Goal: Task Accomplishment & Management: Complete application form

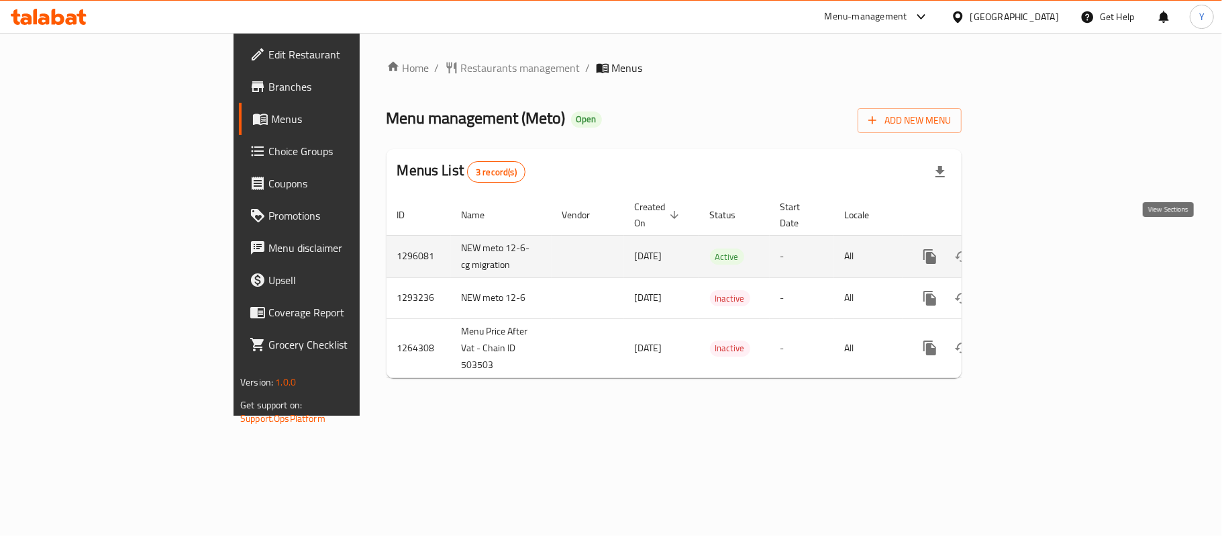
click at [1033, 250] on icon "enhanced table" at bounding box center [1027, 256] width 12 height 12
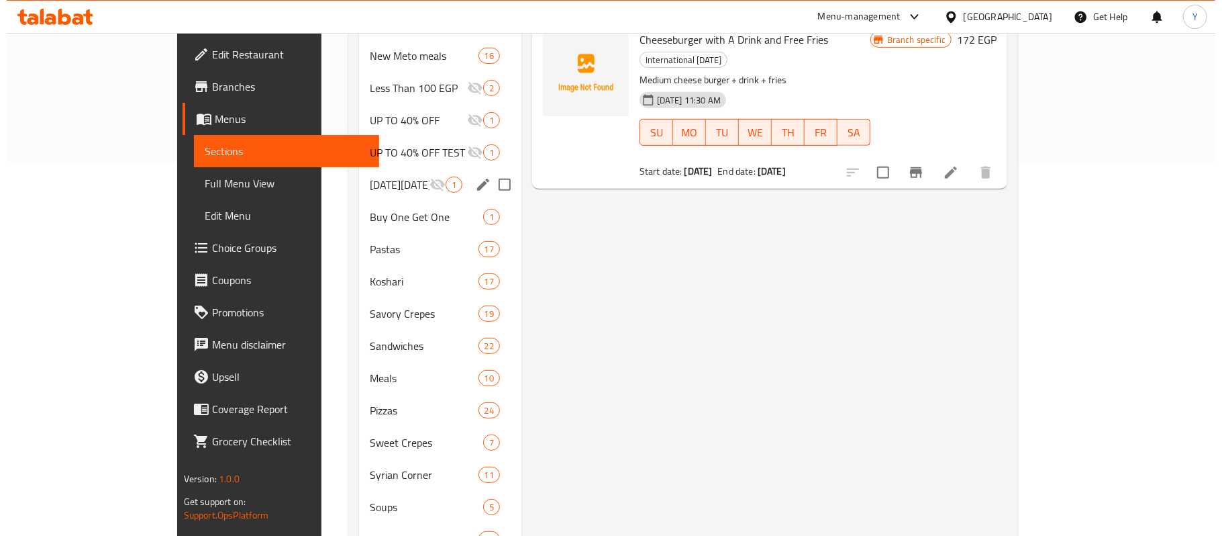
scroll to position [105, 0]
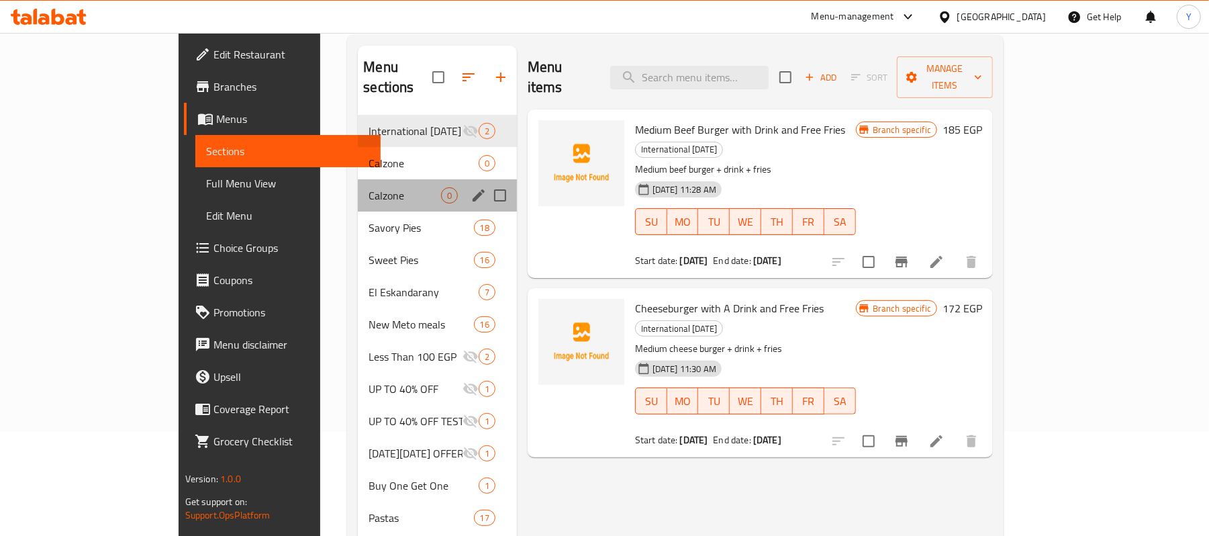
click at [366, 179] on div "Calzone 0" at bounding box center [437, 195] width 158 height 32
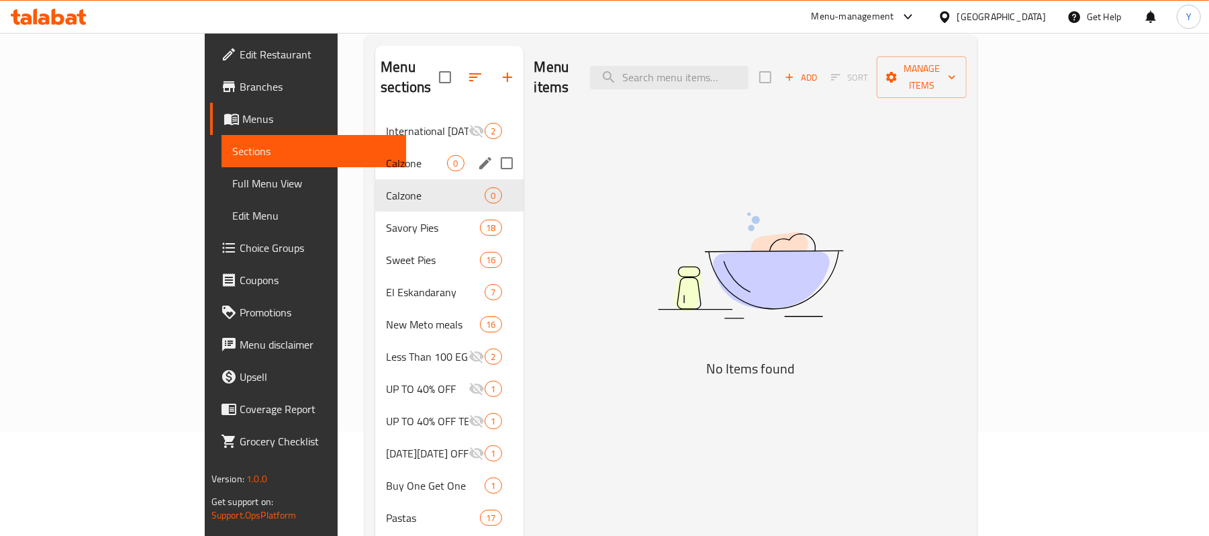
click at [375, 147] on div "Calzone 0" at bounding box center [449, 163] width 148 height 32
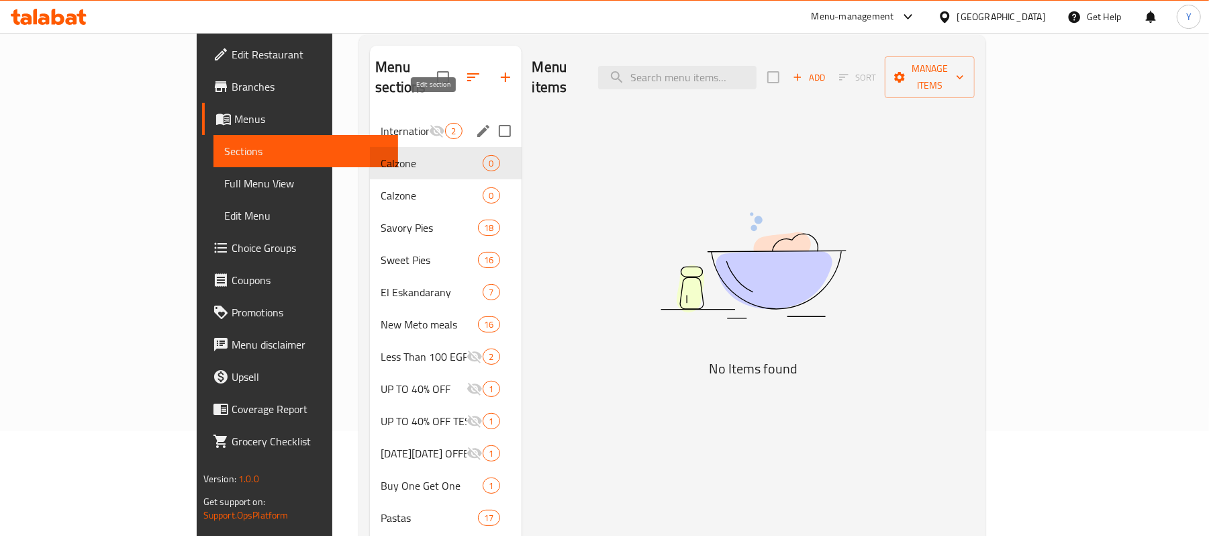
click at [475, 123] on icon "edit" at bounding box center [483, 131] width 16 height 16
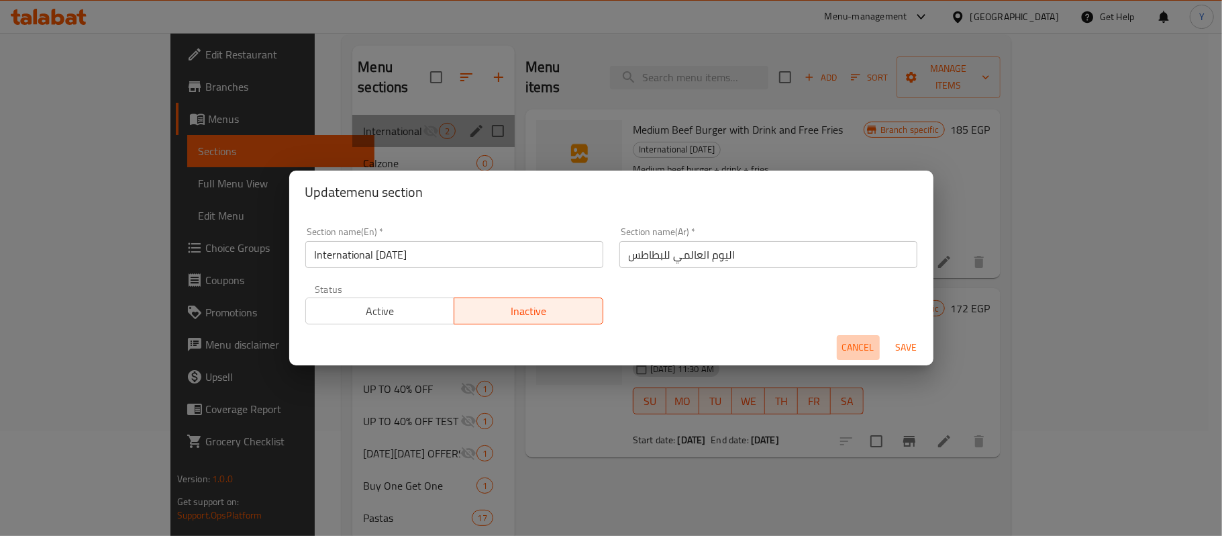
click at [844, 350] on span "Cancel" at bounding box center [858, 347] width 32 height 17
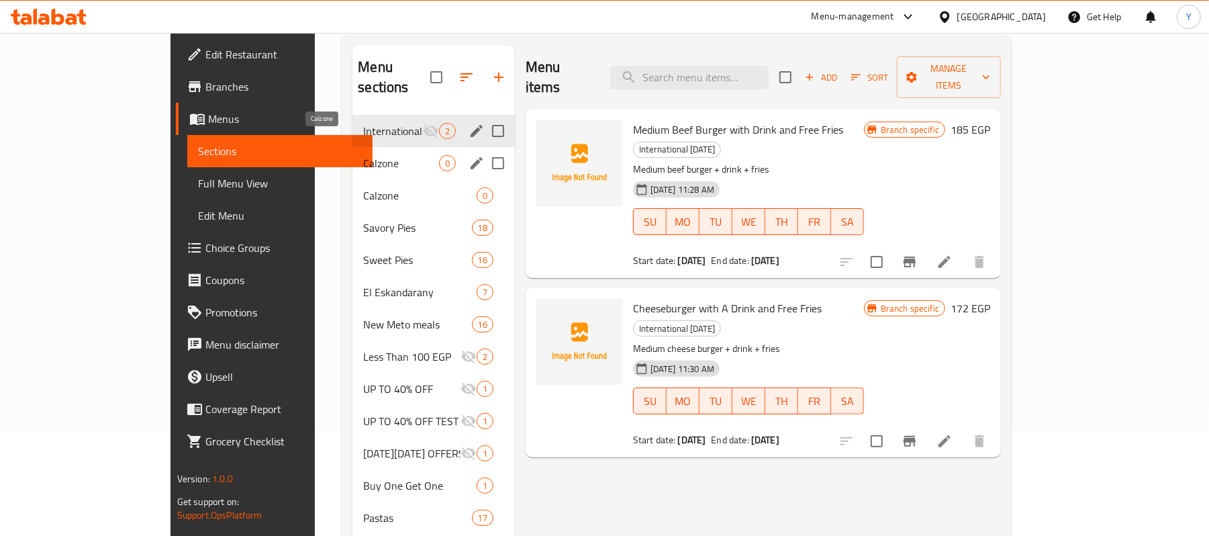
click at [377, 155] on span "Calzone" at bounding box center [400, 163] width 75 height 16
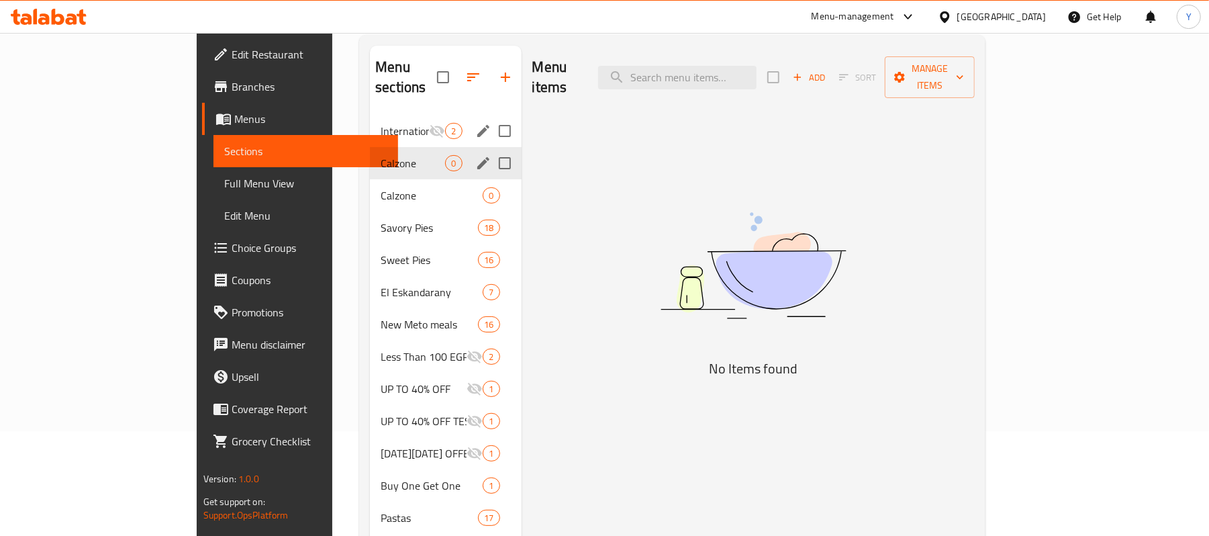
click at [475, 155] on icon "edit" at bounding box center [483, 163] width 16 height 16
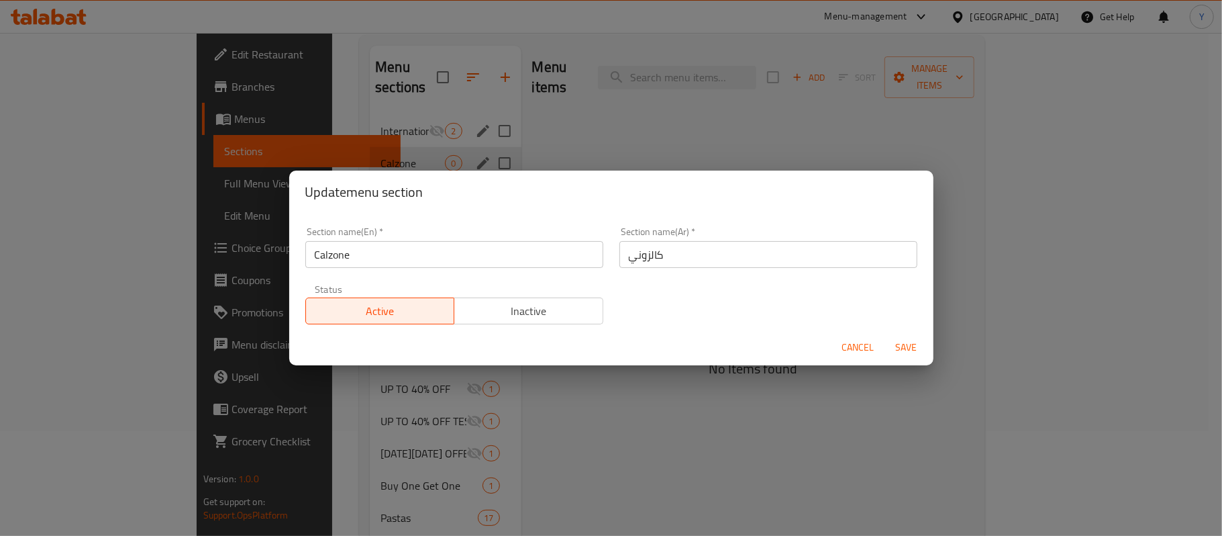
click at [842, 346] on span "Cancel" at bounding box center [858, 347] width 32 height 17
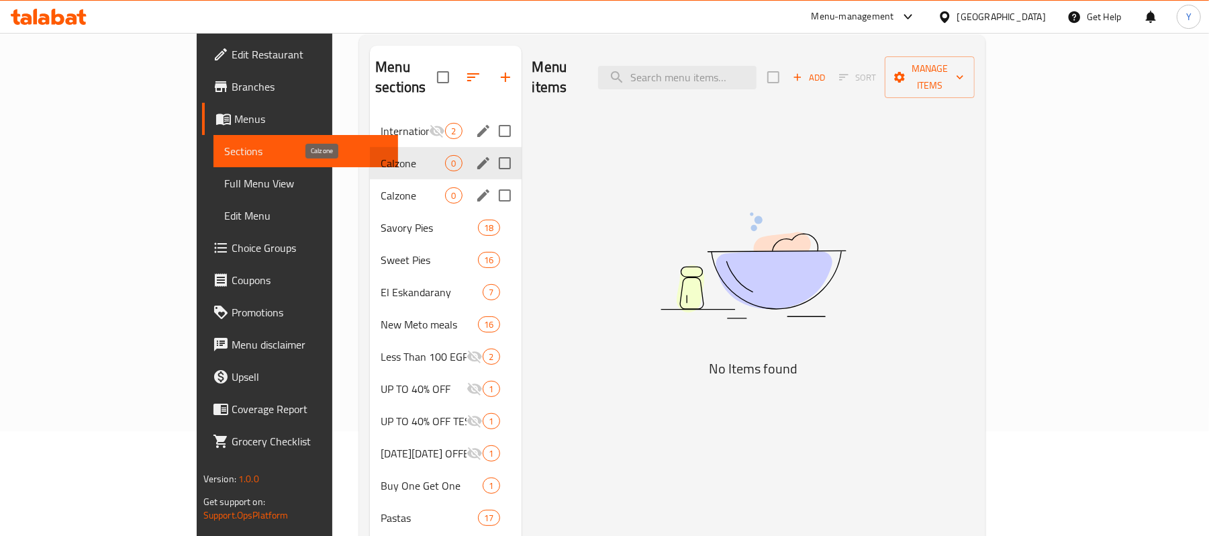
click at [381, 187] on span "Calzone" at bounding box center [413, 195] width 64 height 16
click at [477, 189] on icon "edit" at bounding box center [483, 195] width 12 height 12
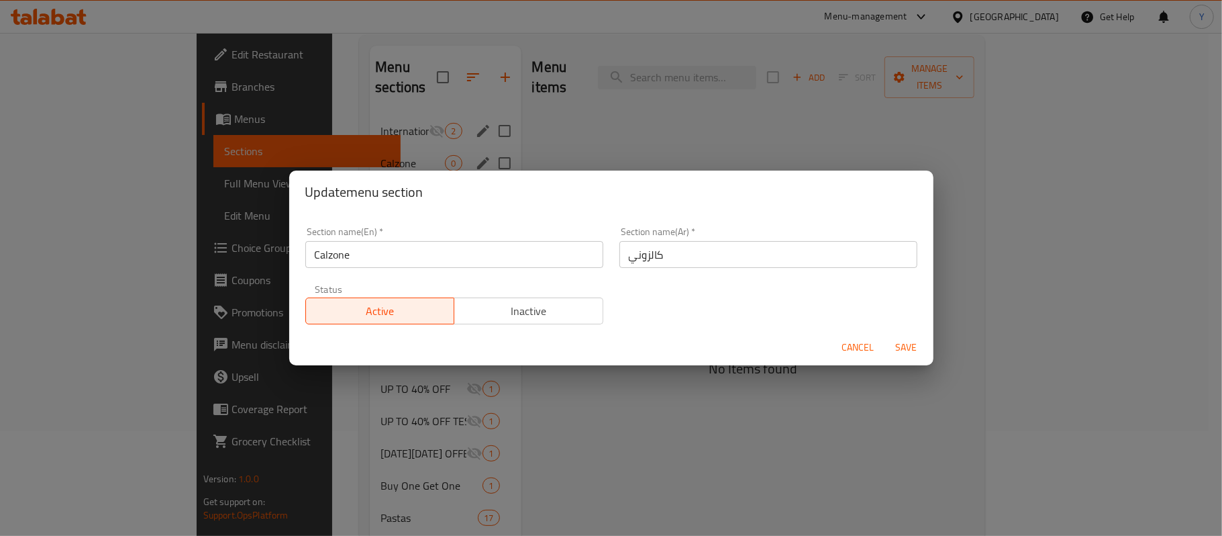
click at [514, 319] on span "Inactive" at bounding box center [529, 310] width 138 height 19
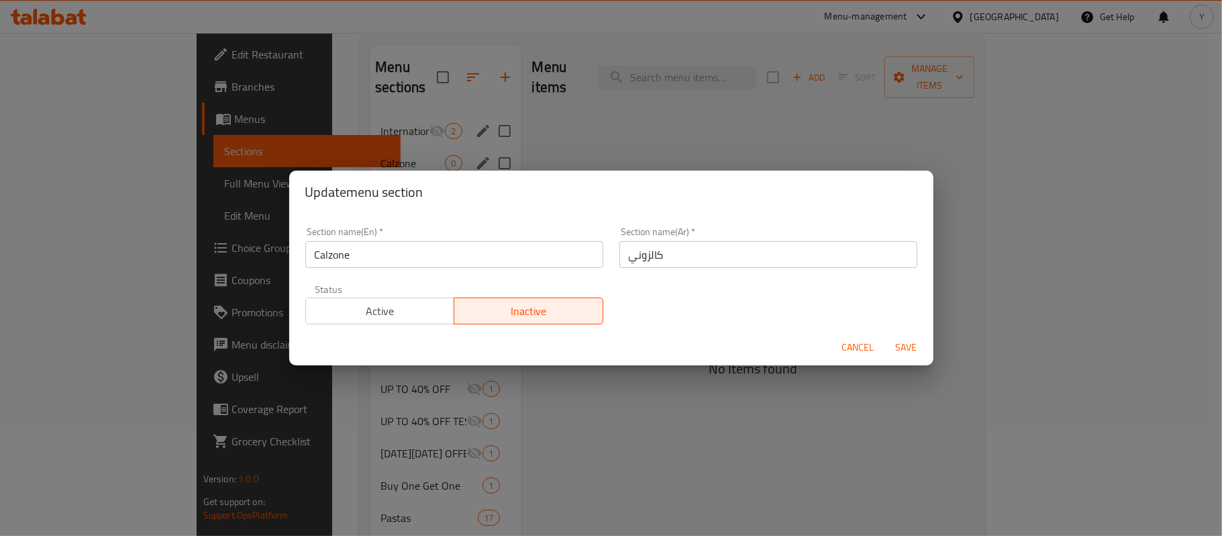
drag, startPoint x: 910, startPoint y: 341, endPoint x: 871, endPoint y: 344, distance: 39.7
click at [905, 345] on span "Save" at bounding box center [907, 347] width 32 height 17
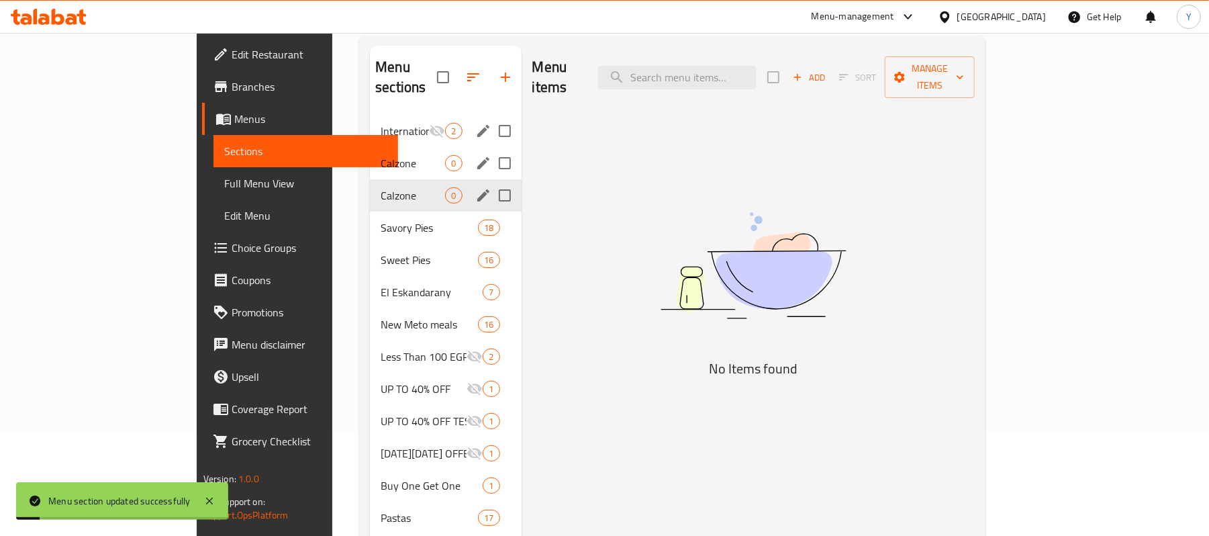
click at [417, 179] on div "Calzone 0" at bounding box center [445, 195] width 151 height 32
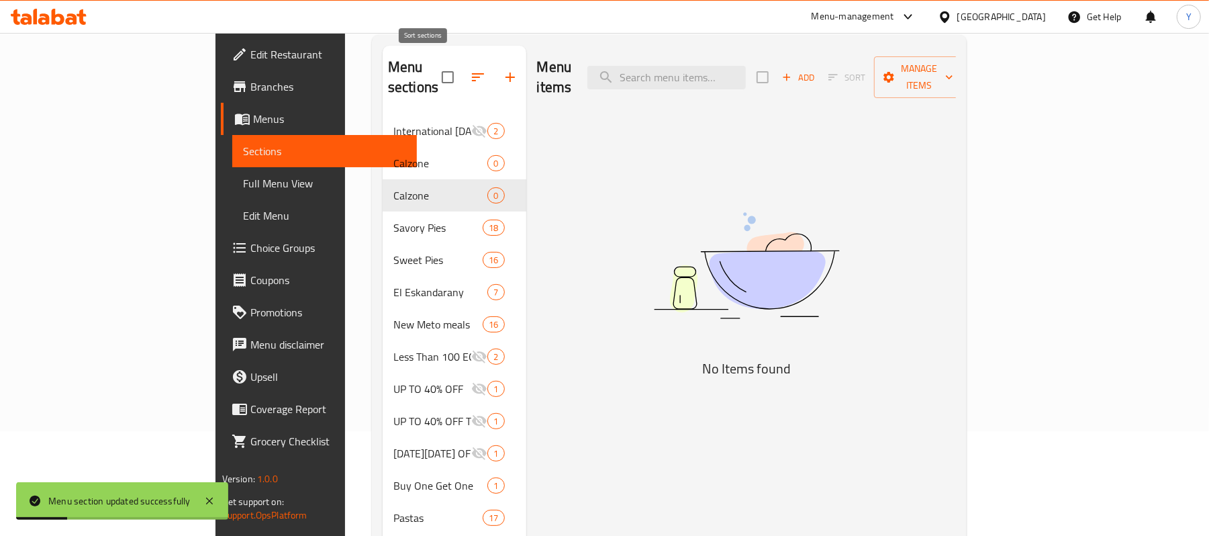
click at [470, 70] on icon "button" at bounding box center [478, 77] width 16 height 16
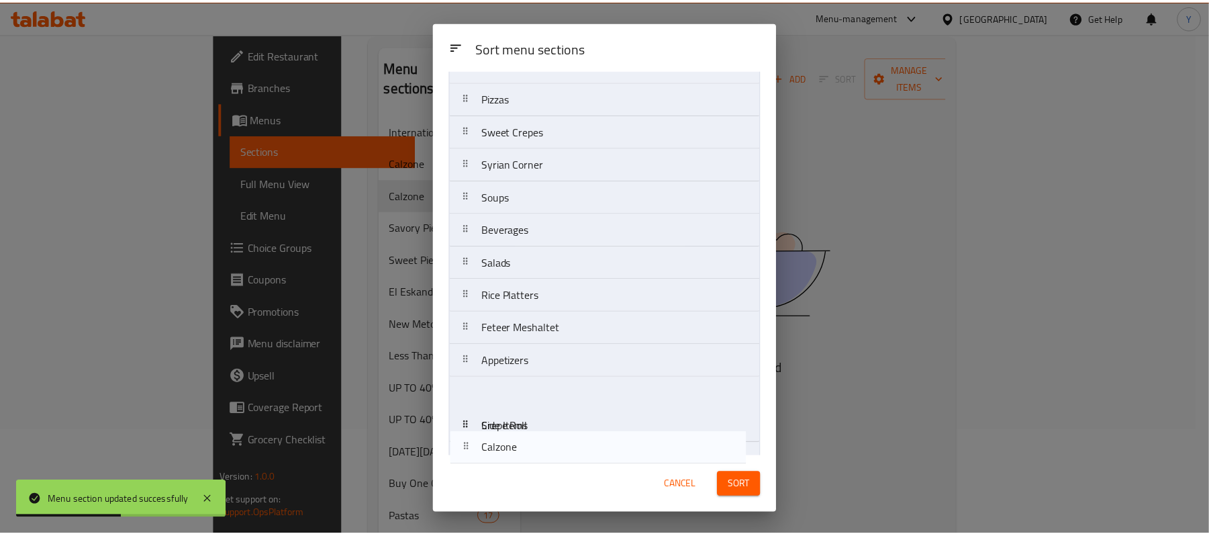
scroll to position [618, 0]
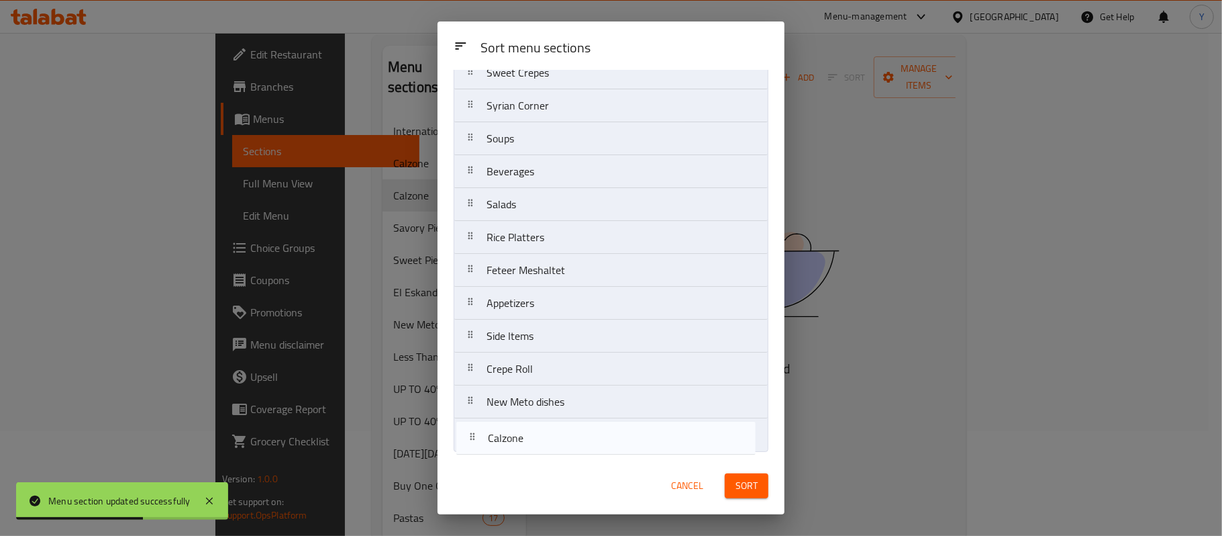
drag, startPoint x: 522, startPoint y: 199, endPoint x: 524, endPoint y: 449, distance: 250.4
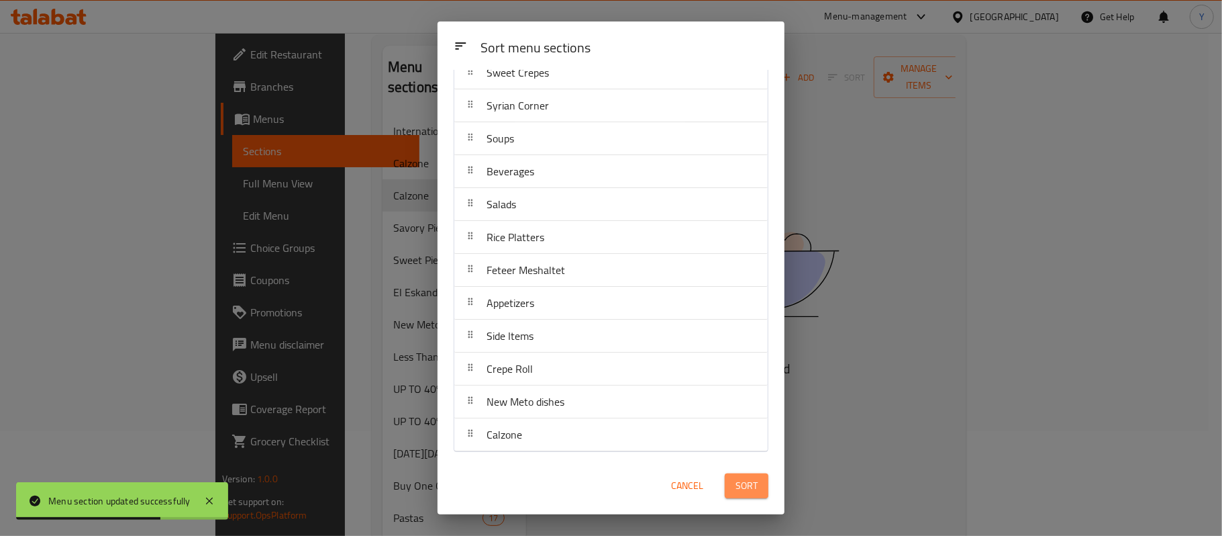
click at [740, 481] on span "Sort" at bounding box center [747, 485] width 22 height 17
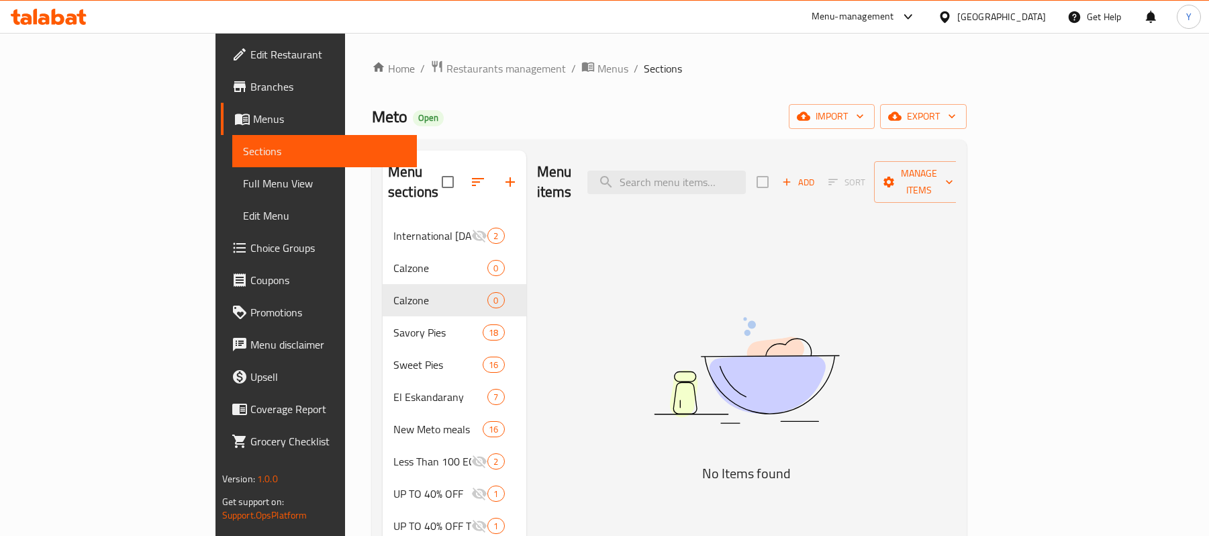
scroll to position [105, 0]
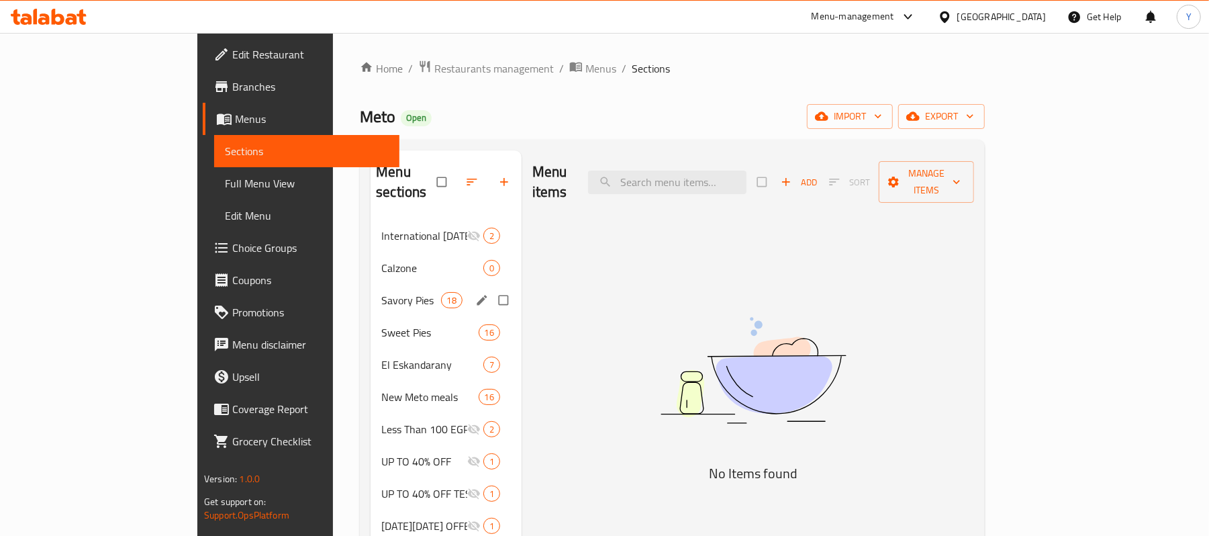
scroll to position [642, 0]
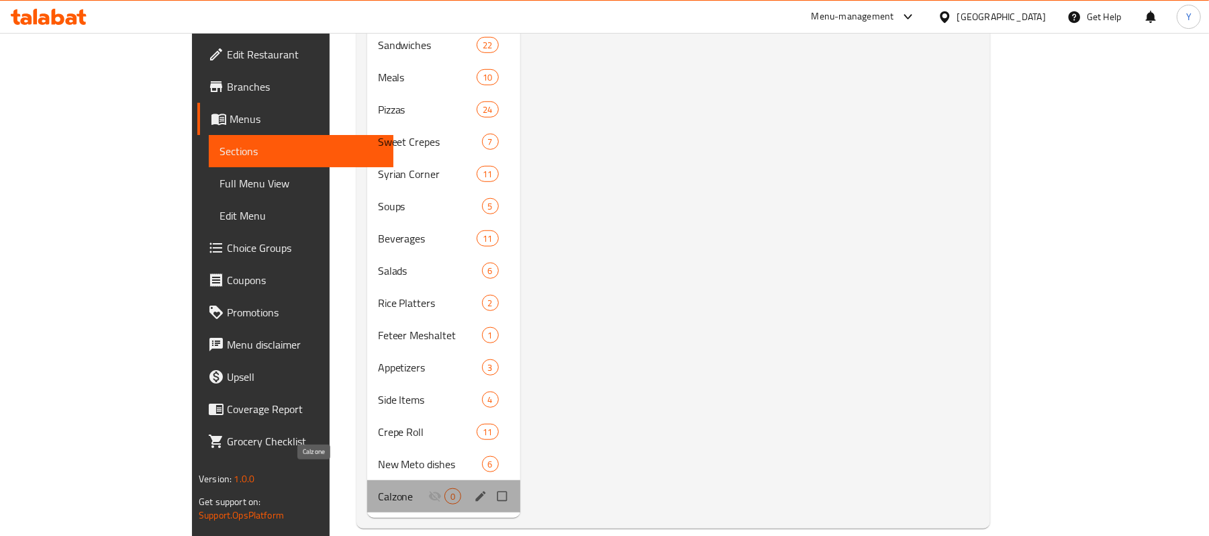
click at [378, 488] on span "Calzone" at bounding box center [403, 496] width 50 height 16
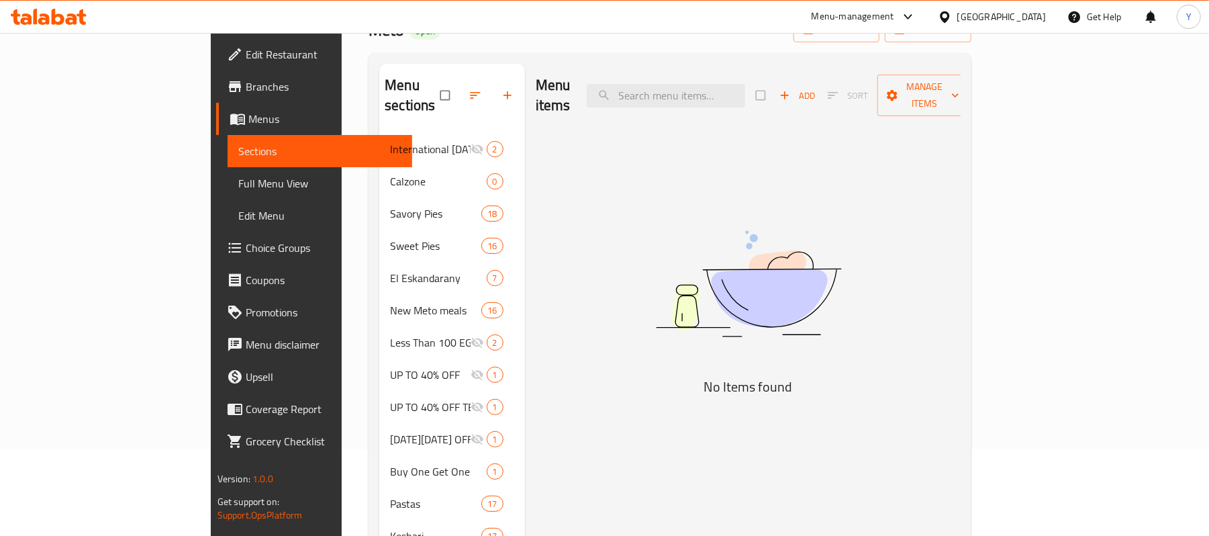
scroll to position [0, 0]
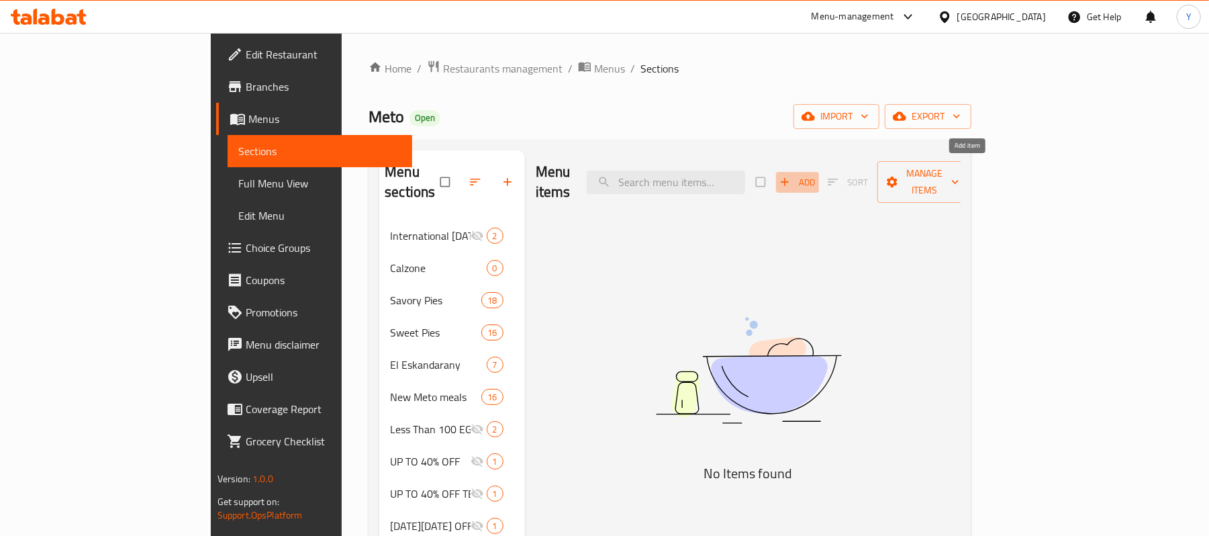
click at [815, 175] on span "Add" at bounding box center [797, 182] width 36 height 15
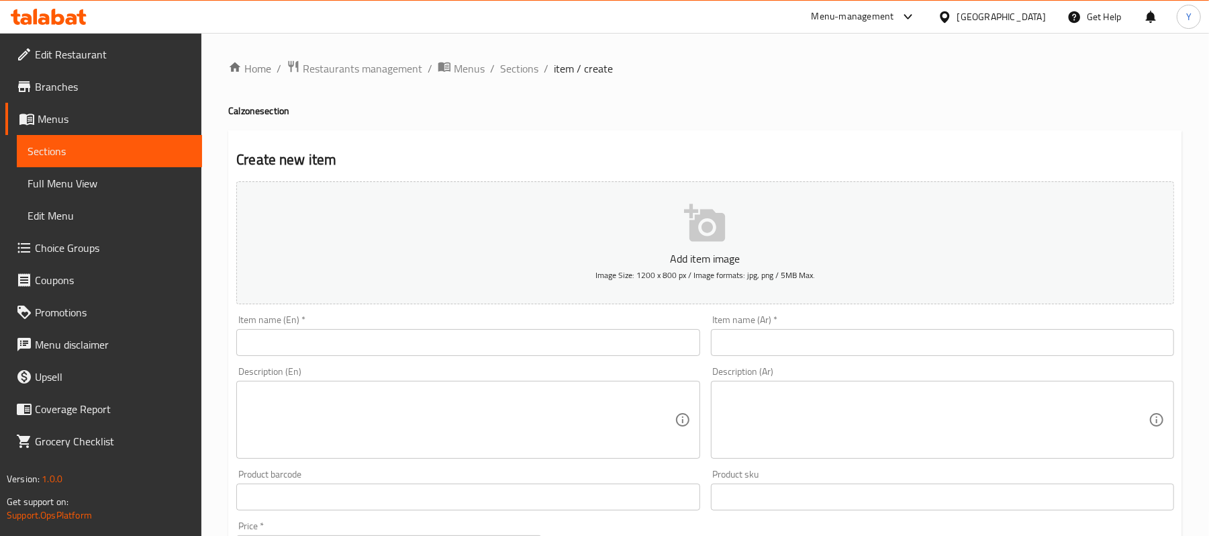
click at [533, 339] on input "text" at bounding box center [467, 342] width 463 height 27
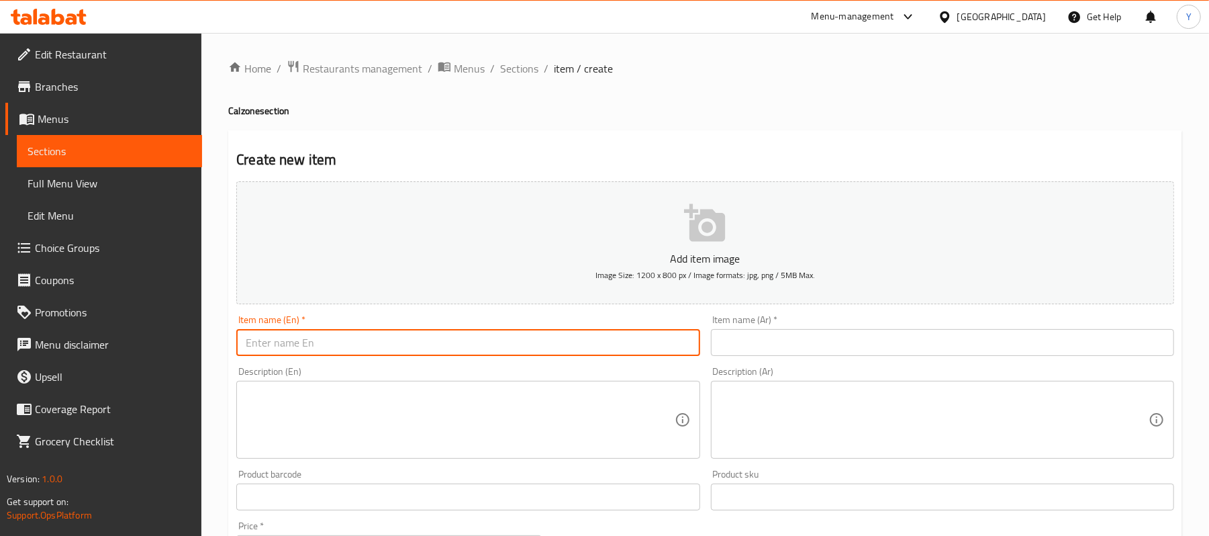
click at [730, 330] on input "text" at bounding box center [942, 342] width 463 height 27
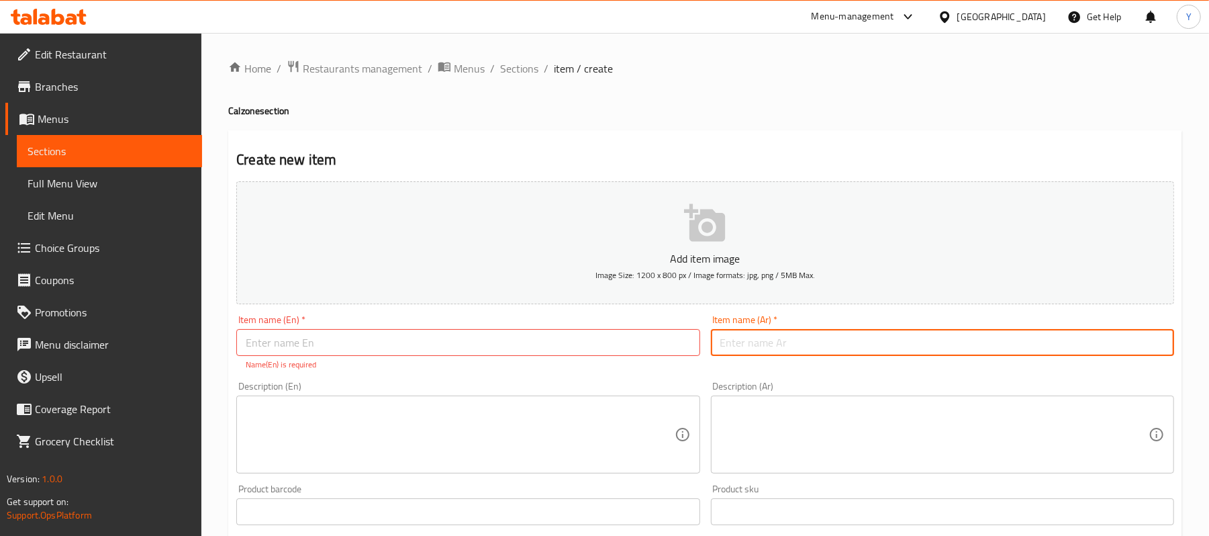
paste input "كالزونى مارجريتا"
type input "كالزونى مارجريتا"
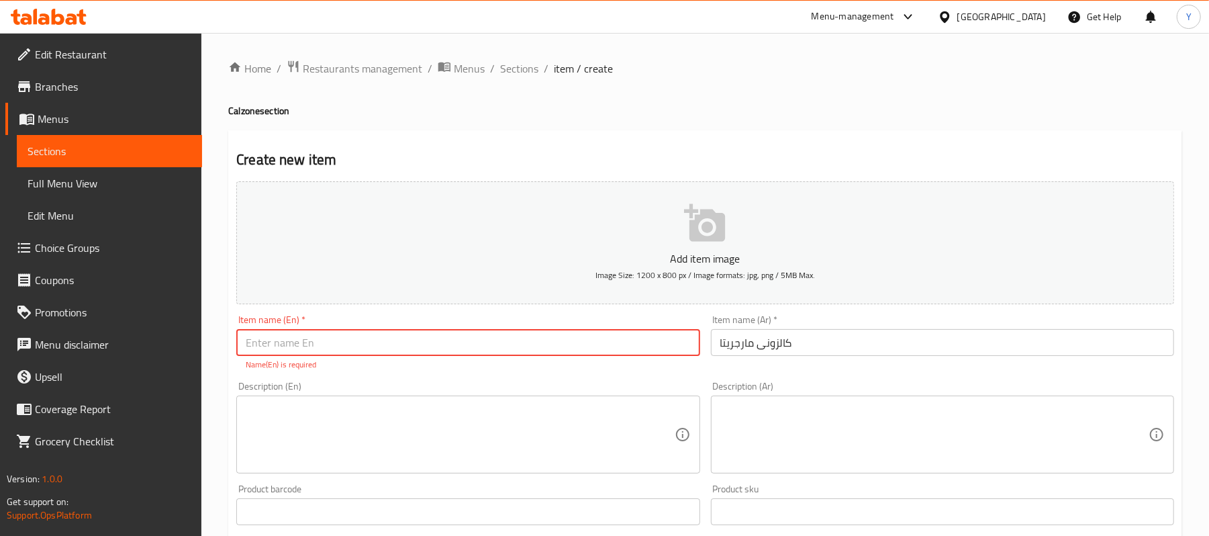
click at [584, 339] on input "text" at bounding box center [467, 342] width 463 height 27
paste input "Calzone Margherita"
type input "Calzone Margherita"
click at [529, 430] on textarea at bounding box center [460, 435] width 428 height 64
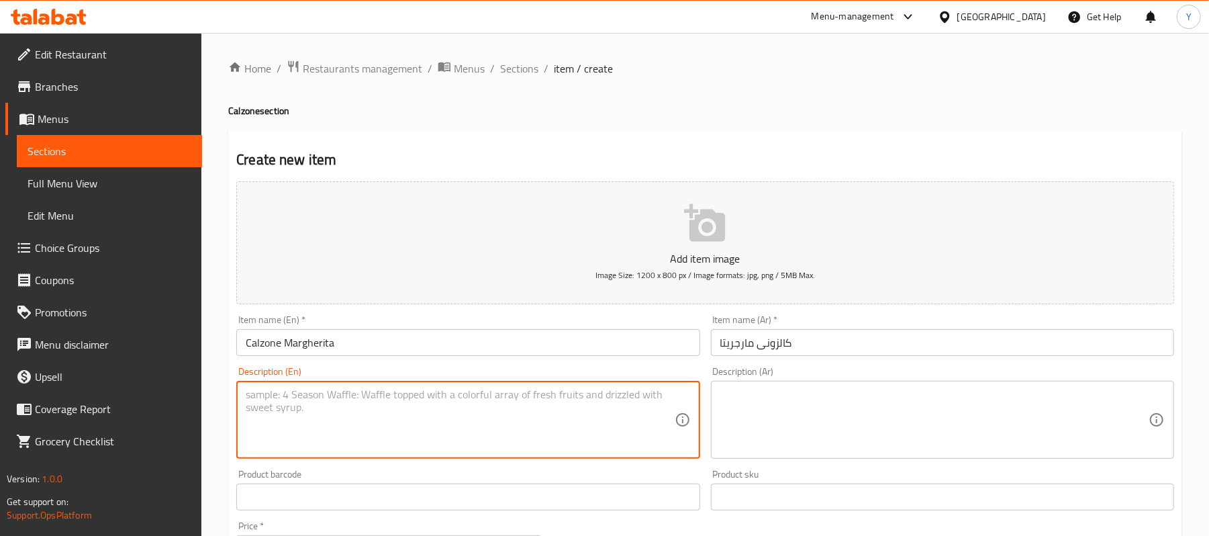
click at [586, 409] on textarea at bounding box center [460, 420] width 428 height 64
paste textarea "Tomato + Pepper + Olives + Mozzarella"
type textarea "Tomato + Pepper + Olives + Mozzarella"
click at [755, 411] on textarea at bounding box center [934, 420] width 428 height 64
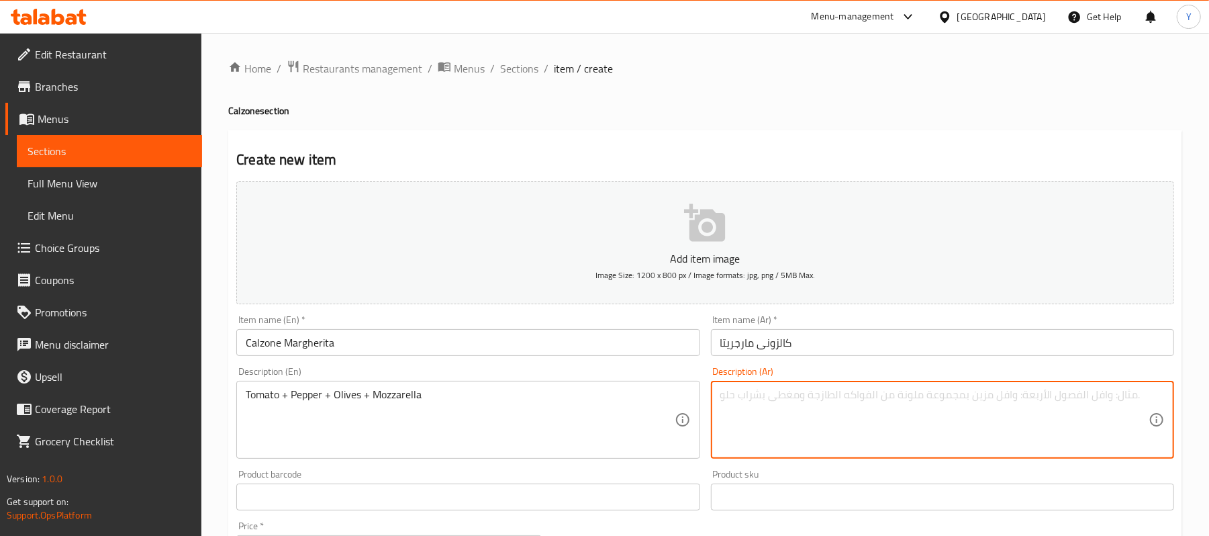
paste textarea "طماطم+فلفل+زيتون+موتزاريلا"
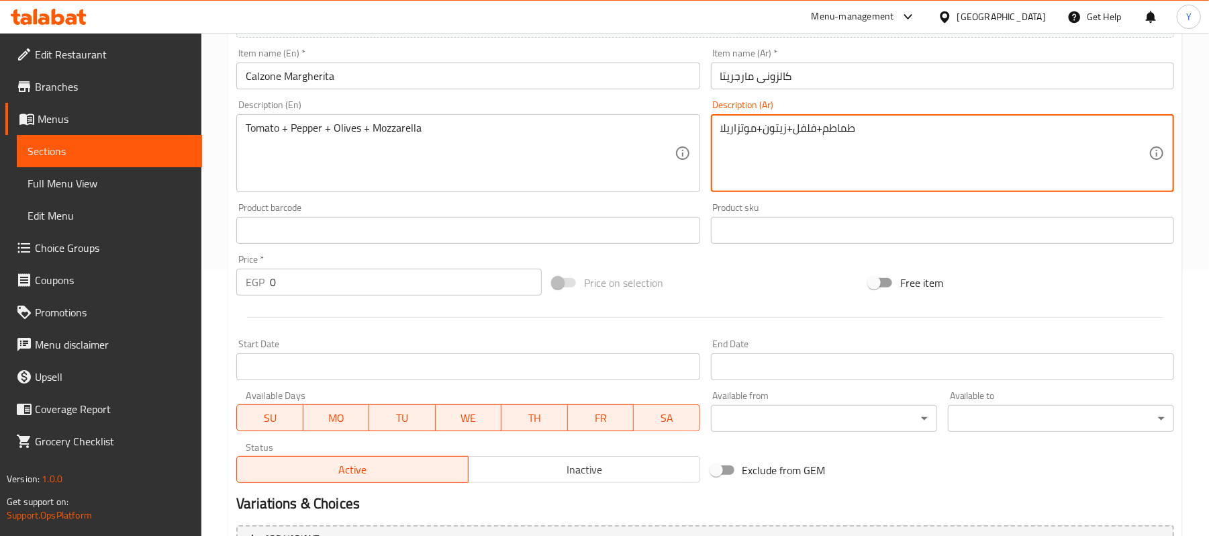
scroll to position [411, 0]
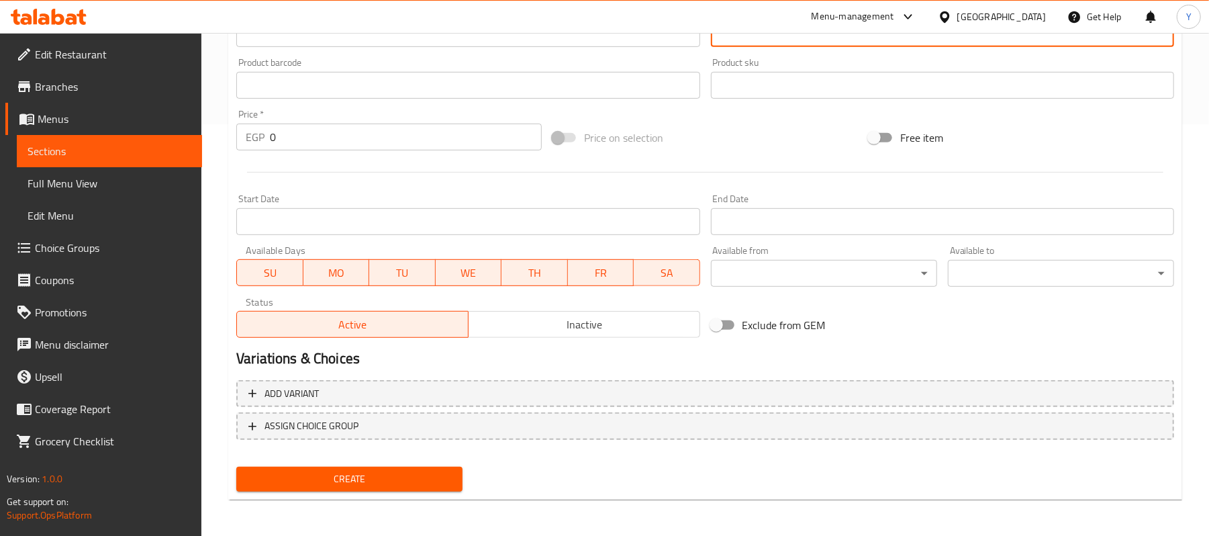
type textarea "طماطم+فلفل+زيتون+موتزاريلا"
click at [317, 145] on input "0" at bounding box center [406, 136] width 272 height 27
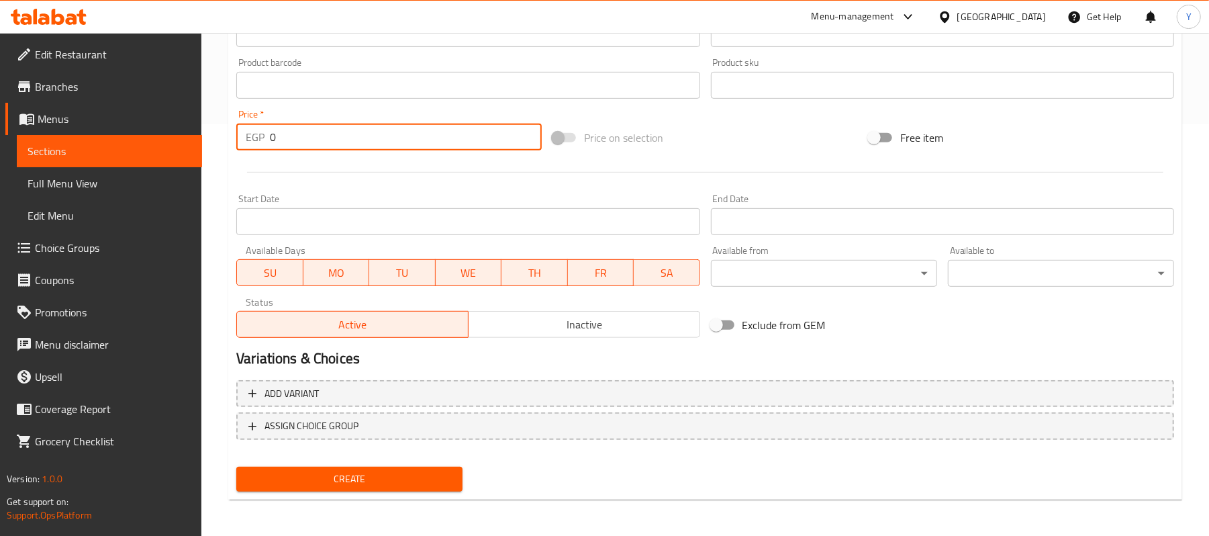
click at [317, 144] on input "0" at bounding box center [406, 136] width 272 height 27
type input "71.47"
click at [381, 461] on div "Create" at bounding box center [349, 479] width 237 height 36
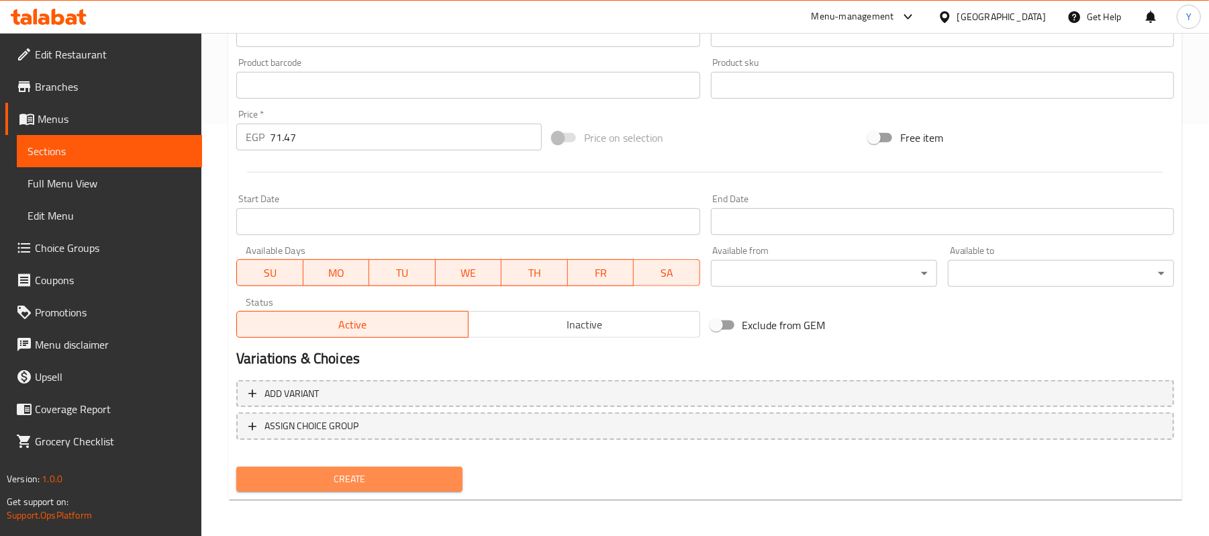
click at [384, 470] on span "Create" at bounding box center [349, 478] width 205 height 17
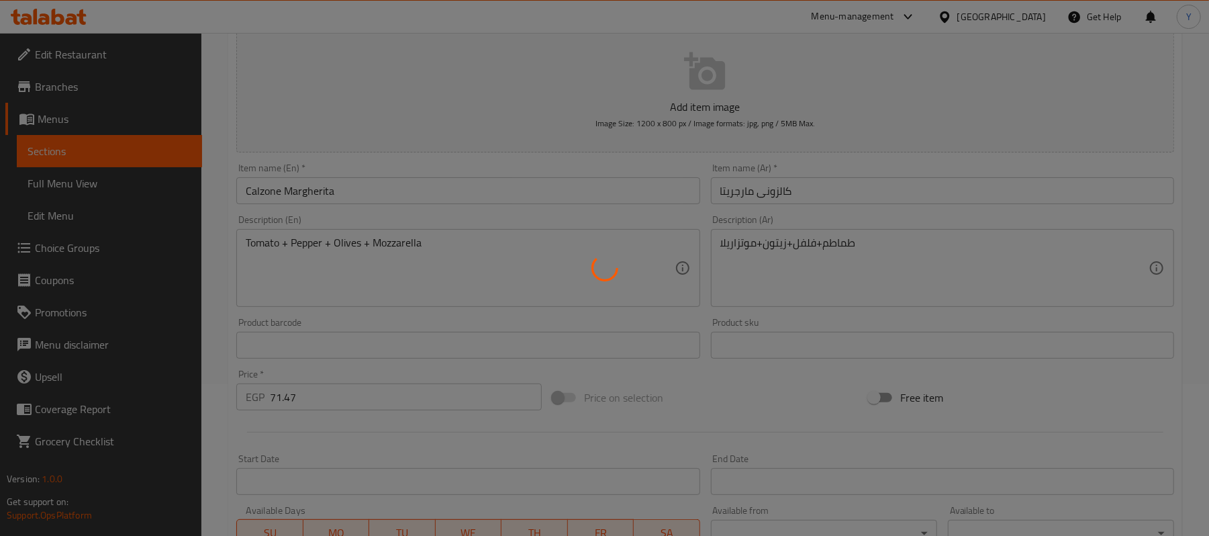
scroll to position [0, 0]
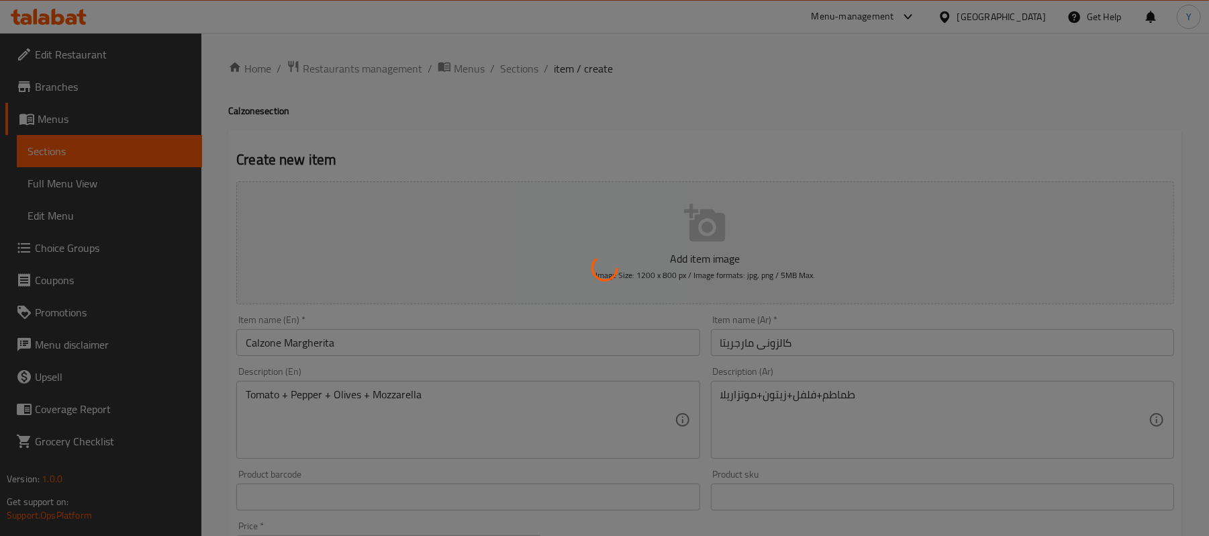
type input "0"
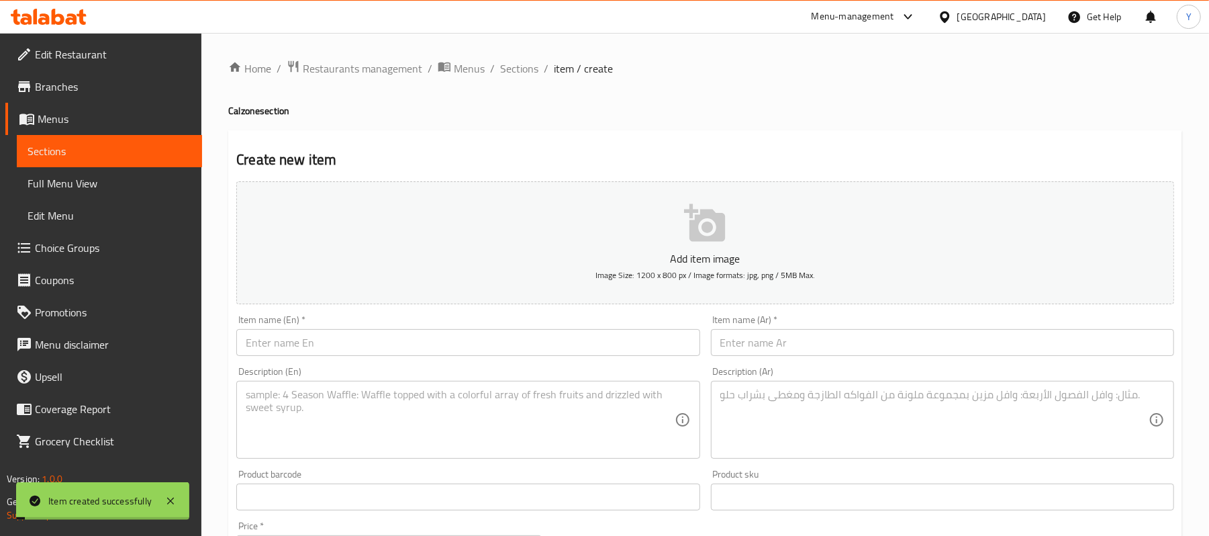
click at [744, 334] on input "text" at bounding box center [942, 342] width 463 height 27
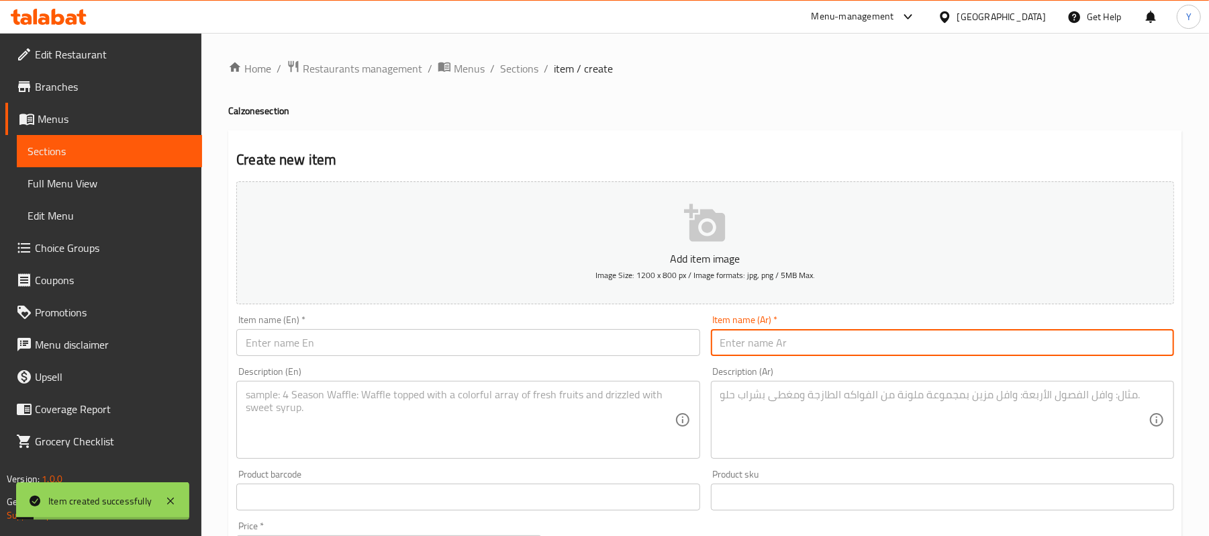
paste input "كالزونى اكسترا تشيز"
type input "كالزونى اكسترا تشيز"
click at [489, 326] on div "Item name (En)   * Item name (En) *" at bounding box center [467, 335] width 463 height 41
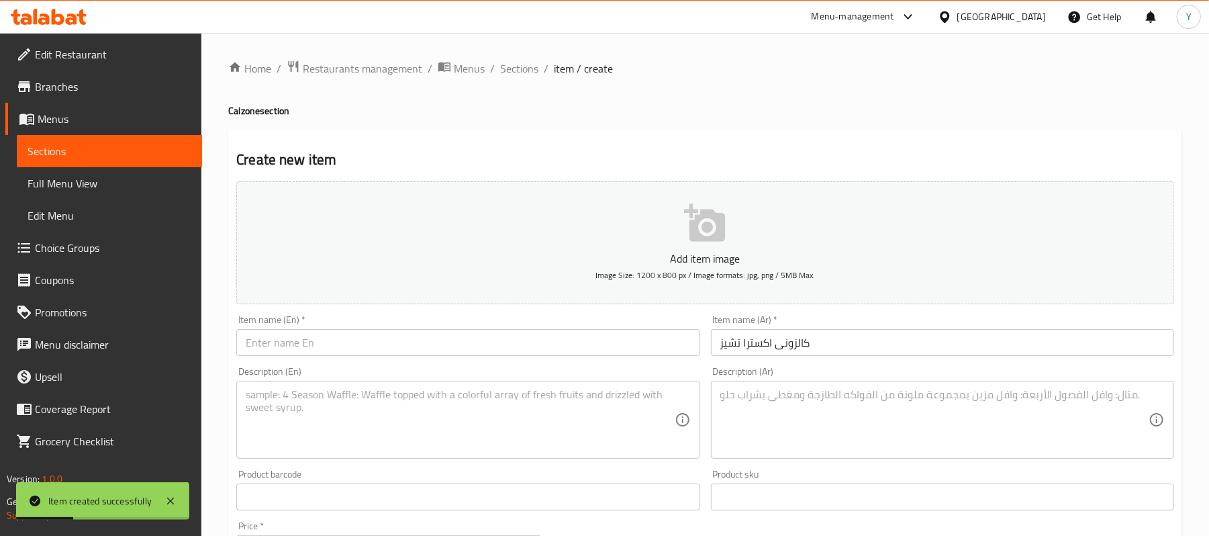
click at [491, 333] on input "text" at bounding box center [467, 342] width 463 height 27
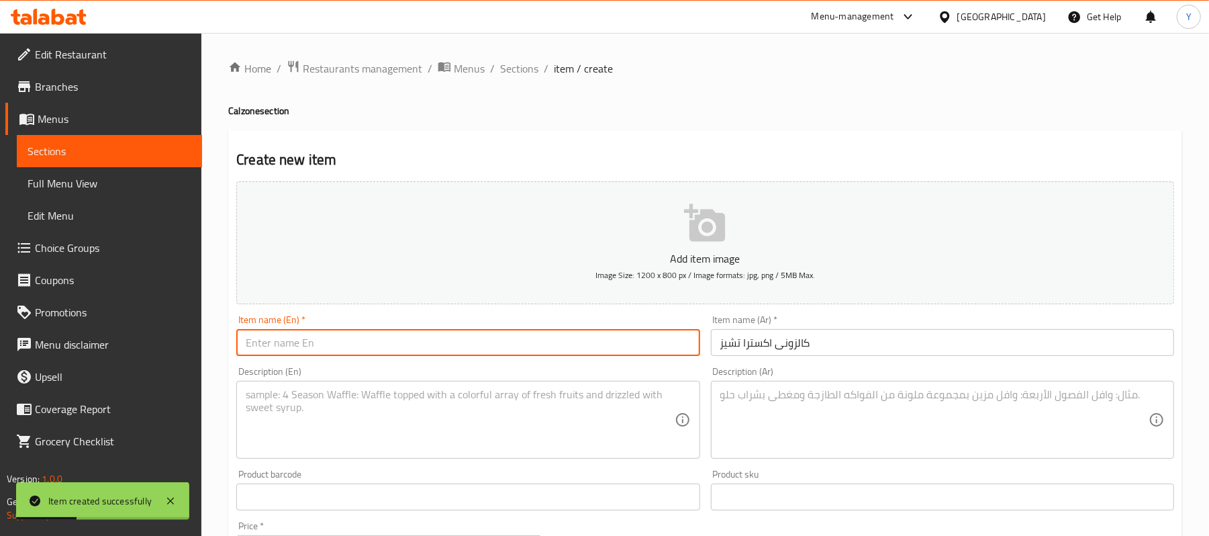
paste input "Calzone Extra Cheese"
type input "Calzone Extra Cheese"
click at [446, 408] on textarea at bounding box center [460, 420] width 428 height 64
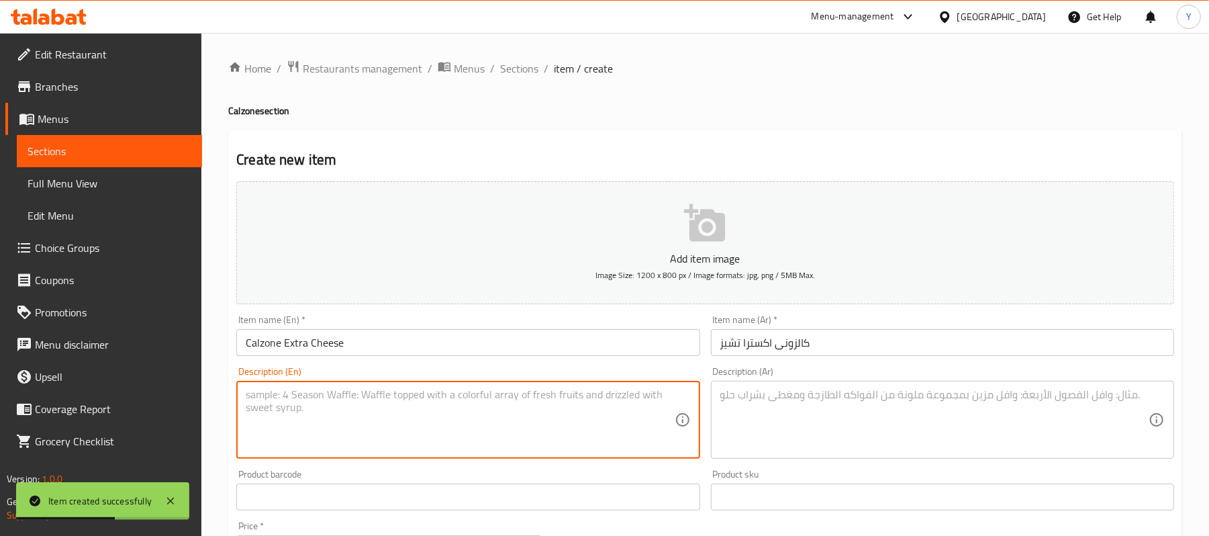
click at [540, 439] on textarea at bounding box center [460, 420] width 428 height 64
paste textarea "Mozzarella + Sauce"
type textarea "Mozzarella + Sauce"
click at [775, 420] on textarea at bounding box center [934, 420] width 428 height 64
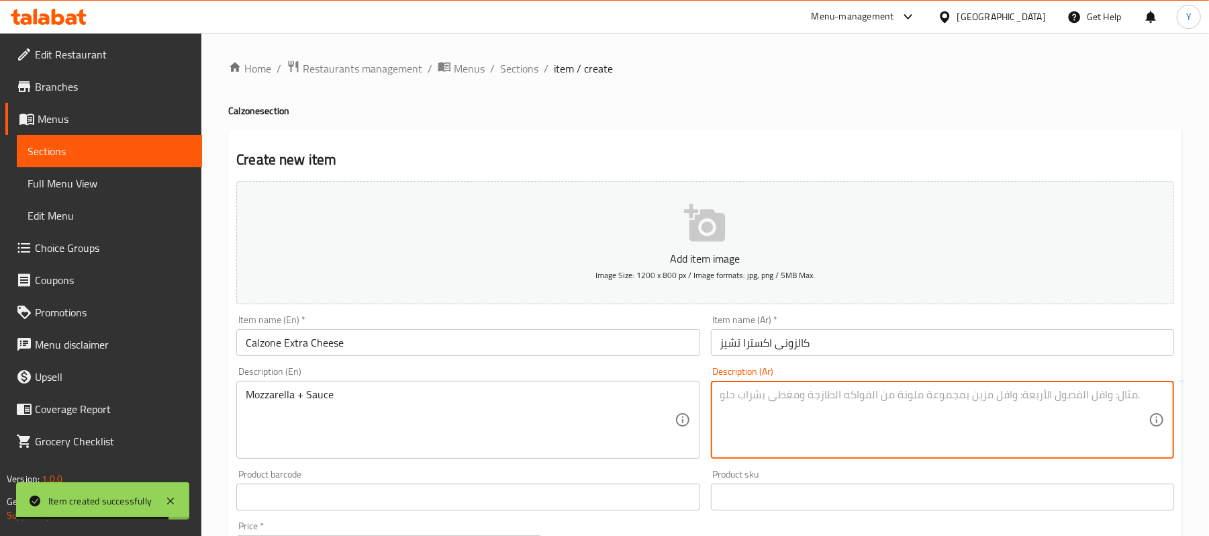
paste textarea "موتزاريلا+صلصة"
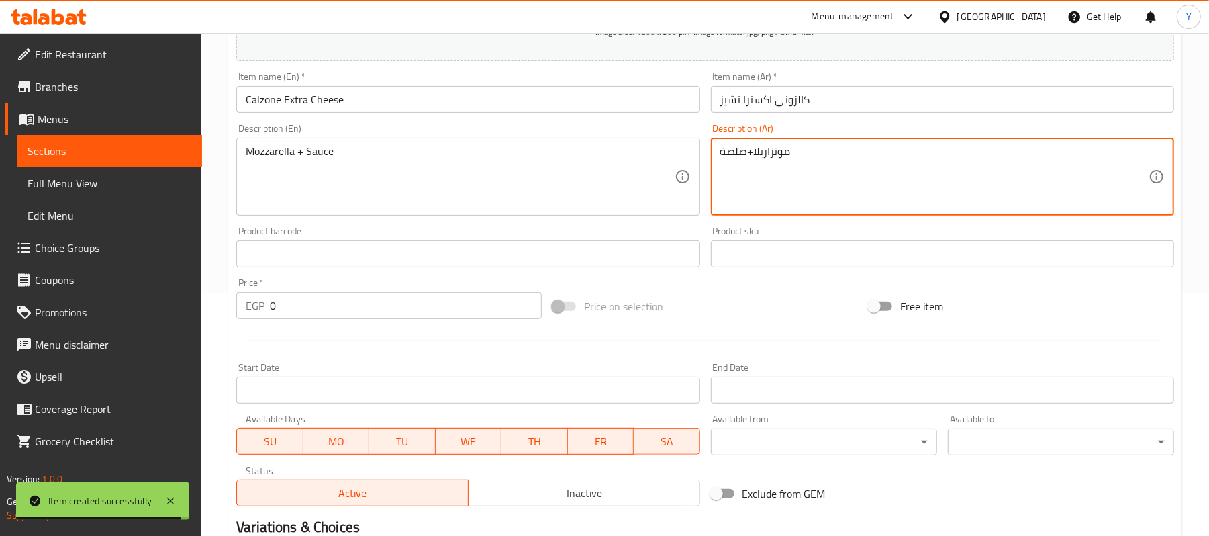
scroll to position [268, 0]
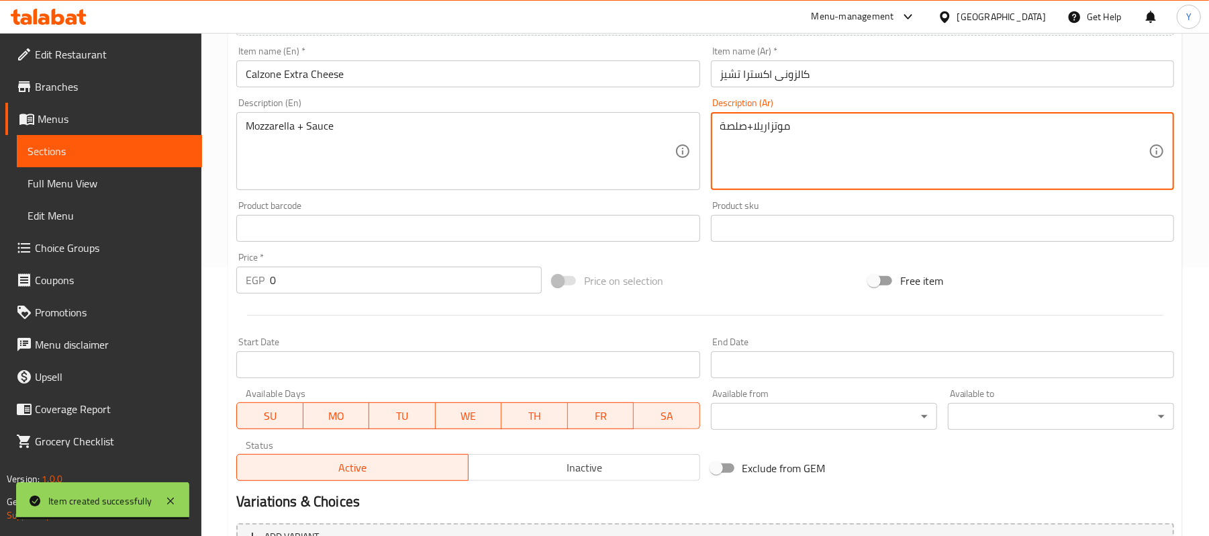
type textarea "موتزاريلا+صلصة"
click at [368, 286] on input "0" at bounding box center [406, 279] width 272 height 27
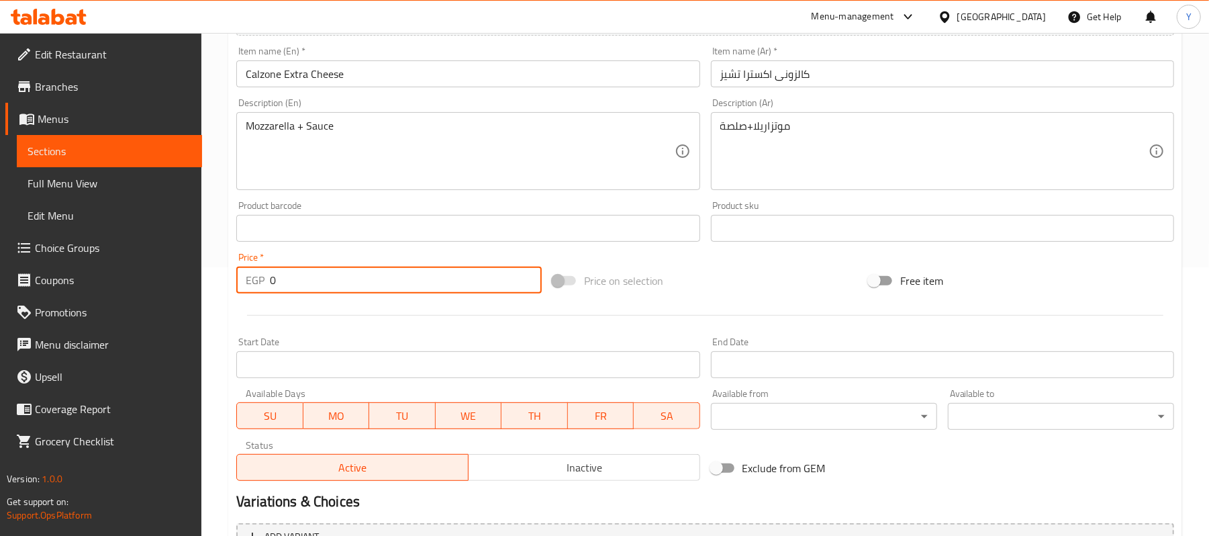
click at [368, 286] on input "0" at bounding box center [406, 279] width 272 height 27
click at [365, 282] on input "0" at bounding box center [406, 279] width 272 height 27
type input "71.47"
click at [766, 285] on div "Price on selection" at bounding box center [705, 280] width 316 height 36
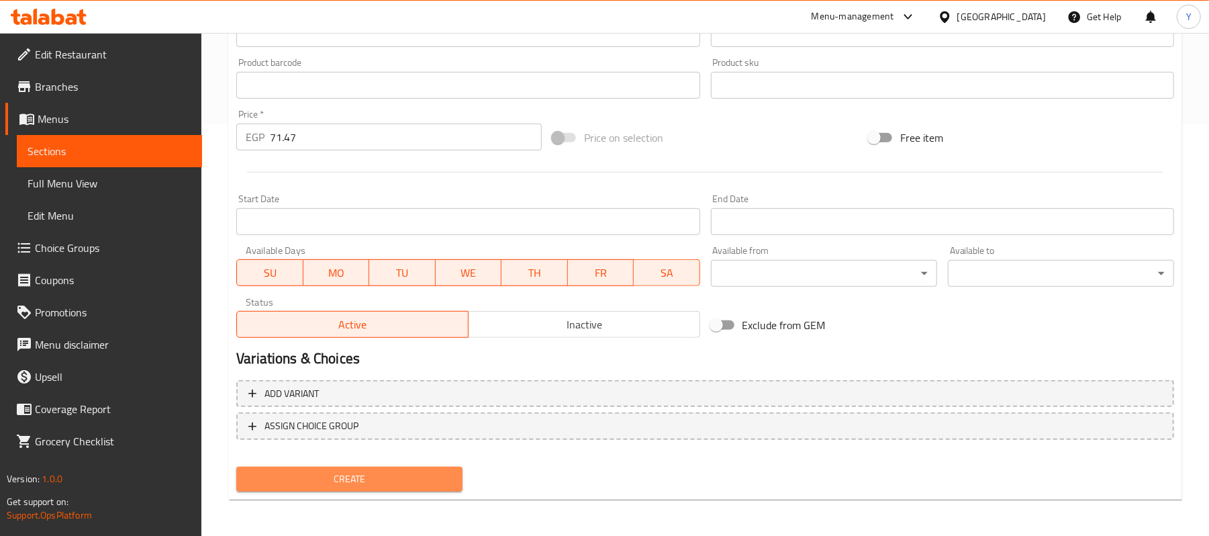
click at [425, 487] on button "Create" at bounding box center [349, 478] width 226 height 25
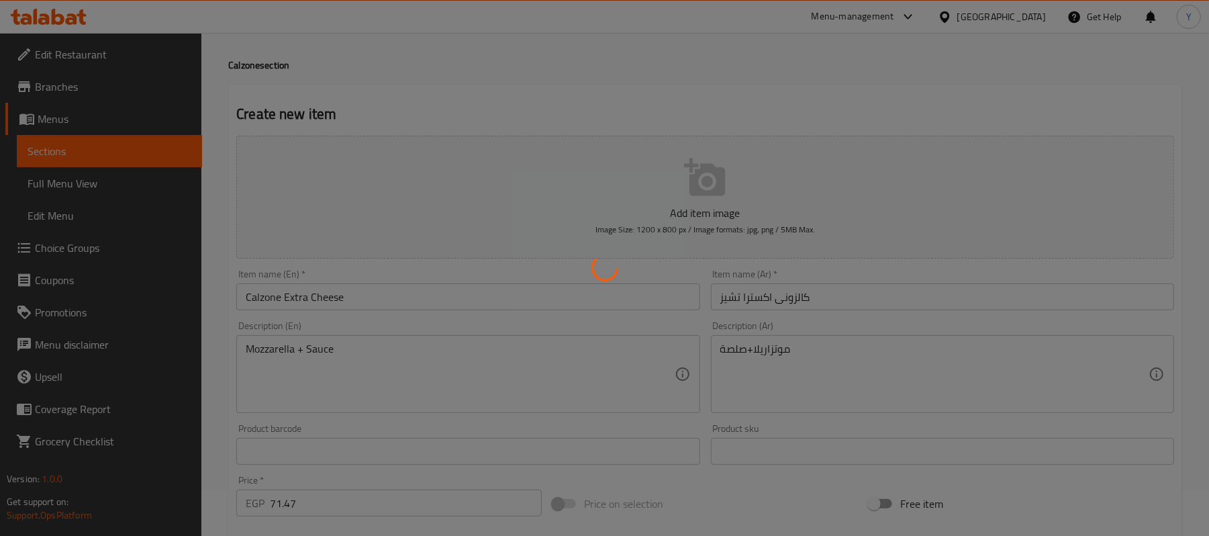
scroll to position [0, 0]
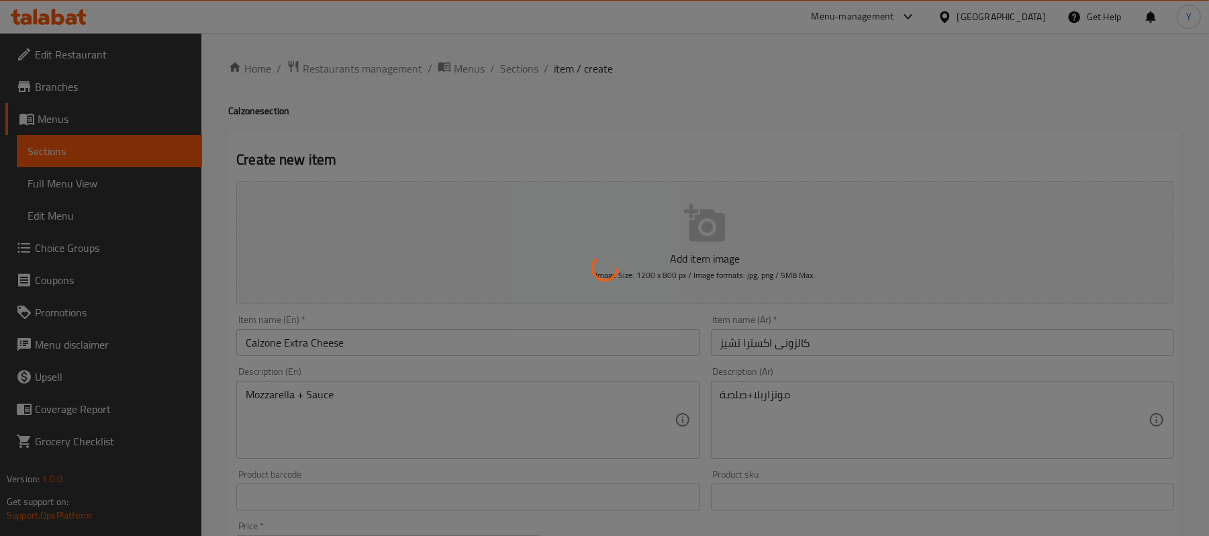
type input "0"
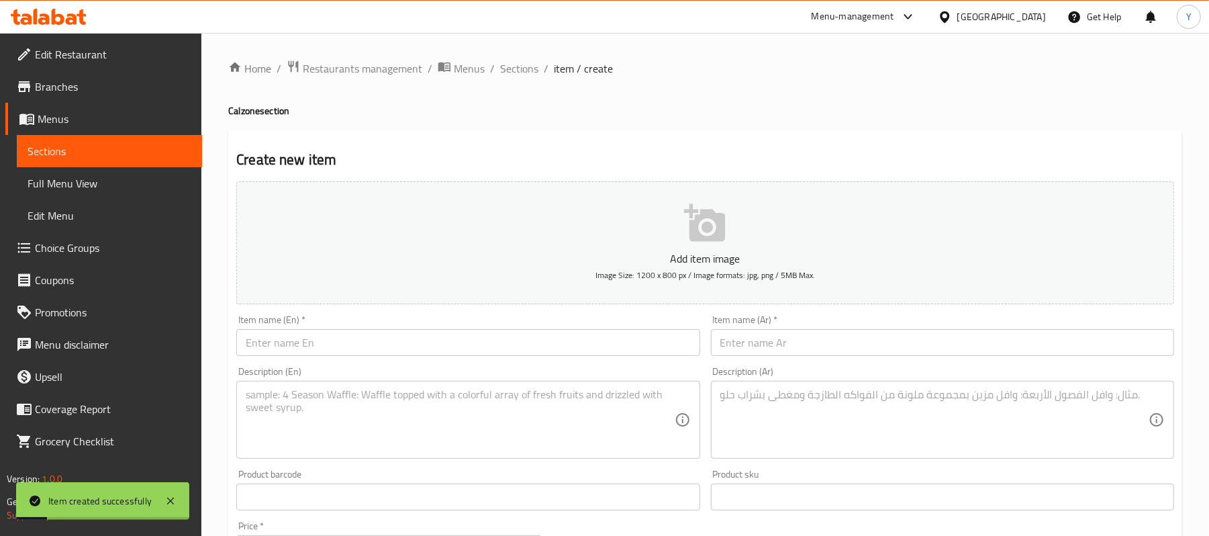
drag, startPoint x: 749, startPoint y: 334, endPoint x: 748, endPoint y: 342, distance: 8.2
click at [748, 342] on input "text" at bounding box center [942, 342] width 463 height 27
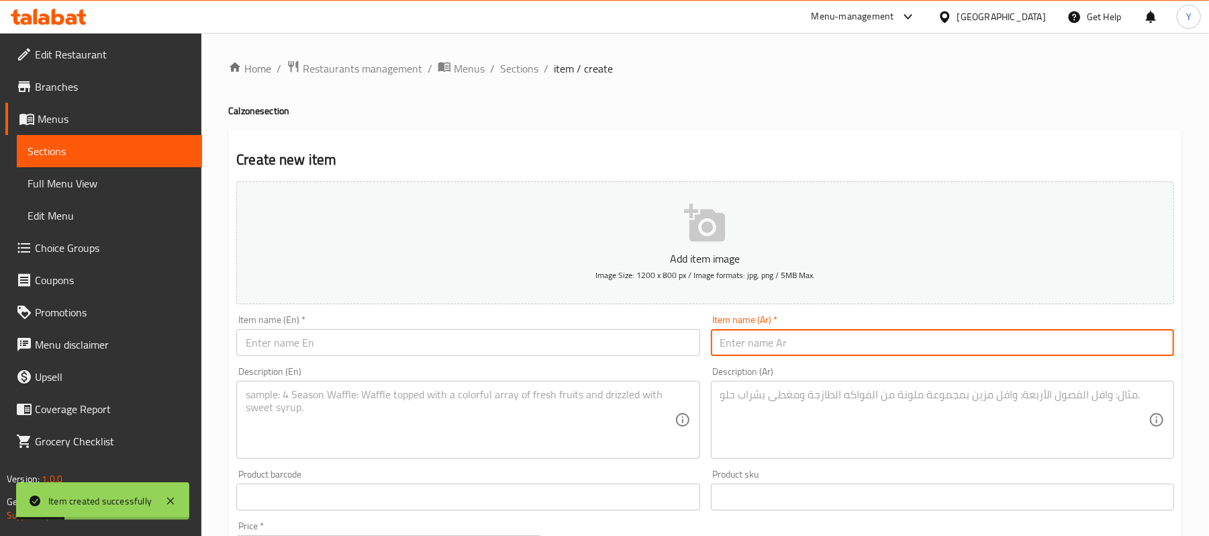
paste input "كالزونى بطاطس"
type input "كالزونى بطاطس"
click at [763, 398] on textarea at bounding box center [934, 420] width 428 height 64
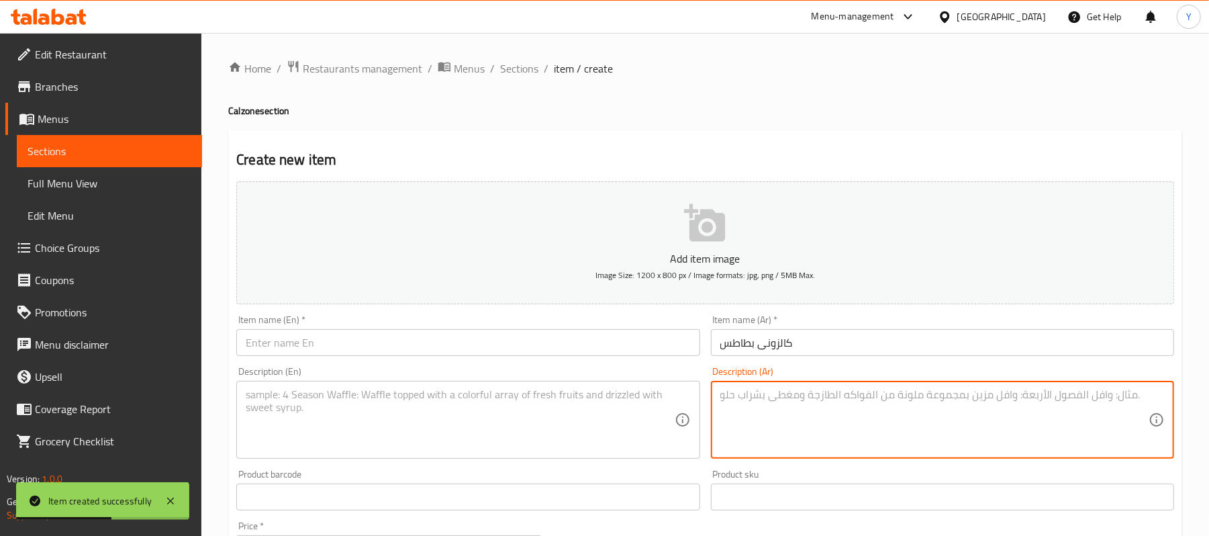
paste textarea "بطاطس+فلفل+زيتون+طماطم+موتزاريلا"
type textarea "بطاطس+فلفل+زيتون+طماطم+موتزاريلا"
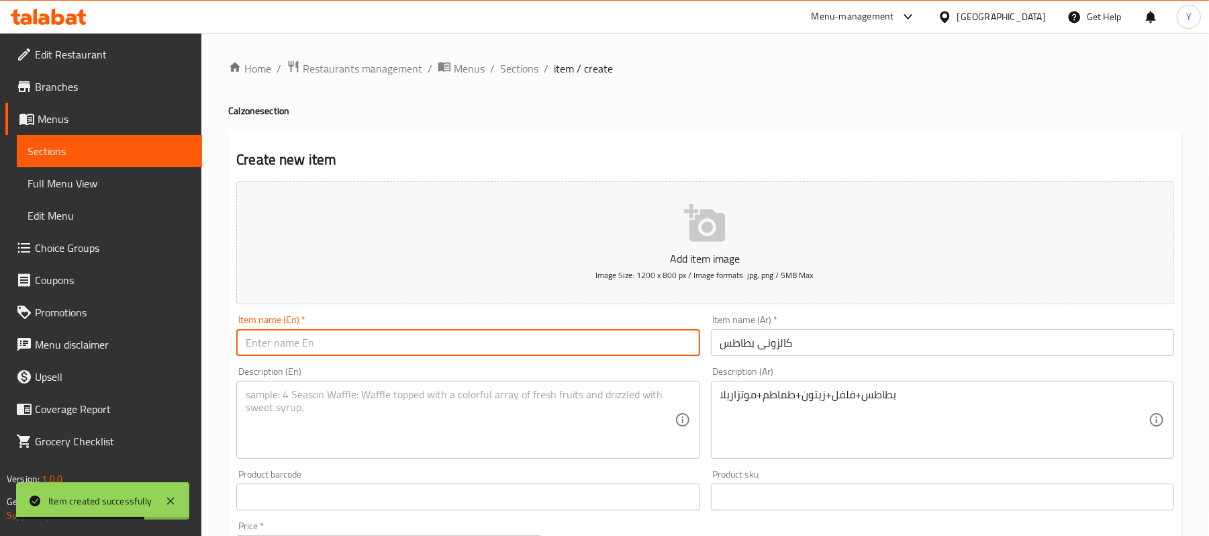
click at [479, 352] on input "text" at bounding box center [467, 342] width 463 height 27
paste input "Calzone Potato"
type input "Calzone Potato"
click at [470, 409] on textarea at bounding box center [460, 420] width 428 height 64
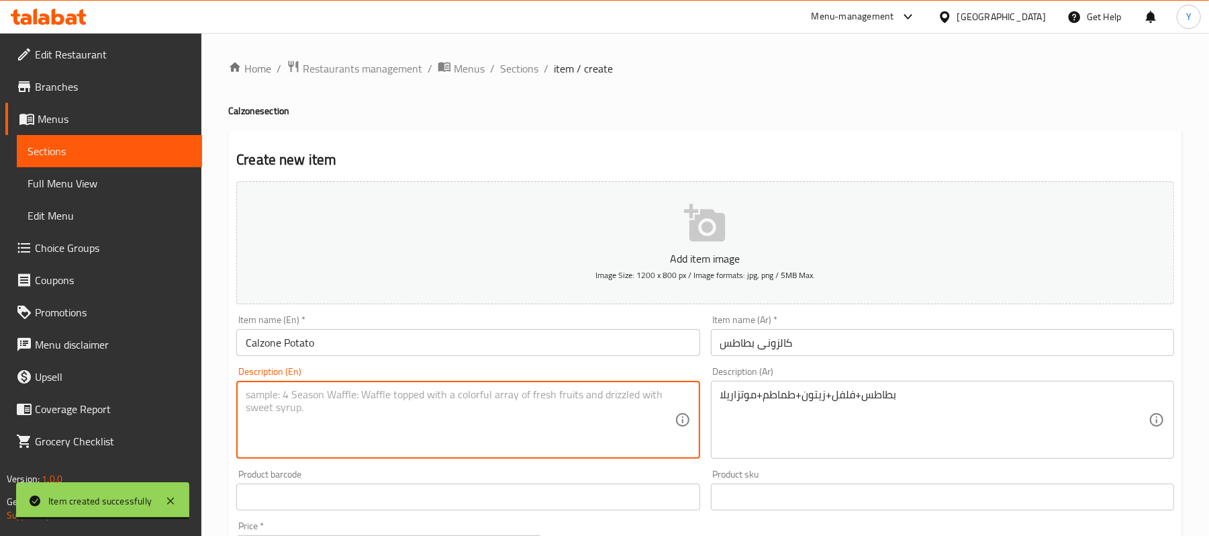
click at [615, 398] on textarea at bounding box center [460, 420] width 428 height 64
paste textarea "Potatoes + Pepper + Olives + Tomato + Mozzarella"
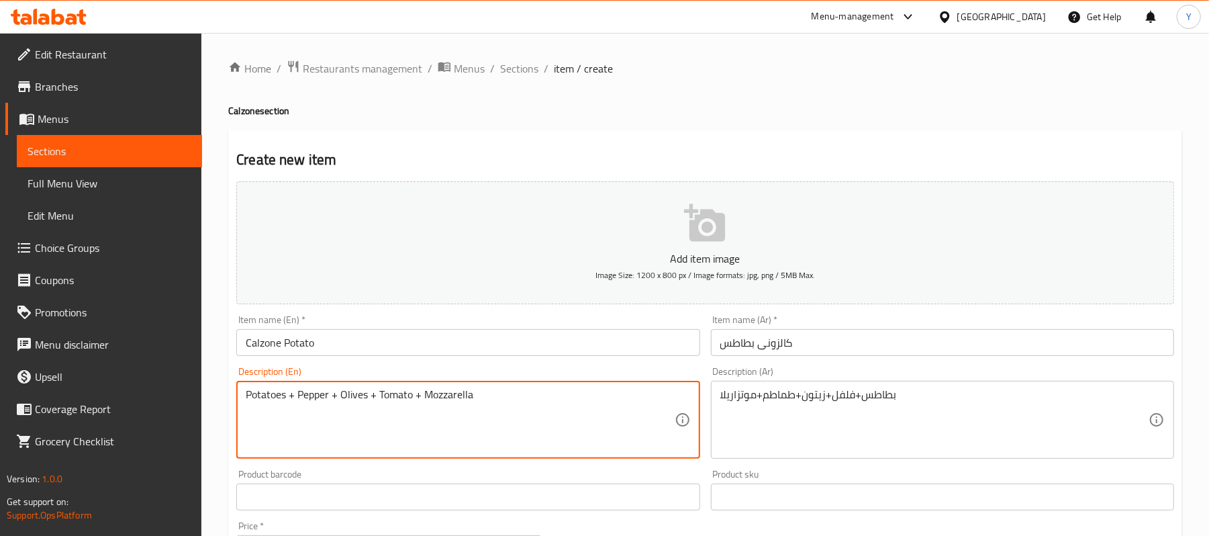
type textarea "Potatoes + Pepper + Olives + Tomato + Mozzarella"
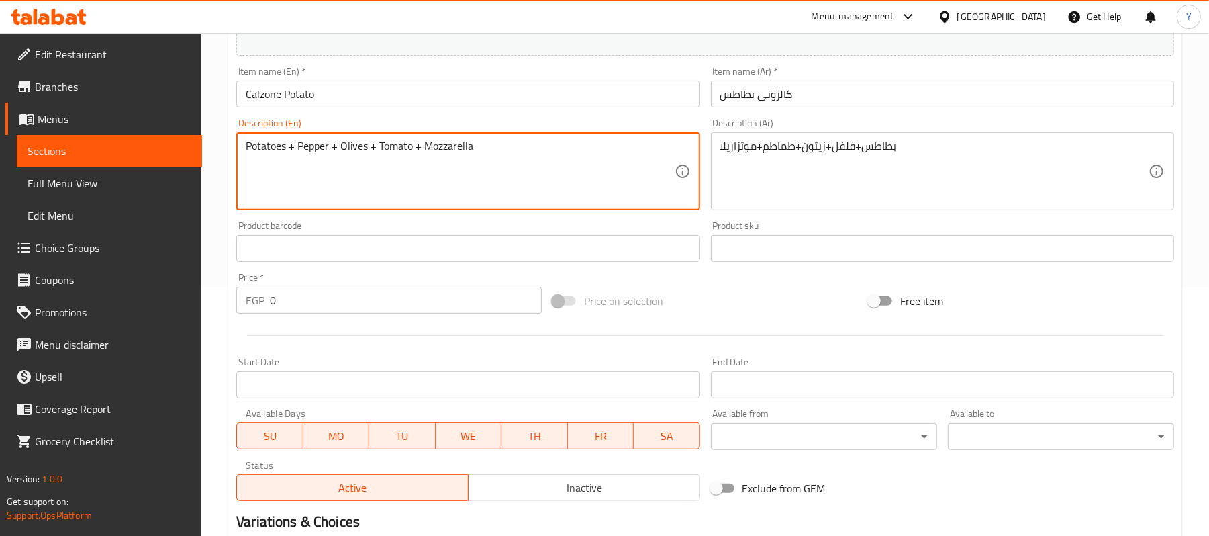
scroll to position [268, 0]
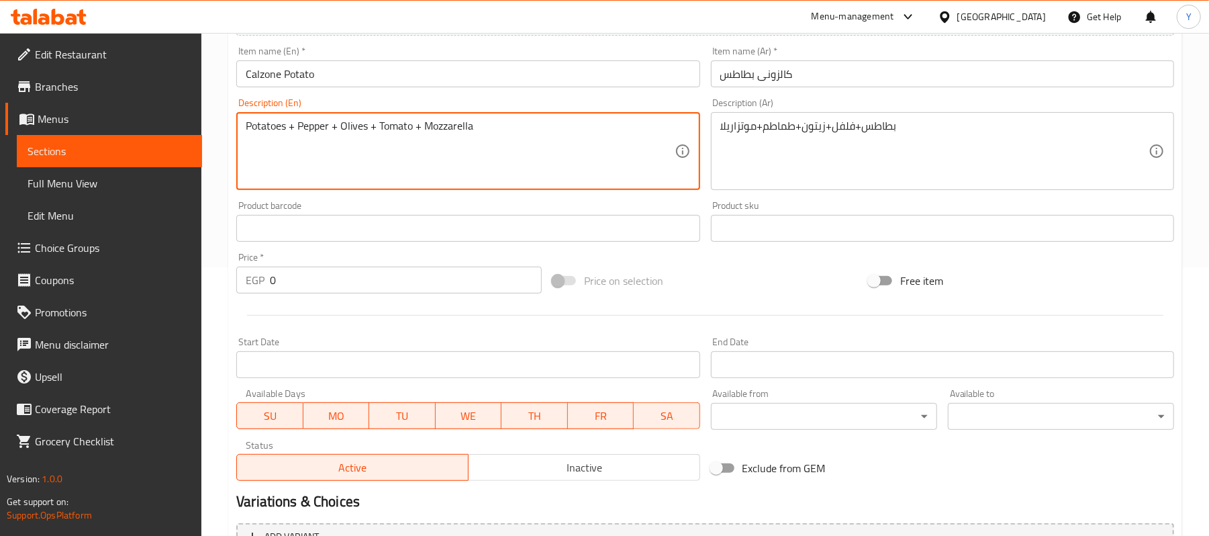
click at [357, 275] on input "0" at bounding box center [406, 279] width 272 height 27
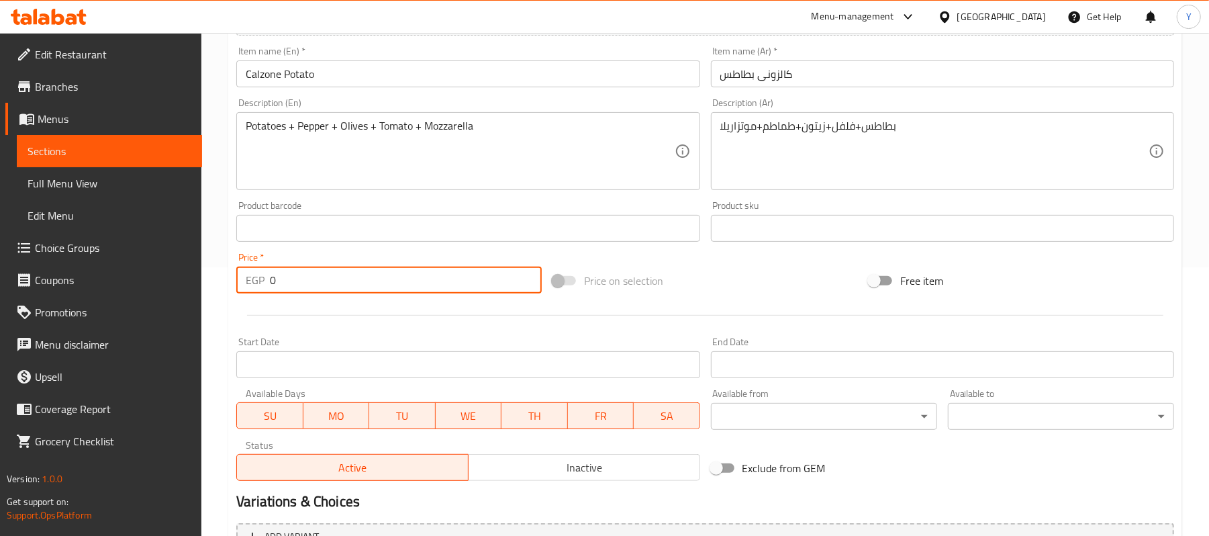
click at [357, 275] on input "0" at bounding box center [406, 279] width 272 height 27
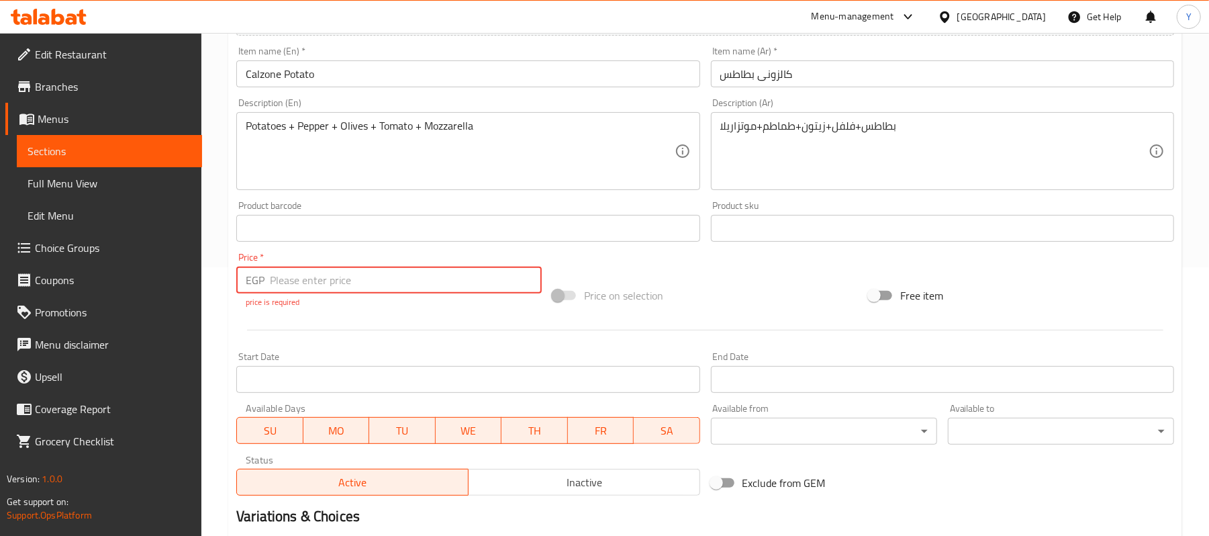
type input "7"
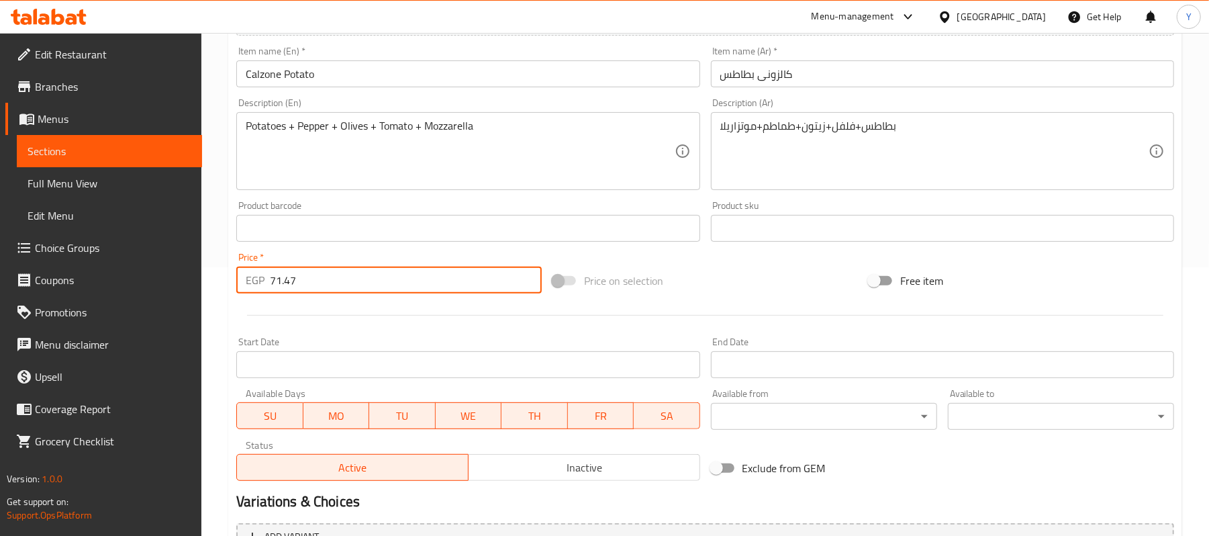
type input "71.47"
click at [728, 274] on div "Price on selection" at bounding box center [705, 280] width 316 height 36
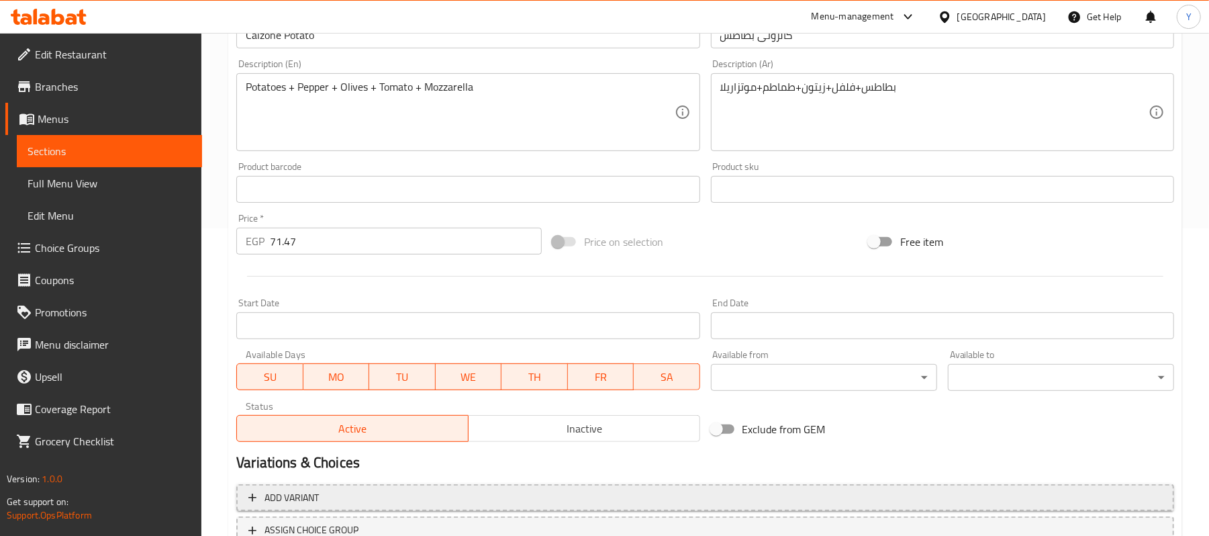
scroll to position [411, 0]
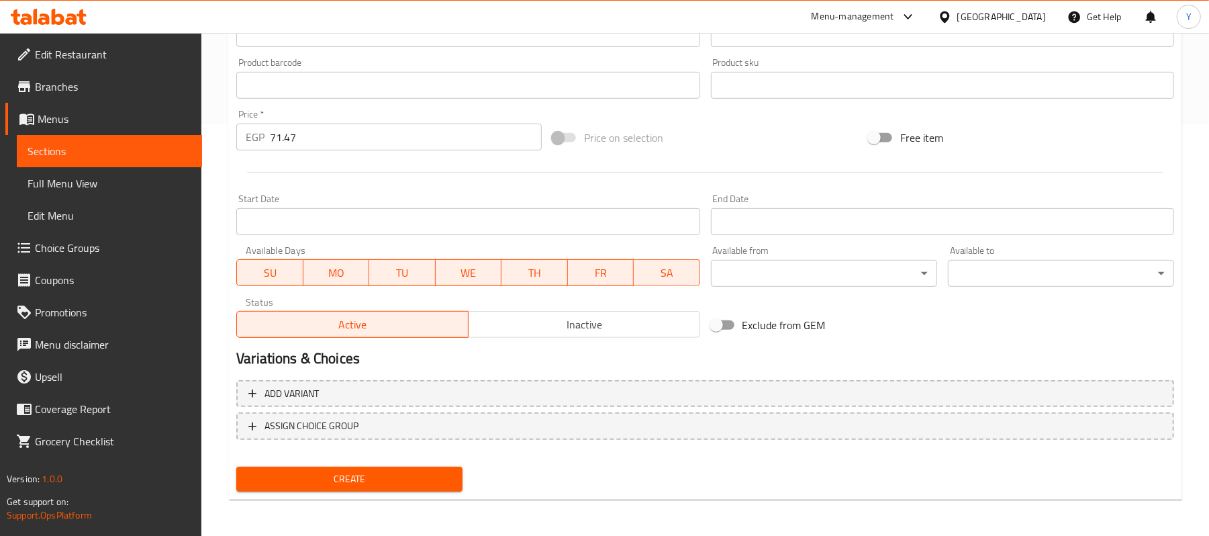
click at [446, 462] on div "Create" at bounding box center [349, 479] width 237 height 36
click at [444, 479] on span "Create" at bounding box center [349, 478] width 205 height 17
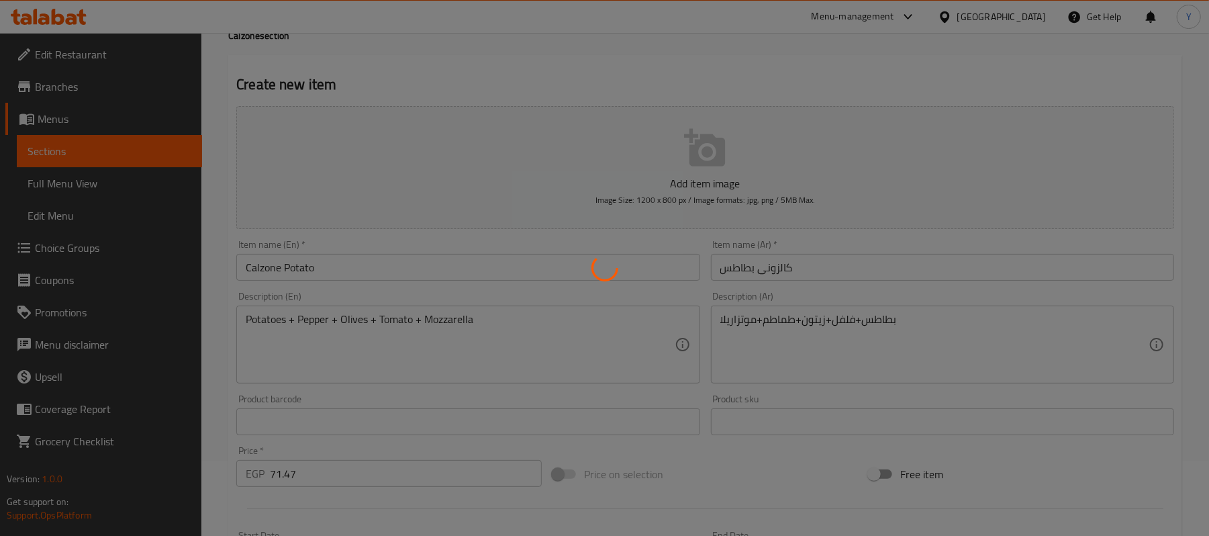
scroll to position [0, 0]
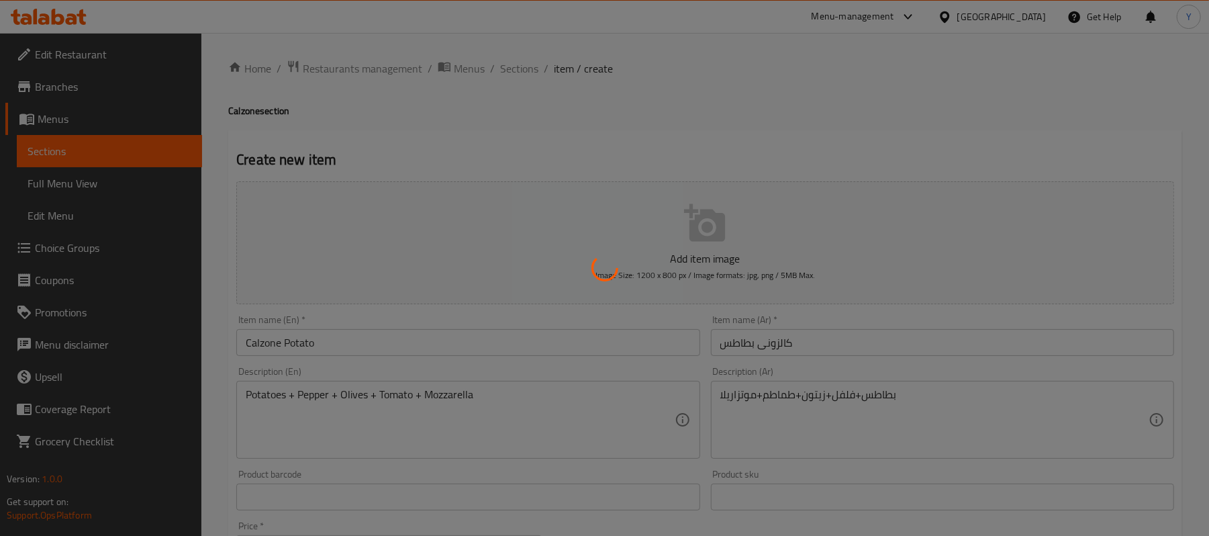
type input "0"
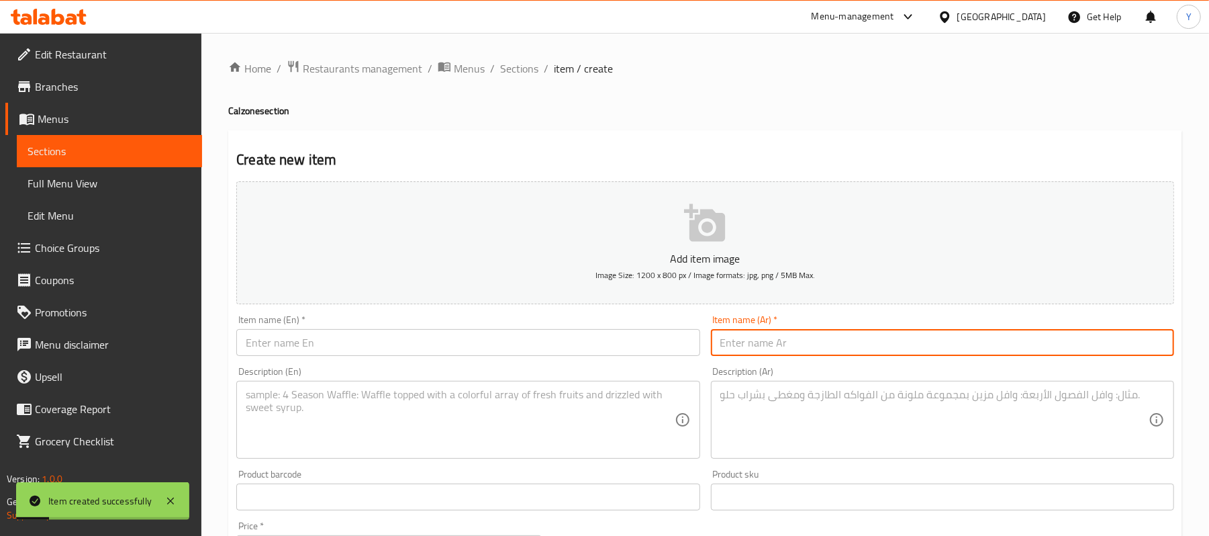
click at [758, 331] on input "text" at bounding box center [942, 342] width 463 height 27
paste input "كالزونى بسطرمة"
type input "كالزونى بسطرمة"
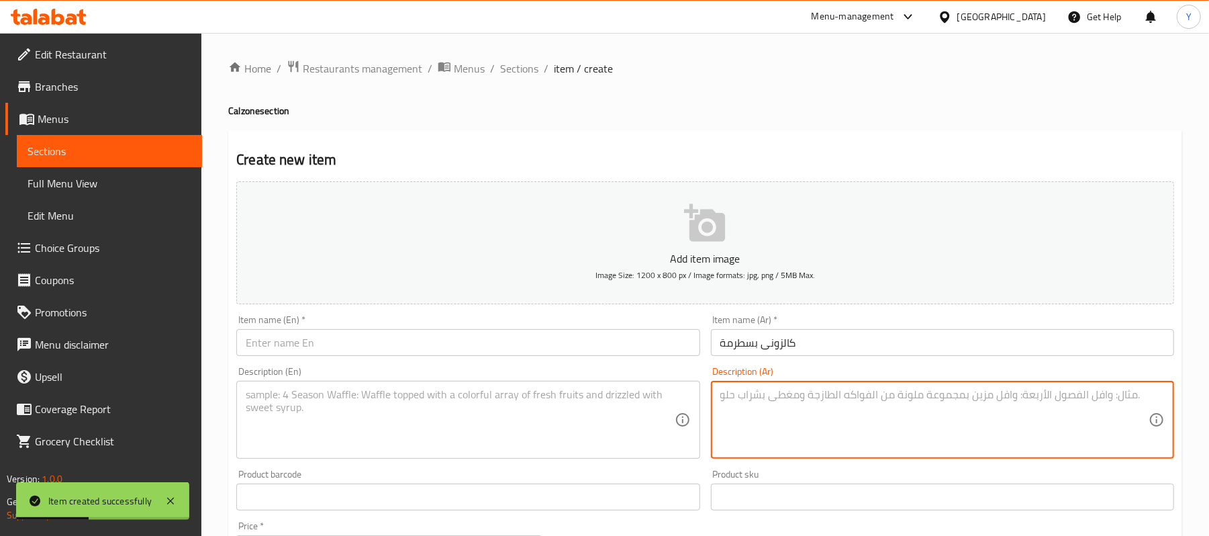
click at [784, 406] on textarea at bounding box center [934, 420] width 428 height 64
paste textarea "بسطرمة+طماطم+فلفل+زيتون+موتزاريلا"
type textarea "بسطرمة+طماطم+فلفل+زيتون+موتزاريلا"
click at [556, 328] on div "Item name (En)   * Item name (En) *" at bounding box center [467, 335] width 463 height 41
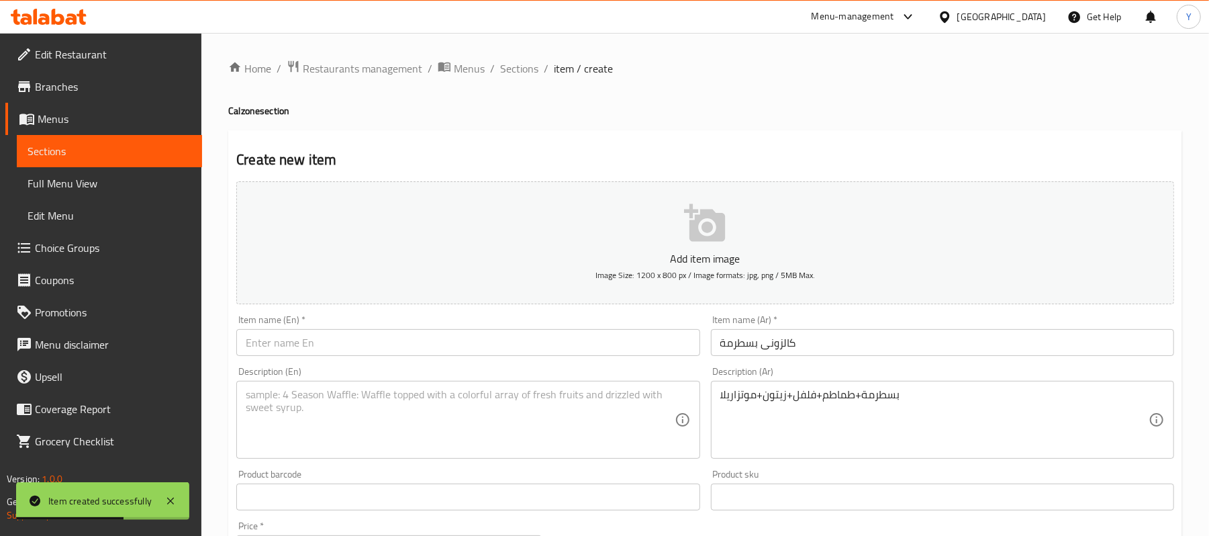
click at [556, 328] on div "Item name (En)   * Item name (En) *" at bounding box center [467, 335] width 463 height 41
click at [560, 339] on input "text" at bounding box center [467, 342] width 463 height 27
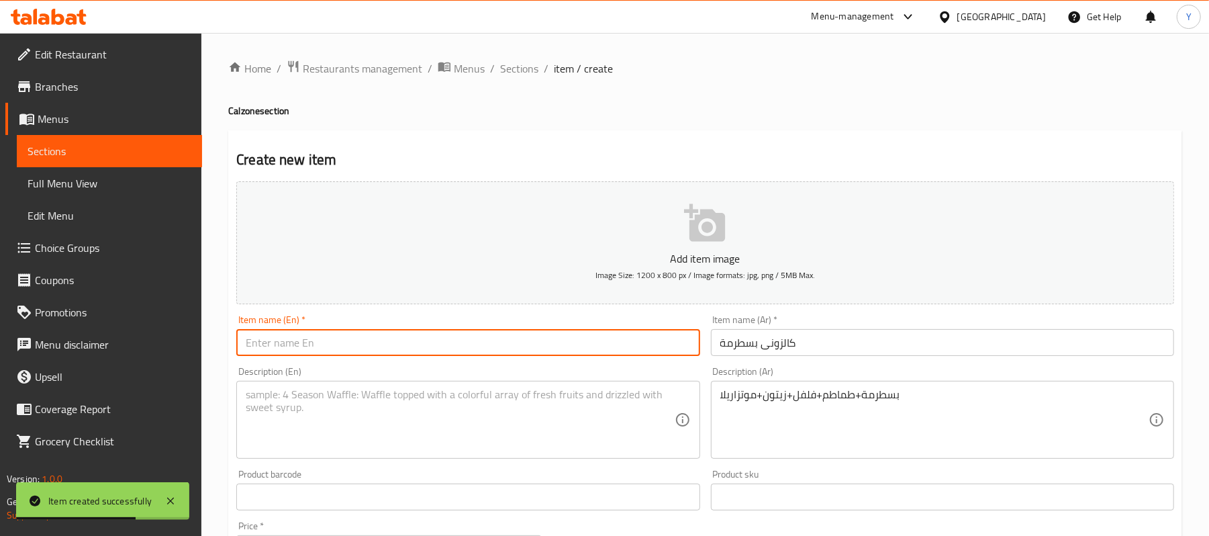
click at [560, 339] on input "text" at bounding box center [467, 342] width 463 height 27
paste input "Calzone Pastrami"
type input "Calzone Pastrami"
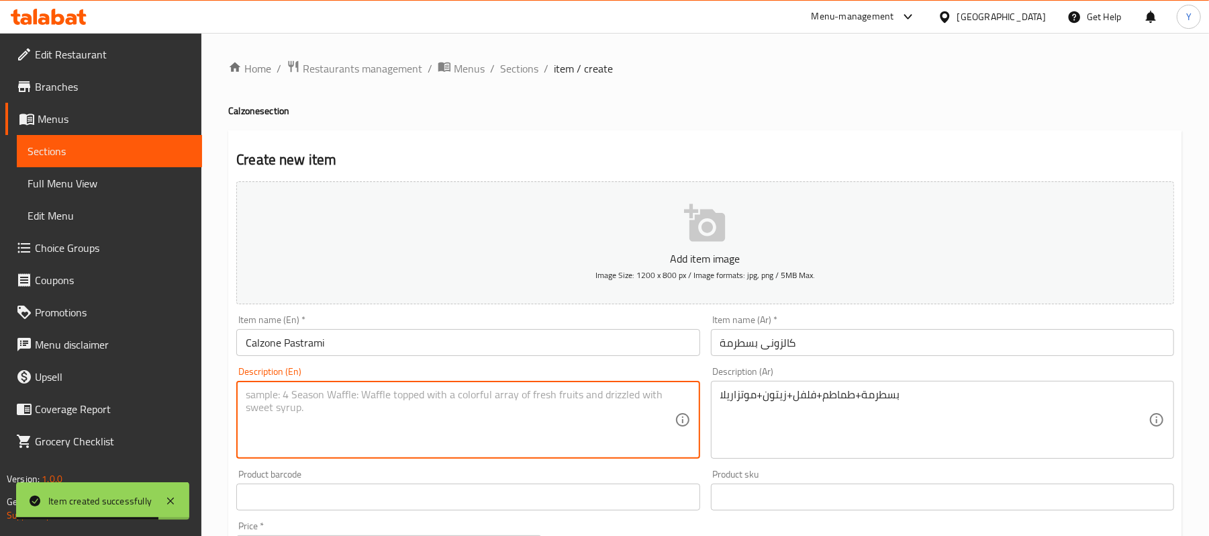
click at [500, 405] on textarea at bounding box center [460, 420] width 428 height 64
click at [439, 399] on textarea at bounding box center [460, 420] width 428 height 64
paste textarea "Pastrami + Tomato + Pepper + Olives + Mozzarella"
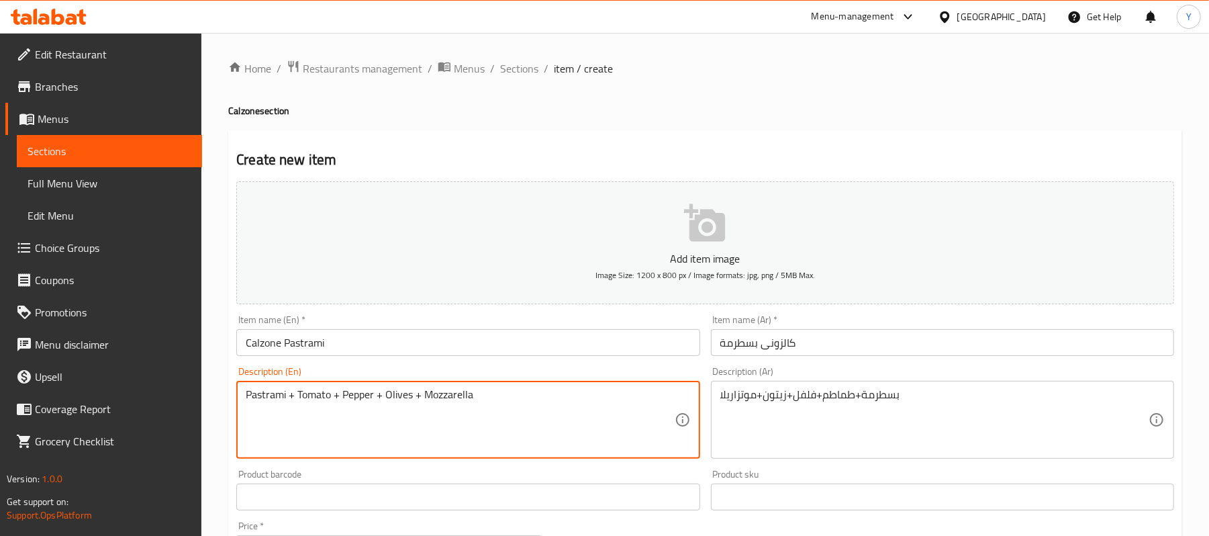
type textarea "Pastrami + Tomato + Pepper + Olives + Mozzarella"
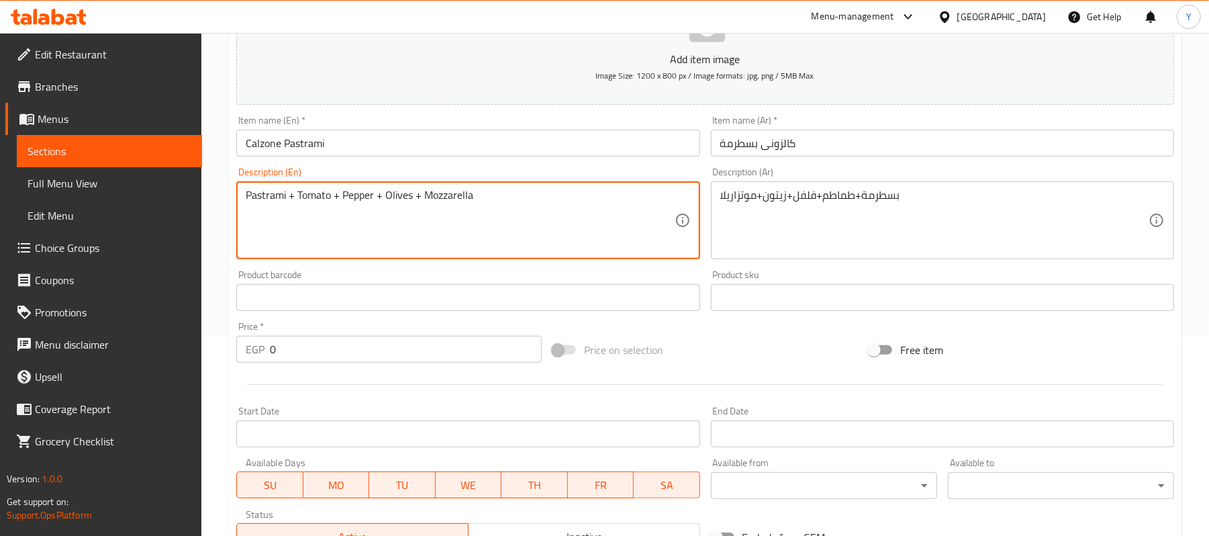
scroll to position [215, 0]
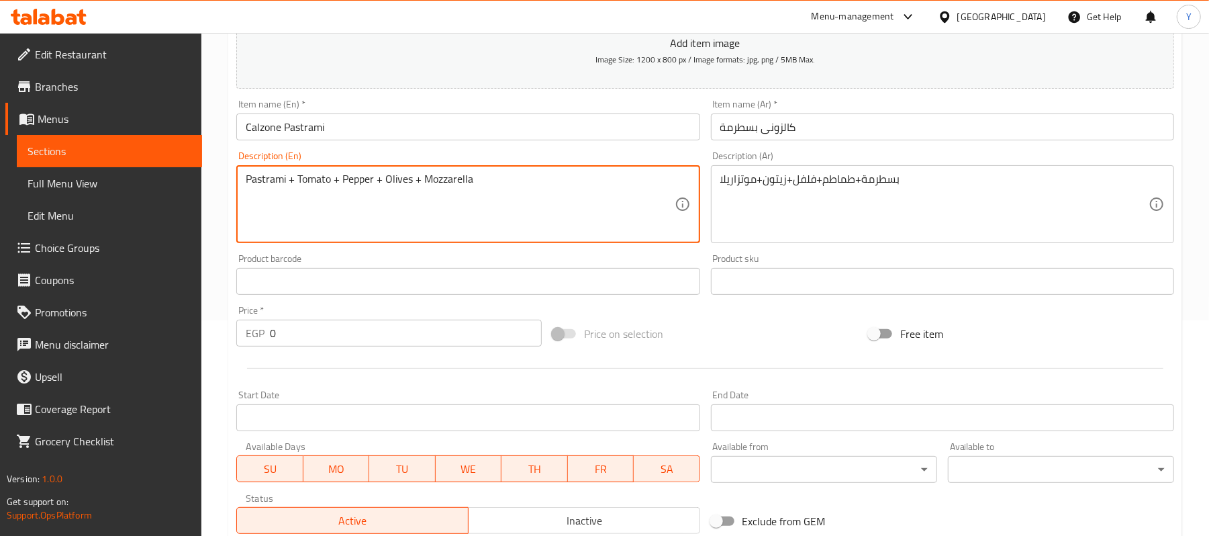
click at [305, 326] on input "0" at bounding box center [406, 332] width 272 height 27
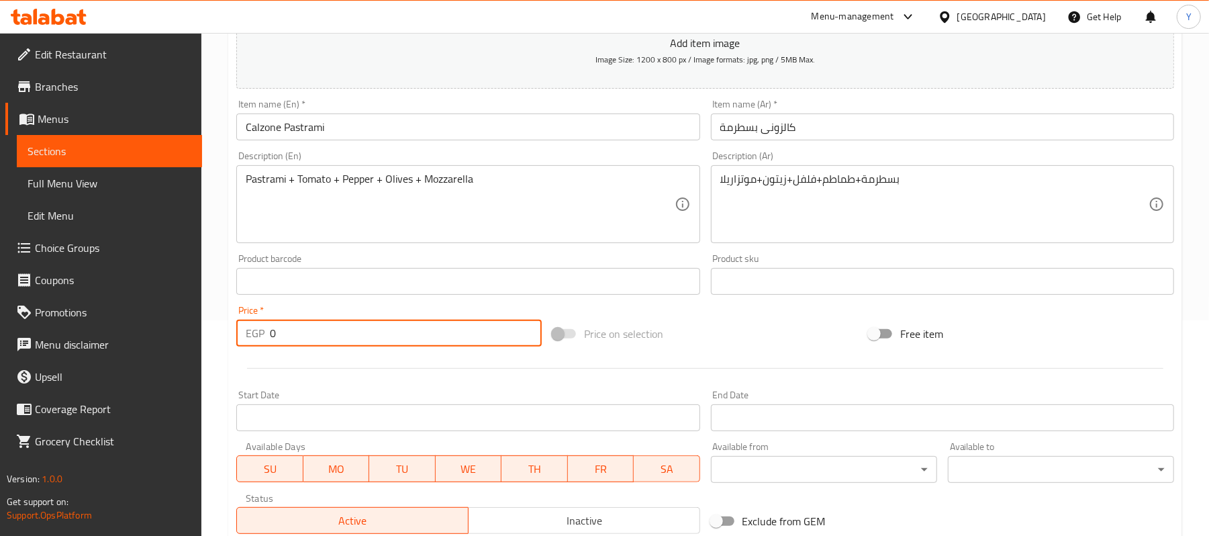
click at [305, 326] on input "0" at bounding box center [406, 332] width 272 height 27
type input "110.46"
click at [706, 309] on div "Add item image Image Size: 1200 x 800 px / Image formats: jpg, png / 5MB Max. I…" at bounding box center [705, 249] width 948 height 579
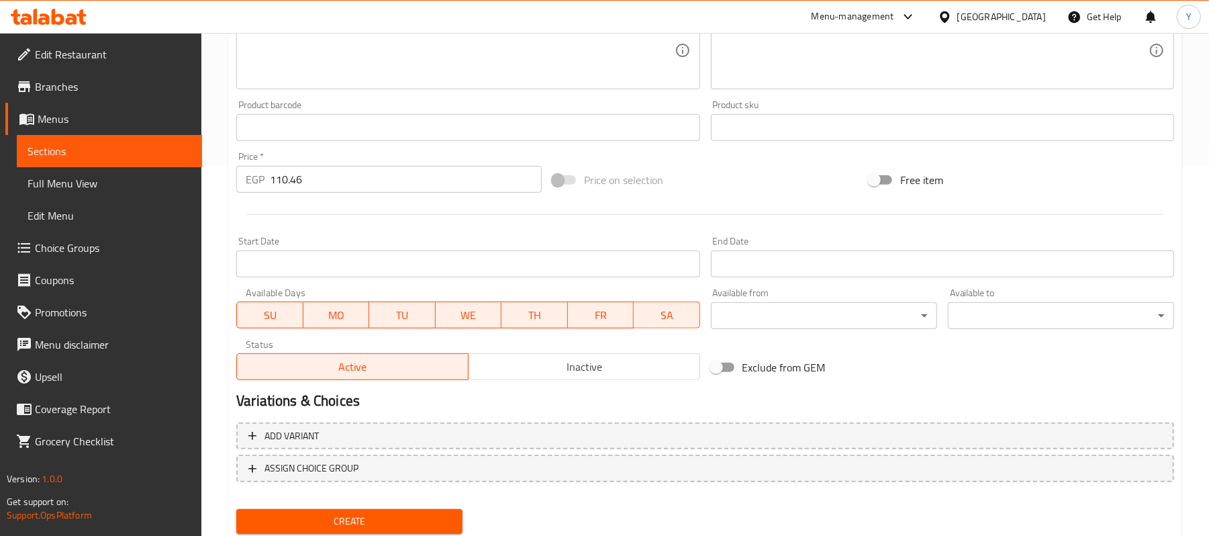
scroll to position [411, 0]
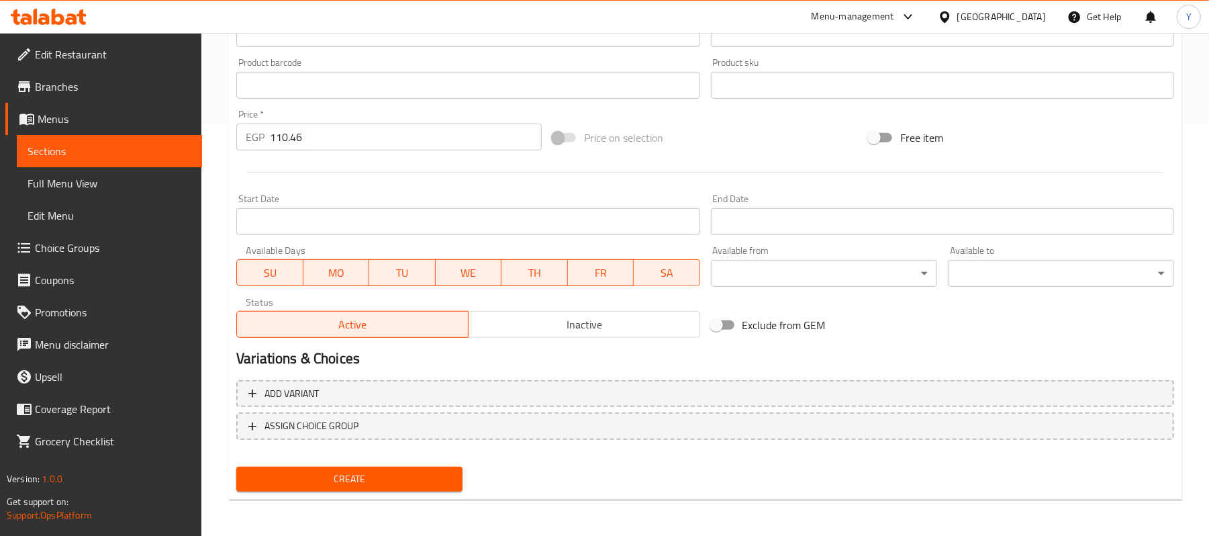
click at [456, 464] on div "Create" at bounding box center [349, 479] width 237 height 36
click at [450, 473] on span "Create" at bounding box center [349, 478] width 205 height 17
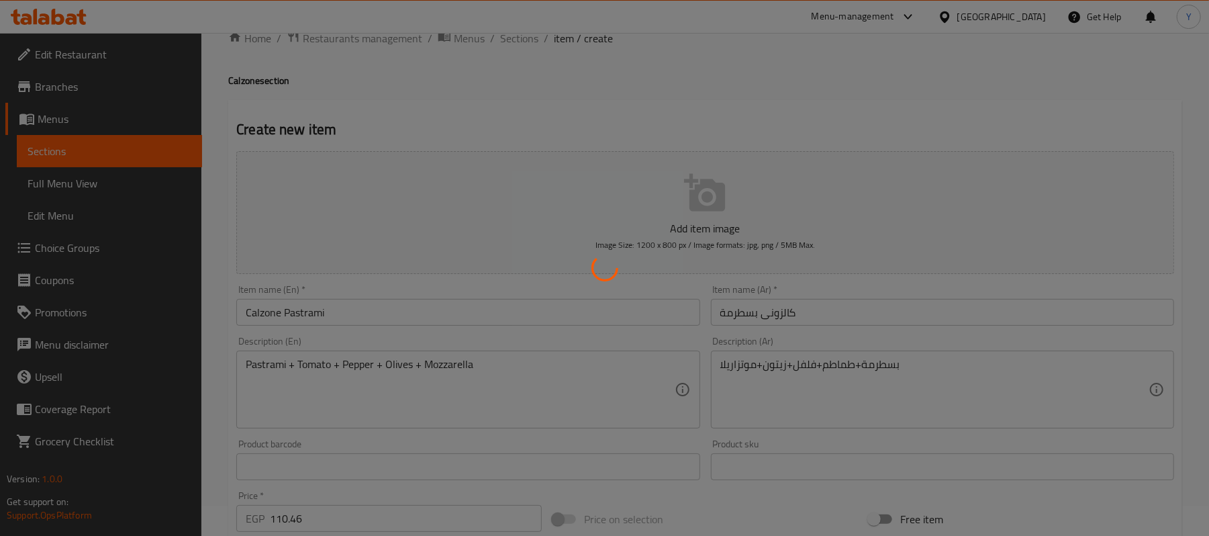
scroll to position [0, 0]
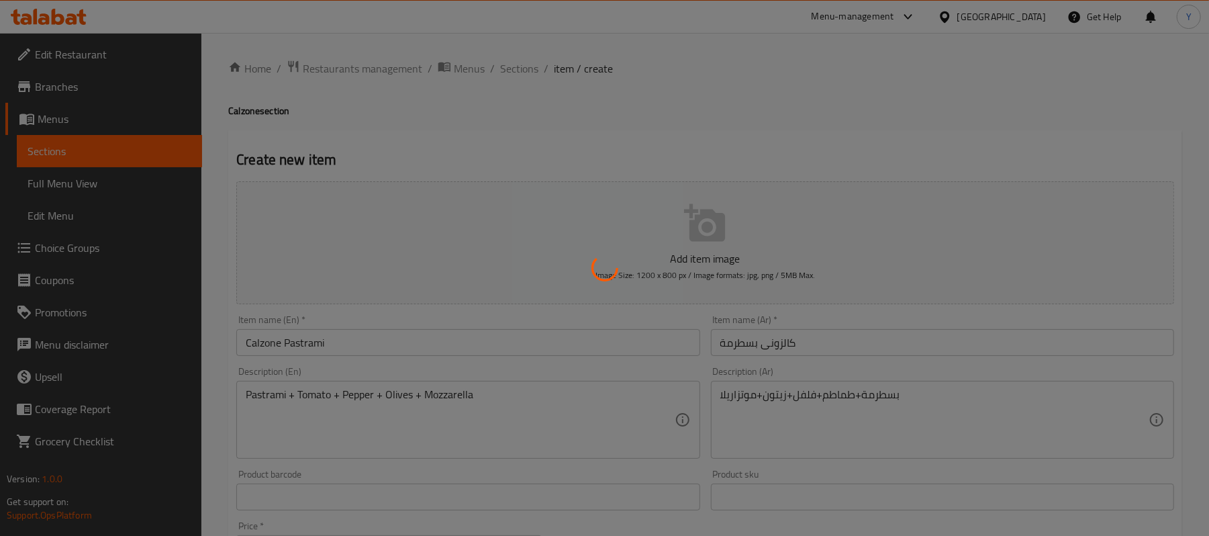
type input "0"
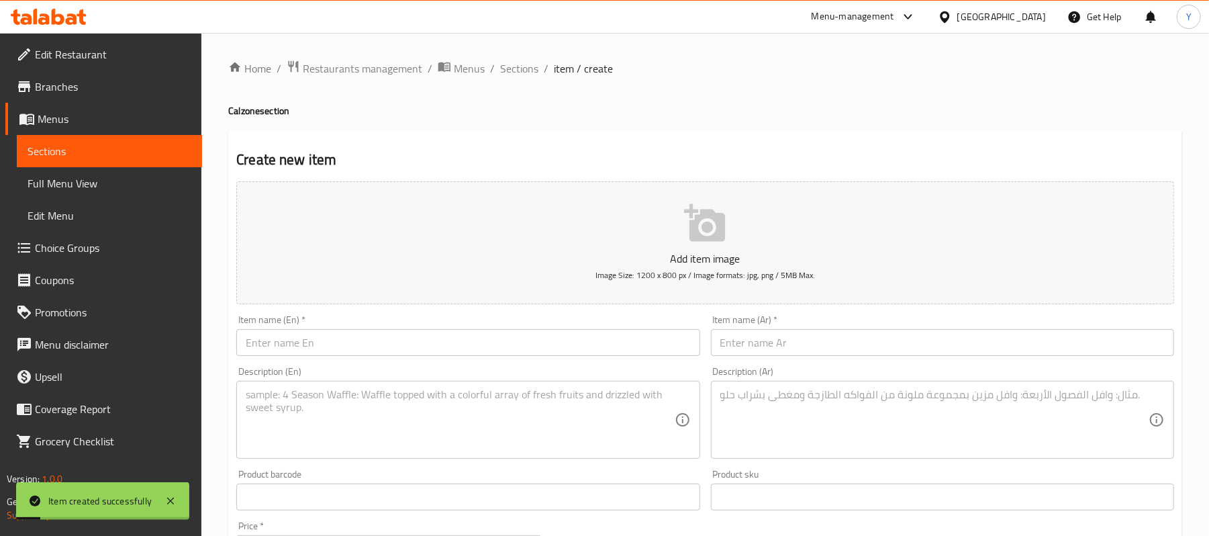
click at [734, 344] on input "text" at bounding box center [942, 342] width 463 height 27
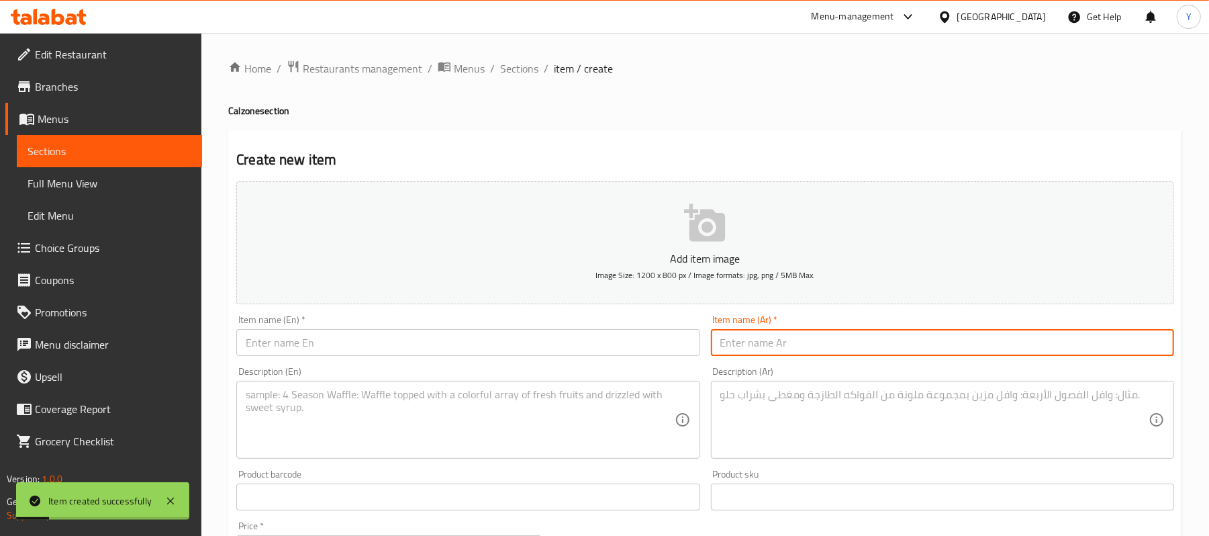
paste input "كالزونى سوسيس"
type input "كالزونى سوسيس"
click at [645, 344] on input "text" at bounding box center [467, 342] width 463 height 27
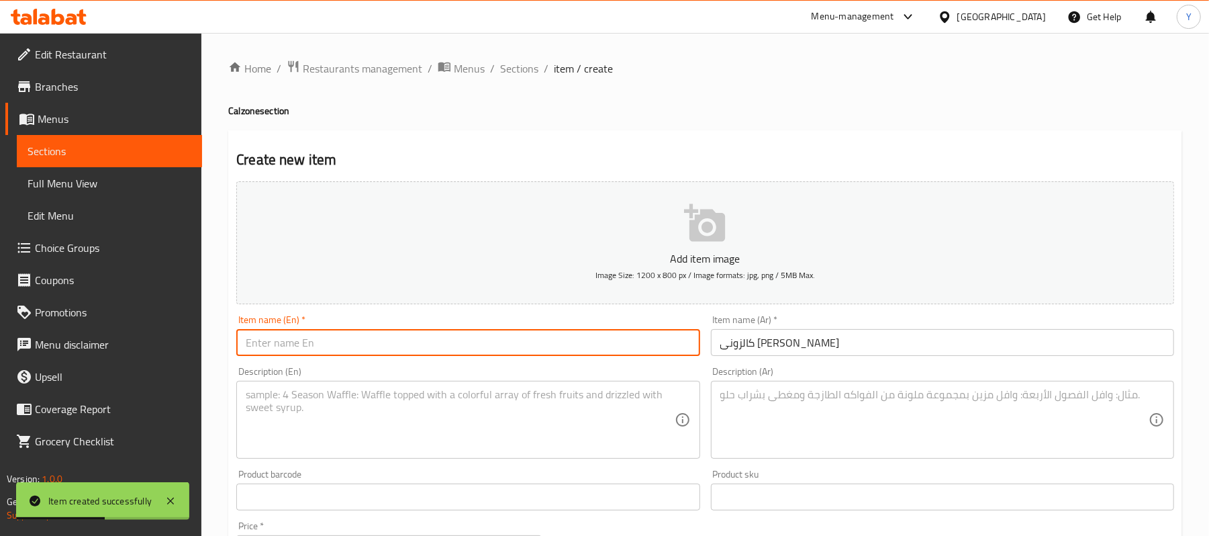
click at [722, 428] on textarea at bounding box center [934, 420] width 428 height 64
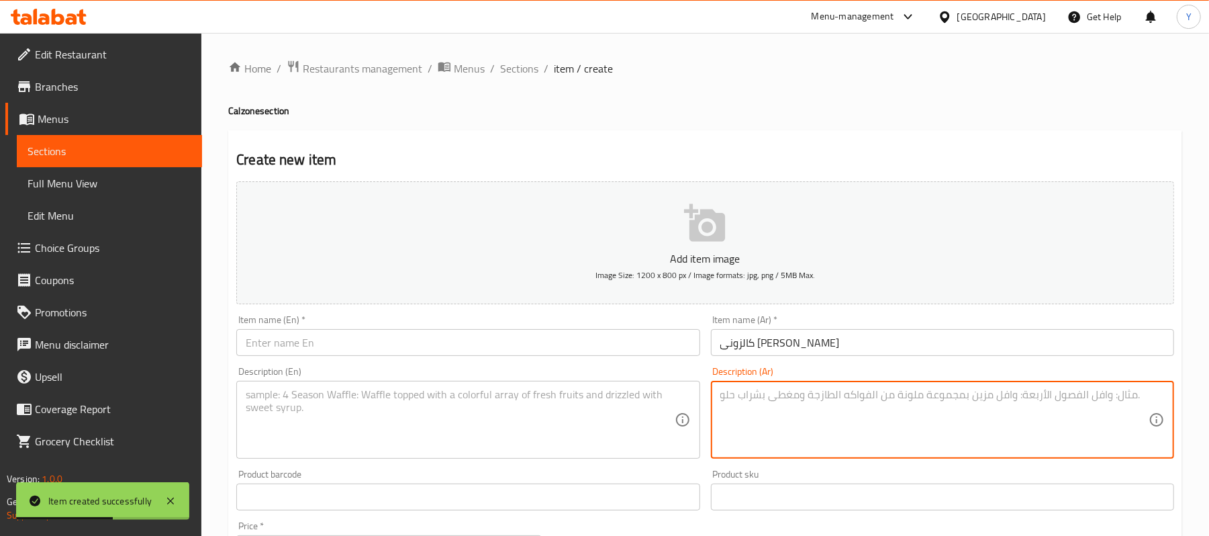
paste textarea "سوسيس+طماطم+فلفل+زيتون+موتزاريلا"
type textarea "سوسيس+طماطم+فلفل+زيتون+موتزاريلا"
click at [602, 342] on input "text" at bounding box center [467, 342] width 463 height 27
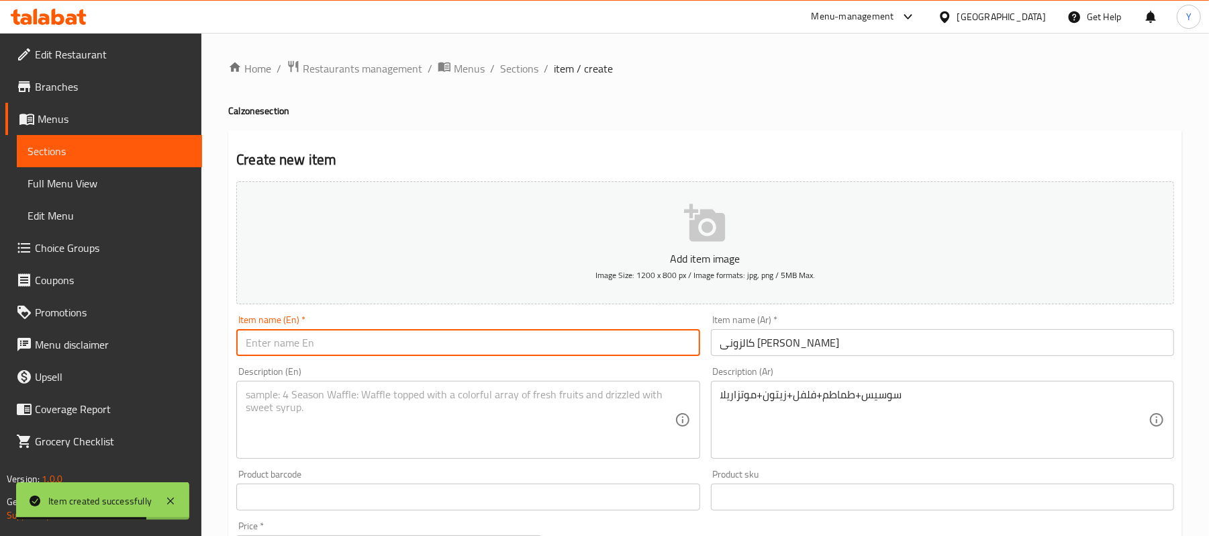
paste input "Calzone Sausage"
type input "Calzone Sausage"
click at [518, 414] on textarea at bounding box center [460, 420] width 428 height 64
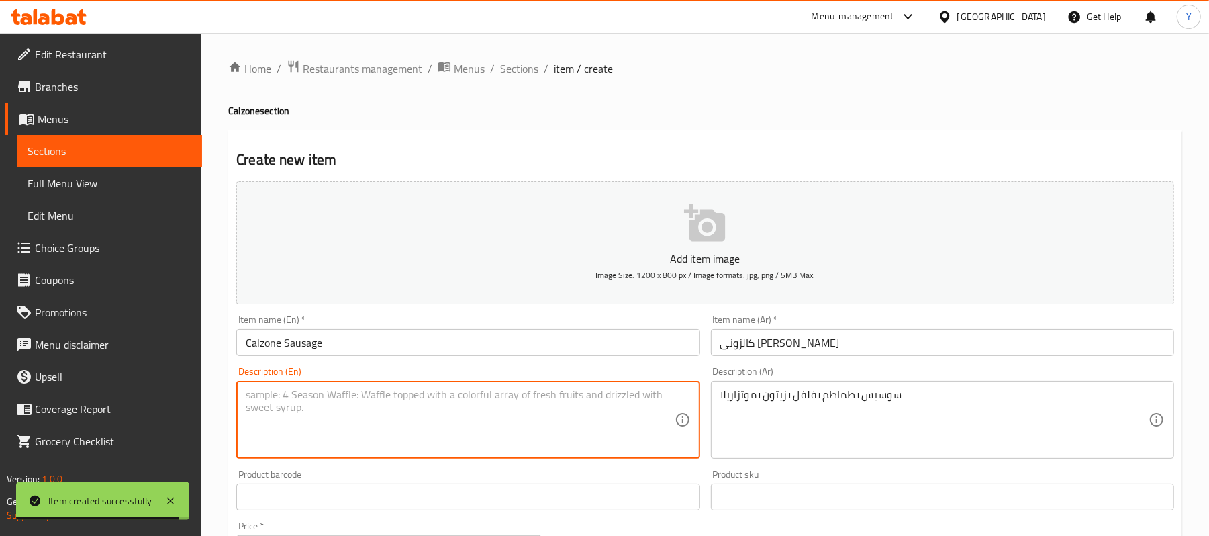
click at [588, 409] on textarea at bounding box center [460, 420] width 428 height 64
paste textarea "Sausage + Tomato + Pepper + Olives + Mozzarella"
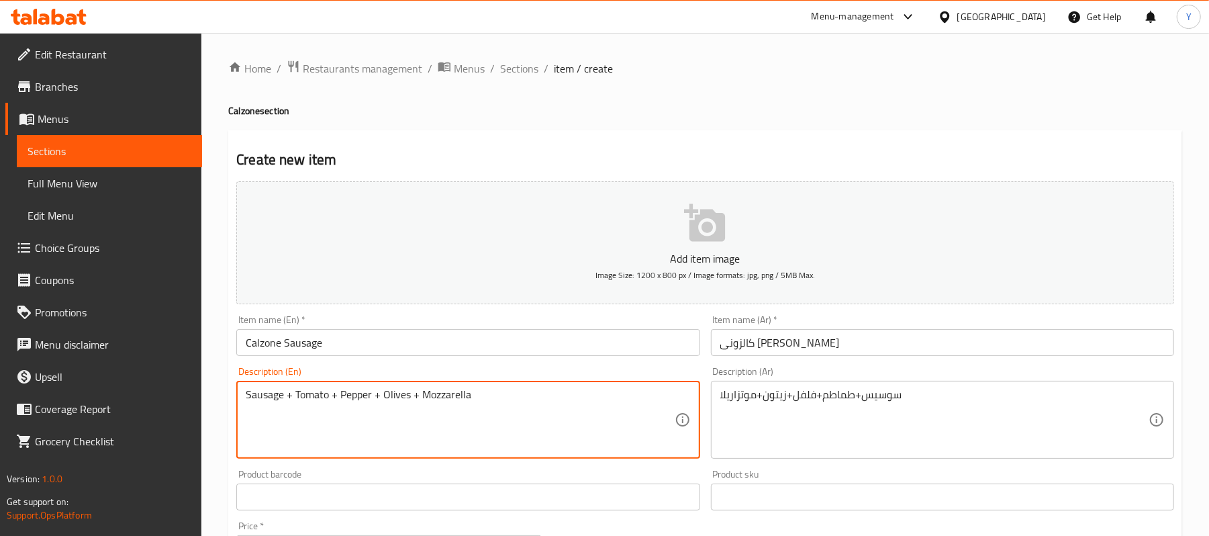
type textarea "Sausage + Tomato + Pepper + Olives + Mozzarella"
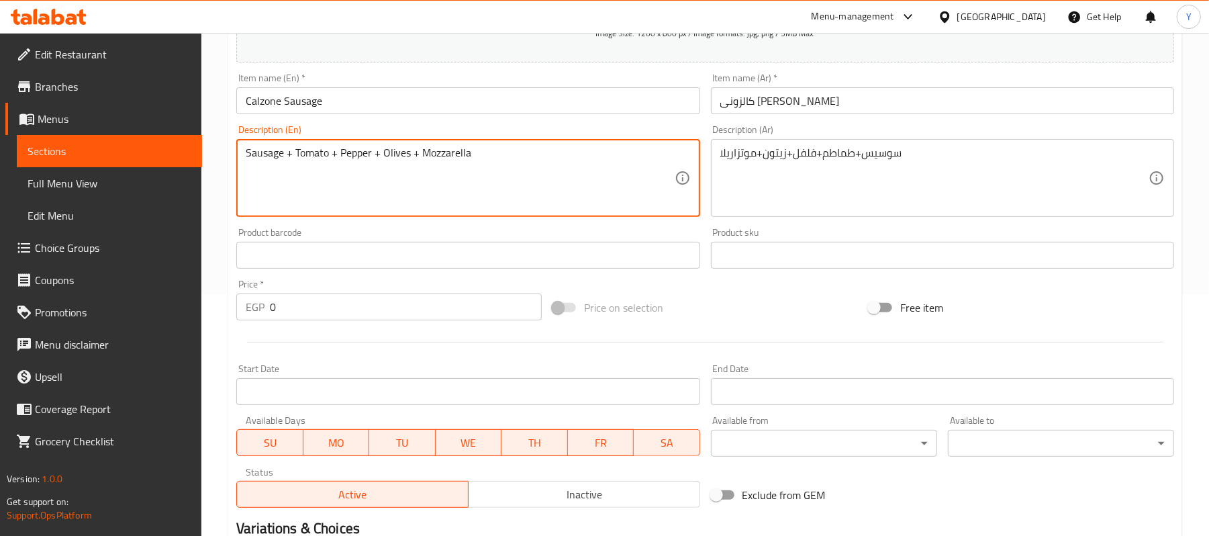
scroll to position [268, 0]
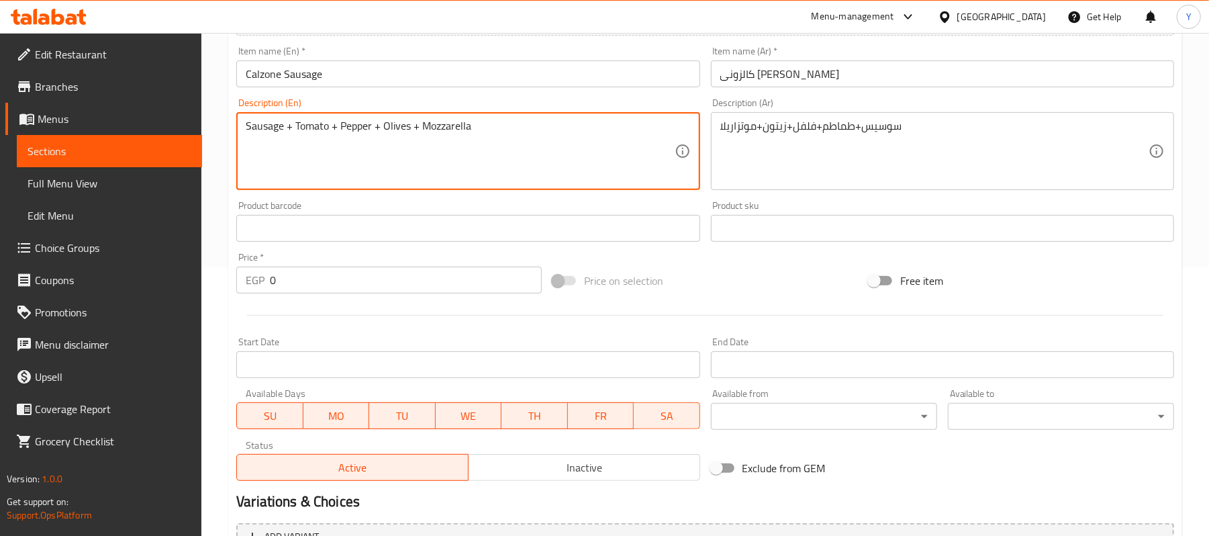
click at [387, 299] on div "Price   * EGP 0 Price *" at bounding box center [389, 273] width 316 height 52
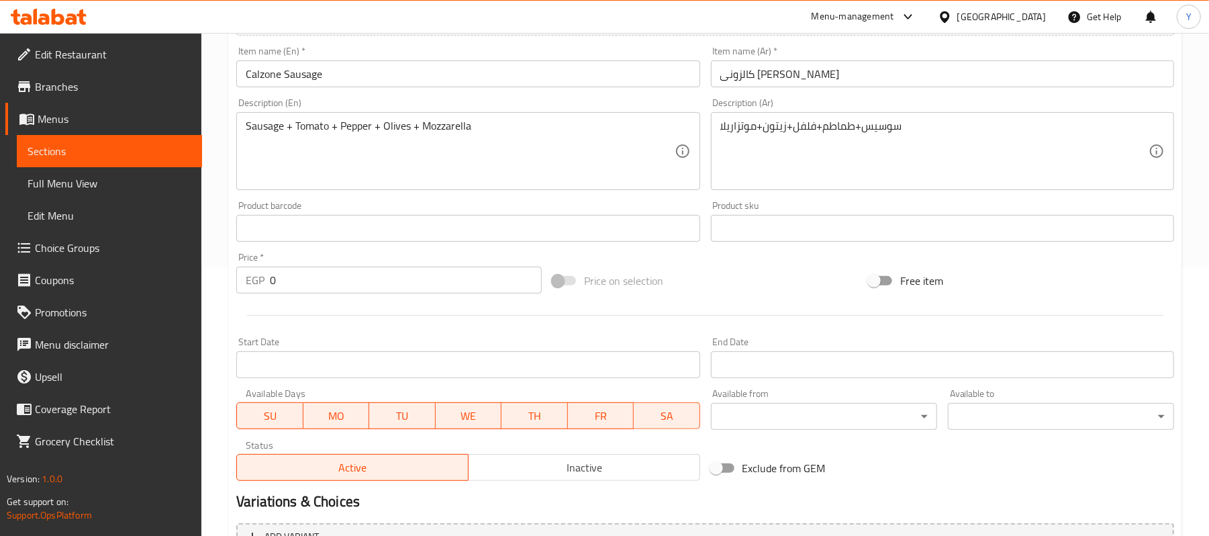
click at [387, 281] on input "0" at bounding box center [406, 279] width 272 height 27
type input "110.46"
click at [753, 261] on div "Add item image Image Size: 1200 x 800 px / Image formats: jpg, png / 5MB Max. I…" at bounding box center [705, 196] width 948 height 579
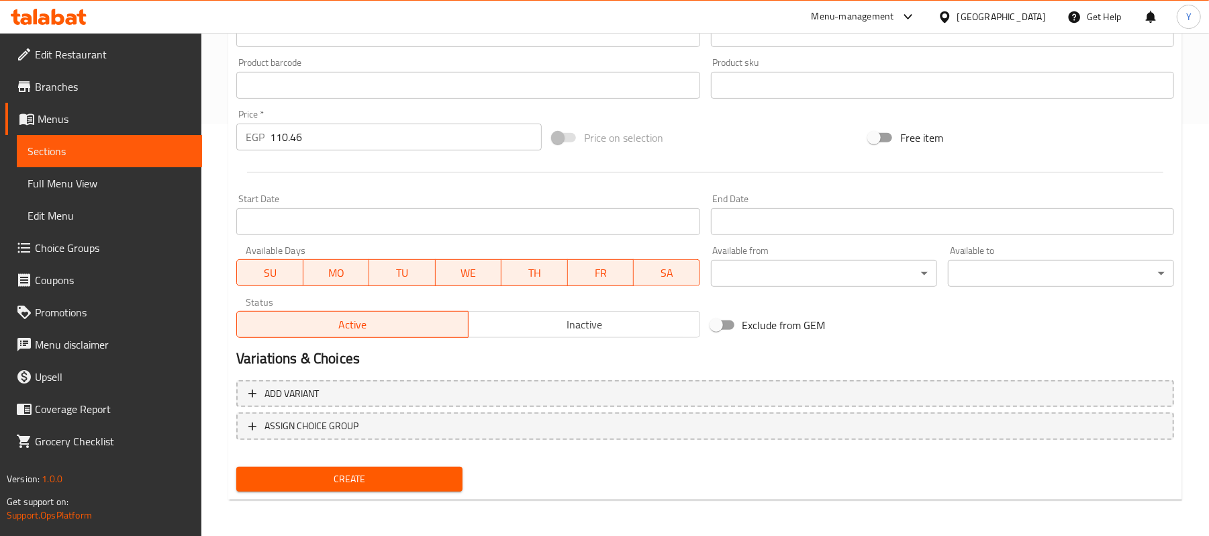
click at [454, 473] on button "Create" at bounding box center [349, 478] width 226 height 25
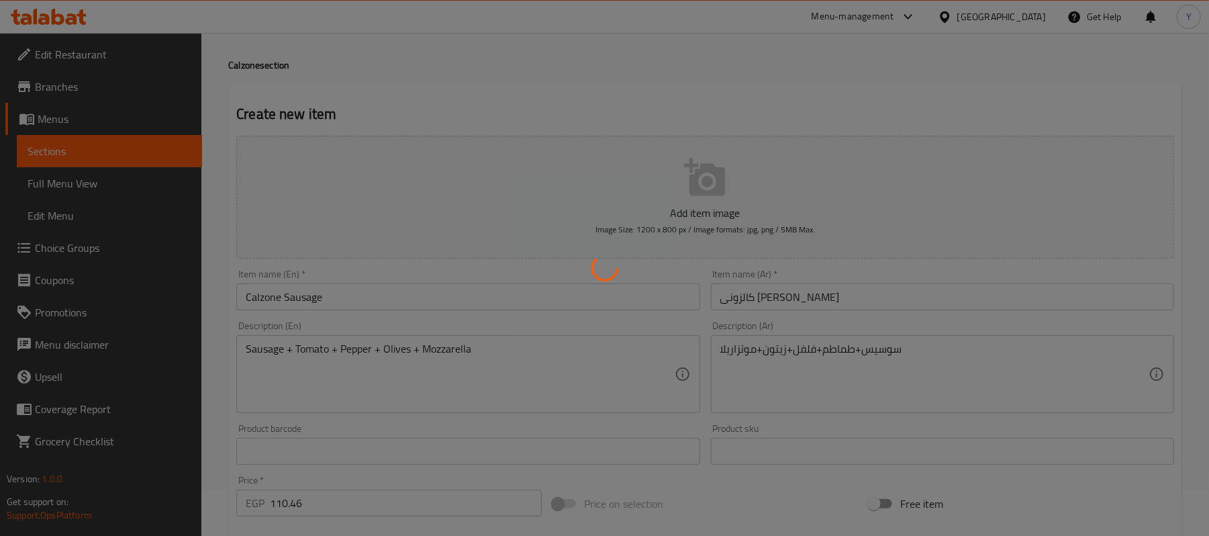
scroll to position [0, 0]
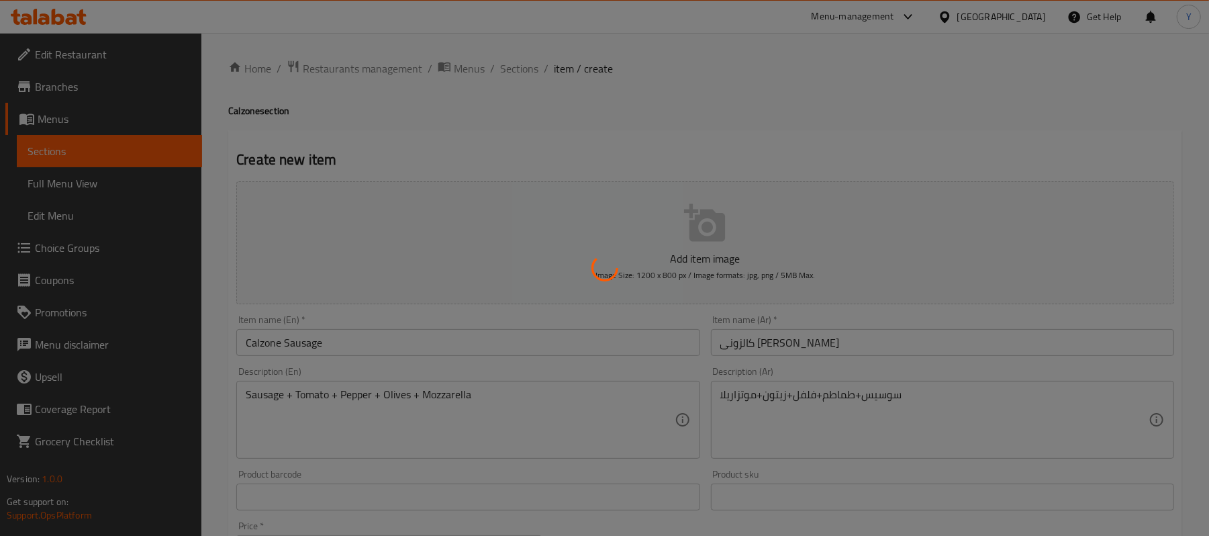
type input "0"
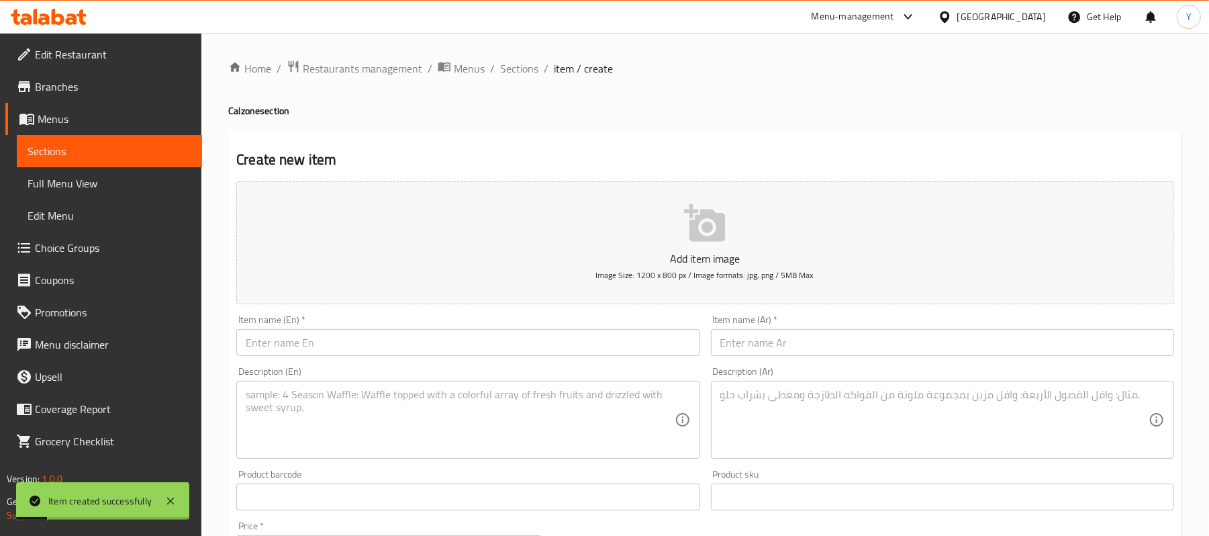
click at [792, 334] on input "text" at bounding box center [942, 342] width 463 height 27
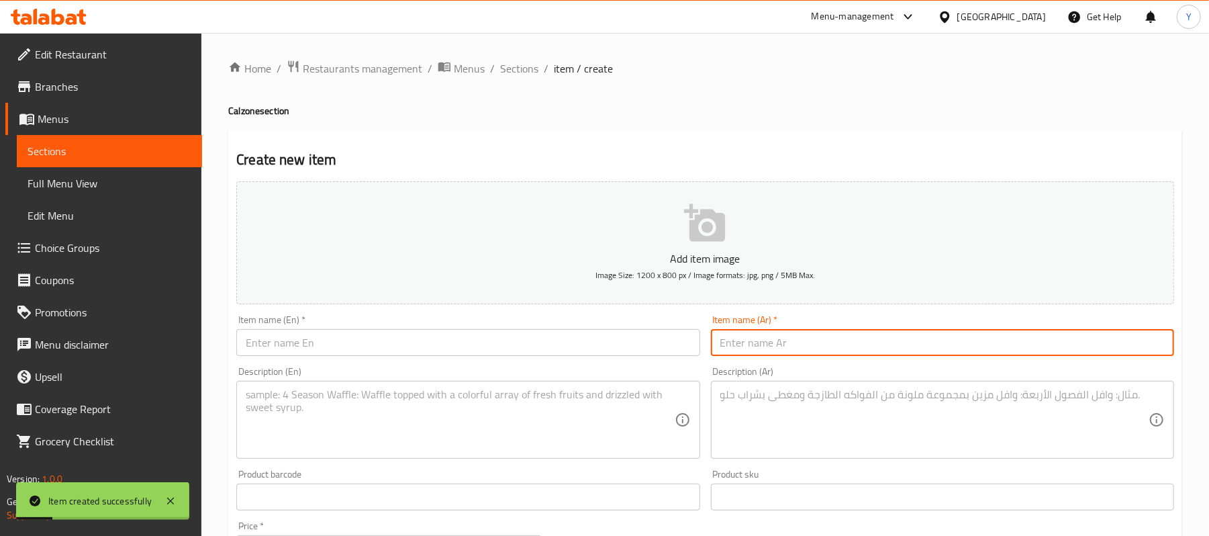
paste input "كالزونى مشروم"
type input "كالزونى مشروم"
click at [731, 401] on textarea at bounding box center [934, 420] width 428 height 64
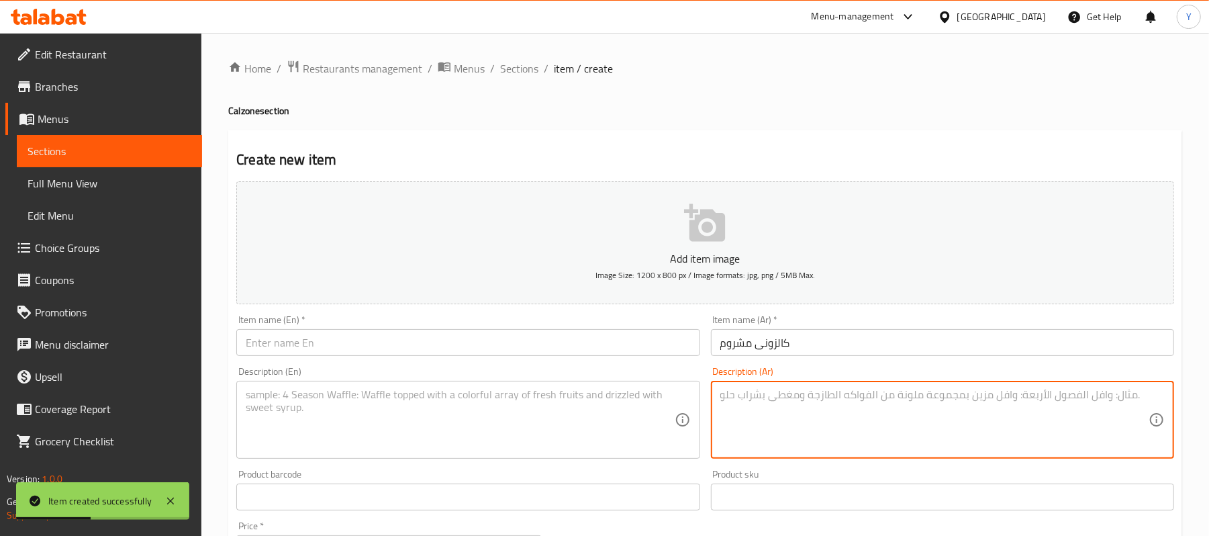
paste textarea "مشروم+طماطم+فلفل+زيتون+موتزاريلا"
type textarea "مشروم+طماطم+فلفل+زيتون+موتزاريلا"
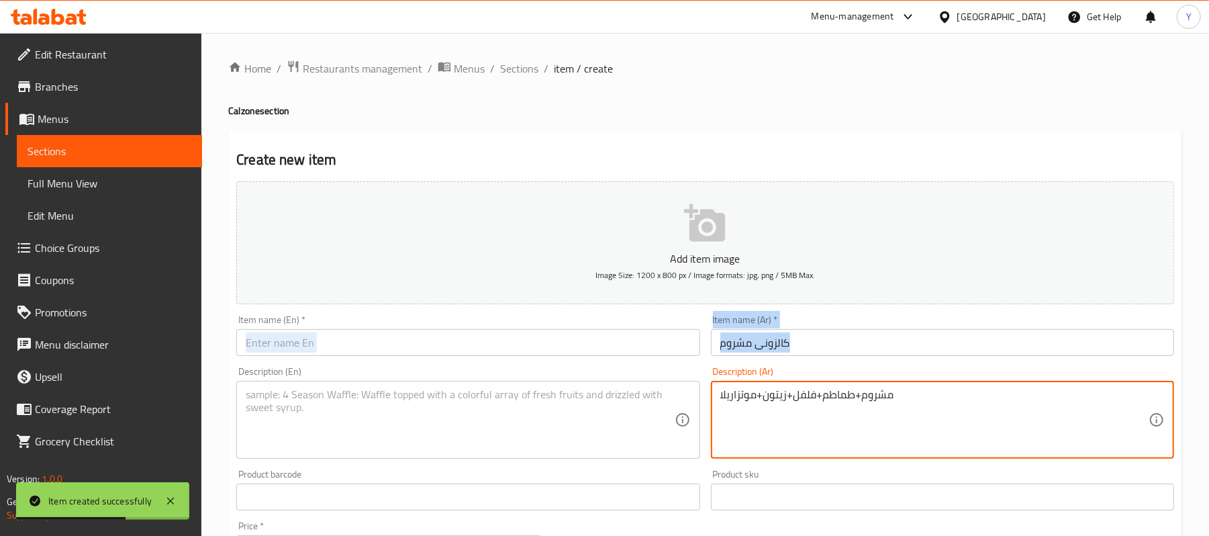
drag, startPoint x: 497, startPoint y: 360, endPoint x: 500, endPoint y: 382, distance: 21.6
click at [500, 368] on div "Add item image Image Size: 1200 x 800 px / Image formats: jpg, png / 5MB Max. I…" at bounding box center [705, 465] width 948 height 579
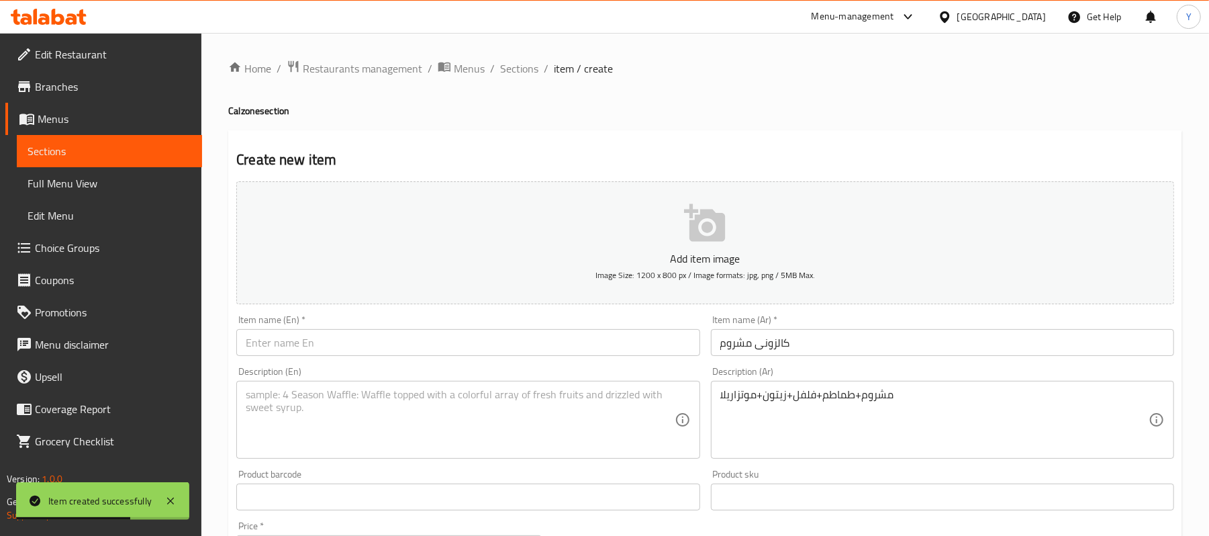
click at [497, 403] on textarea at bounding box center [460, 420] width 428 height 64
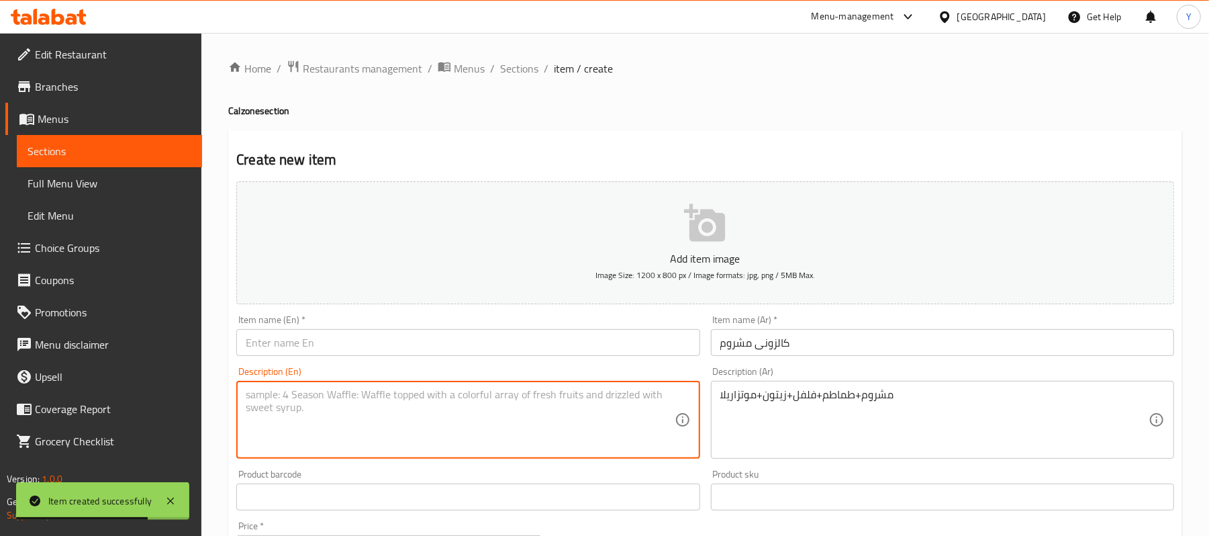
paste textarea "Calzone Mushroom"
type textarea "Calzone Mushroom"
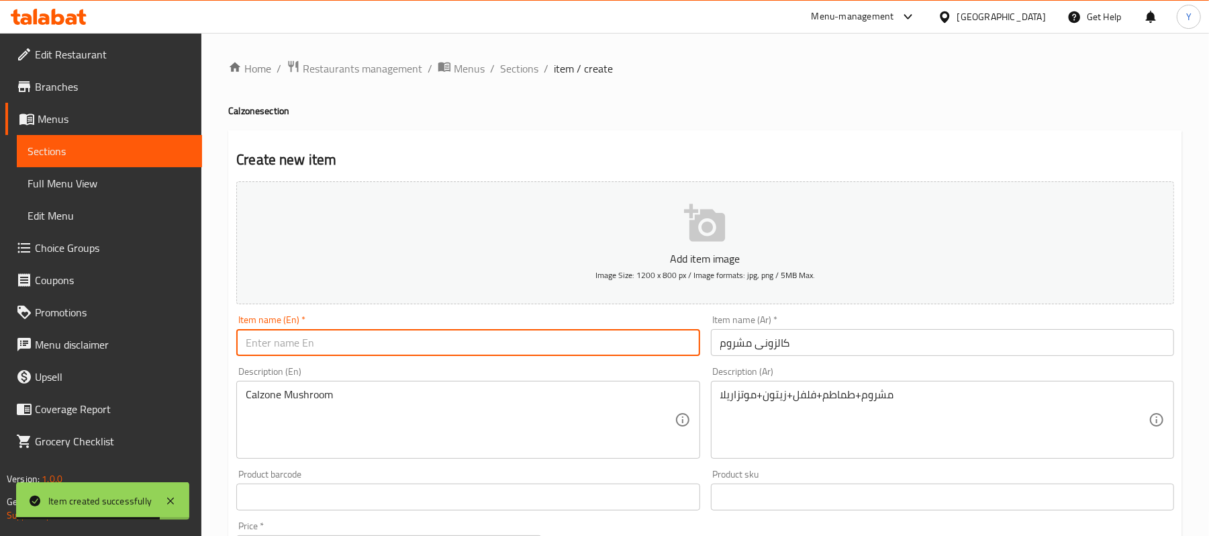
click at [475, 342] on input "text" at bounding box center [467, 342] width 463 height 27
paste input "Calzone Mushroom"
type input "Calzone Mushroom"
click at [380, 380] on div "Description (En) Calzone Mushroom Description (En)" at bounding box center [467, 412] width 463 height 92
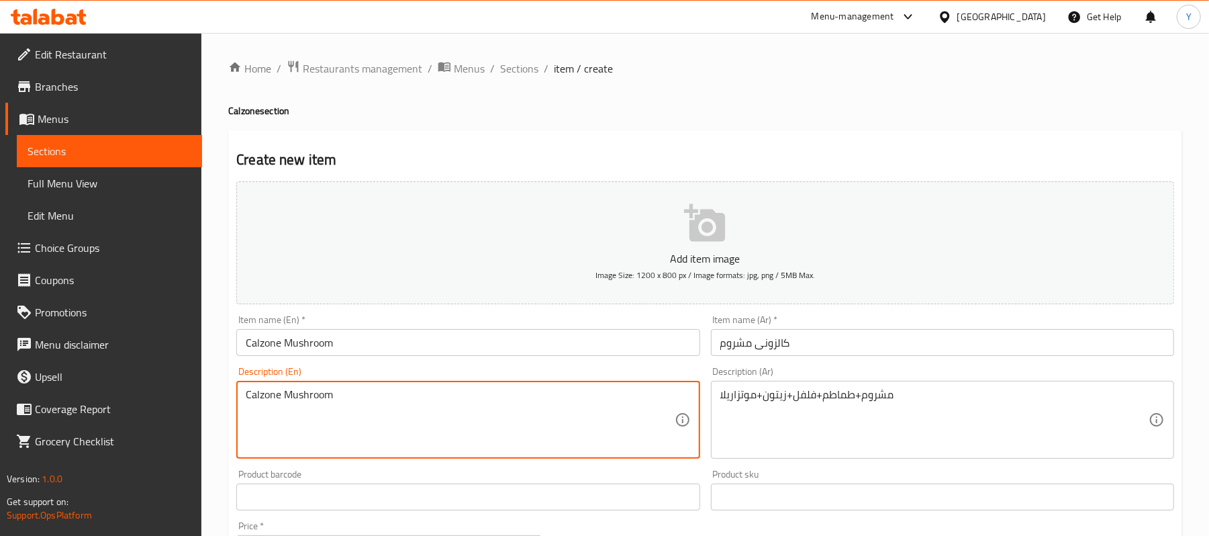
click at [379, 392] on textarea "Calzone Mushroom" at bounding box center [460, 420] width 428 height 64
paste textarea "Mushroom + Tomato + Pepper + Olives + Mozzarella"
type textarea "Mushroom + Tomato + Pepper + Olives + Mozzarella"
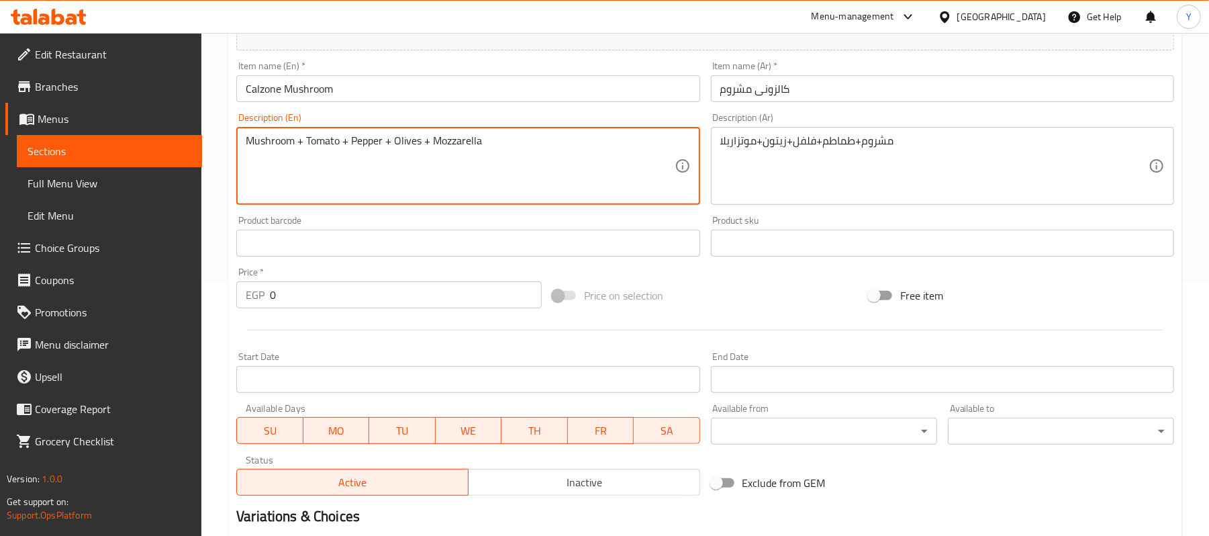
scroll to position [268, 0]
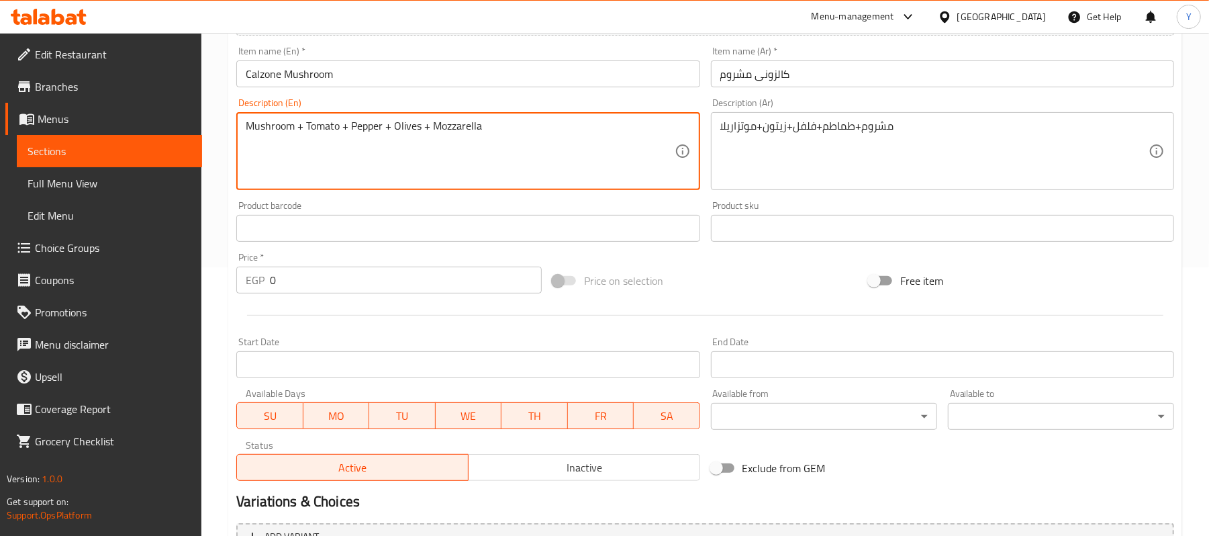
click at [346, 290] on input "0" at bounding box center [406, 279] width 272 height 27
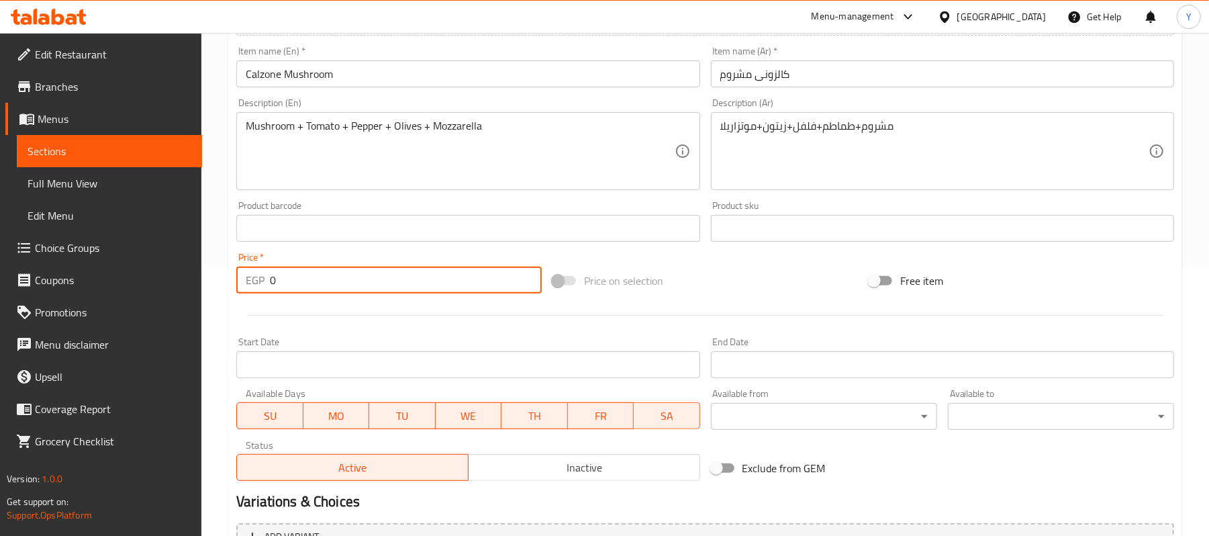
click at [346, 290] on input "0" at bounding box center [406, 279] width 272 height 27
type input "110.46"
click at [773, 285] on div "Price on selection" at bounding box center [705, 280] width 316 height 36
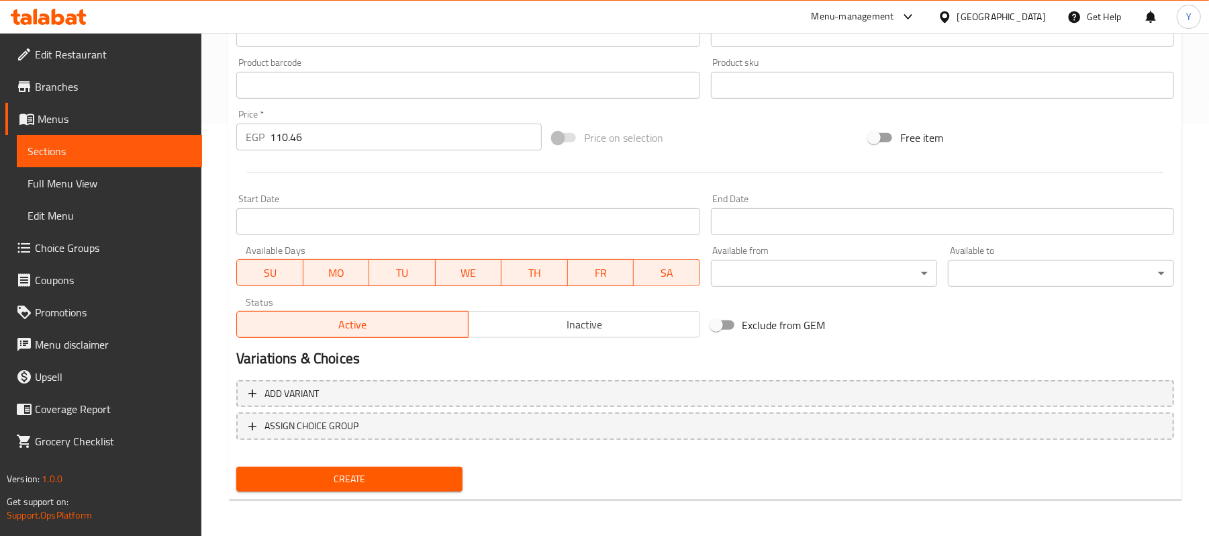
click at [360, 479] on span "Create" at bounding box center [349, 478] width 205 height 17
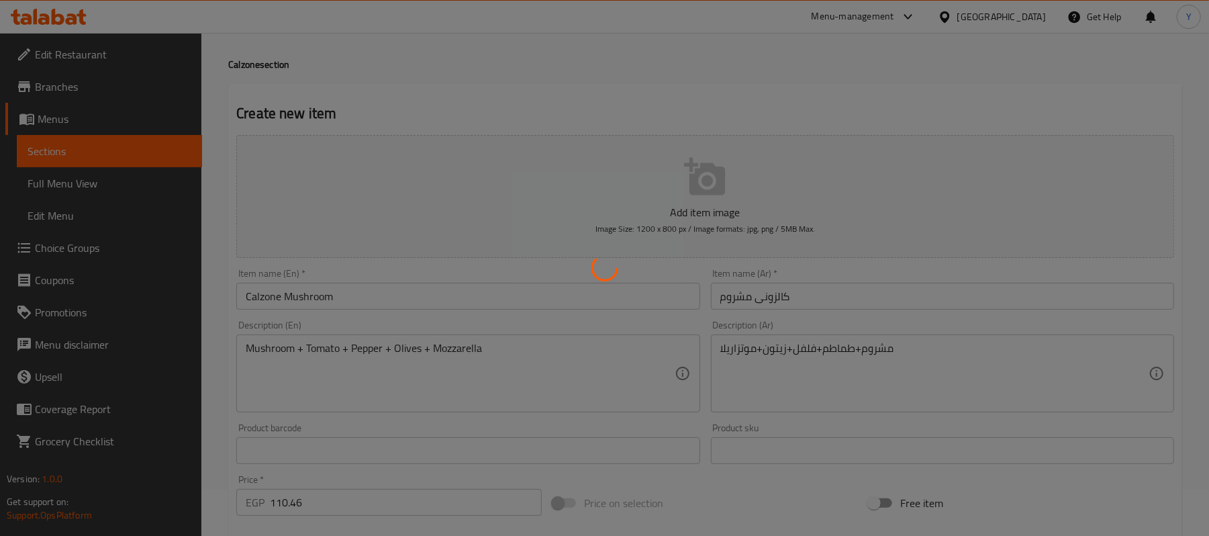
scroll to position [0, 0]
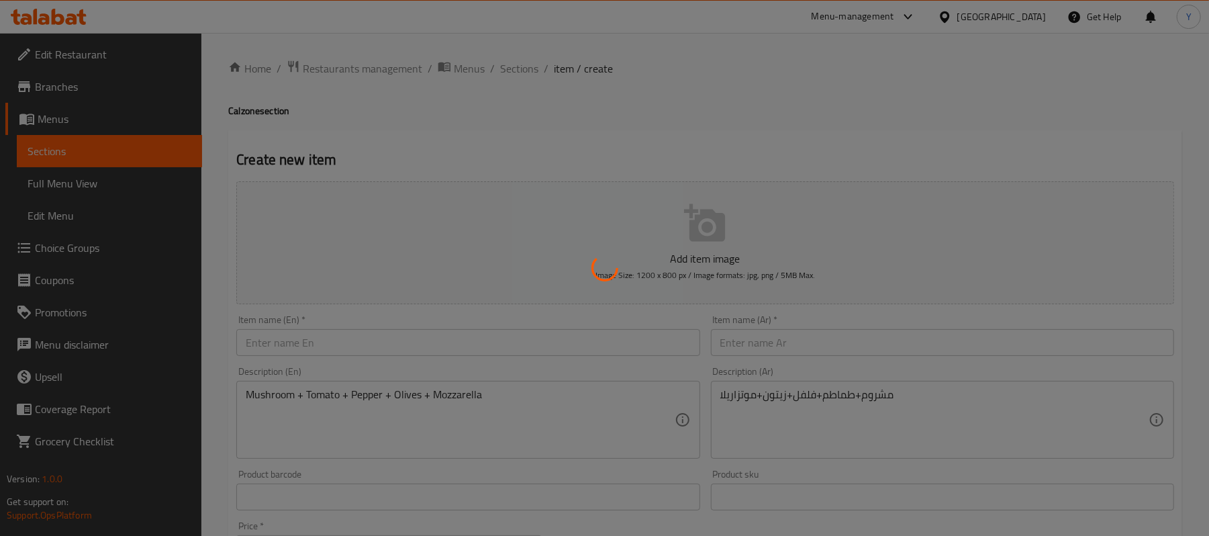
type input "0"
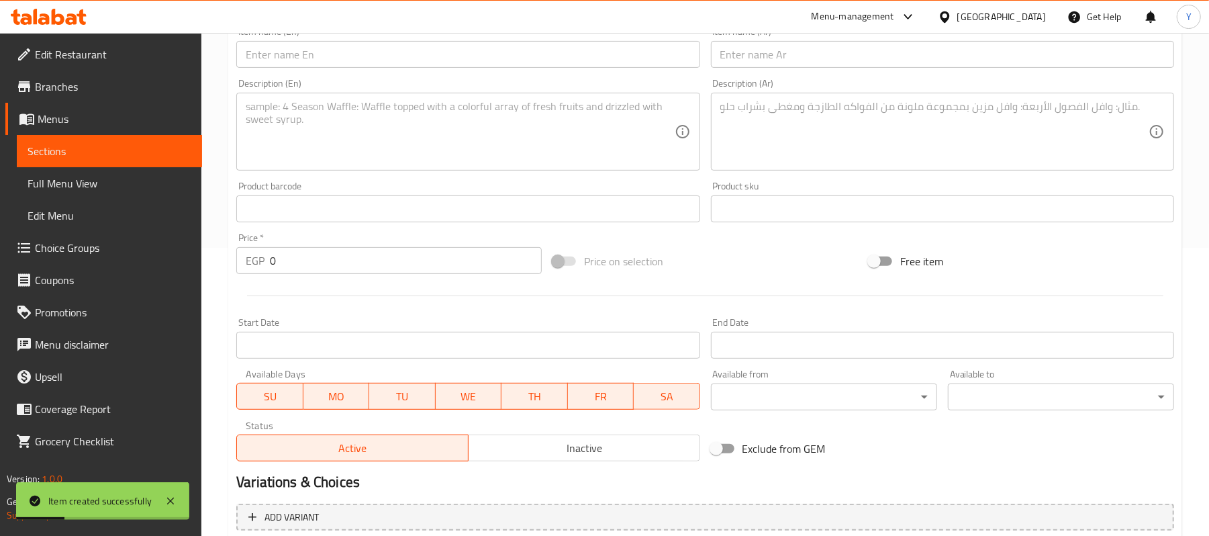
scroll to position [143, 0]
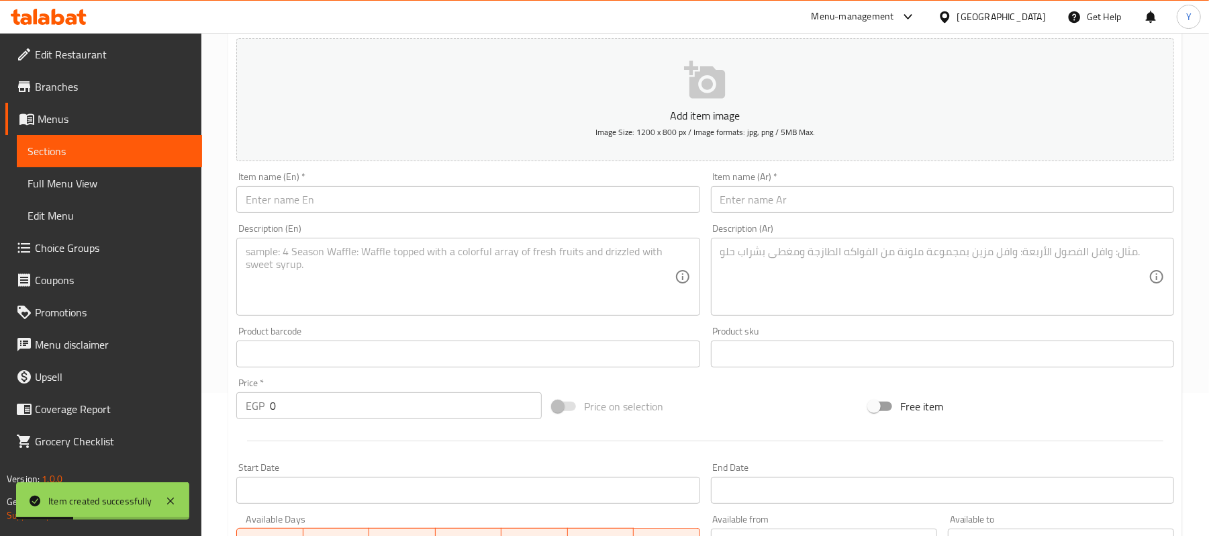
click at [760, 212] on input "text" at bounding box center [942, 199] width 463 height 27
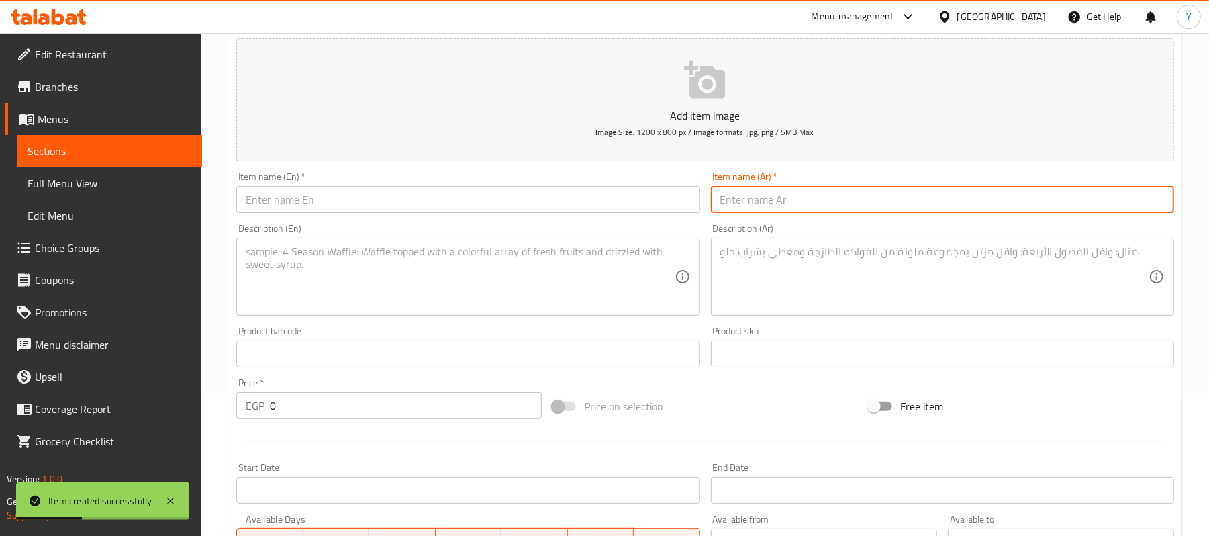
paste input "كالزونى سلامى"
type input "كالزونى سلامى"
click at [726, 283] on textarea at bounding box center [934, 277] width 428 height 64
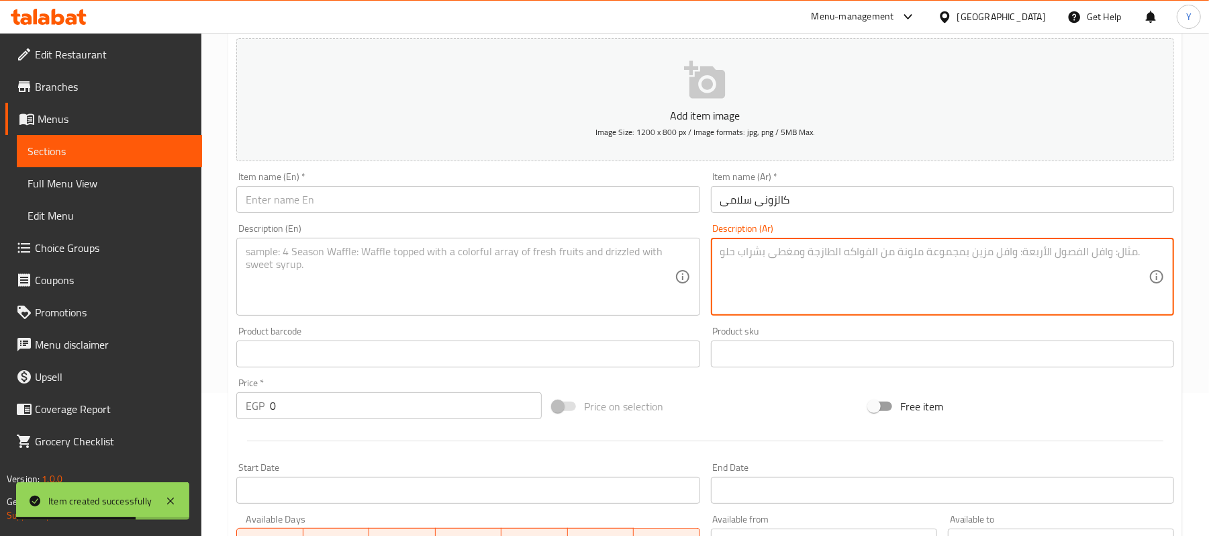
paste textarea "سلامى+طماطم+فلفل+زيتون+موتزاريلا"
type textarea "سلامى+طماطم+فلفل+زيتون+موتزاريلا"
click at [535, 188] on input "text" at bounding box center [467, 199] width 463 height 27
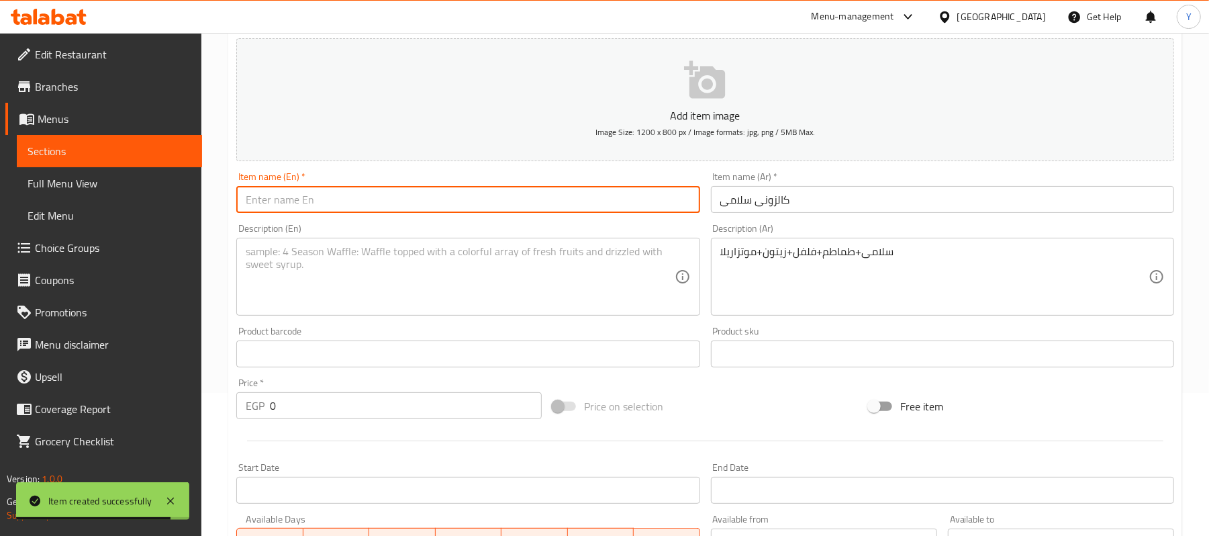
paste input "Calzone Salami"
type input "Calzone Salami"
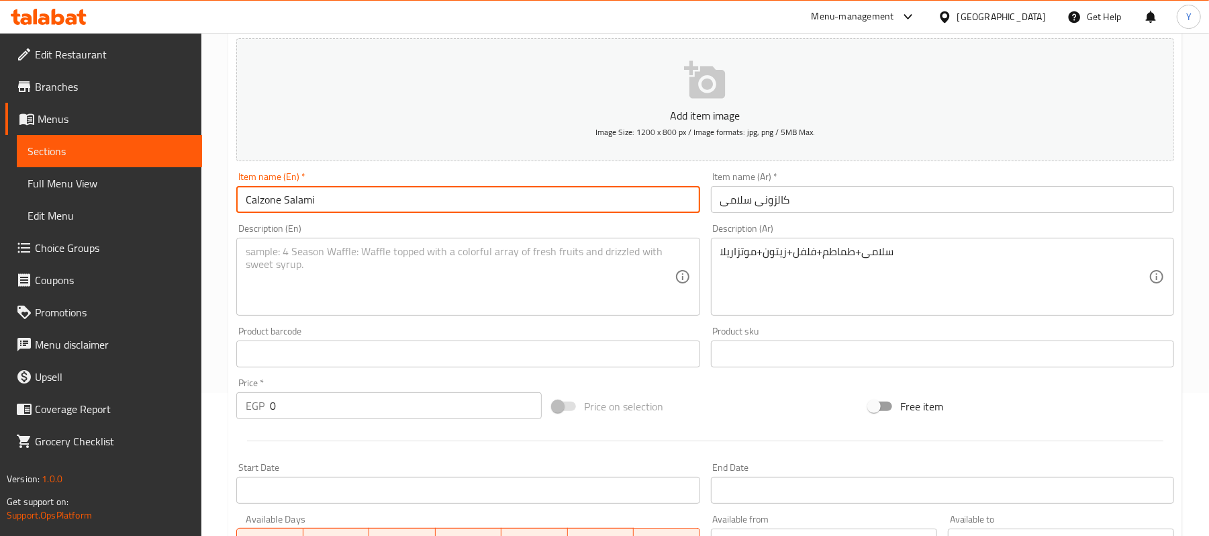
click at [489, 253] on textarea at bounding box center [460, 277] width 428 height 64
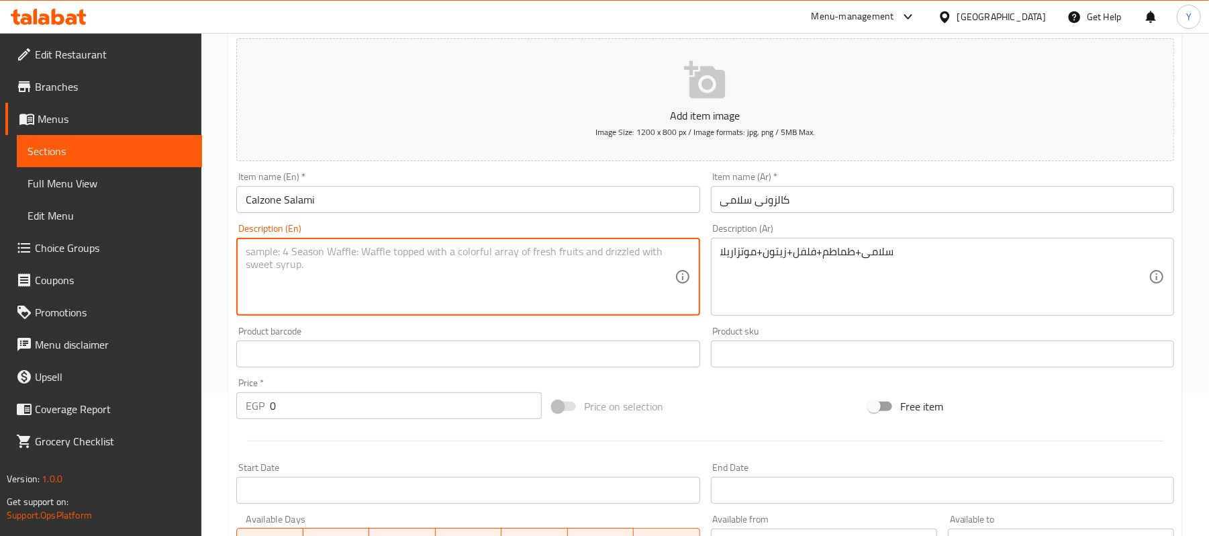
paste textarea "Salami + Tomato + Pepper + Olives + Mozzarella"
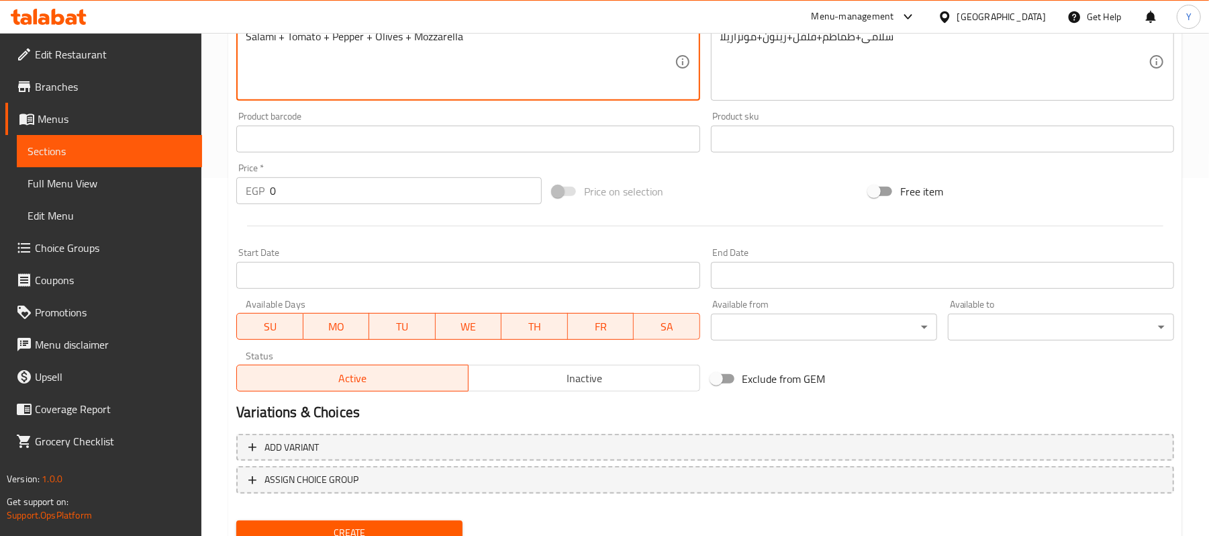
scroll to position [411, 0]
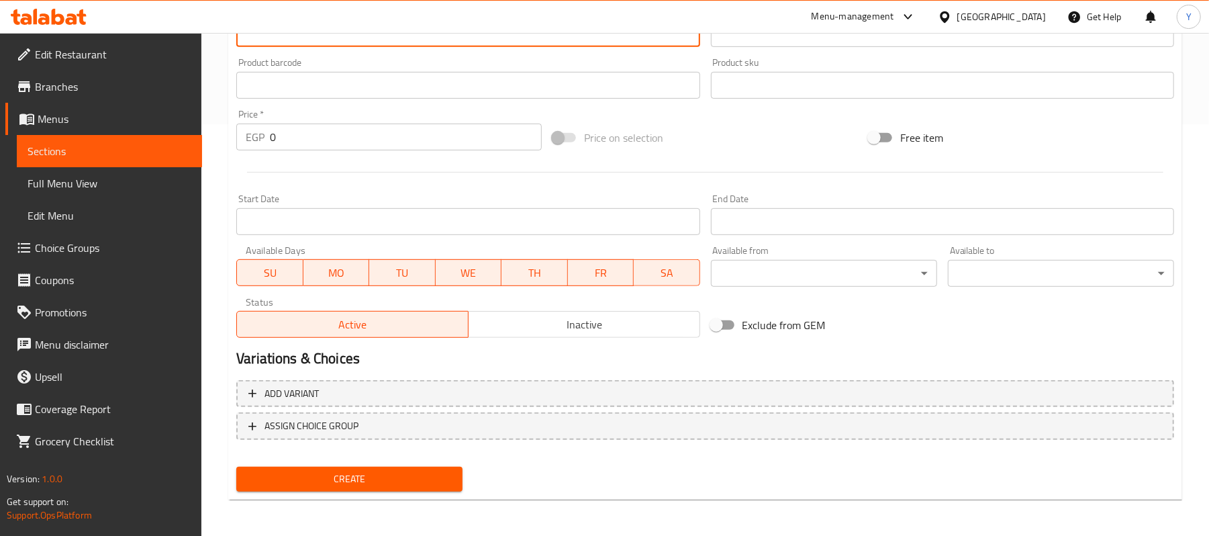
type textarea "Salami + Tomato + Pepper + Olives + Mozzarella"
click at [353, 146] on input "0" at bounding box center [406, 136] width 272 height 27
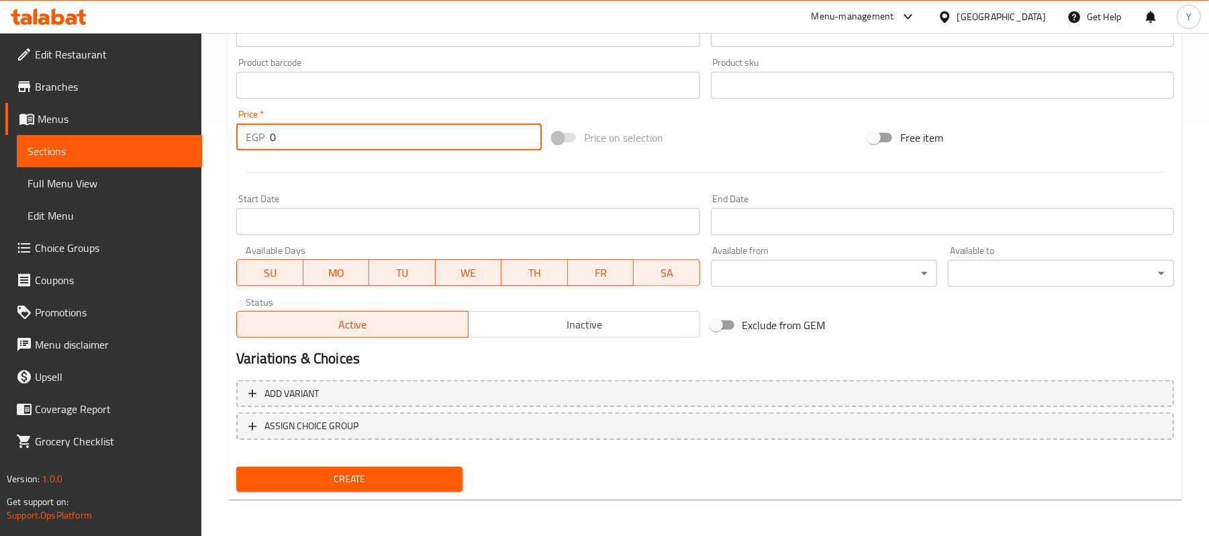
click at [353, 146] on input "0" at bounding box center [406, 136] width 272 height 27
type input "110.46"
click at [715, 133] on div "Price on selection" at bounding box center [705, 137] width 316 height 36
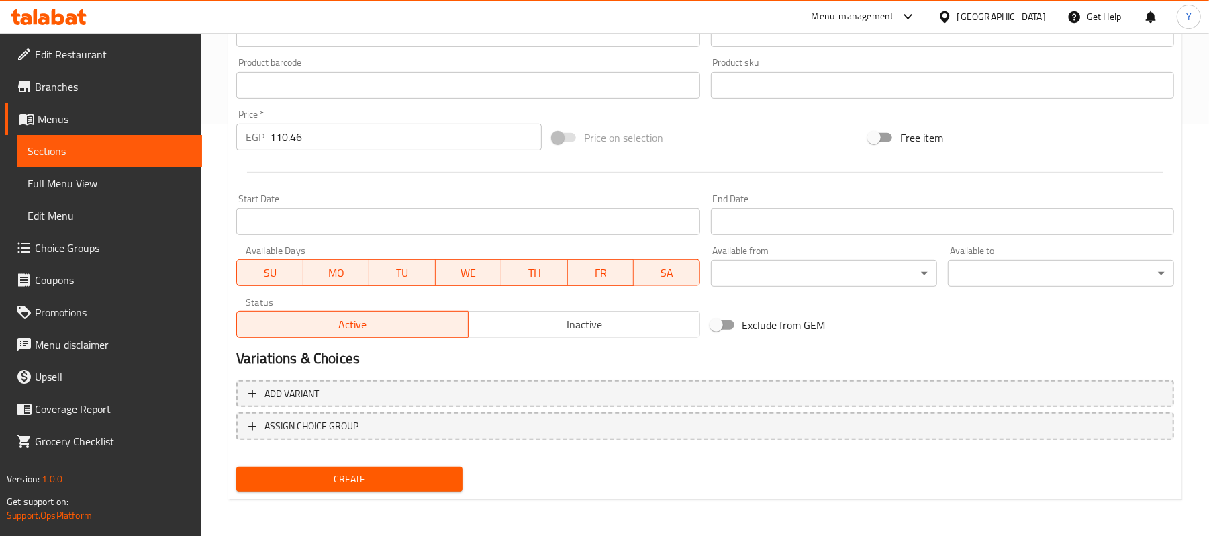
click at [383, 495] on div "Create" at bounding box center [349, 479] width 237 height 36
click at [387, 473] on span "Create" at bounding box center [349, 478] width 205 height 17
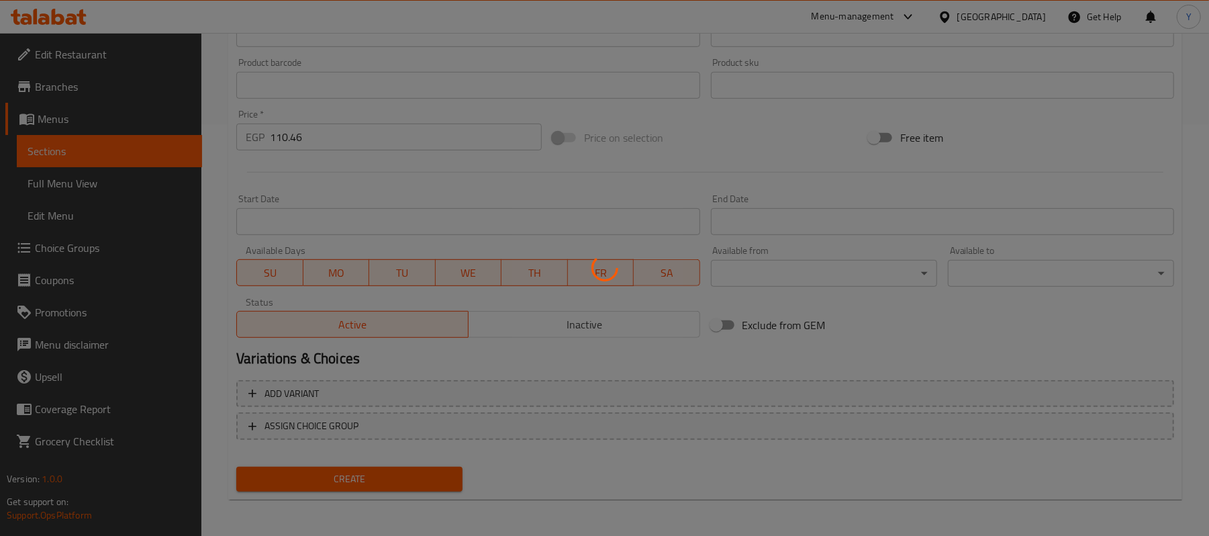
type input "0"
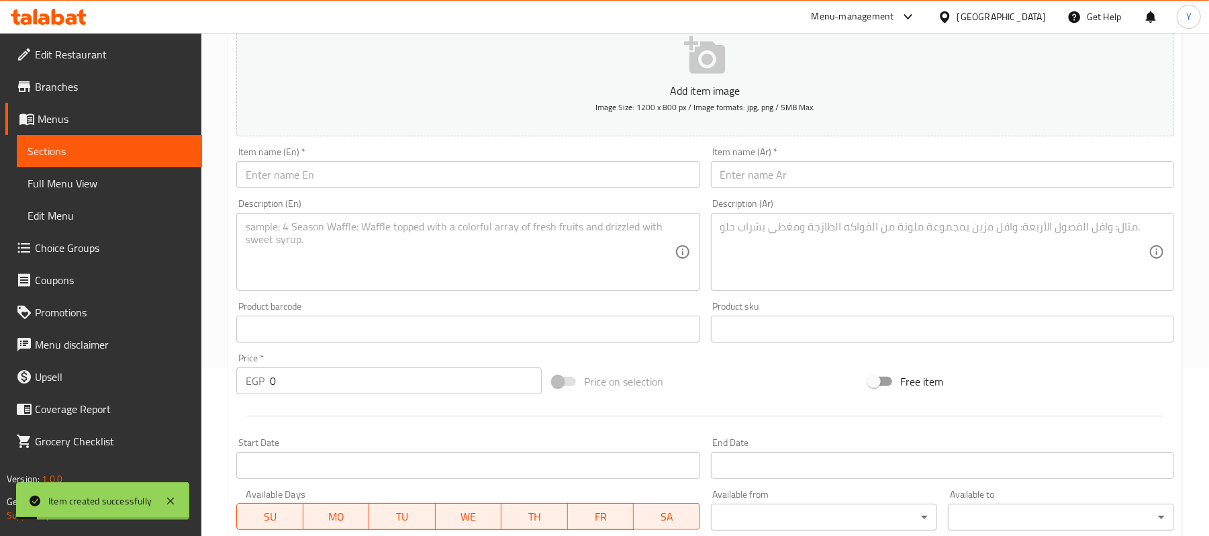
scroll to position [143, 0]
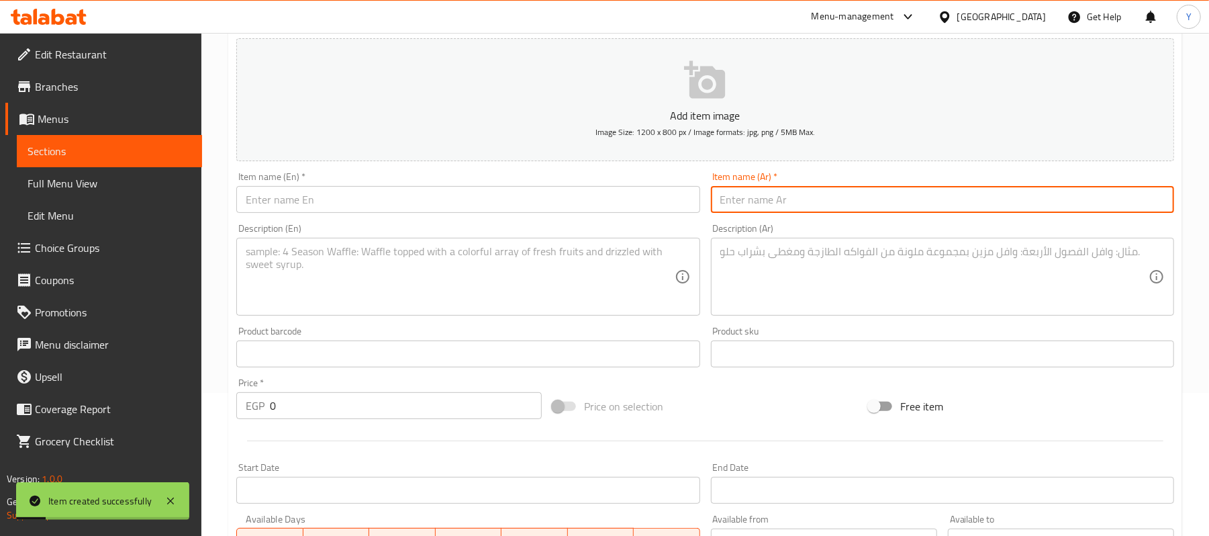
click at [763, 199] on input "text" at bounding box center [942, 199] width 463 height 27
paste input "كالزونى سجق"
type input "كالزونى سجق"
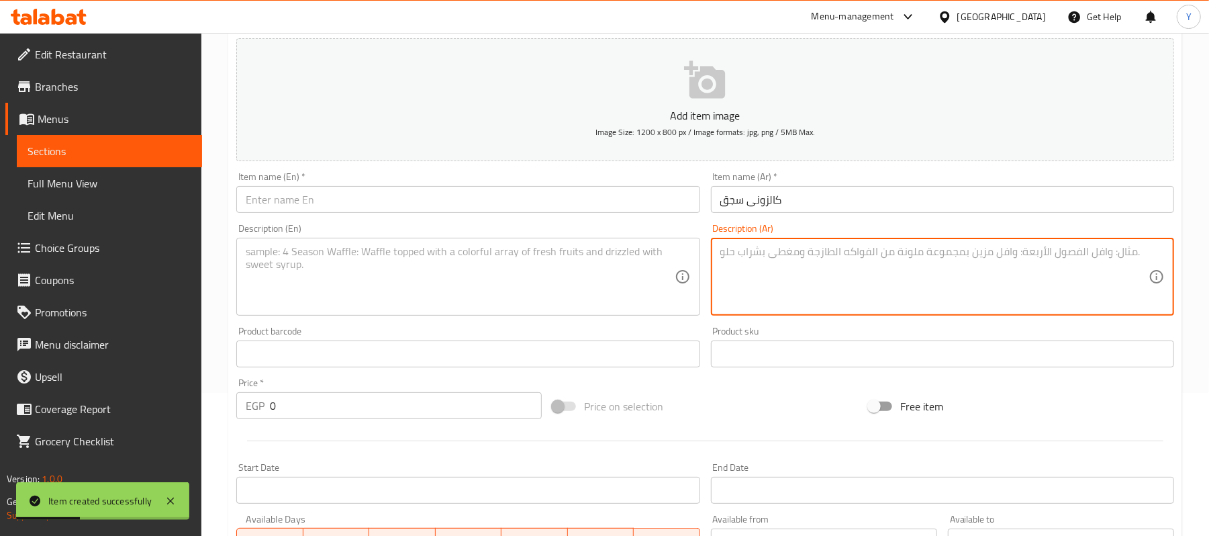
click at [750, 272] on textarea at bounding box center [934, 277] width 428 height 64
paste textarea "سجق+طماطم+فلفل+زيتون+موتزاريلا"
type textarea "سجق+طماطم+فلفل+زيتون+موتزاريلا"
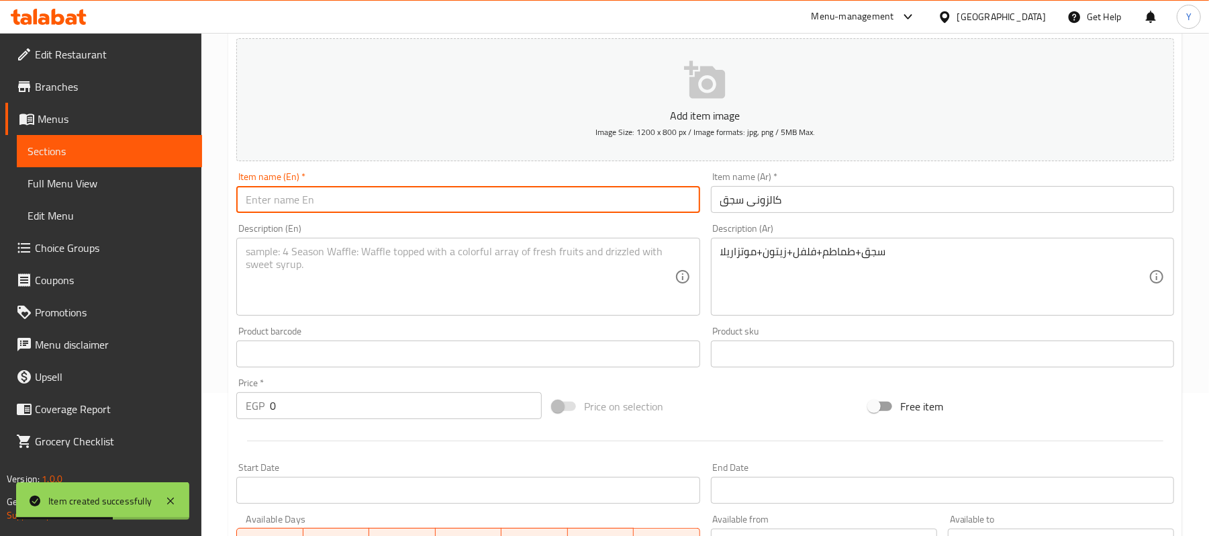
click at [431, 194] on input "text" at bounding box center [467, 199] width 463 height 27
paste input "Calzone"
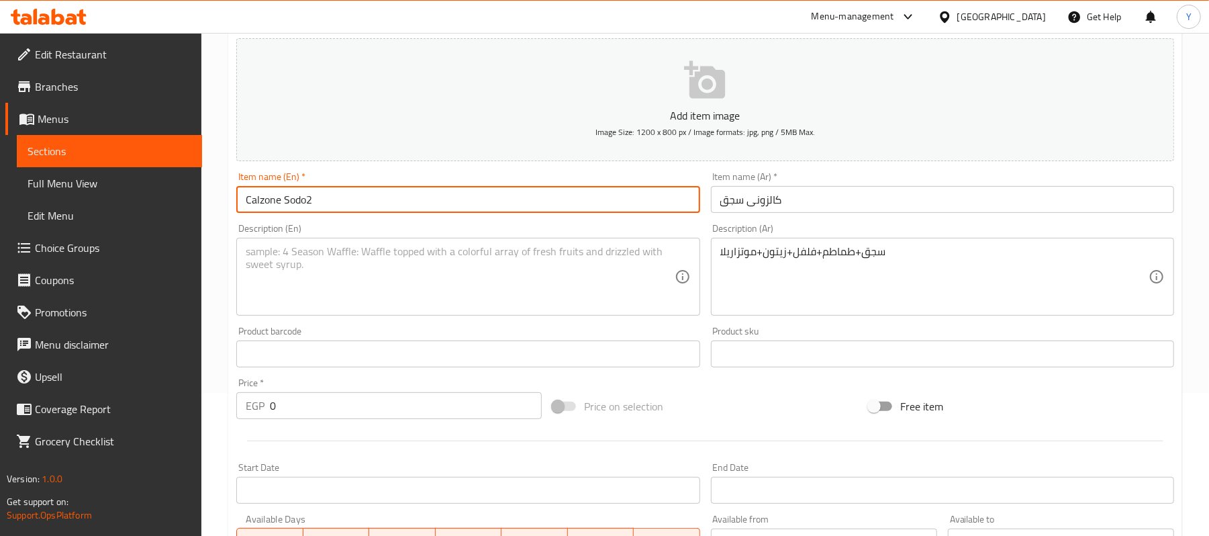
type input "Calzone Sodo2"
click at [396, 267] on textarea at bounding box center [460, 277] width 428 height 64
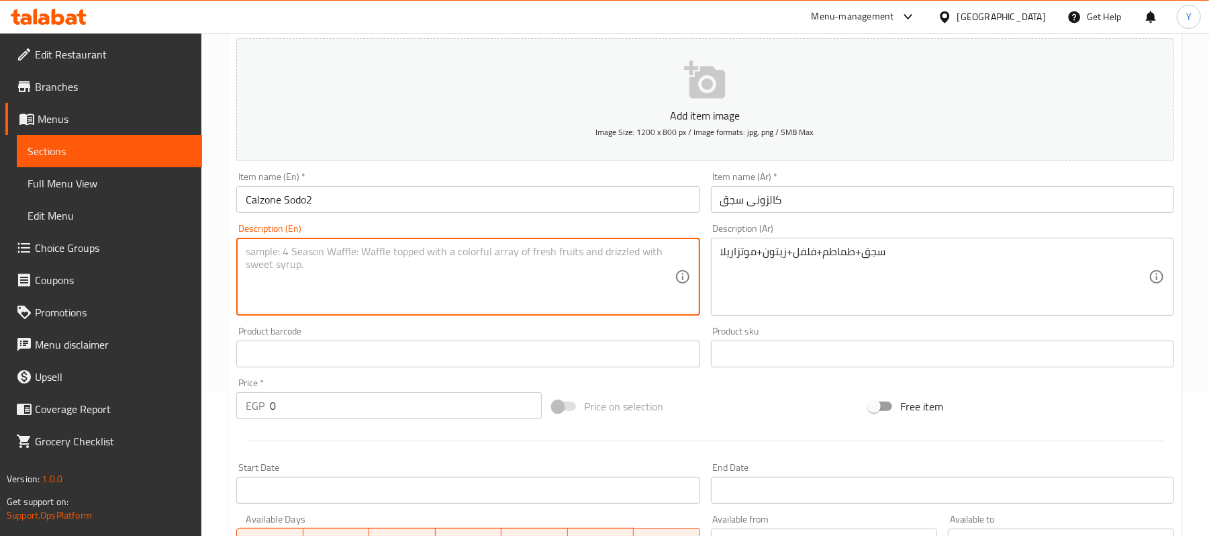
paste textarea "Sujuk + Tomato + Pepper + Olives + Mozzarella"
click at [255, 254] on textarea "Sujuk + Tomato + Pepper + Olives + Mozzarella" at bounding box center [460, 277] width 428 height 64
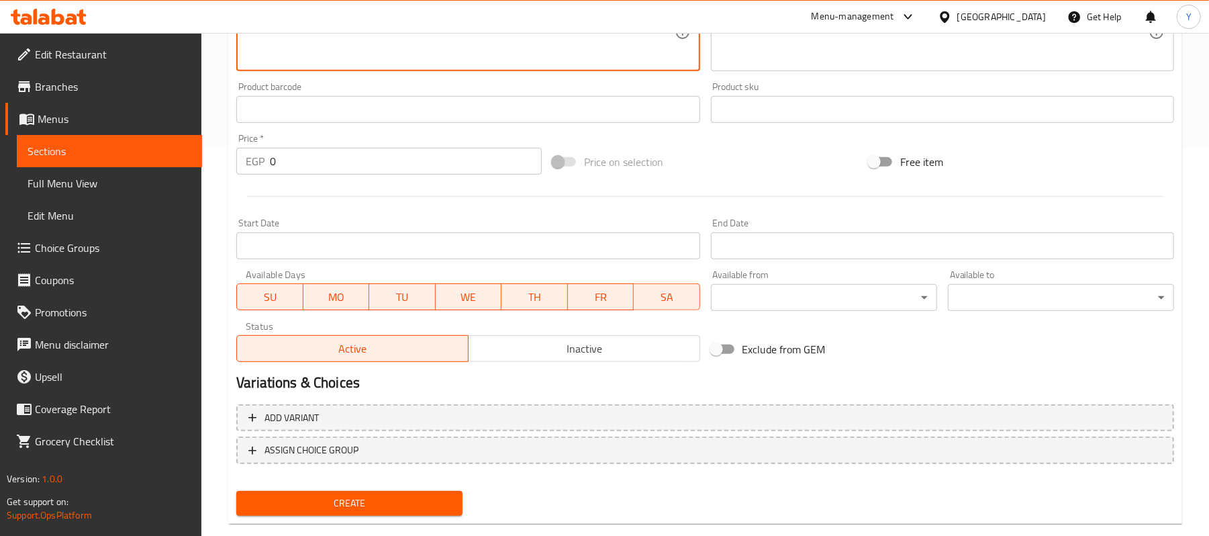
scroll to position [411, 0]
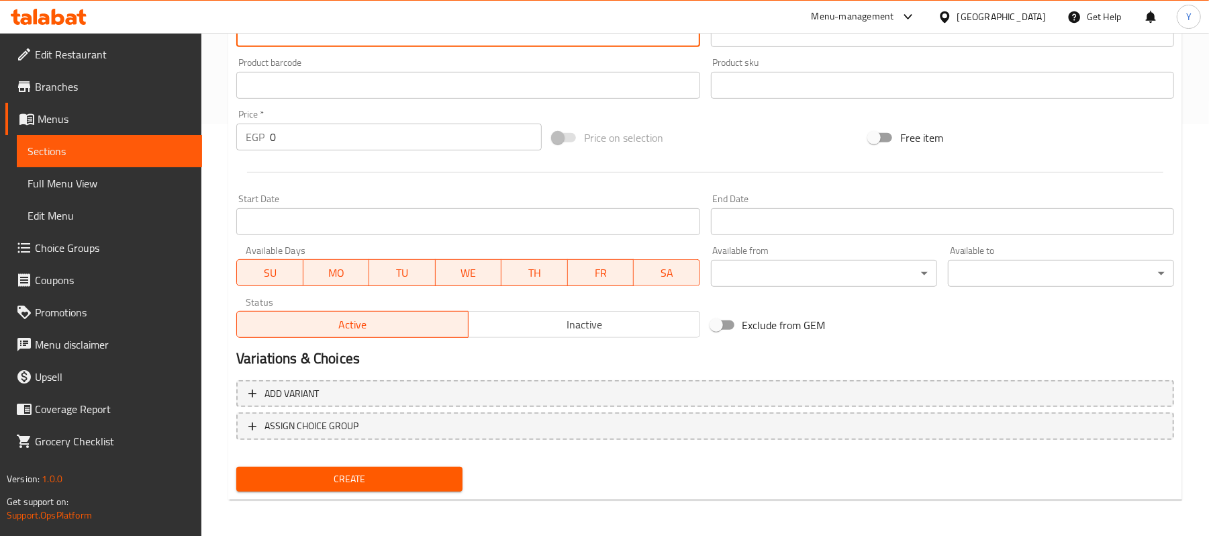
type textarea "Sodo2 + Tomato + Pepper + Olives + Mozzarella"
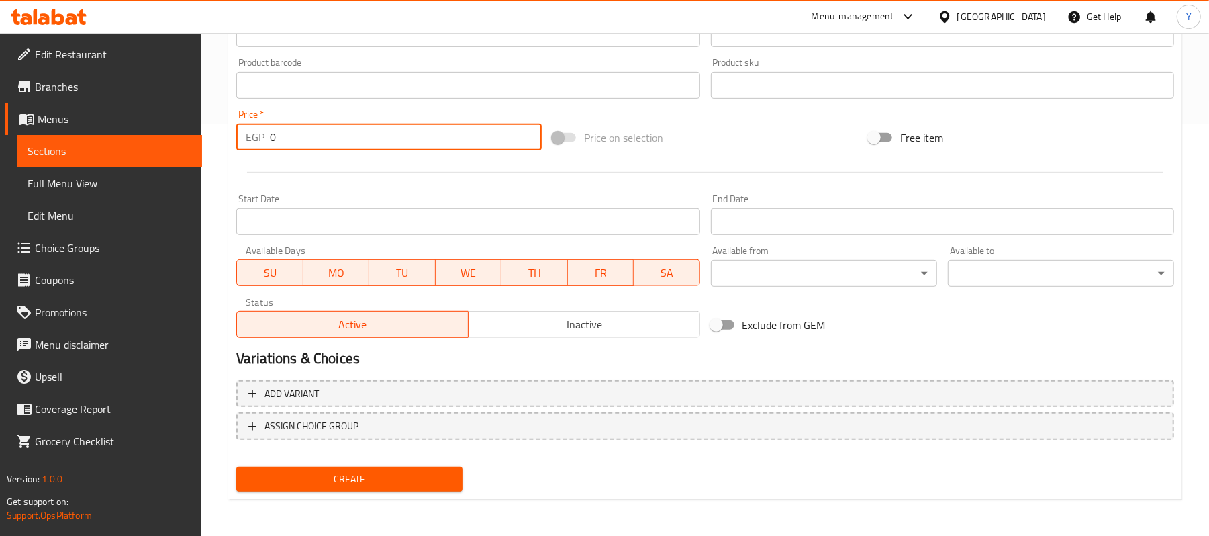
click at [293, 136] on input "0" at bounding box center [406, 136] width 272 height 27
type input "123.46"
click at [785, 118] on div "Add item image Image Size: 1200 x 800 px / Image formats: jpg, png / 5MB Max. I…" at bounding box center [705, 53] width 948 height 579
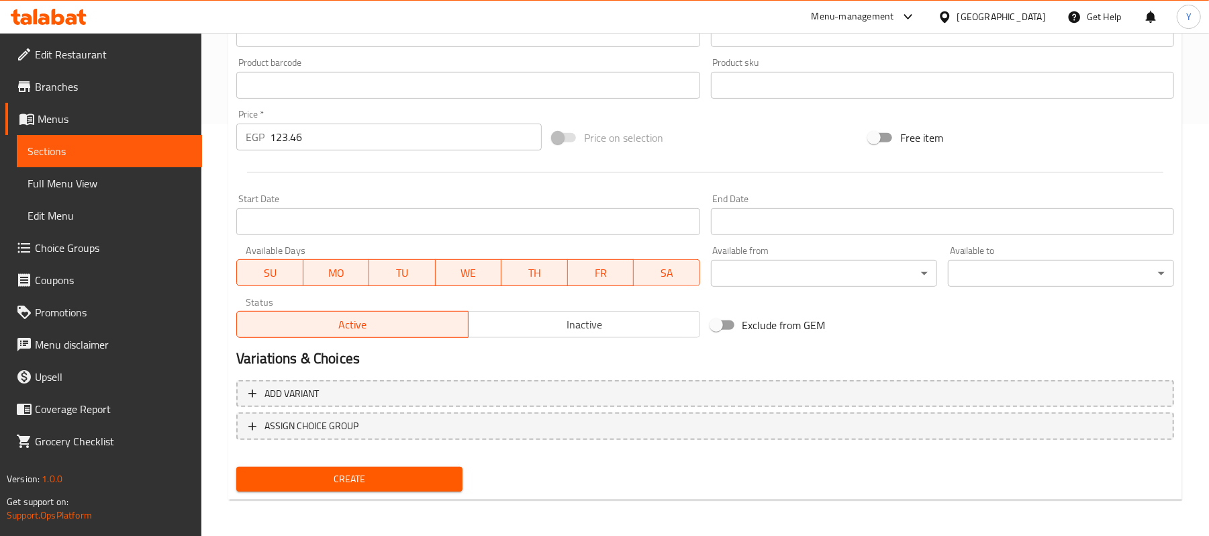
click at [341, 481] on span "Create" at bounding box center [349, 478] width 205 height 17
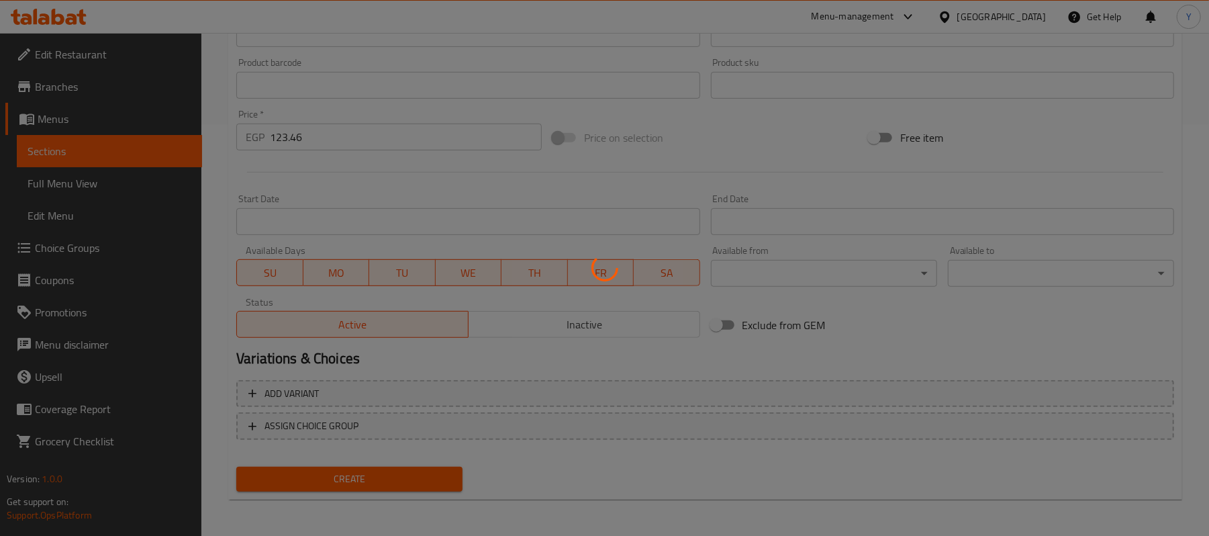
type input "0"
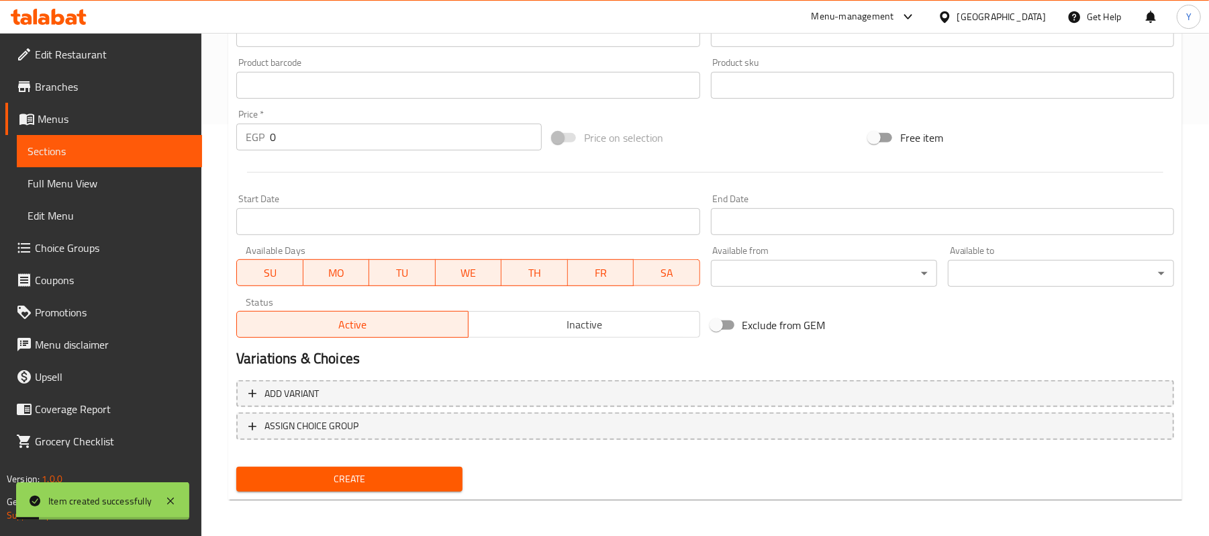
scroll to position [143, 0]
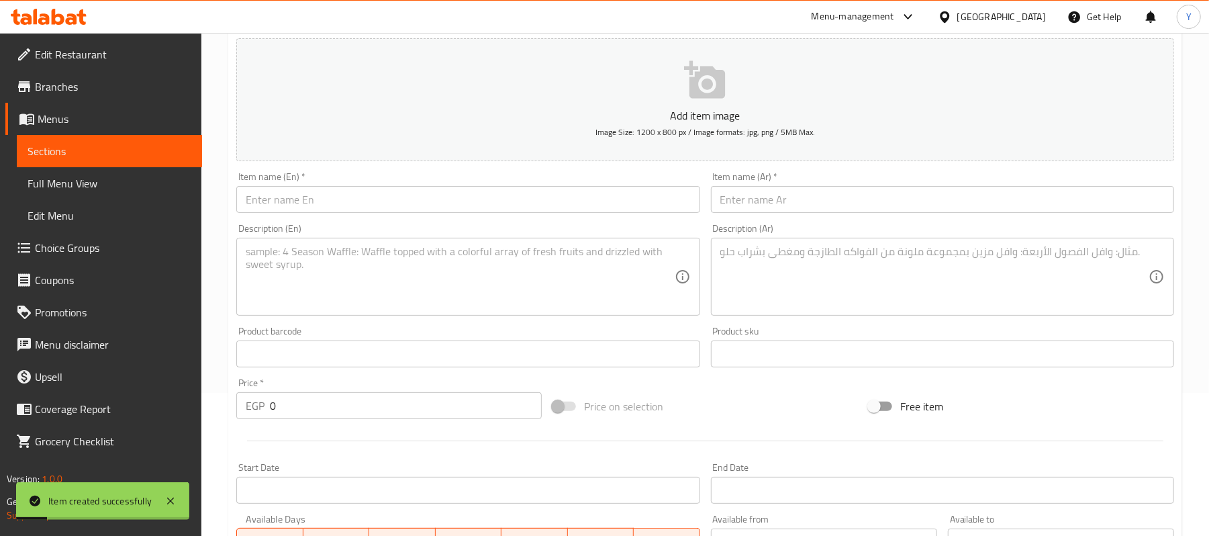
click at [783, 188] on input "text" at bounding box center [942, 199] width 463 height 27
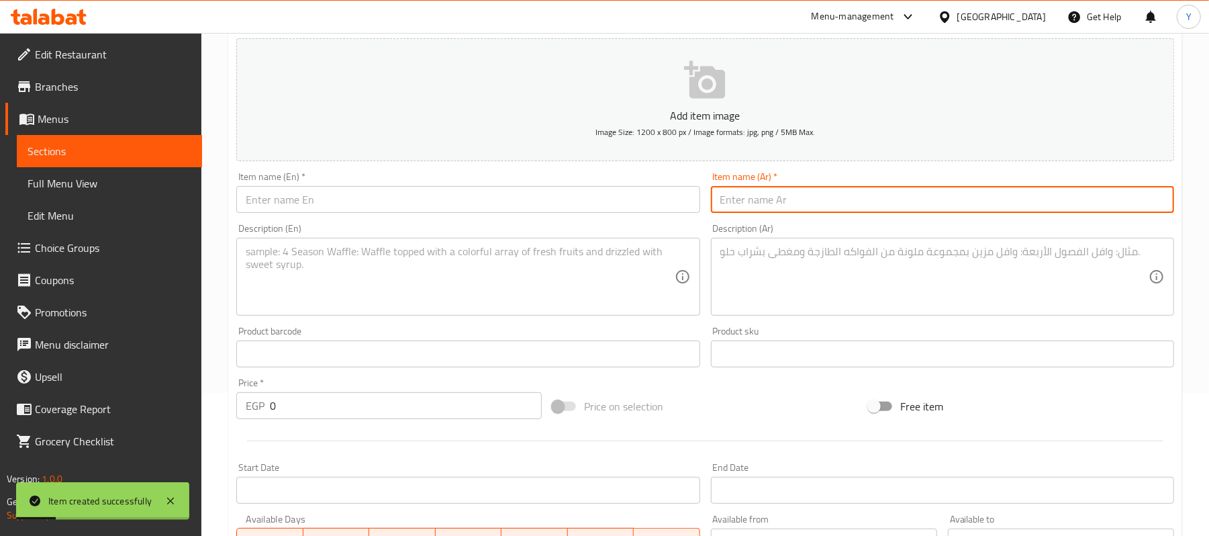
paste input "كالزونى تشيكن كريسبى"
type input "كالزونى تشيكن كريسبى"
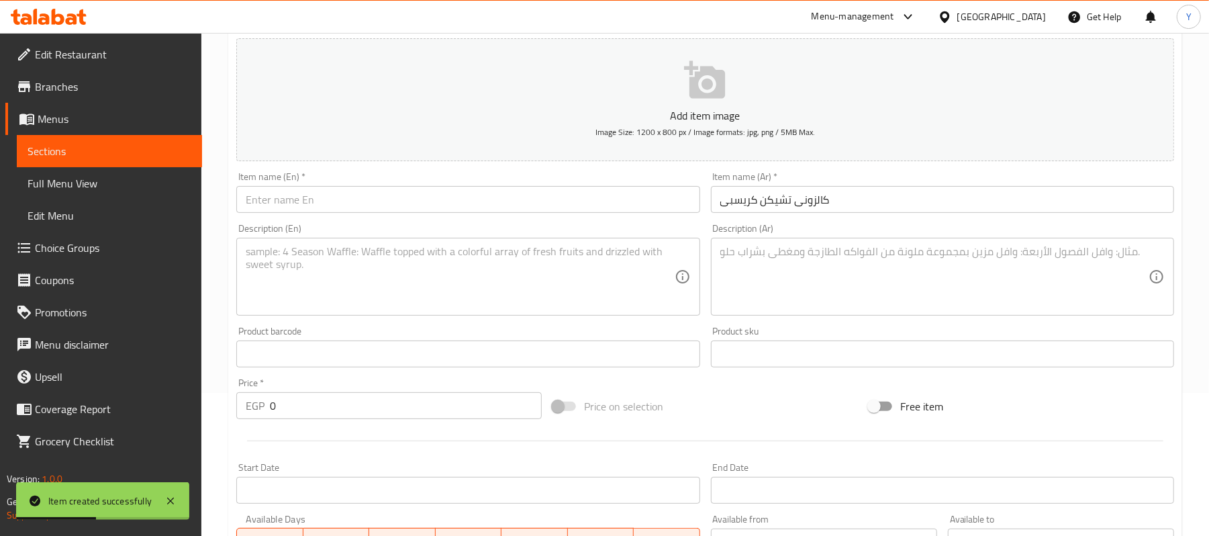
click at [754, 239] on div "Description (Ar)" at bounding box center [942, 277] width 463 height 78
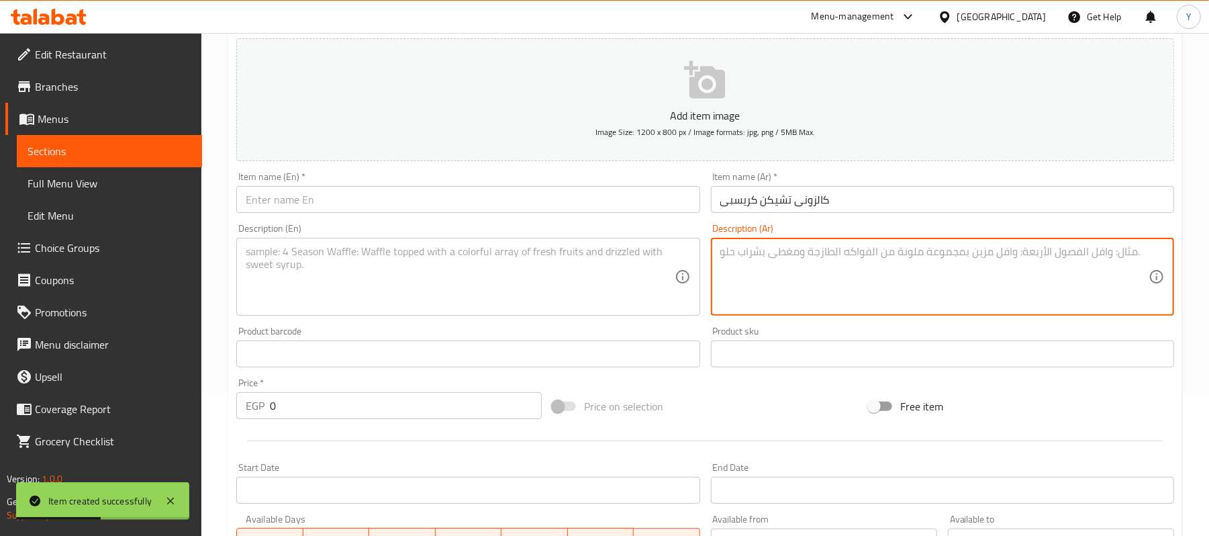
paste textarea "تشيكن كريسبى+طماطم+فلفل+زيتون+موتزاريلا"
type textarea "تشيكن كريسبى+طماطم+فلفل+زيتون+موتزاريلا"
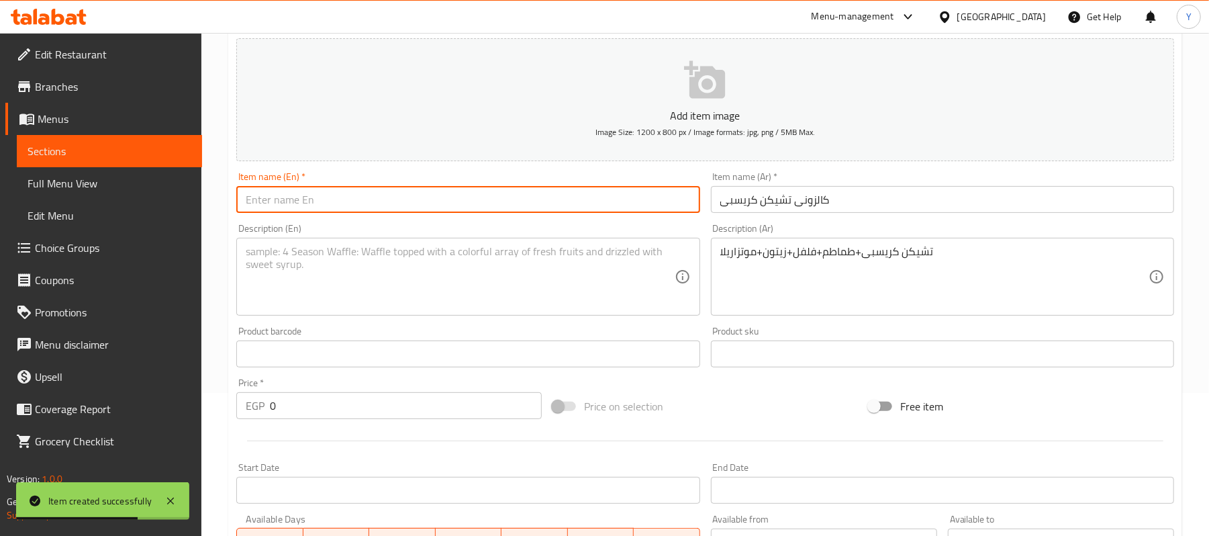
click at [433, 202] on input "text" at bounding box center [467, 199] width 463 height 27
paste input "Calzone Crispy Chicken"
type input "Calzone Crispy Chicken"
click at [415, 274] on textarea at bounding box center [460, 277] width 428 height 64
paste textarea "Crispy Chicken + Tomato + Pepper + Olives + Mozzarella"
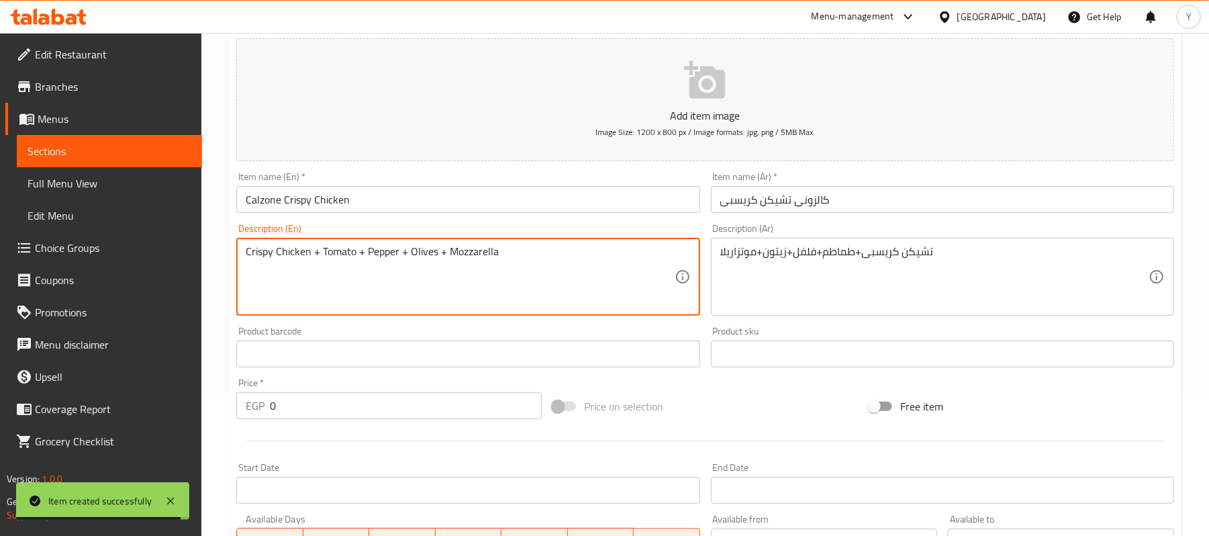
type textarea "Crispy Chicken + Tomato + Pepper + Olives + Mozzarella"
click at [352, 393] on input "0" at bounding box center [406, 405] width 272 height 27
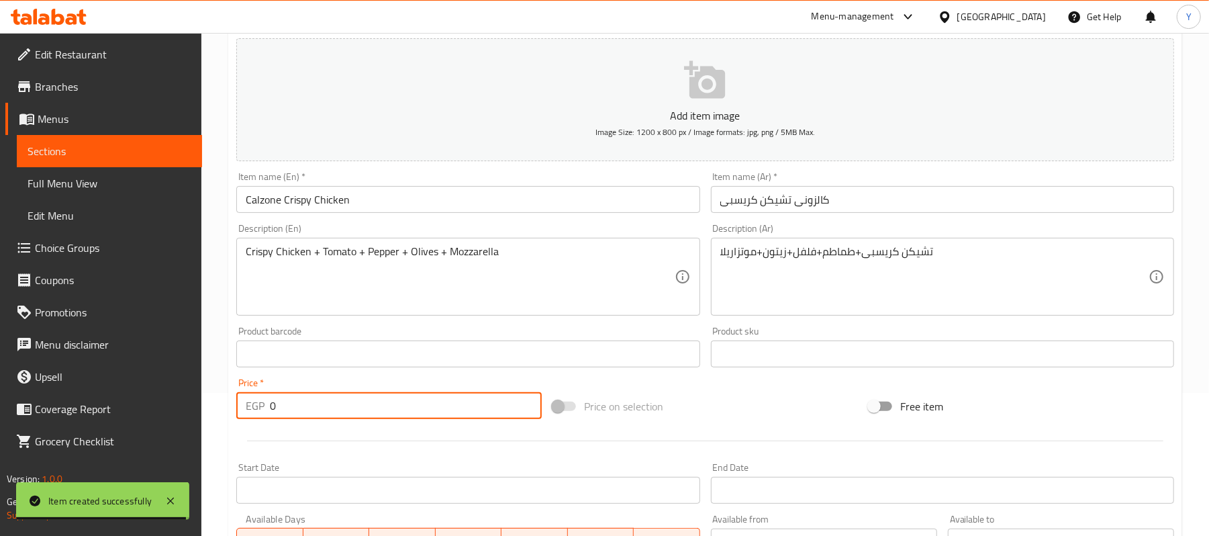
click at [352, 393] on input "0" at bounding box center [406, 405] width 272 height 27
type input "123.46"
click at [723, 409] on div "Price on selection" at bounding box center [705, 406] width 316 height 36
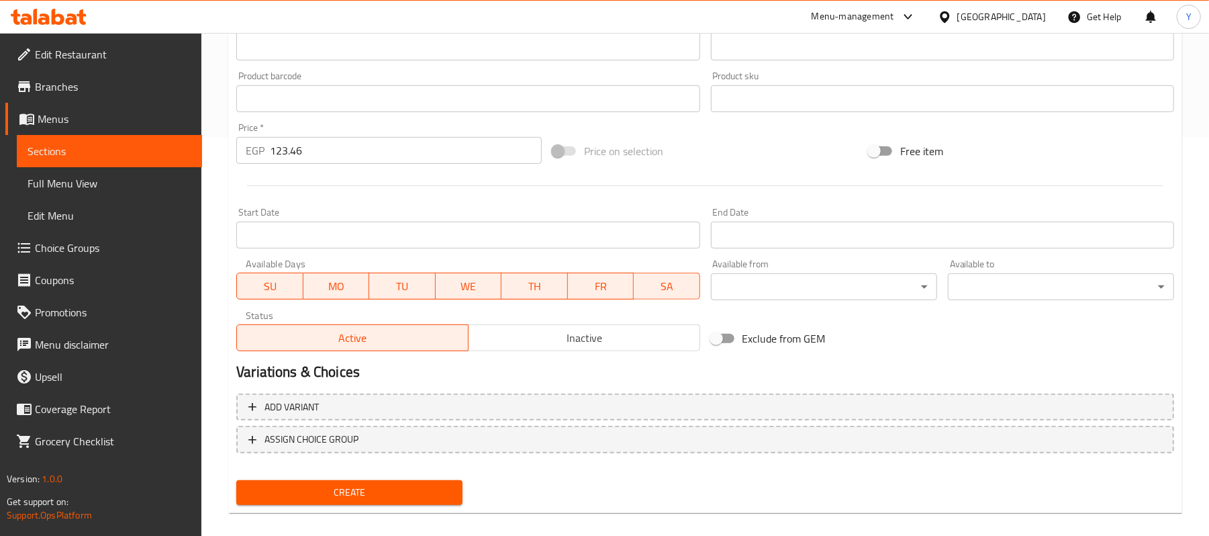
scroll to position [411, 0]
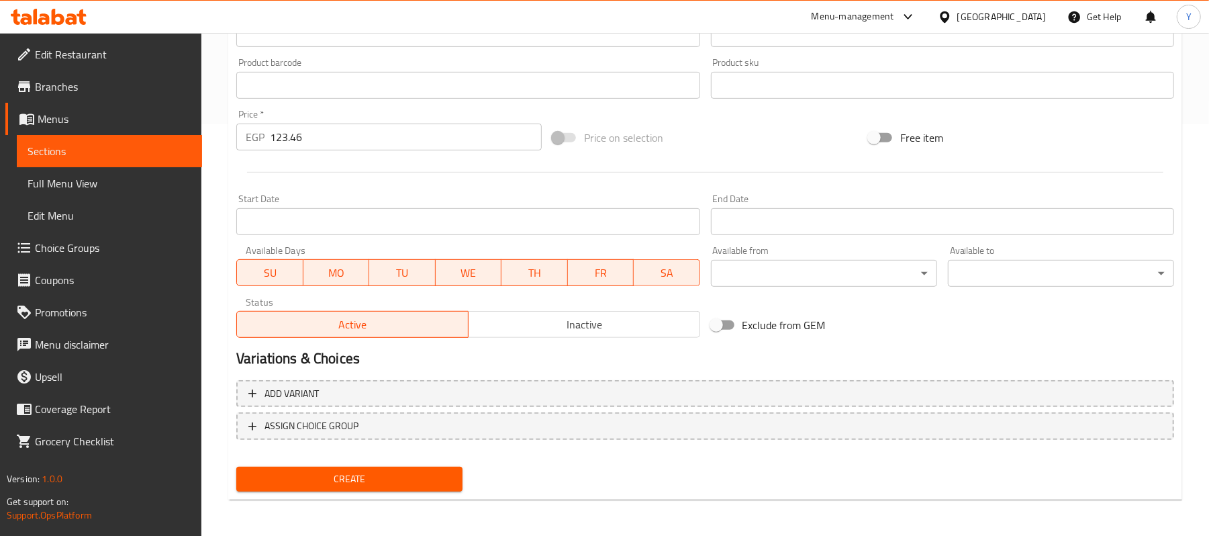
click at [456, 468] on button "Create" at bounding box center [349, 478] width 226 height 25
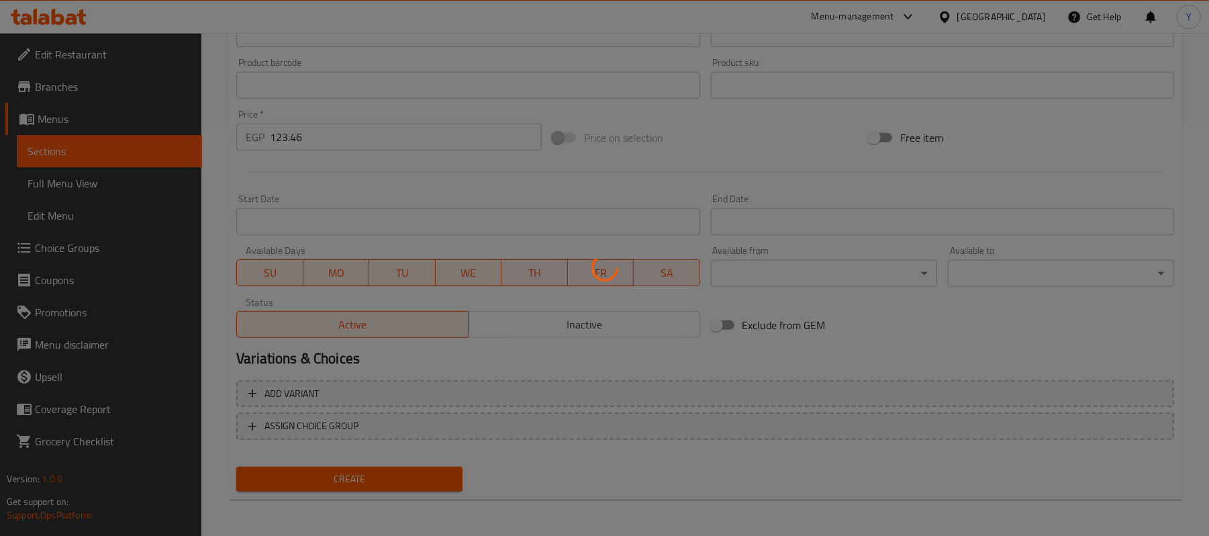
scroll to position [0, 0]
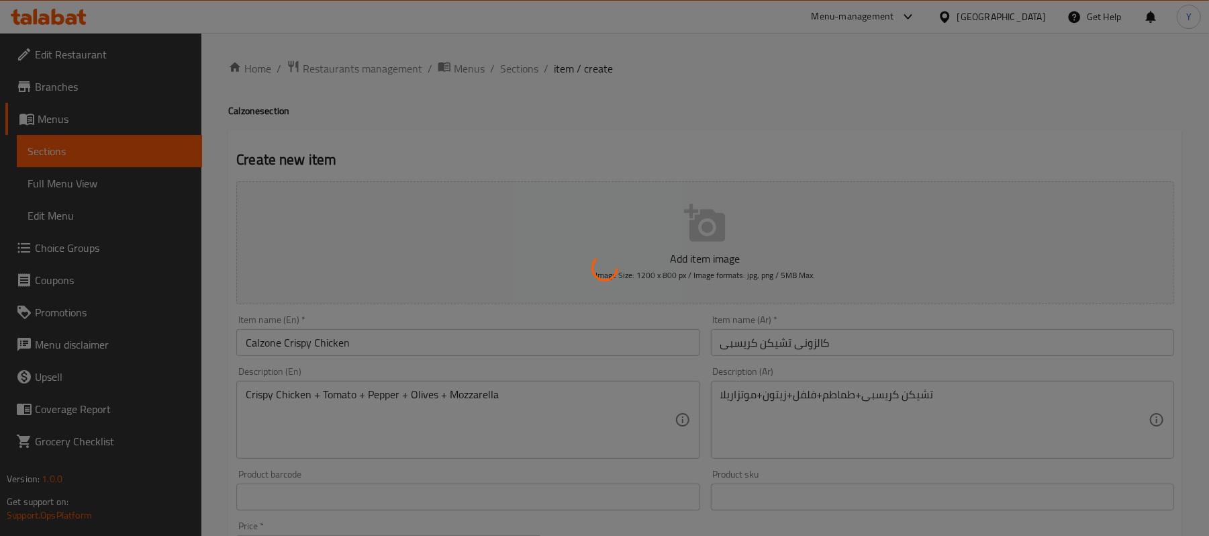
type input "0"
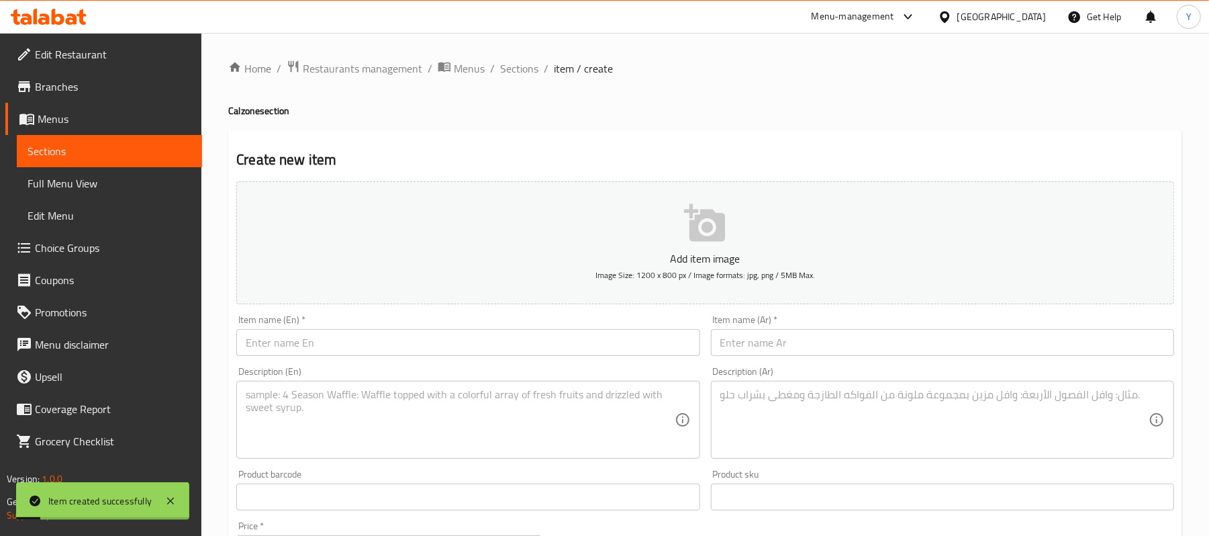
click at [739, 350] on input "text" at bounding box center [942, 342] width 463 height 27
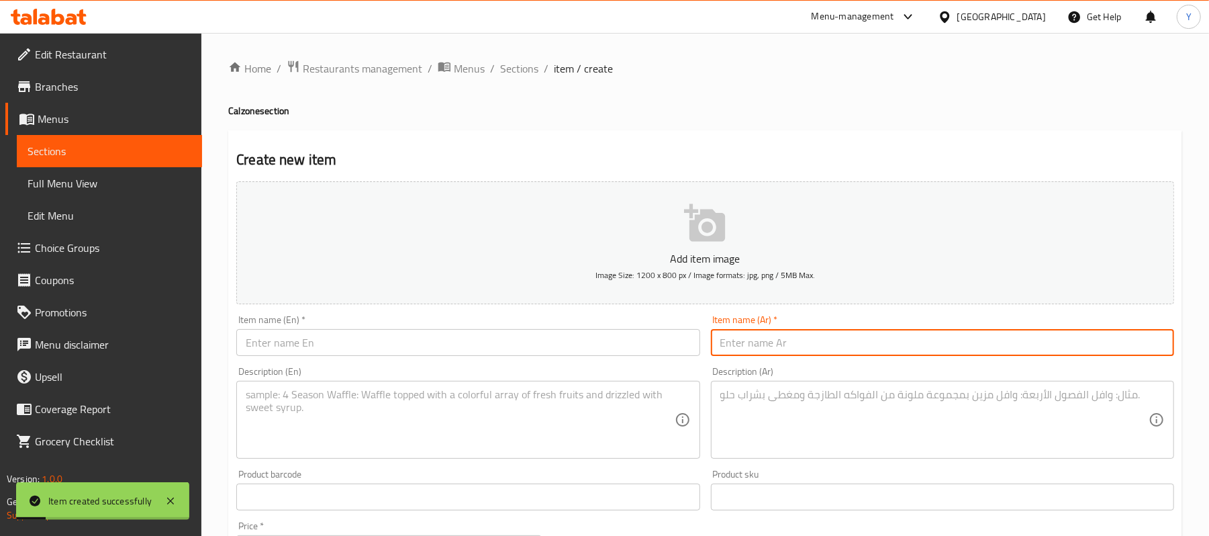
paste input "كالزونى لحم مفروم"
type input "كالزونى لحم مفروم"
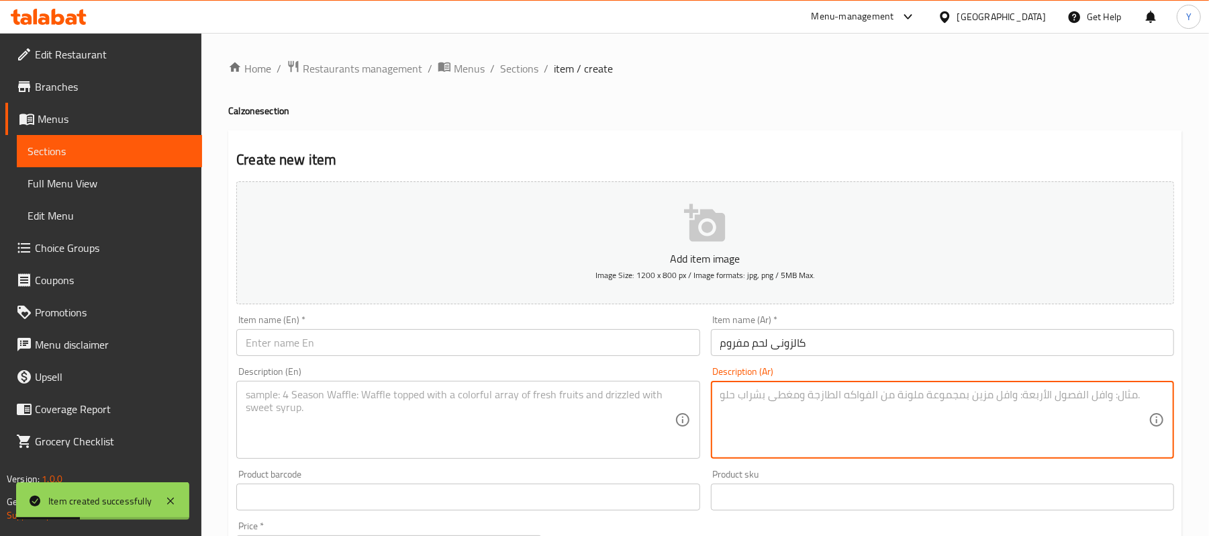
click at [765, 432] on textarea at bounding box center [934, 420] width 428 height 64
paste textarea "لحم مفروم+طماطم+فلفل+زيتون+موتزاريلا"
type textarea "لحم مفروم+طماطم+فلفل+زيتون+موتزاريلا"
click at [342, 342] on input "text" at bounding box center [467, 342] width 463 height 27
paste input "Calzone Minced Meat"
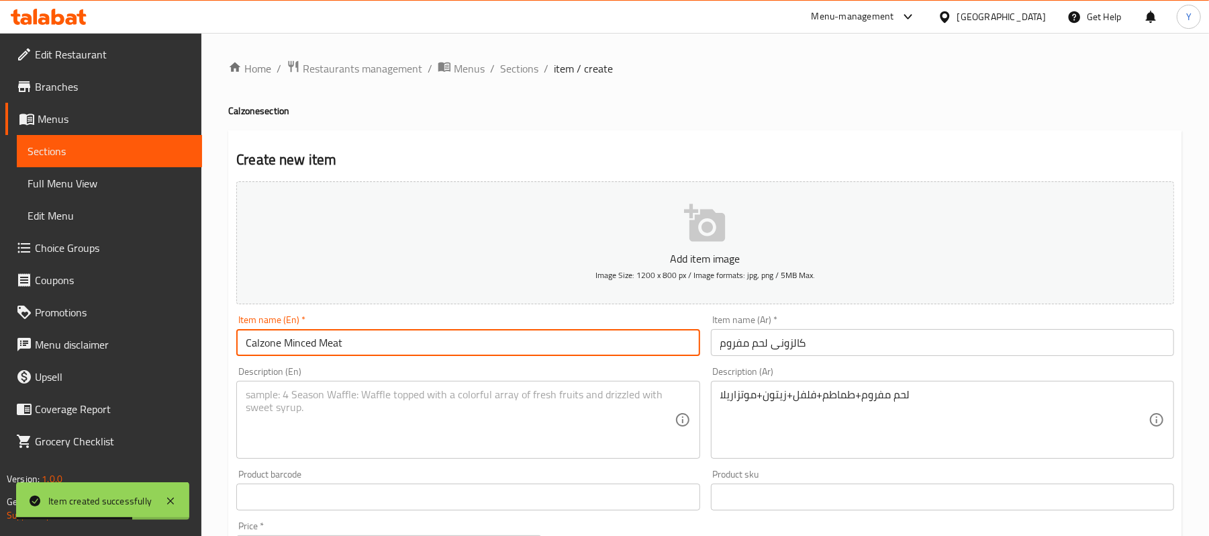
type input "Calzone Minced Meat"
click at [342, 385] on div "Description (En)" at bounding box center [467, 420] width 463 height 78
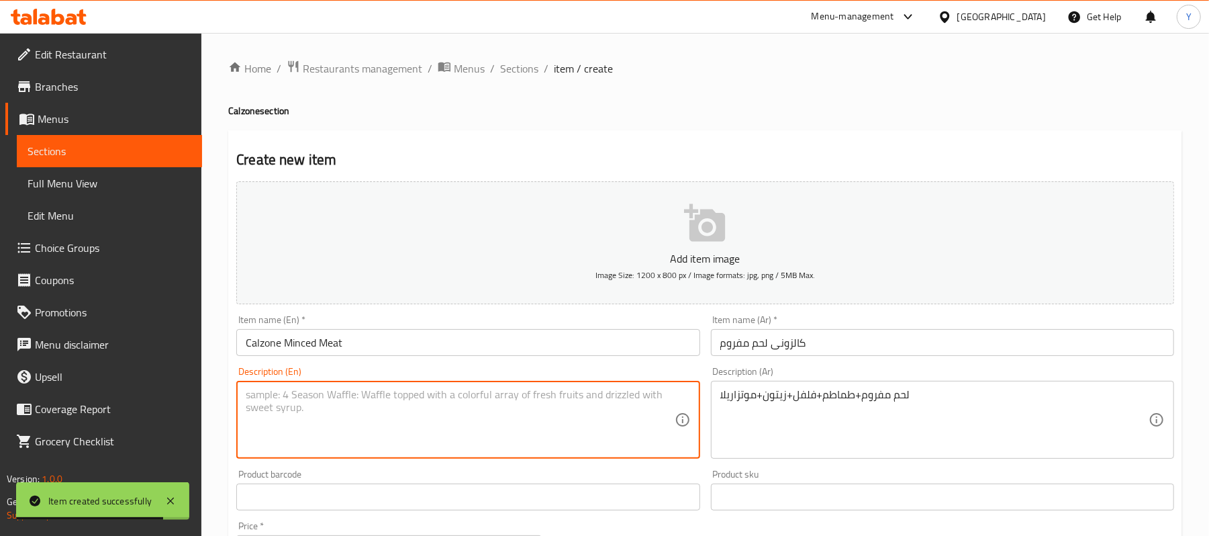
click at [370, 392] on textarea at bounding box center [460, 420] width 428 height 64
paste textarea "Minced Meat + Tomato + Pepper + Olives + Mozzarella"
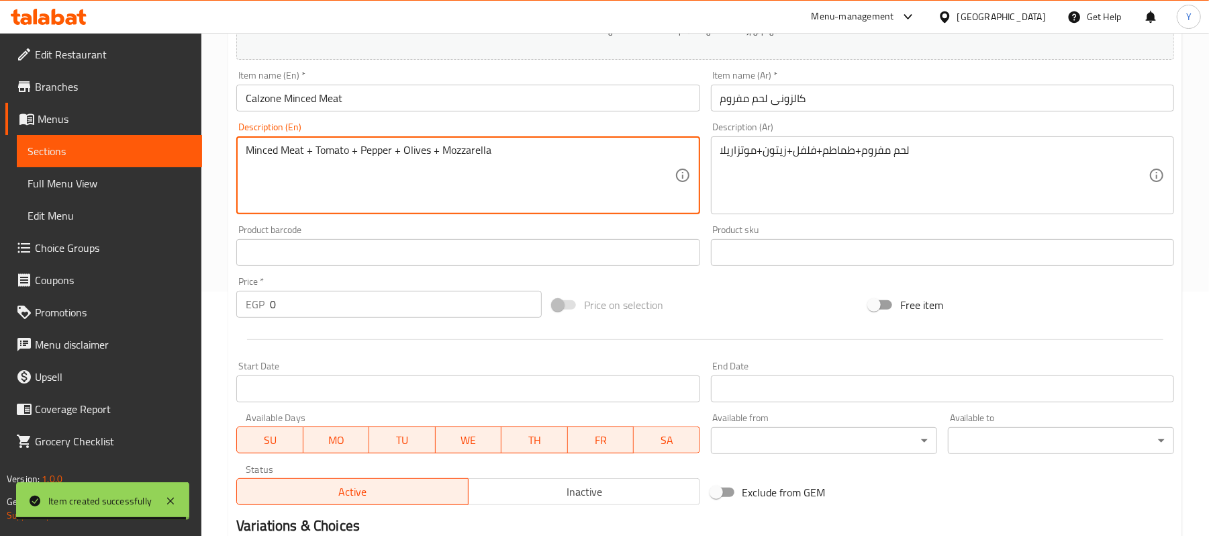
scroll to position [268, 0]
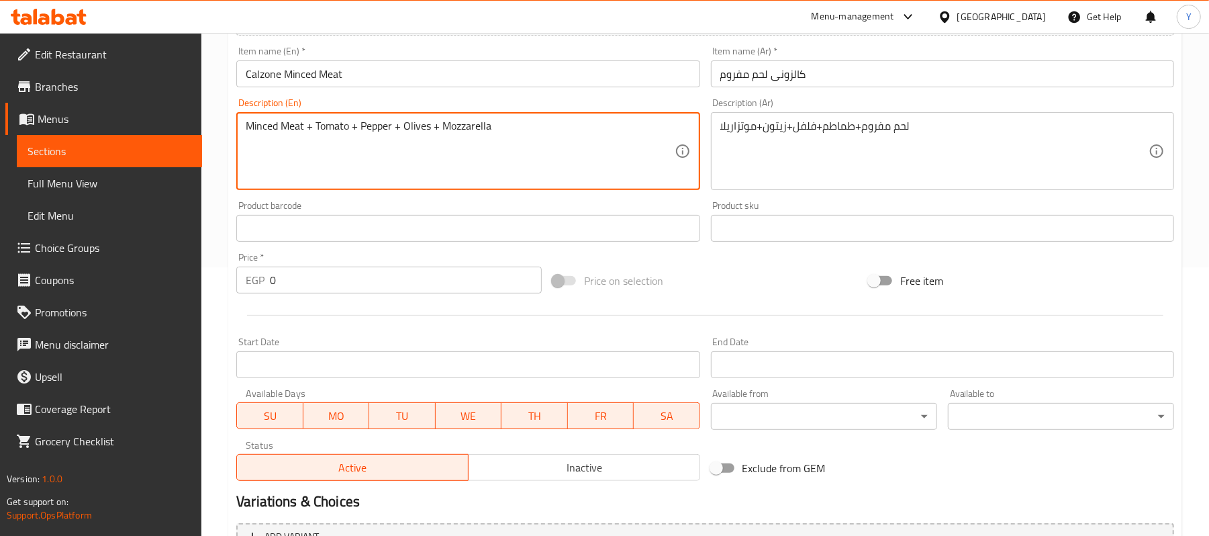
type textarea "Minced Meat + Tomato + Pepper + Olives + Mozzarella"
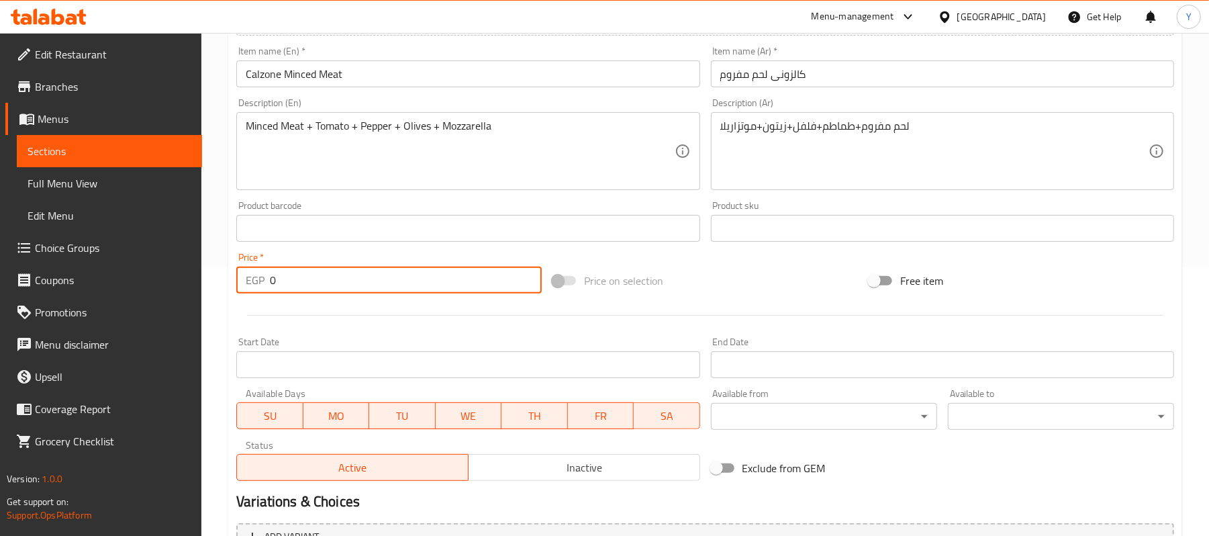
click at [322, 277] on input "0" at bounding box center [406, 279] width 272 height 27
type input "123.46"
click at [771, 301] on div at bounding box center [705, 315] width 948 height 33
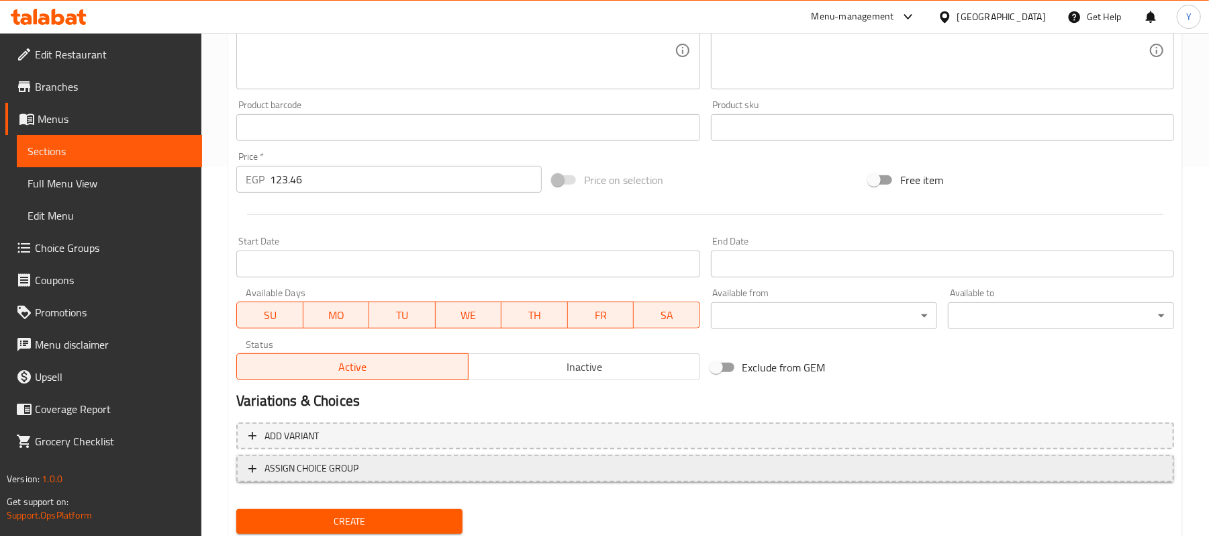
scroll to position [411, 0]
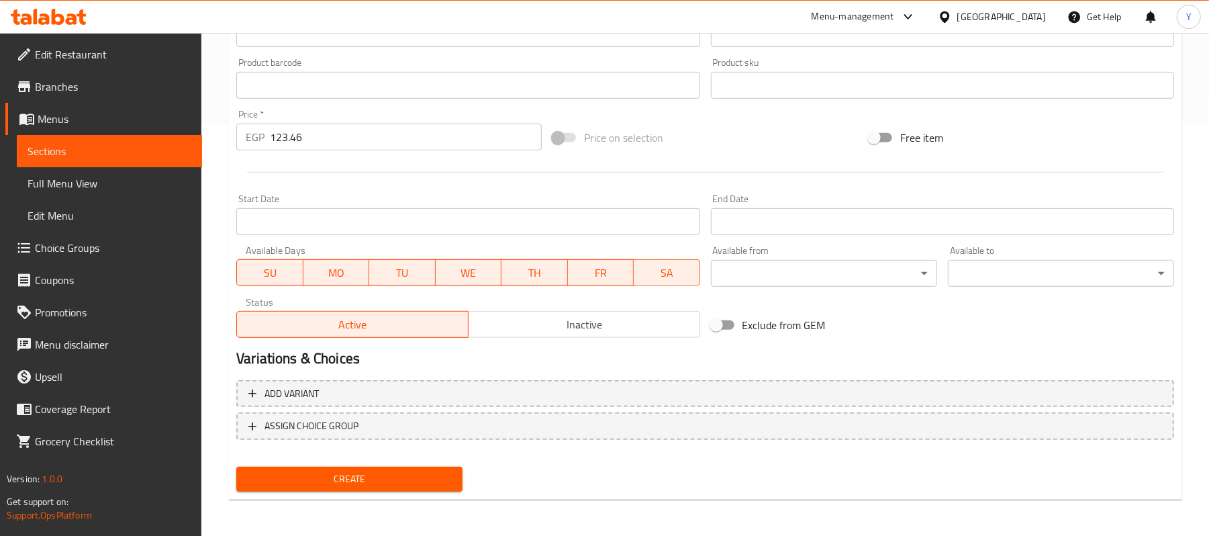
click at [460, 464] on div "Create" at bounding box center [349, 479] width 237 height 36
click at [460, 471] on button "Create" at bounding box center [349, 478] width 226 height 25
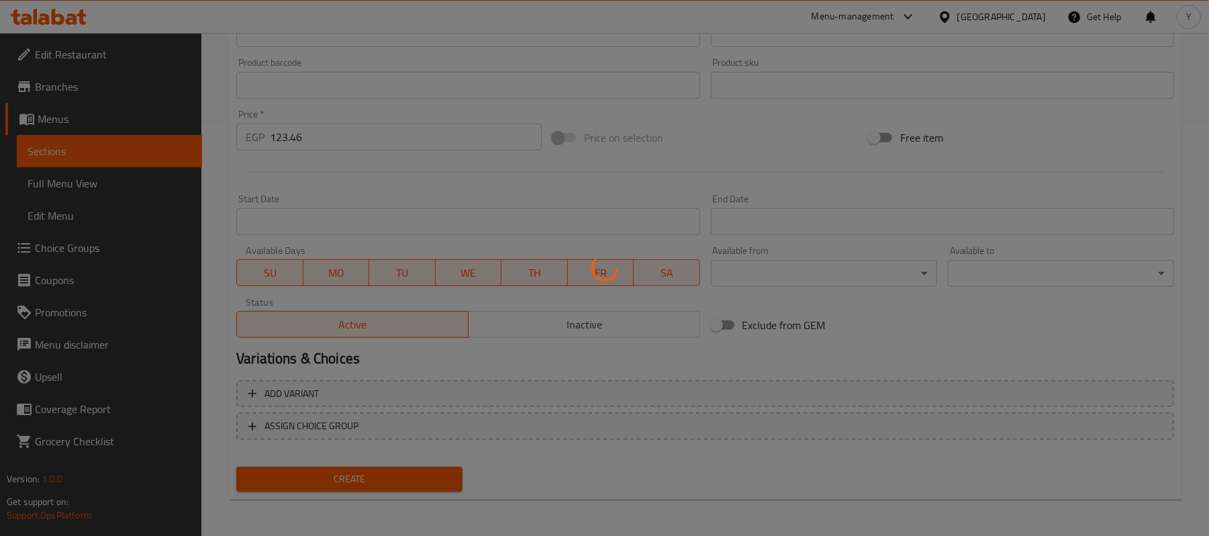
type input "0"
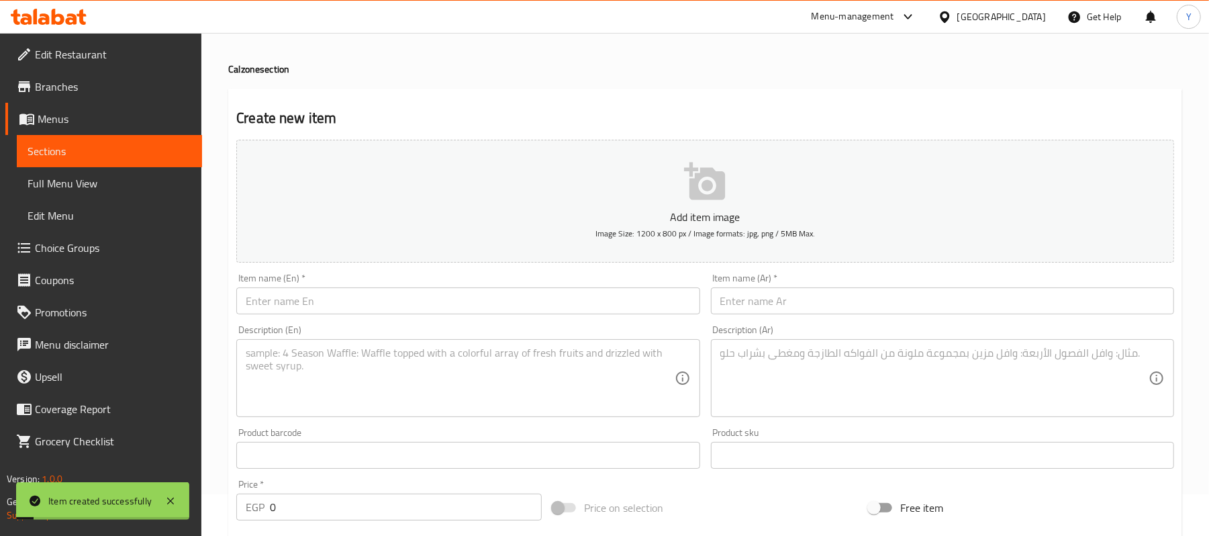
scroll to position [0, 0]
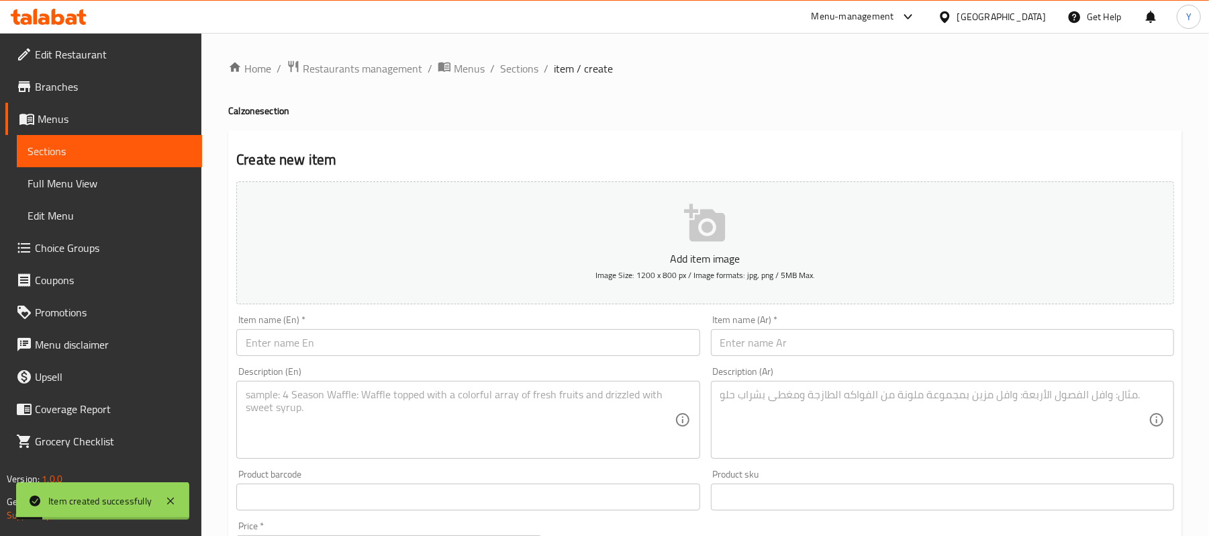
click at [772, 362] on div "Description (Ar) Description (Ar)" at bounding box center [942, 412] width 474 height 103
click at [771, 347] on input "text" at bounding box center [942, 342] width 463 height 27
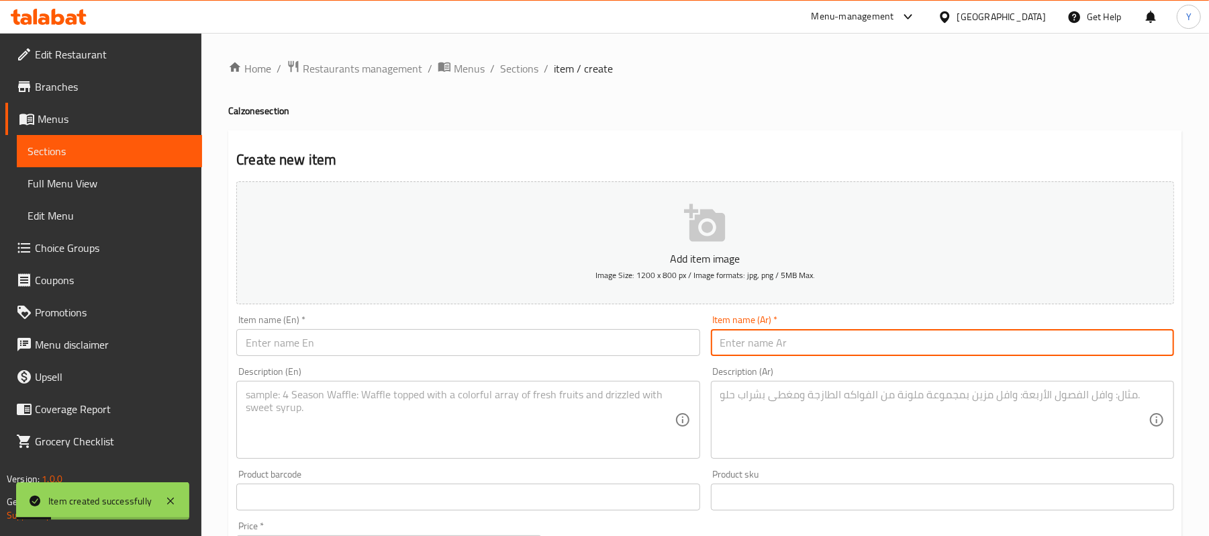
paste input "كالزونى فاهيتا دجاج"
type input "كالزونى فاهيتا دجاج"
click at [634, 347] on input "text" at bounding box center [467, 342] width 463 height 27
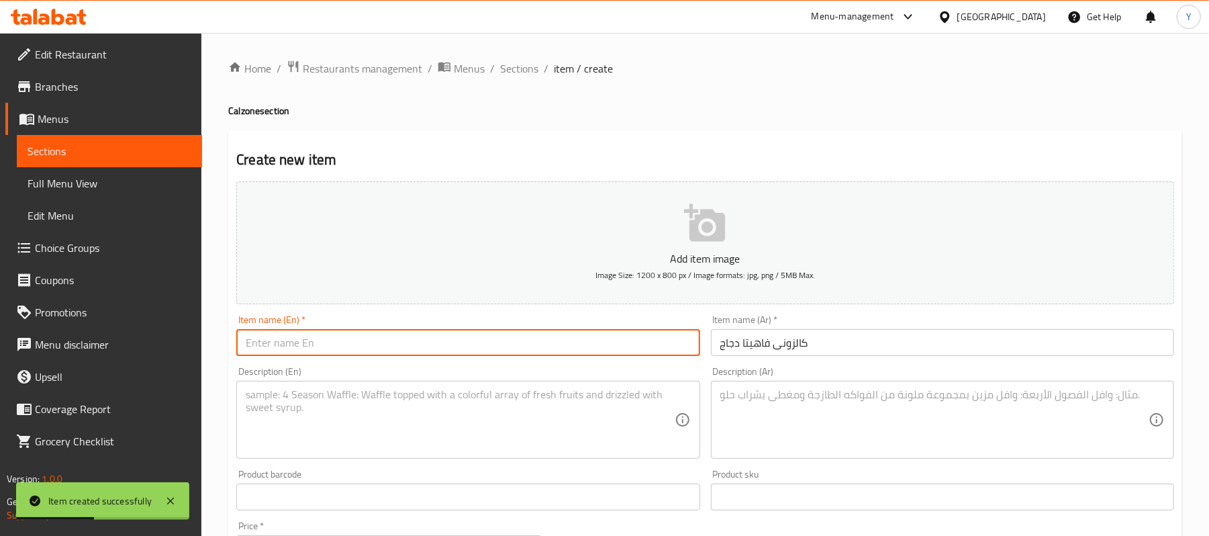
click at [713, 427] on div "Description (Ar)" at bounding box center [942, 420] width 463 height 78
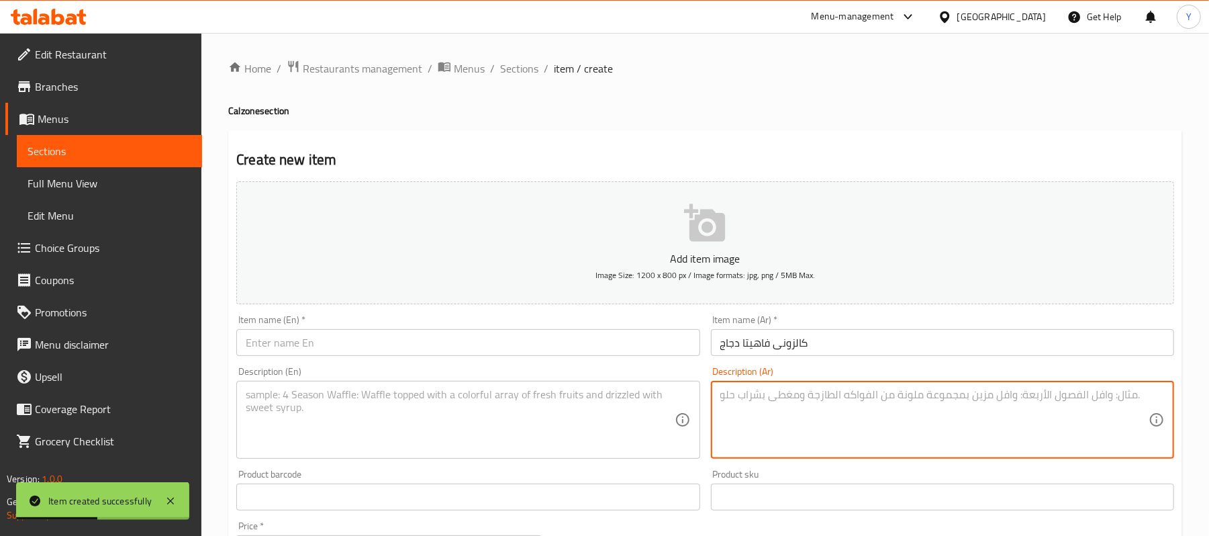
paste textarea "فاهيتا دجاج +طماطم+فلفل+زيتون+موتزاريلا"
type textarea "فاهيتا دجاج +طماطم+فلفل+زيتون+موتزاريلا"
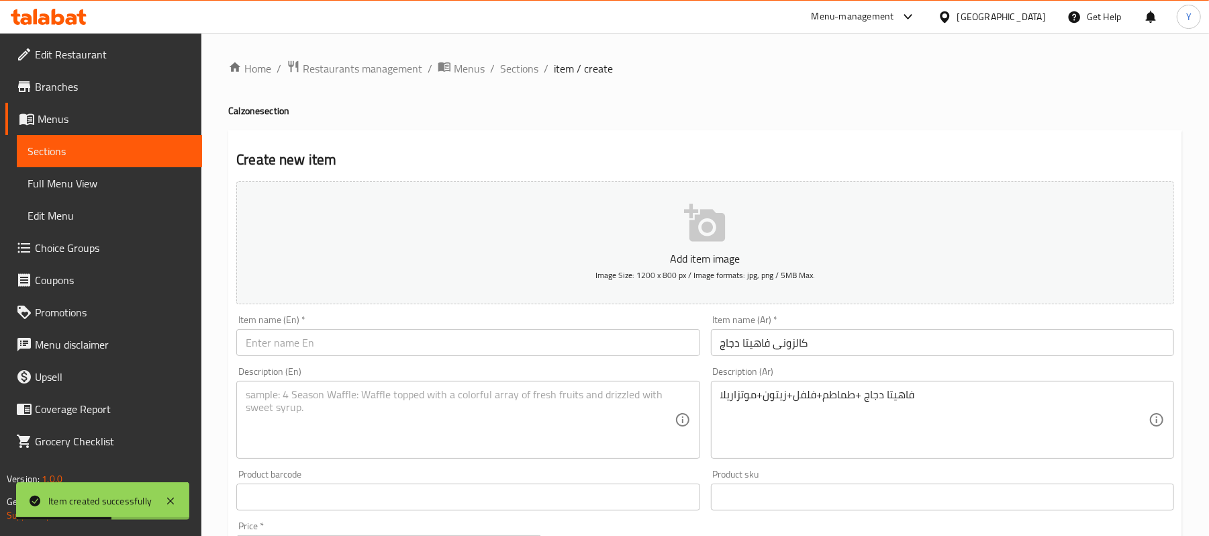
click at [546, 322] on div "Item name (En)   * Item name (En) *" at bounding box center [467, 335] width 463 height 41
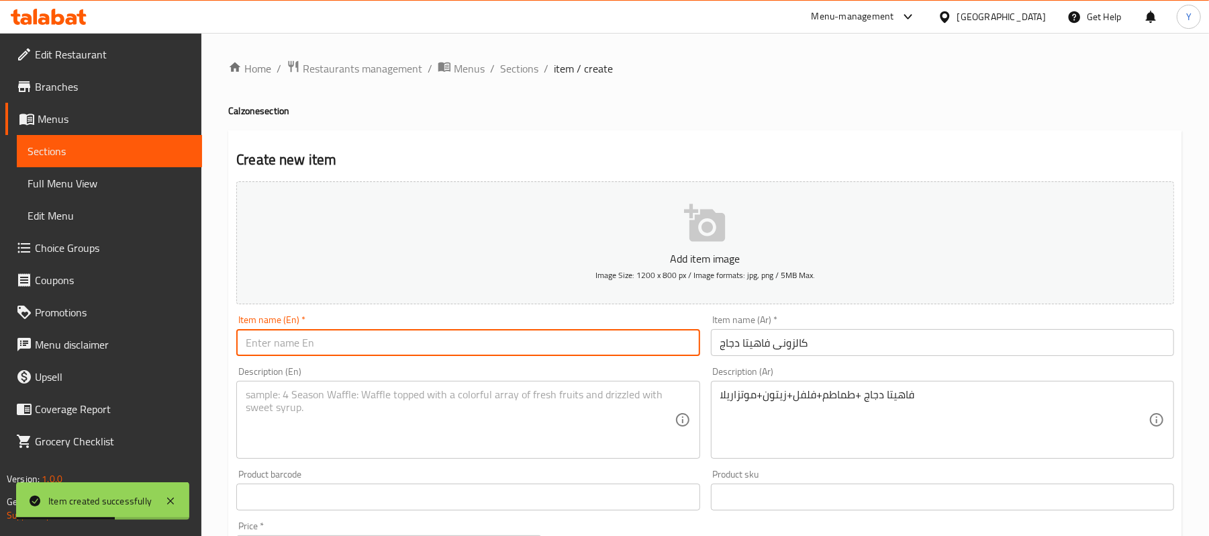
click at [542, 339] on input "text" at bounding box center [467, 342] width 463 height 27
click at [611, 349] on input "text" at bounding box center [467, 342] width 463 height 27
paste input "Calzone Chicken Fajita"
type input "Calzone Chicken Fajita"
click at [562, 407] on textarea at bounding box center [460, 420] width 428 height 64
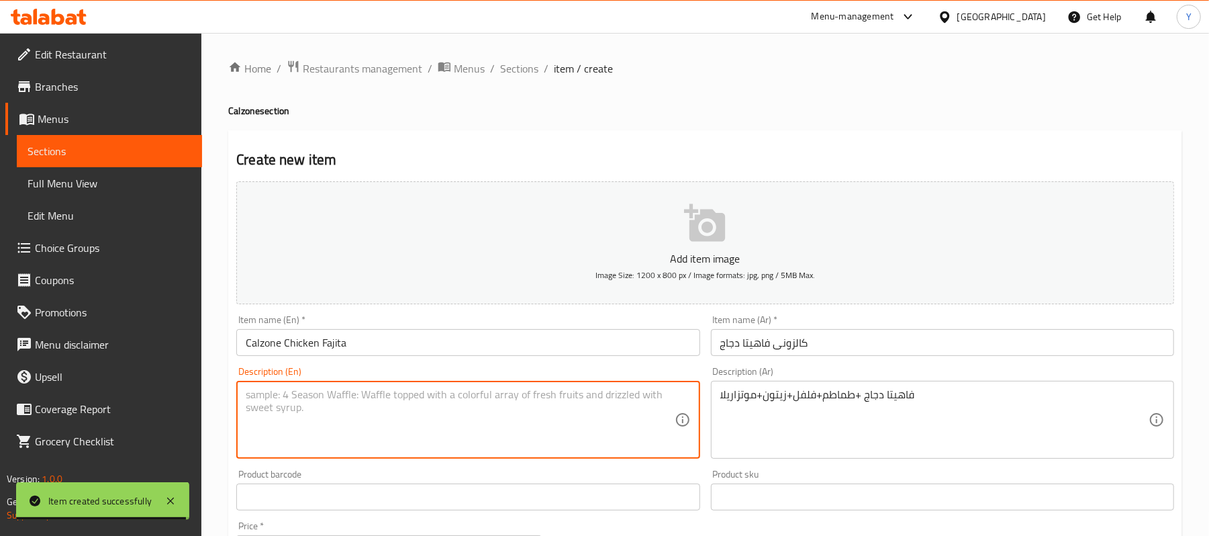
click at [463, 377] on div "Description (En) Description (En)" at bounding box center [467, 412] width 463 height 92
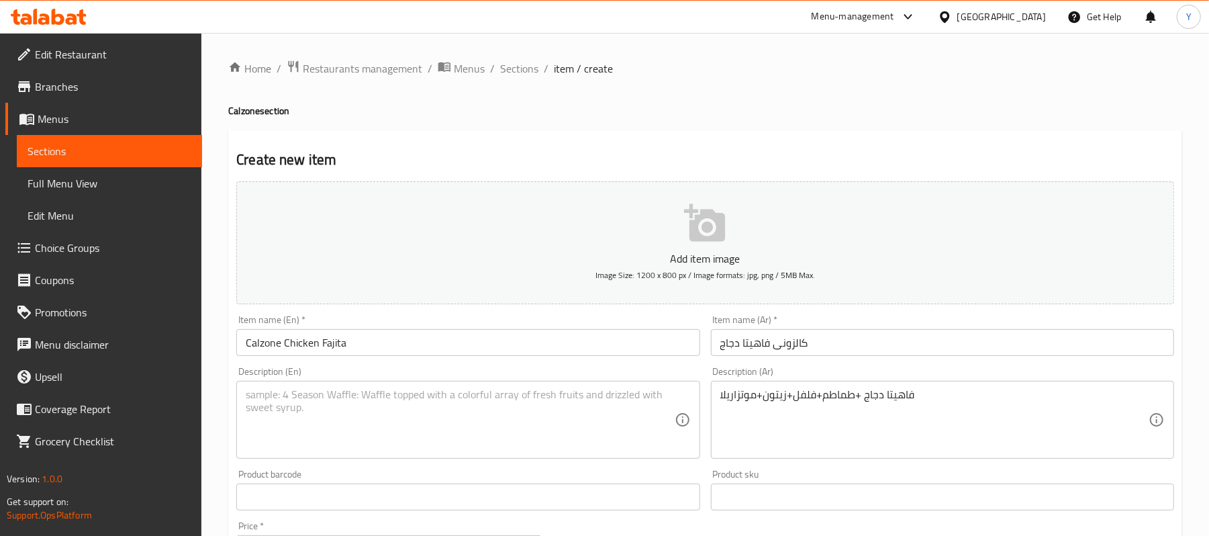
click at [463, 398] on textarea at bounding box center [460, 420] width 428 height 64
paste textarea "Chicken Fajita + Tomato + Pepper + Olives + Mozzarella"
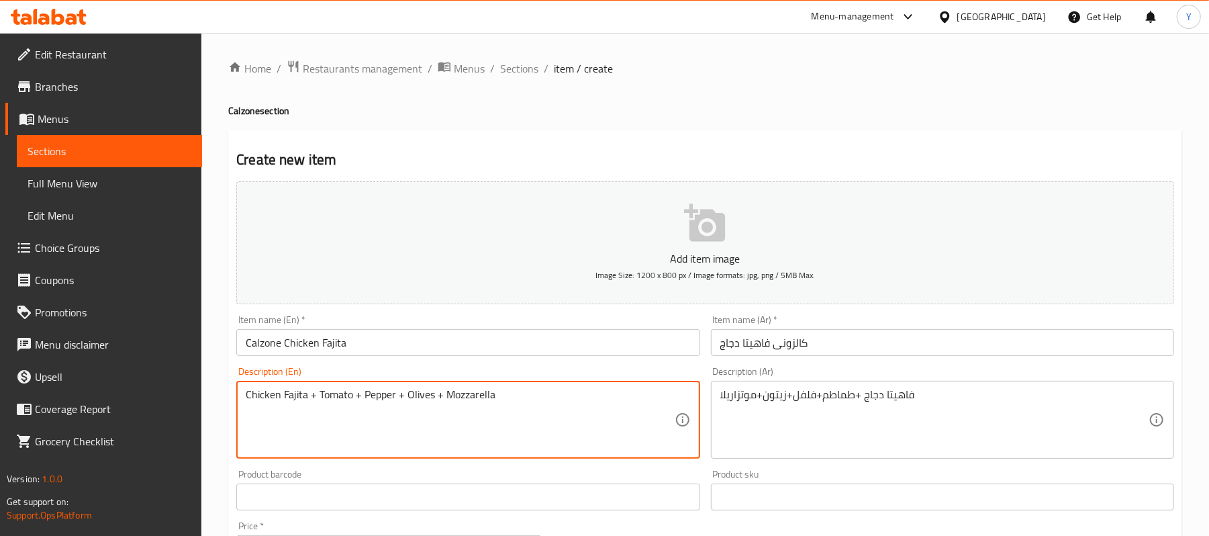
type textarea "Chicken Fajita + Tomato + Pepper + Olives + Mozzarella"
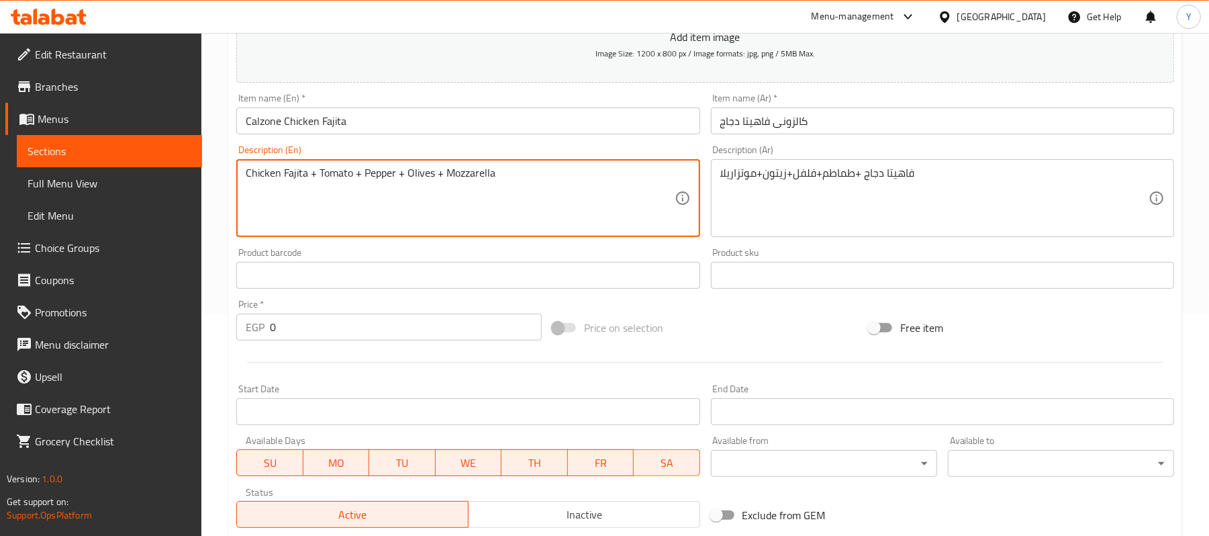
scroll to position [268, 0]
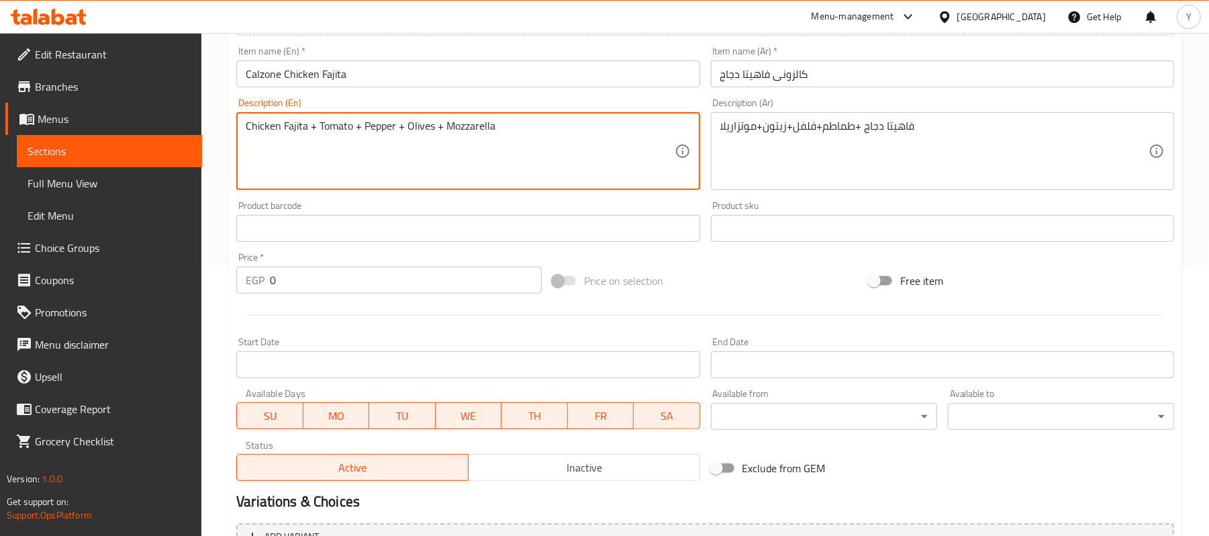
click at [377, 293] on input "0" at bounding box center [406, 279] width 272 height 27
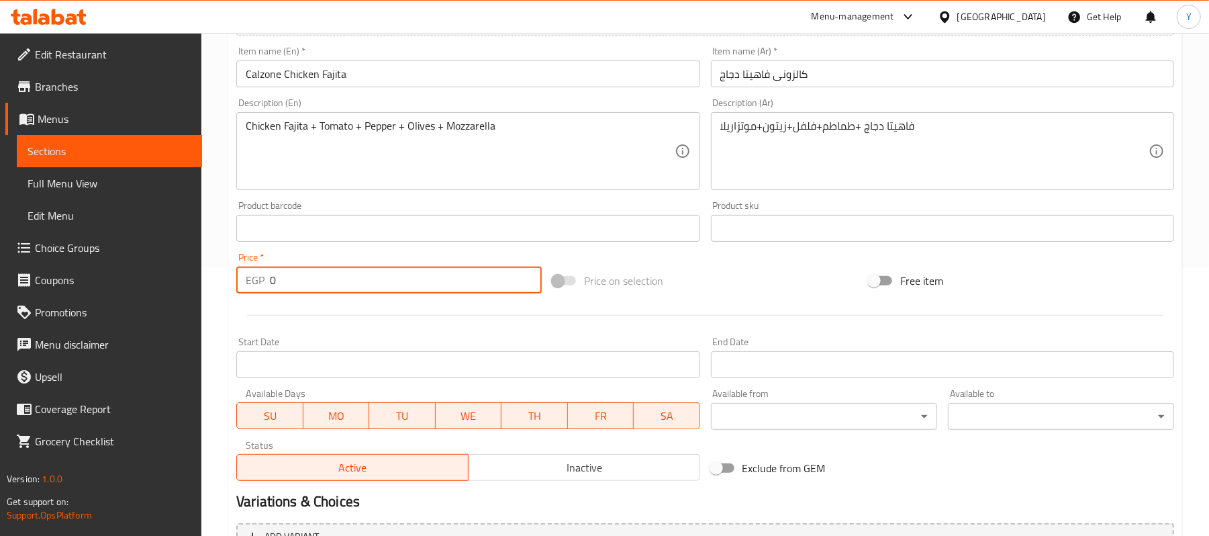
click at [375, 285] on input "0" at bounding box center [406, 279] width 272 height 27
type input "123.46"
click at [744, 267] on div "Price on selection" at bounding box center [705, 280] width 316 height 36
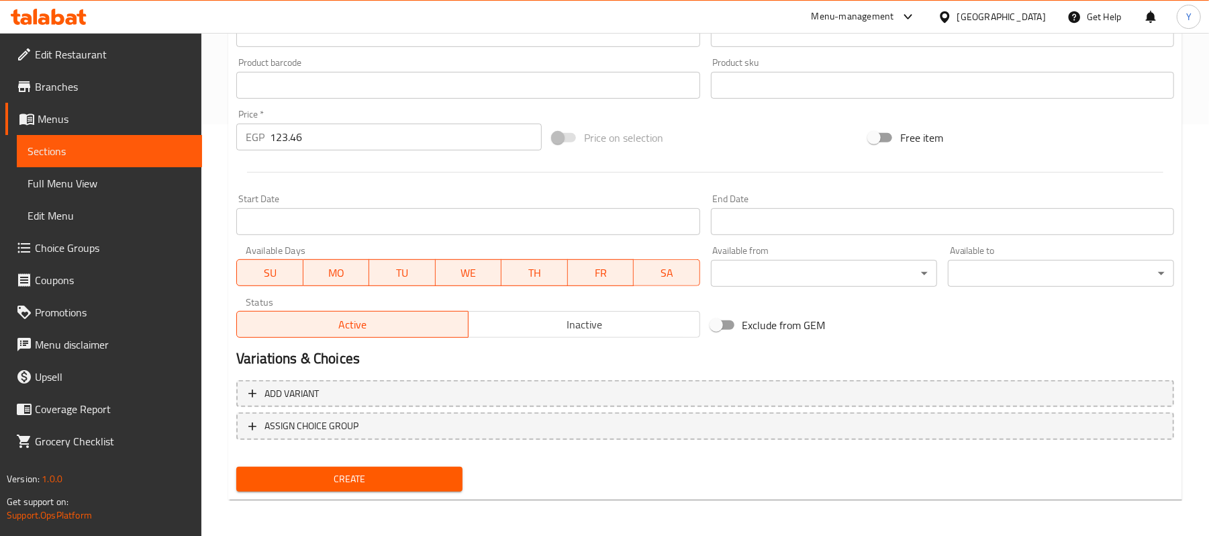
click at [434, 474] on span "Create" at bounding box center [349, 478] width 205 height 17
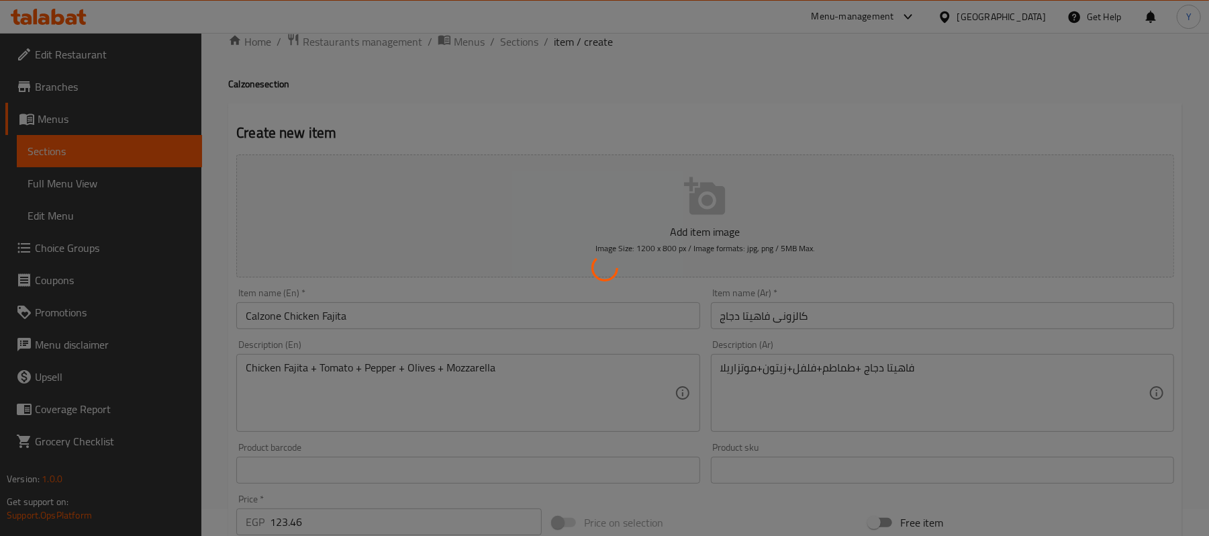
scroll to position [0, 0]
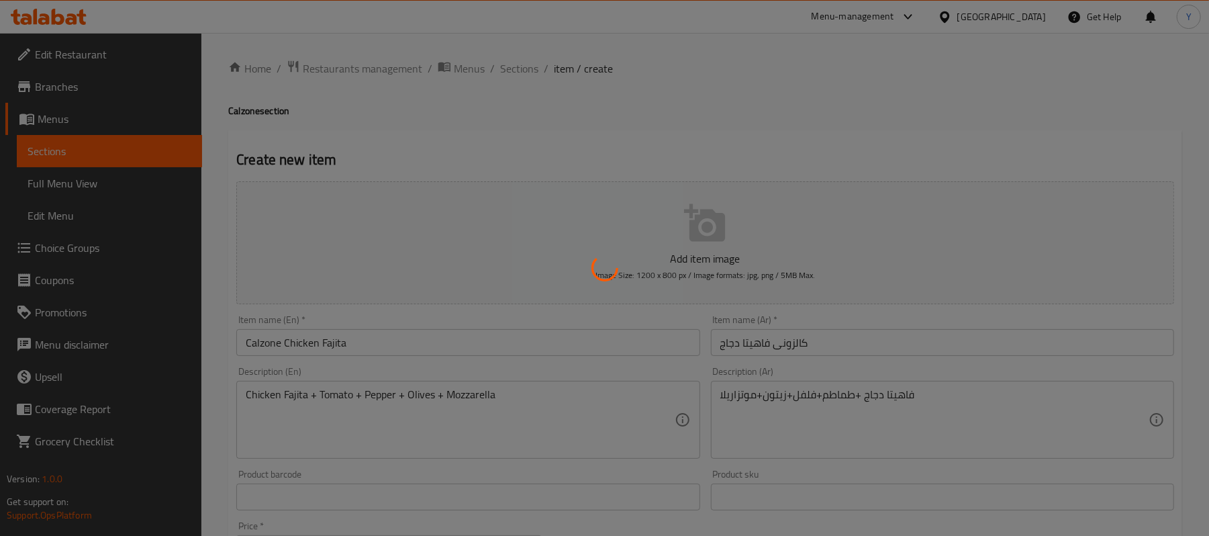
type input "0"
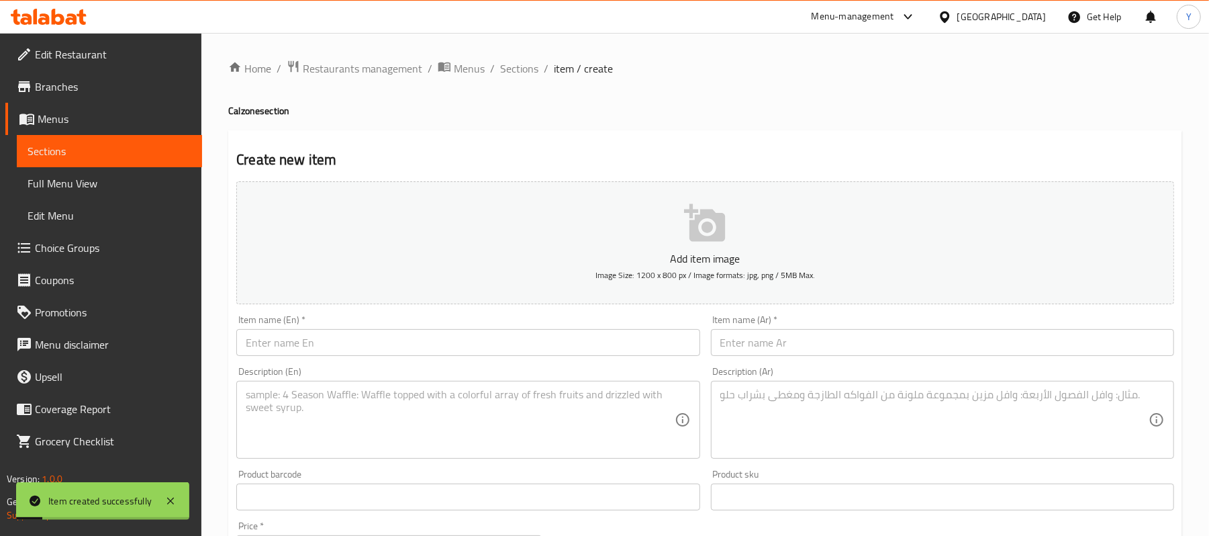
drag, startPoint x: 775, startPoint y: 358, endPoint x: 771, endPoint y: 352, distance: 7.3
click at [771, 355] on div "Item name (Ar)   * Item name (Ar) *" at bounding box center [942, 335] width 474 height 52
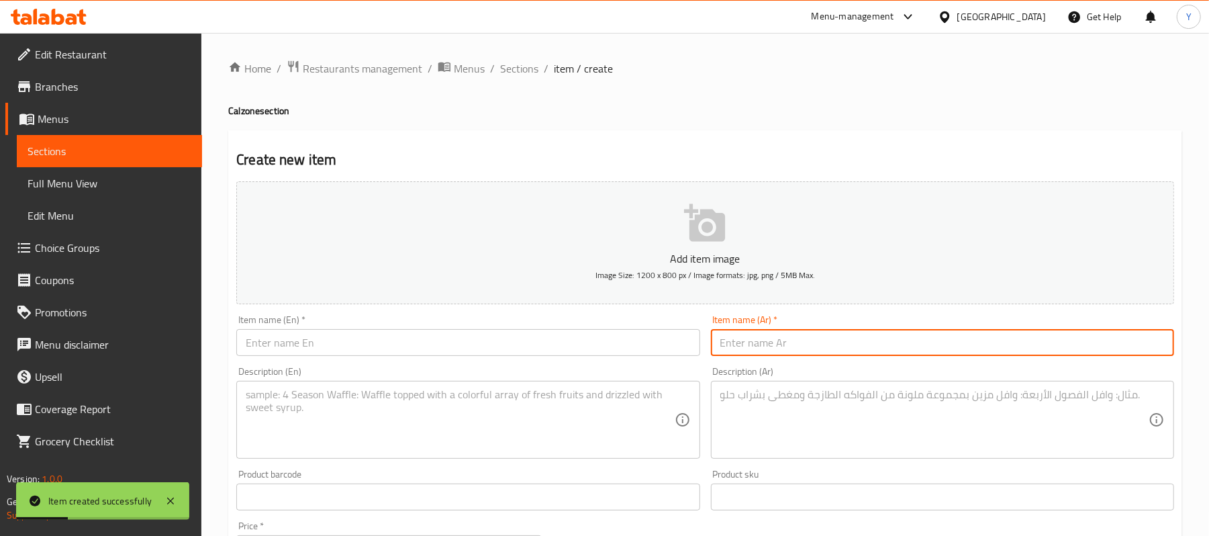
click at [785, 348] on input "text" at bounding box center [942, 342] width 463 height 27
paste input "كالزونى تشيكن رانش"
type input "كالزونى تشيكن رانش"
click at [779, 401] on textarea at bounding box center [934, 420] width 428 height 64
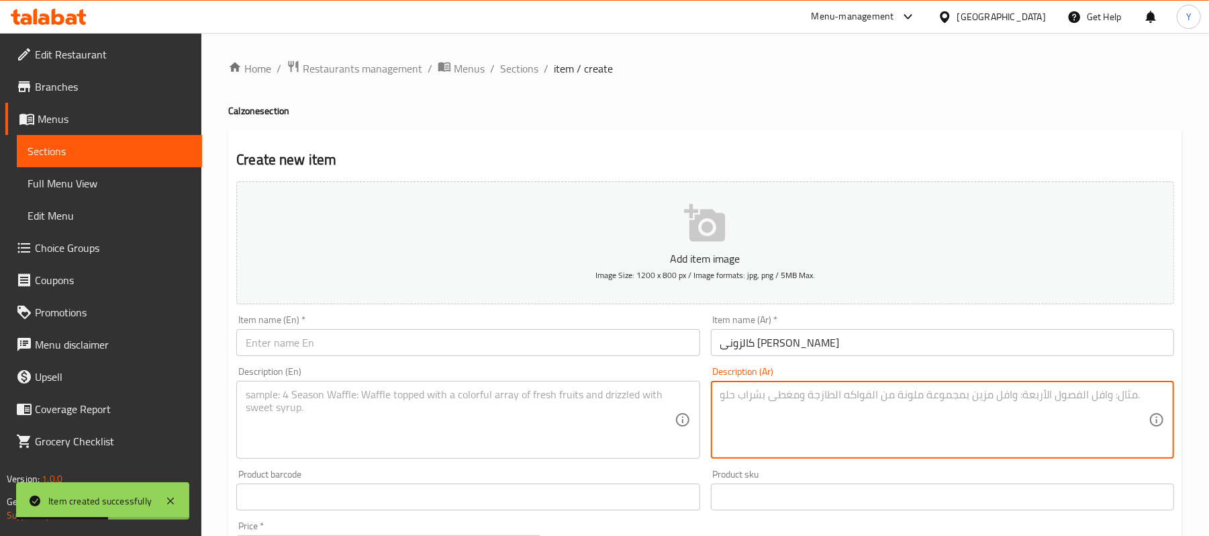
paste textarea "صدور دجاج+صوص رانش+طماطم+فلفل+زيتون+موتزاريلا"
type textarea "صدور دجاج+صوص رانش+طماطم+فلفل+زيتون+موتزاريلا"
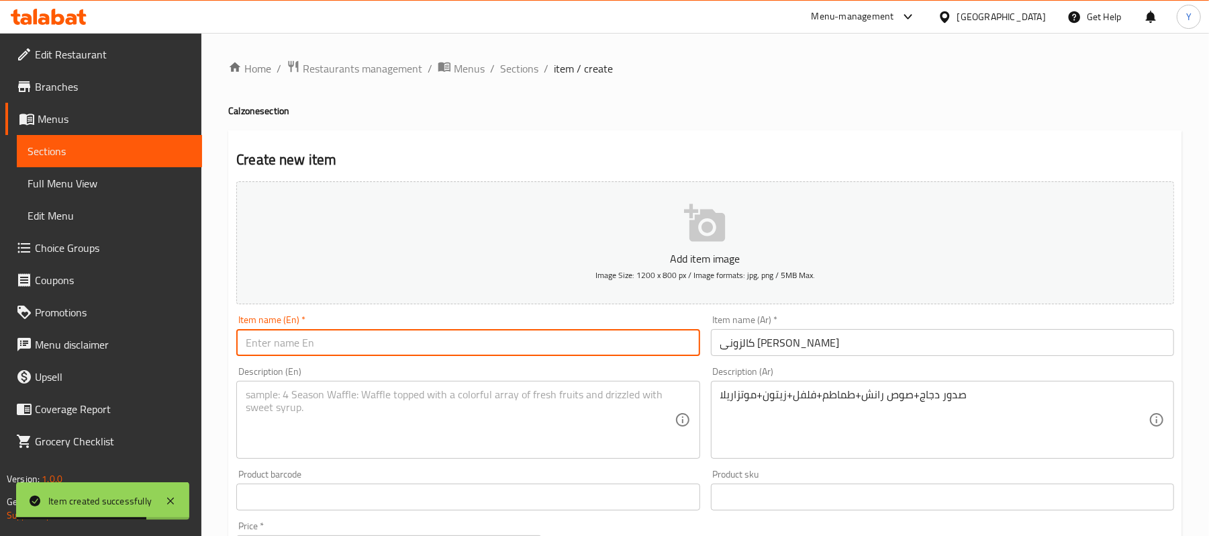
drag, startPoint x: 403, startPoint y: 341, endPoint x: 404, endPoint y: 348, distance: 6.7
click at [404, 348] on input "text" at bounding box center [467, 342] width 463 height 27
paste input "Calzone Chicken Ranch"
type input "Calzone Chicken Ranch"
click at [395, 407] on textarea at bounding box center [460, 420] width 428 height 64
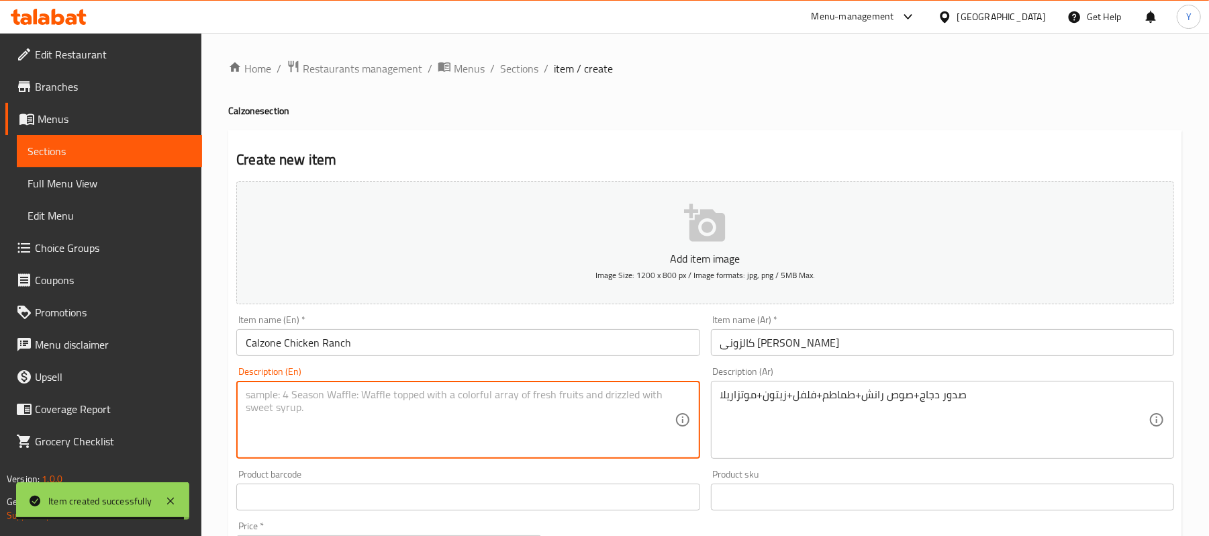
click at [433, 398] on textarea at bounding box center [460, 420] width 428 height 64
paste textarea "Chicken Breast + Ranch Sauce + Tomato + Pepper + Olives + Mozzarella"
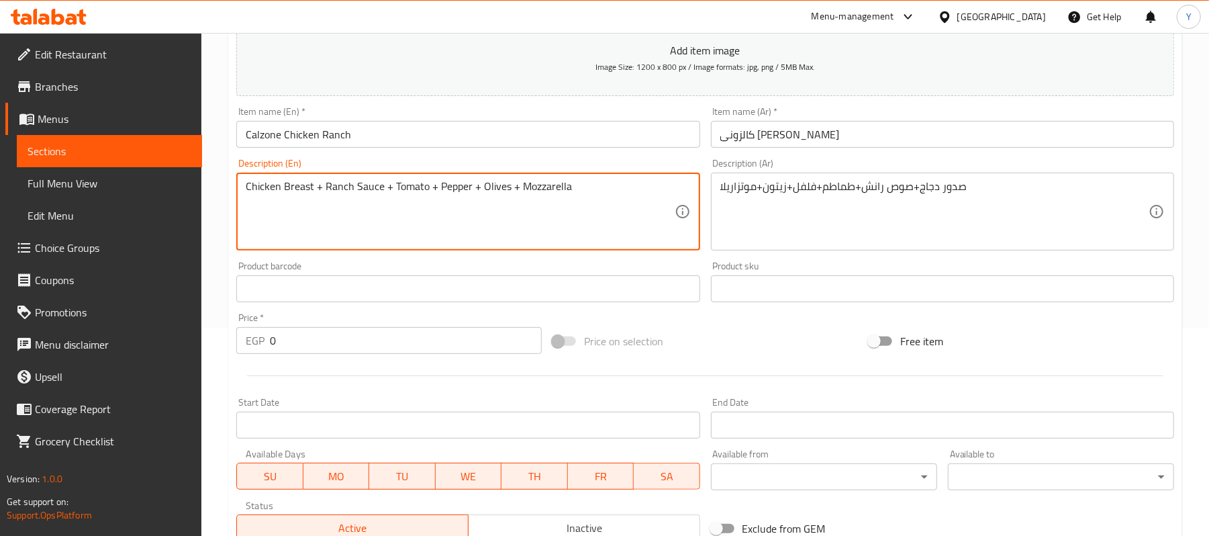
scroll to position [268, 0]
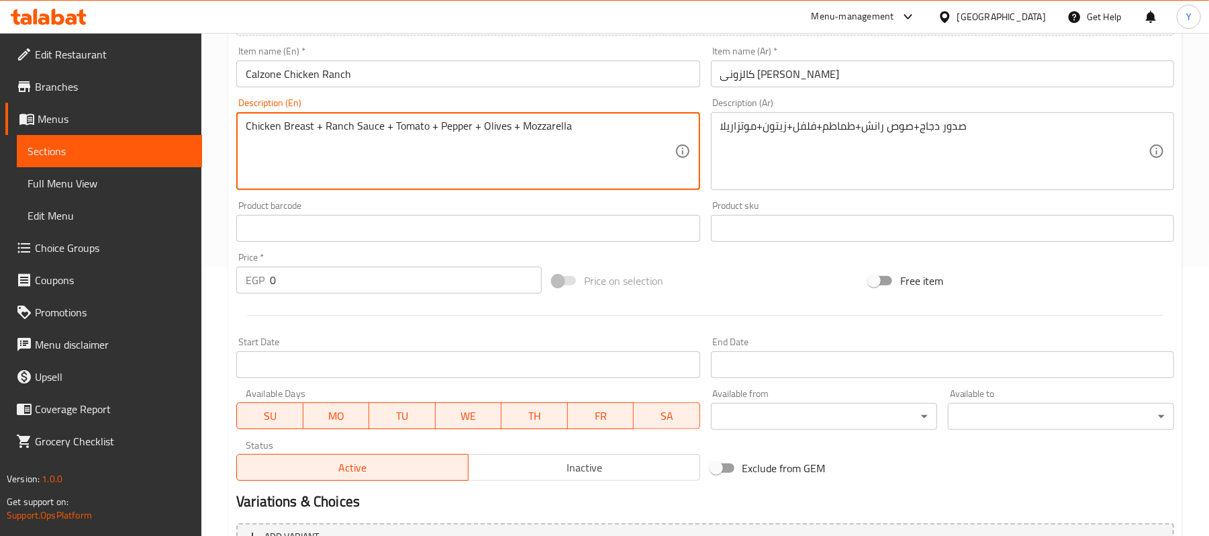
type textarea "Chicken Breast + Ranch Sauce + Tomato + Pepper + Olives + Mozzarella"
click at [380, 277] on input "0" at bounding box center [406, 279] width 272 height 27
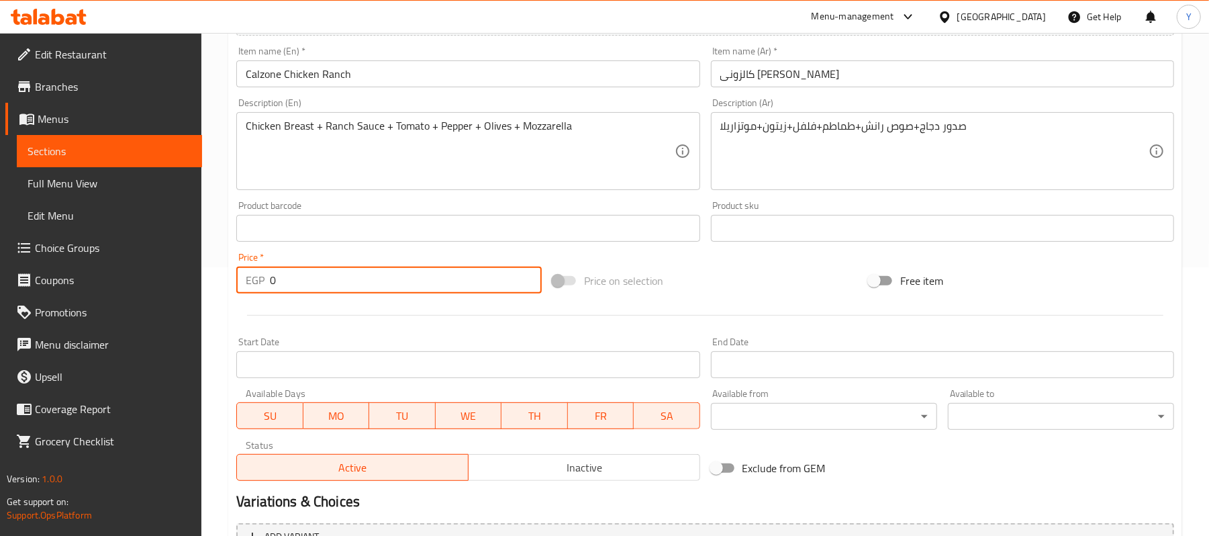
click at [380, 277] on input "0" at bounding box center [406, 279] width 272 height 27
type input "123.46"
click at [811, 281] on div "Price on selection" at bounding box center [705, 280] width 316 height 36
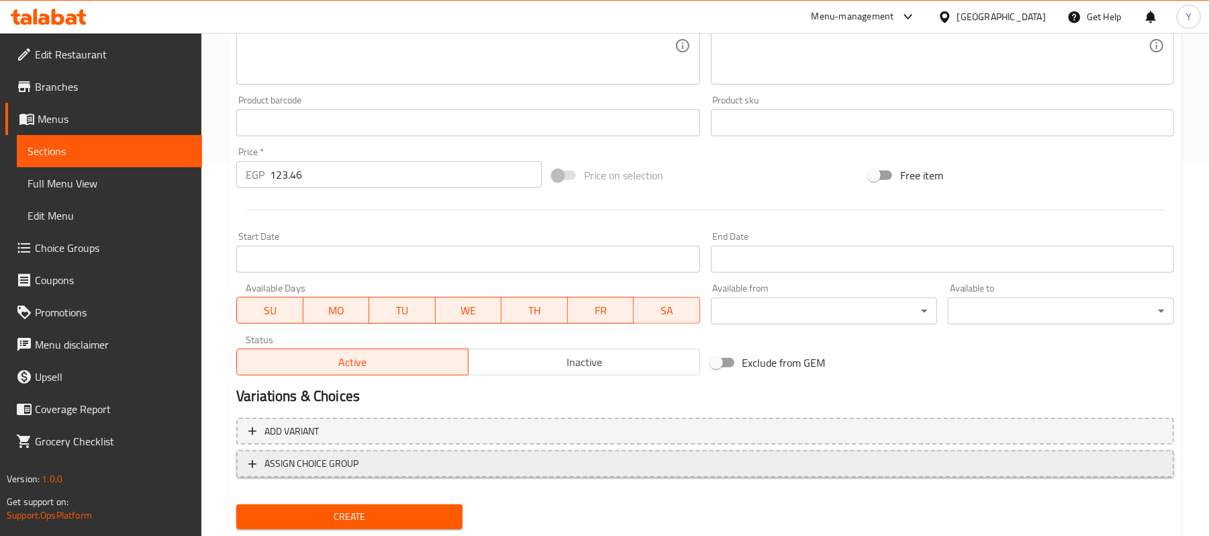
scroll to position [411, 0]
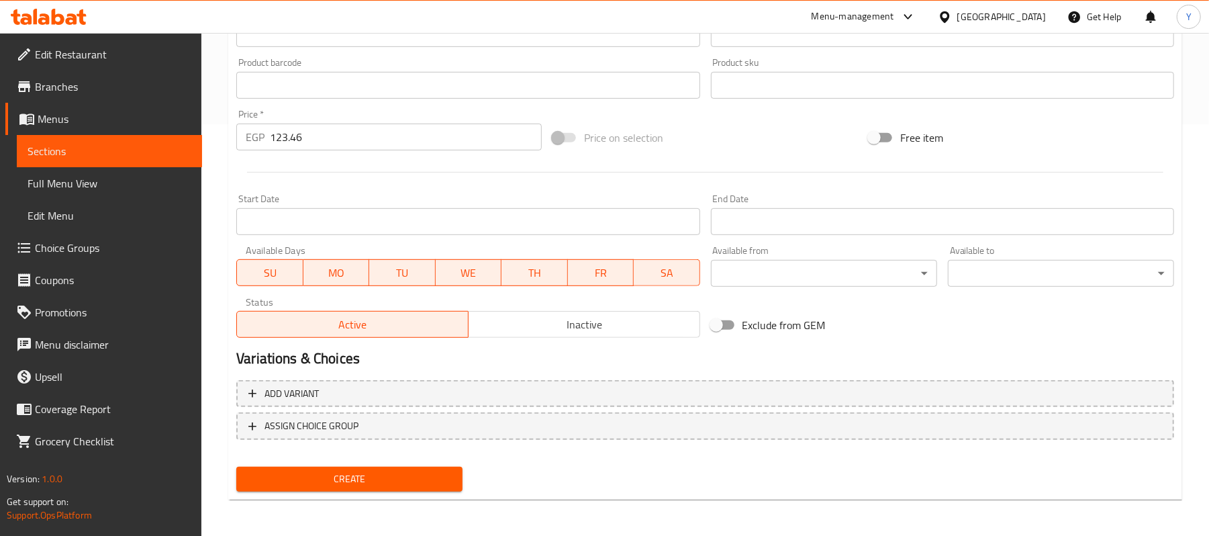
click at [438, 484] on span "Create" at bounding box center [349, 478] width 205 height 17
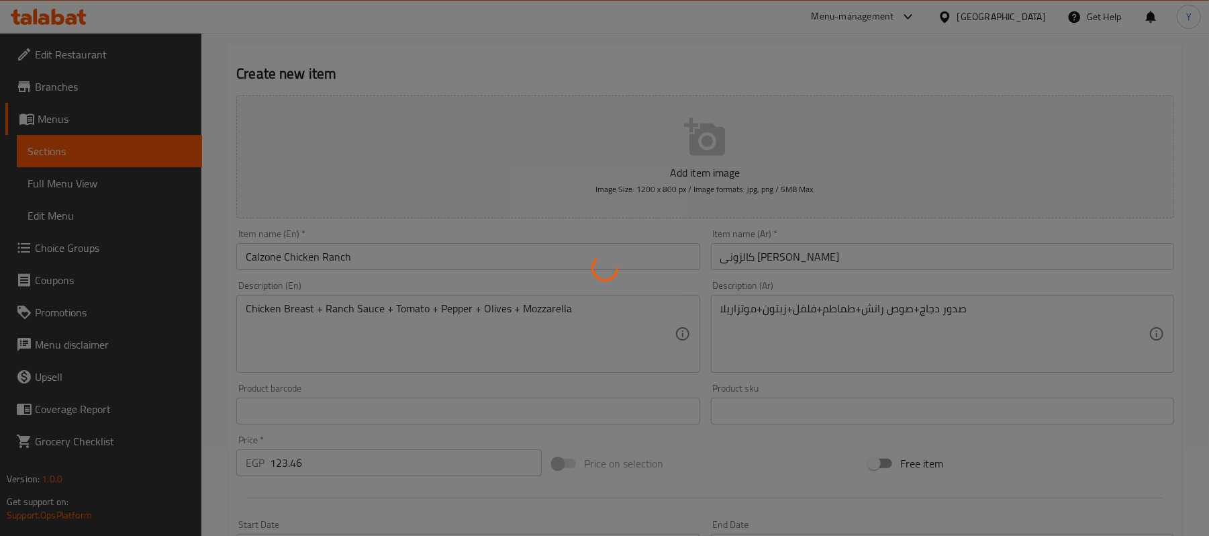
scroll to position [0, 0]
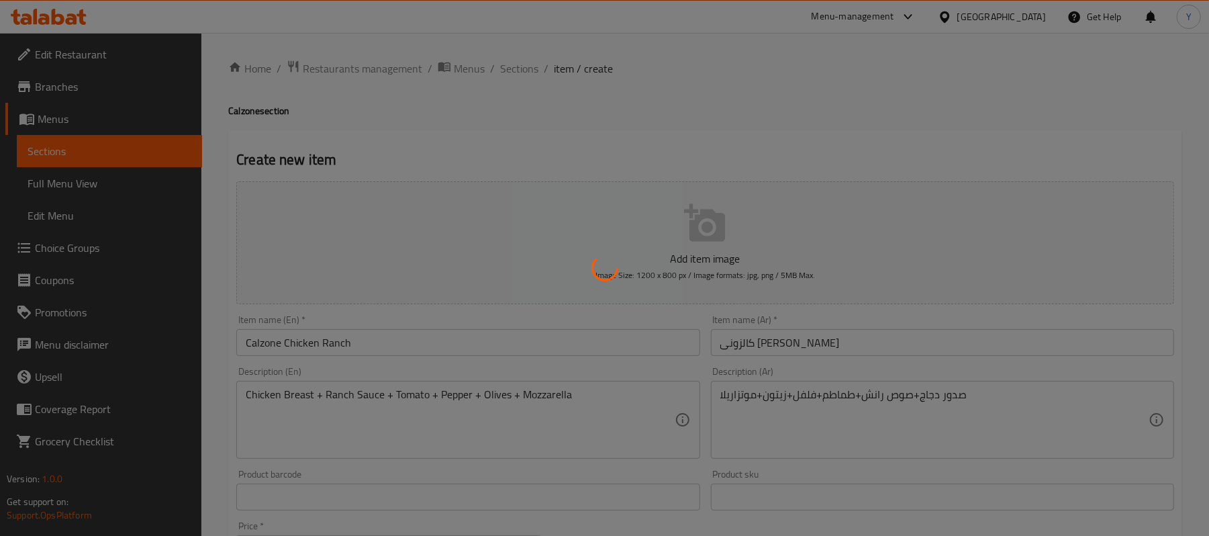
type input "0"
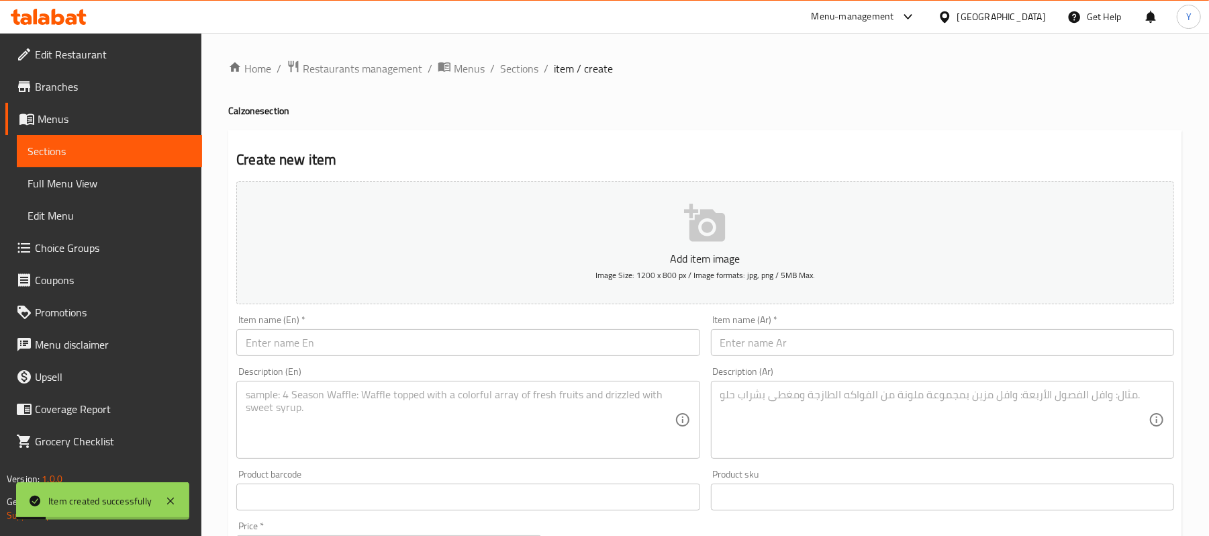
click at [748, 360] on div "Item name (Ar)   * Item name (Ar) *" at bounding box center [942, 335] width 474 height 52
drag, startPoint x: 748, startPoint y: 345, endPoint x: 748, endPoint y: 360, distance: 14.8
click at [748, 345] on input "text" at bounding box center [942, 342] width 463 height 27
paste input "كالزونى شاورما دجاج"
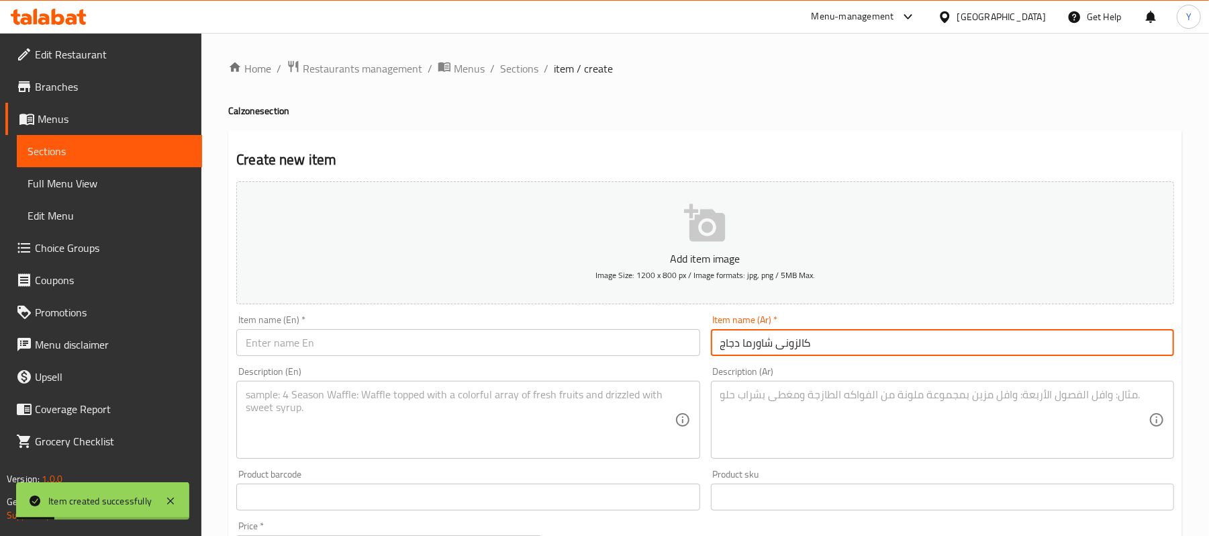
type input "كالزونى شاورما دجاج"
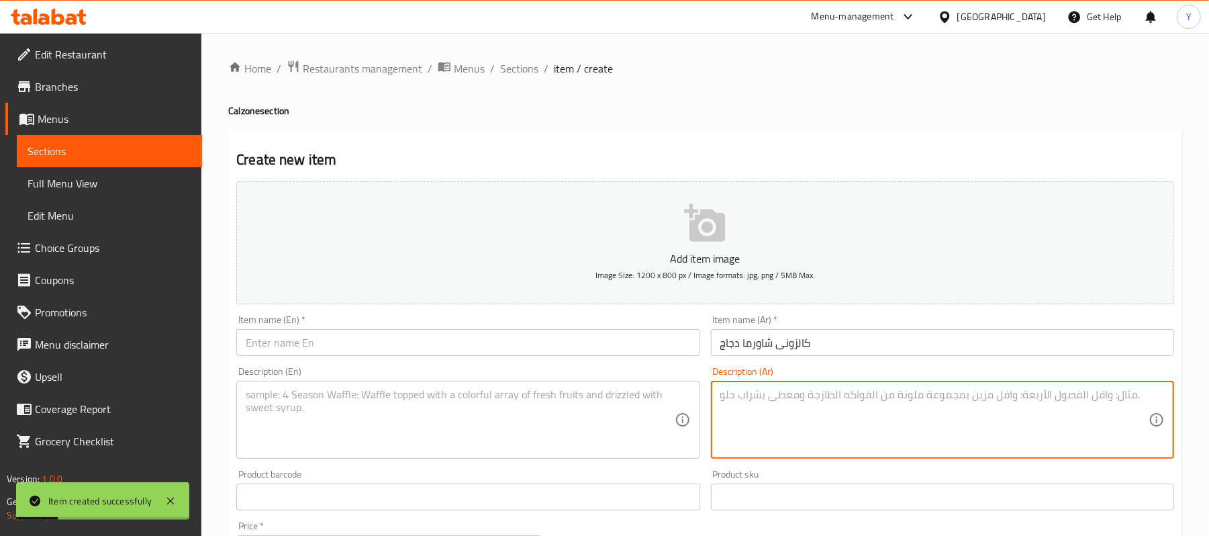
click at [760, 393] on textarea at bounding box center [934, 420] width 428 height 64
paste textarea "شاورما دجاج+طماطم+فلفل+زيتون+موتزاريلا"
type textarea "شاورما دجاج+طماطم+فلفل+زيتون+موتزاريلا"
click at [537, 344] on input "text" at bounding box center [467, 342] width 463 height 27
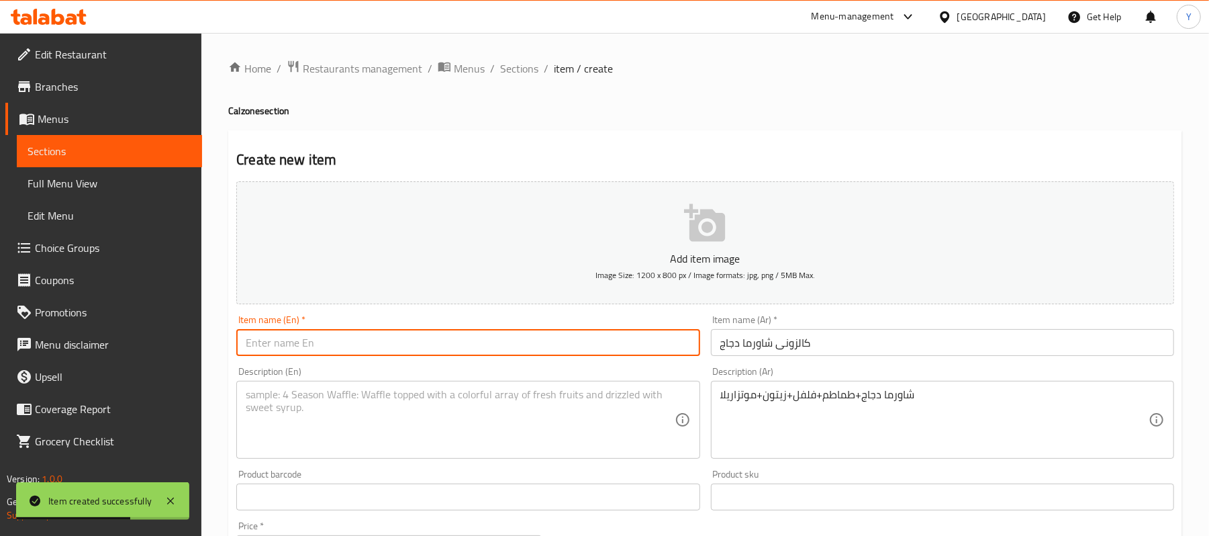
paste input "Calzone Chicken Shawarma"
type input "Calzone Chicken Shawarma"
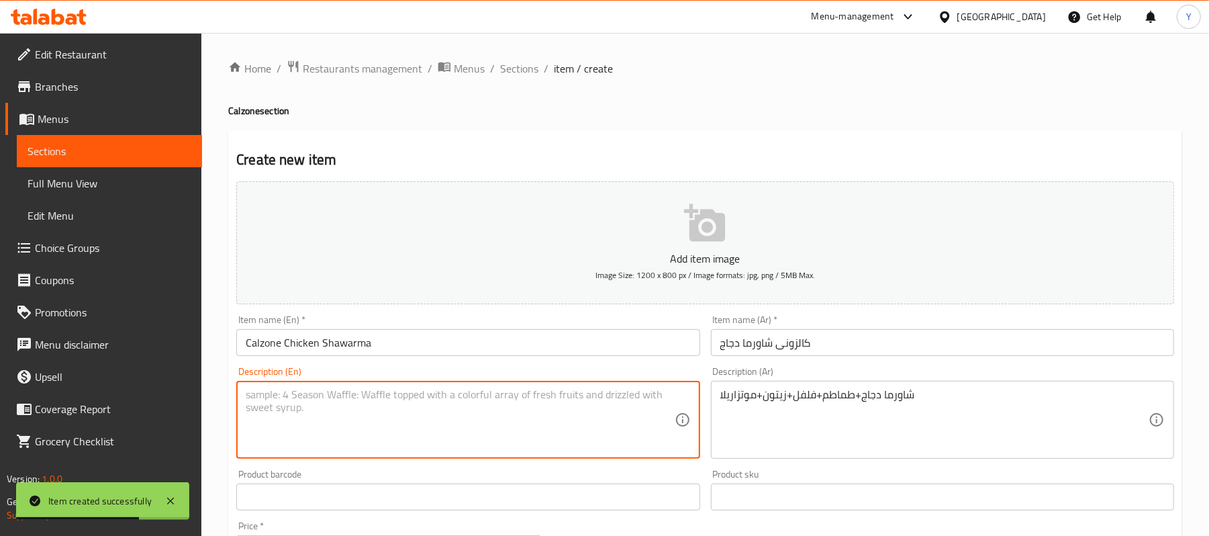
click at [470, 404] on textarea at bounding box center [460, 420] width 428 height 64
click at [352, 409] on textarea at bounding box center [460, 420] width 428 height 64
paste textarea "Chicken Shawarma + Tomato + Pepper + Olives + Mozzarella"
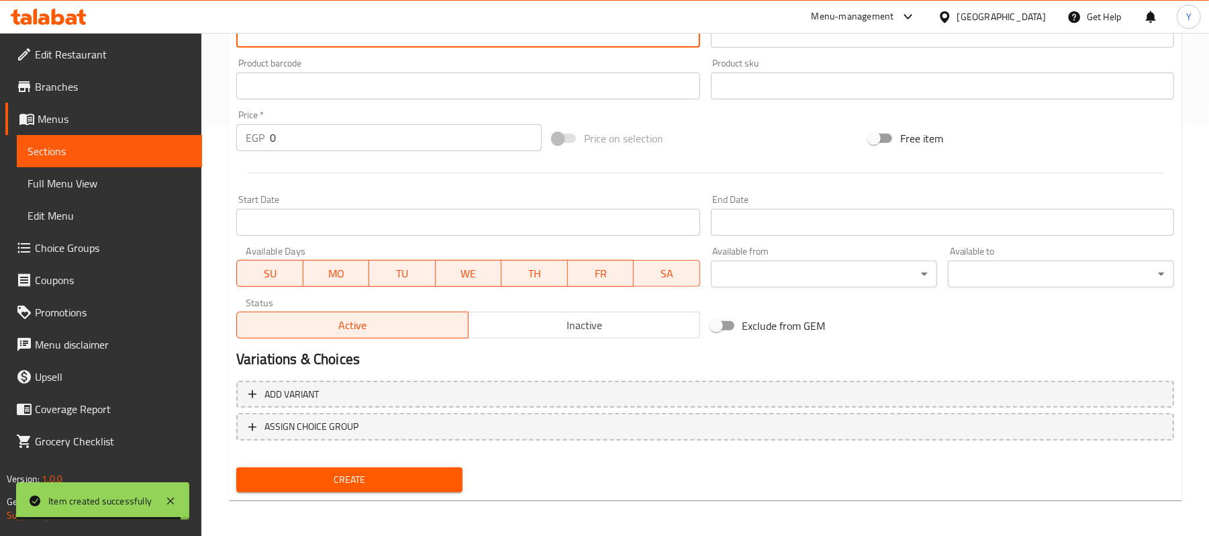
scroll to position [411, 0]
type textarea "Chicken Shawarma + Tomato + Pepper + Olives + Mozzarella"
click at [301, 143] on input "0" at bounding box center [406, 136] width 272 height 27
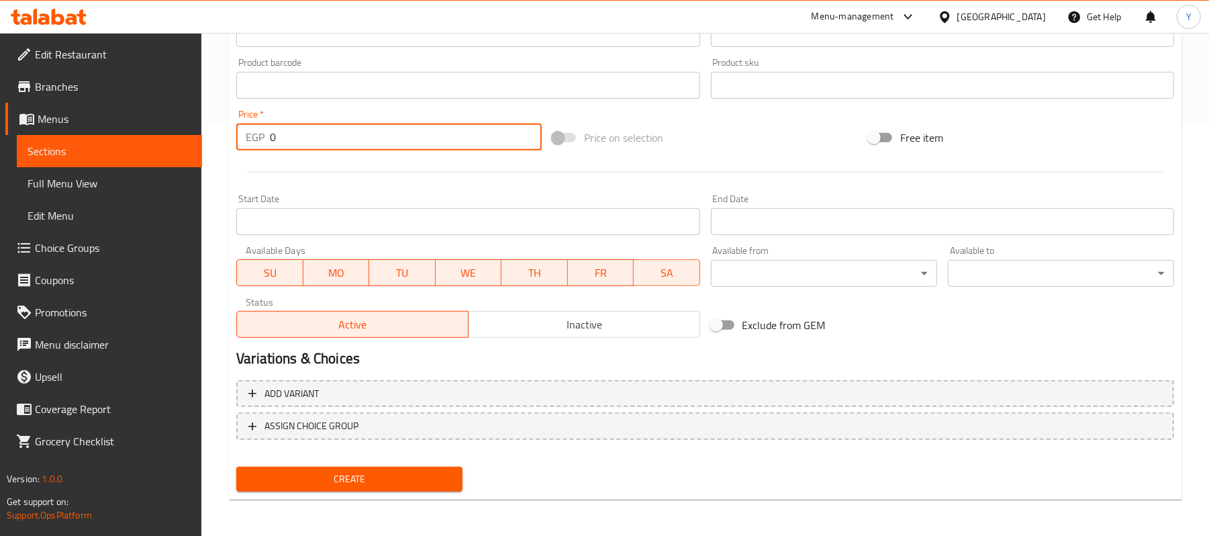
click at [301, 143] on input "0" at bounding box center [406, 136] width 272 height 27
type input "123.46"
click at [752, 132] on div "Price on selection" at bounding box center [705, 137] width 316 height 36
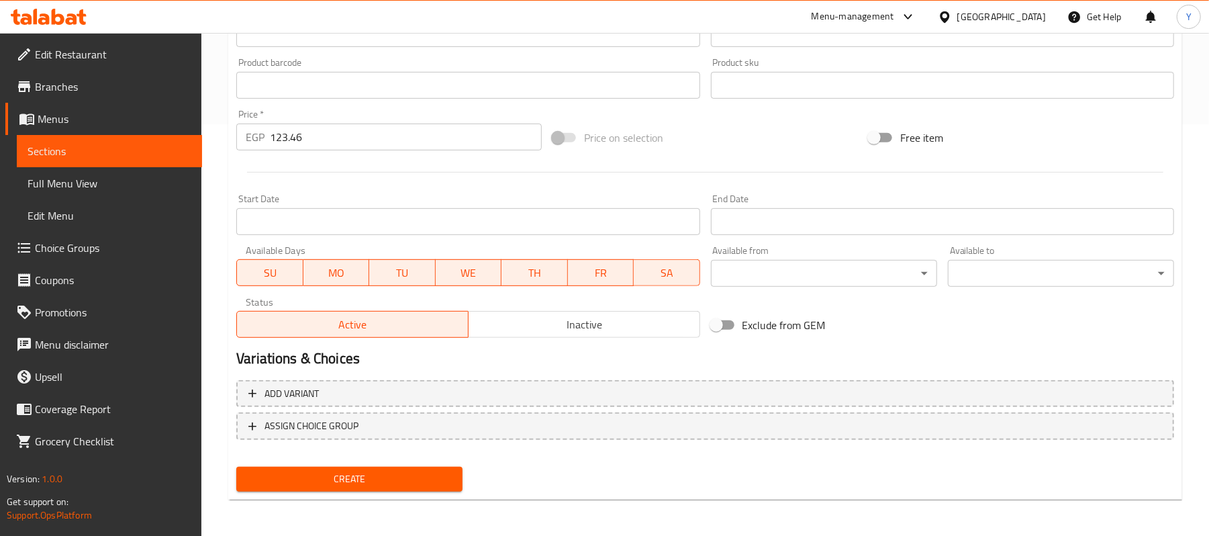
click at [328, 461] on div "Create" at bounding box center [349, 479] width 237 height 36
click at [338, 477] on span "Create" at bounding box center [349, 478] width 205 height 17
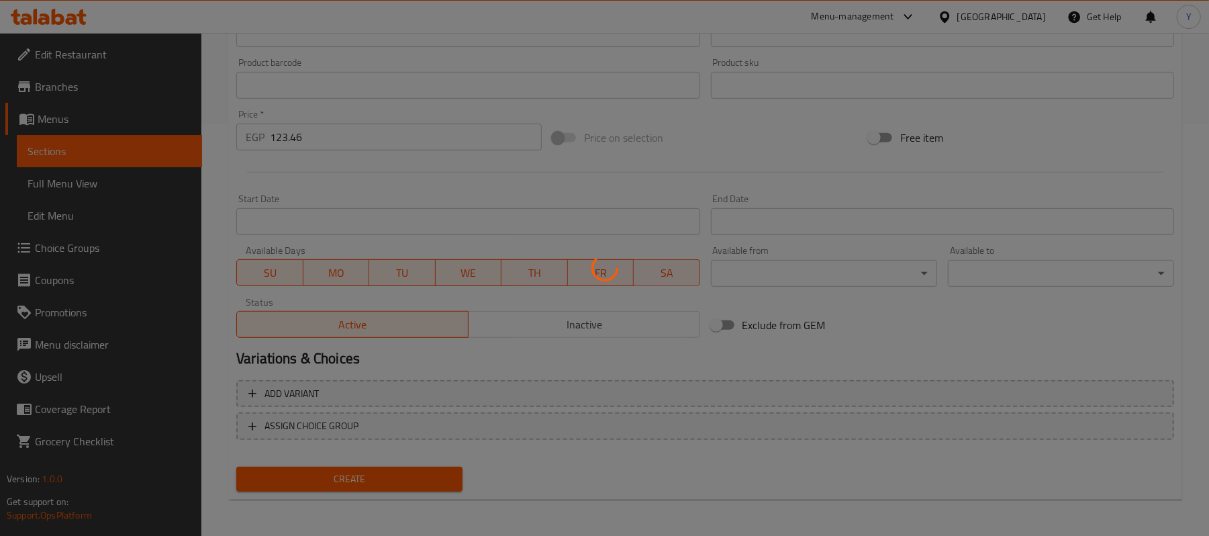
type input "0"
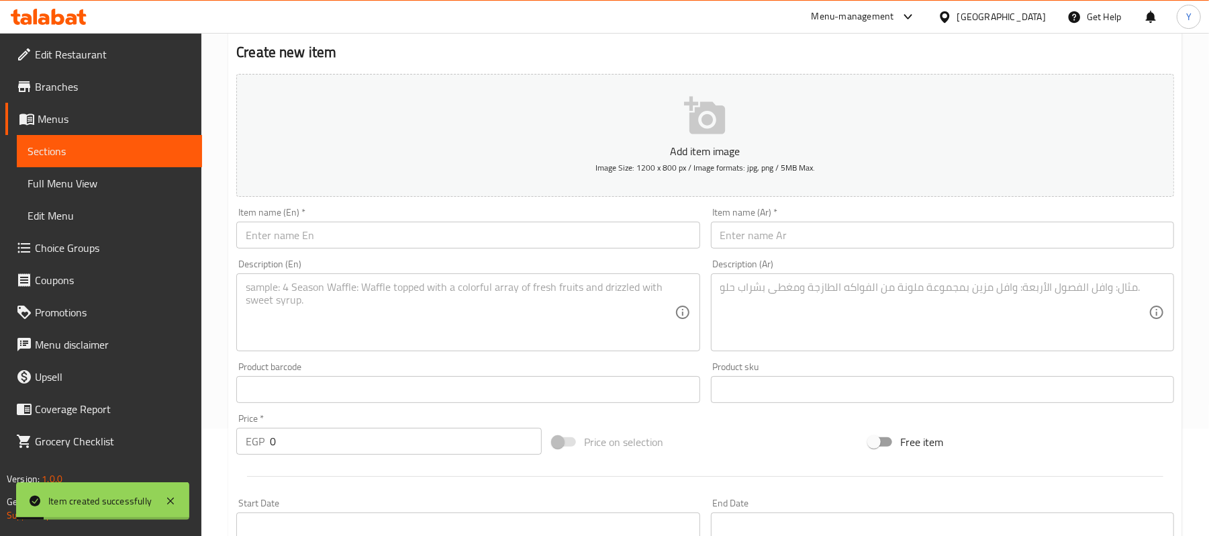
scroll to position [0, 0]
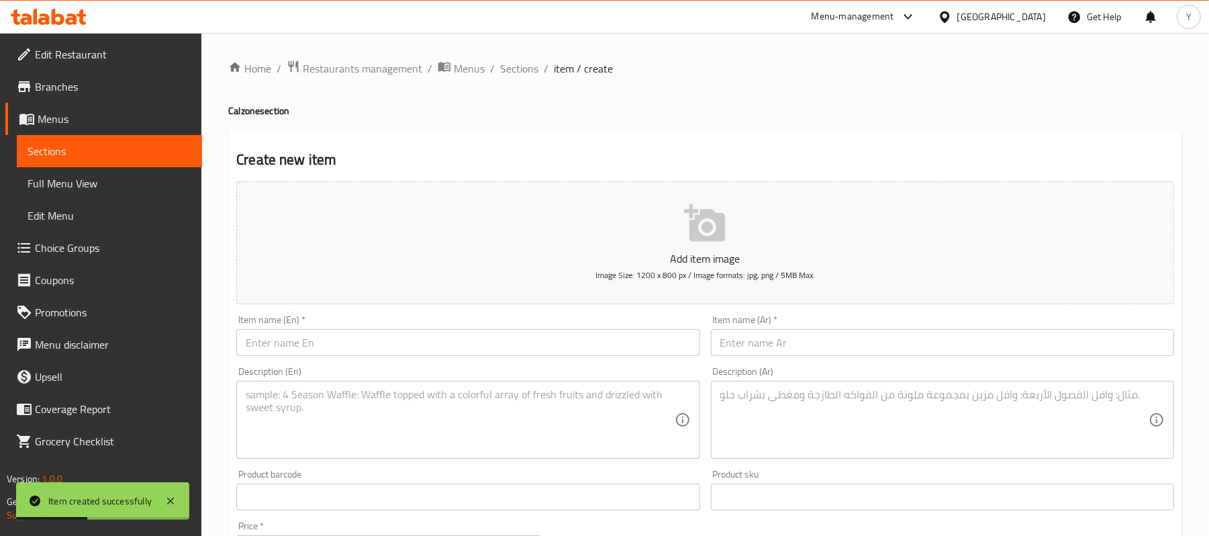
click at [415, 326] on div "Item name (En)   * Item name (En) *" at bounding box center [467, 335] width 463 height 41
click at [417, 329] on div "Item name (En)   * Item name (En) *" at bounding box center [467, 335] width 463 height 41
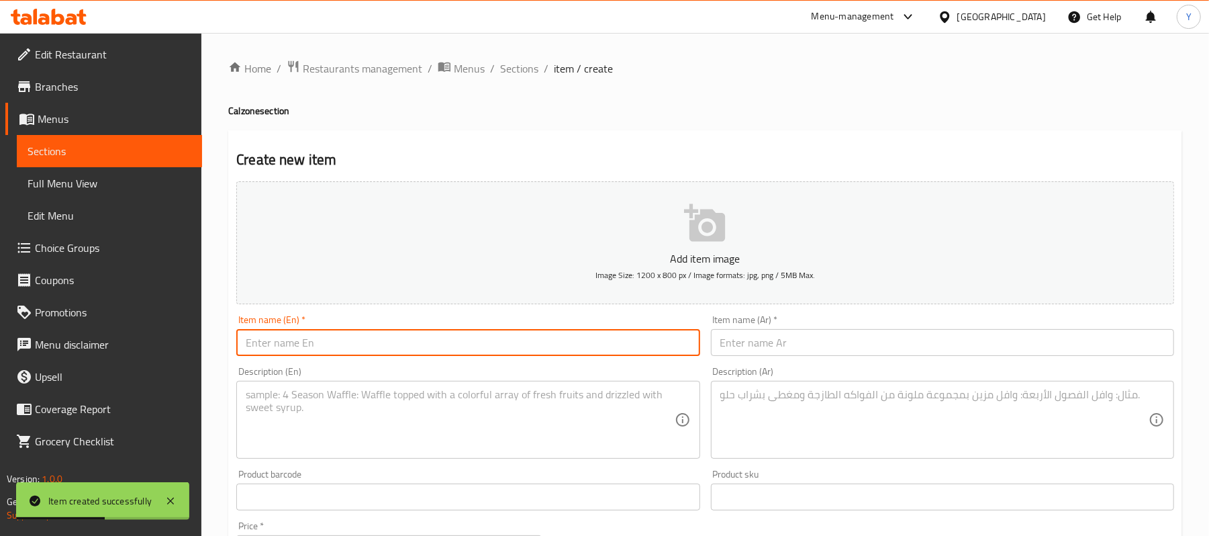
click at [413, 344] on input "text" at bounding box center [467, 342] width 463 height 27
paste input "Calzone Meat Shawarma"
type input "Calzone Meat Shawarma"
drag, startPoint x: 398, startPoint y: 395, endPoint x: 428, endPoint y: 344, distance: 58.9
click at [398, 397] on textarea at bounding box center [460, 420] width 428 height 64
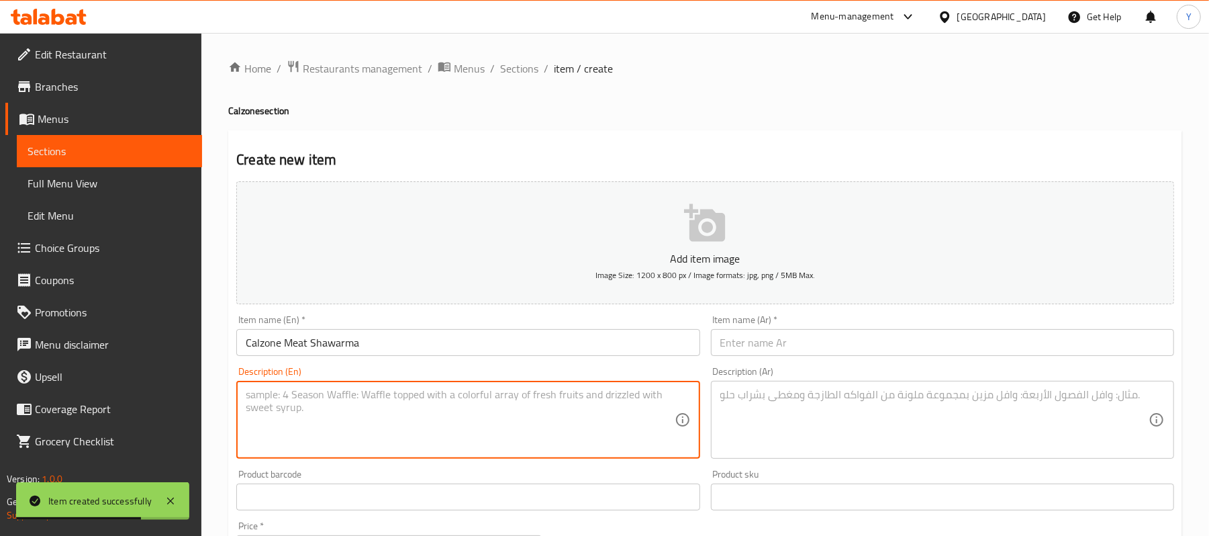
click at [556, 411] on textarea at bounding box center [460, 420] width 428 height 64
paste textarea "Meat Shawarma + Tomato + Pepper + Olives + Mozzarella"
type textarea "Meat Shawarma + Tomato + Pepper + Olives + Mozzarella"
click at [785, 349] on input "text" at bounding box center [942, 342] width 463 height 27
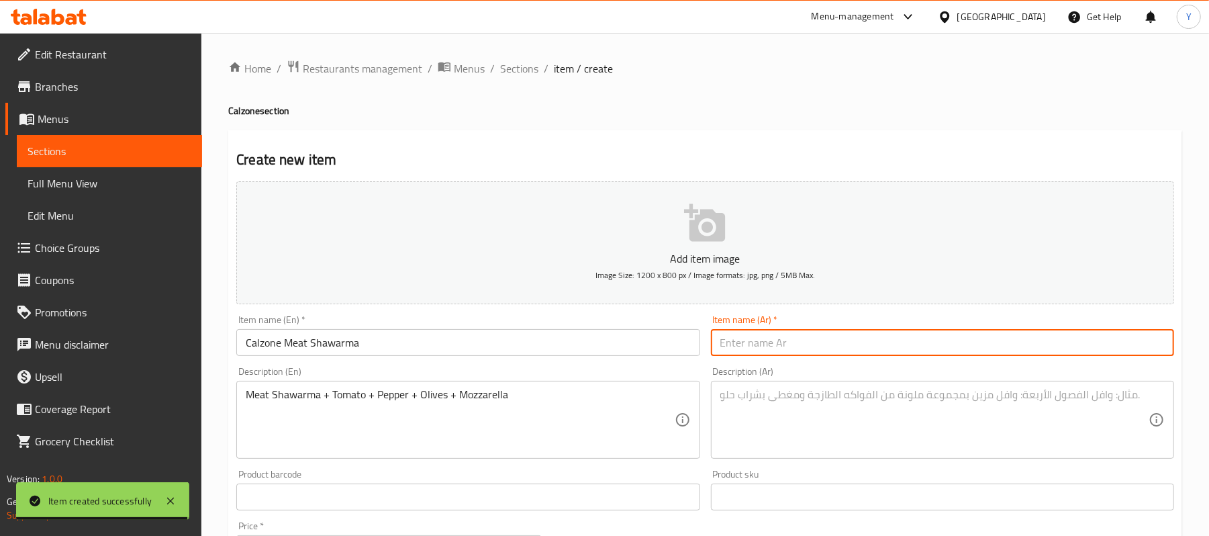
paste input "كالزونى شاورما لحم"
type input "كالزونى شاورما لحم"
click at [785, 387] on div "Description (Ar)" at bounding box center [942, 420] width 463 height 78
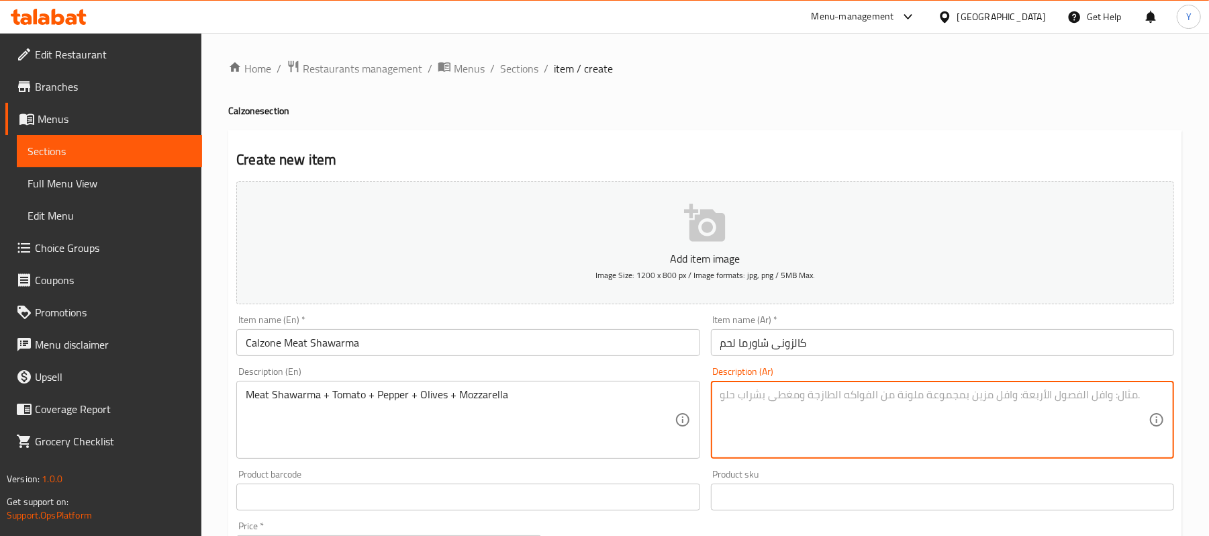
paste textarea "شاورما لحم+طماطم+فلفل+زيتون+موتزاريلا"
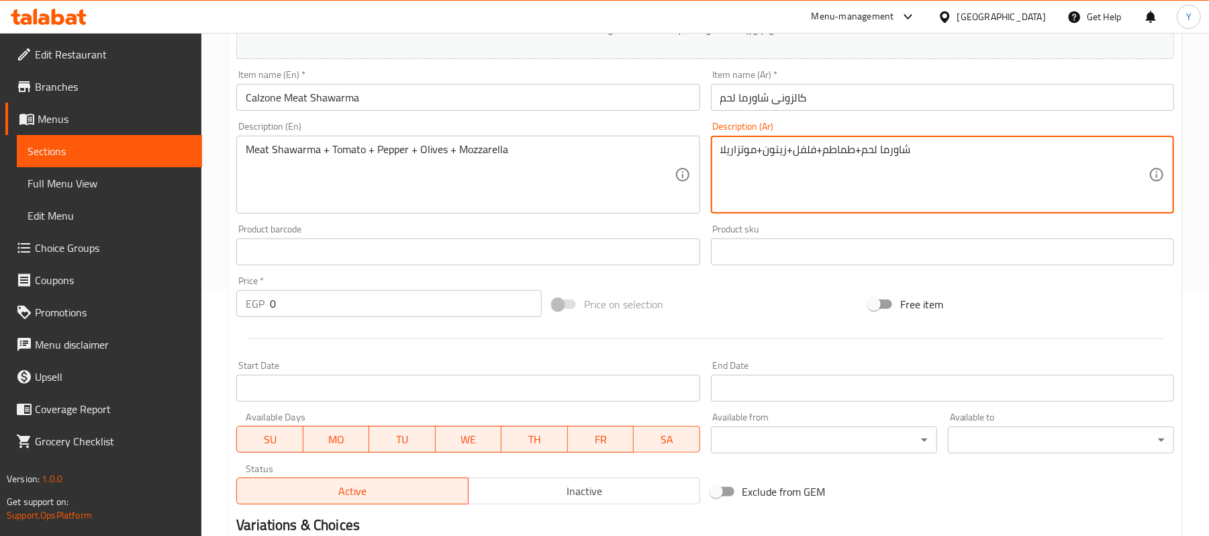
scroll to position [268, 0]
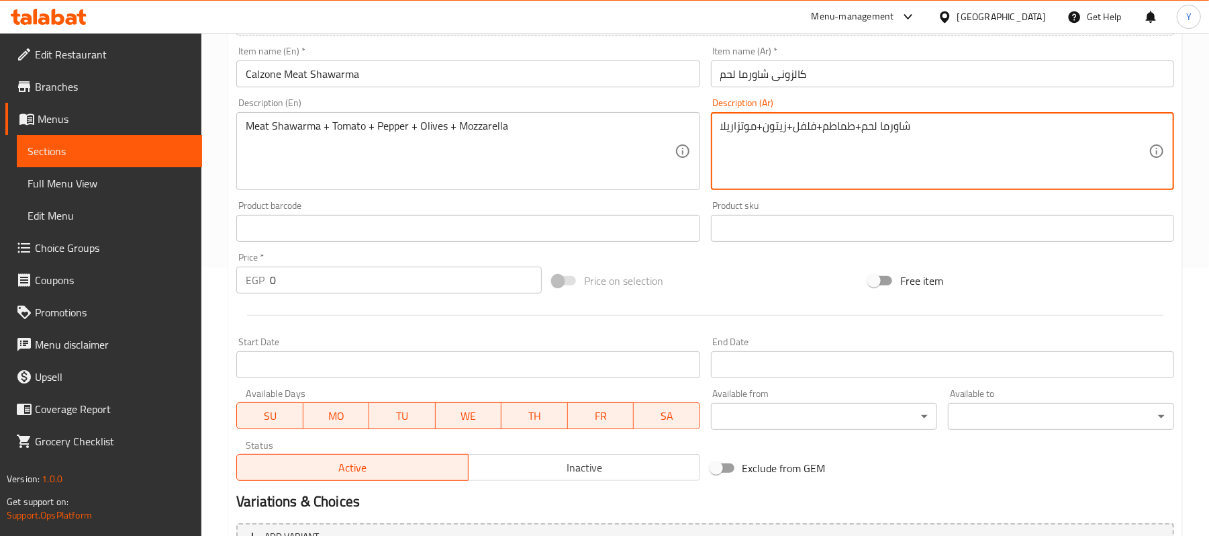
type textarea "شاورما لحم+طماطم+فلفل+زيتون+موتزاريلا"
click at [387, 285] on input "0" at bounding box center [406, 279] width 272 height 27
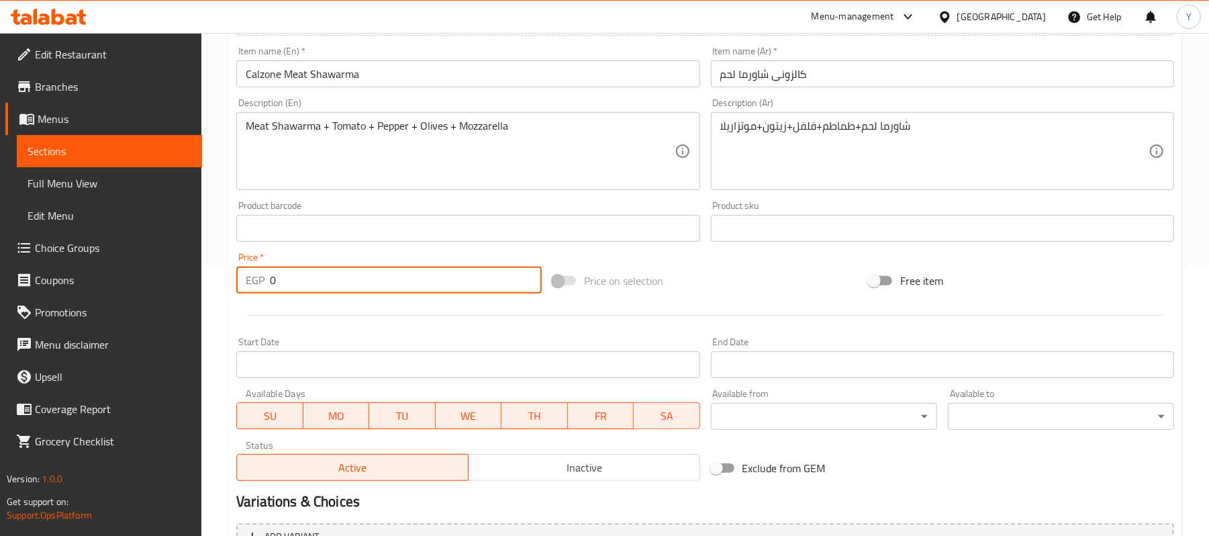
click at [387, 285] on input "0" at bounding box center [406, 279] width 272 height 27
type input "123.46"
click at [696, 283] on div "Price on selection" at bounding box center [705, 280] width 316 height 36
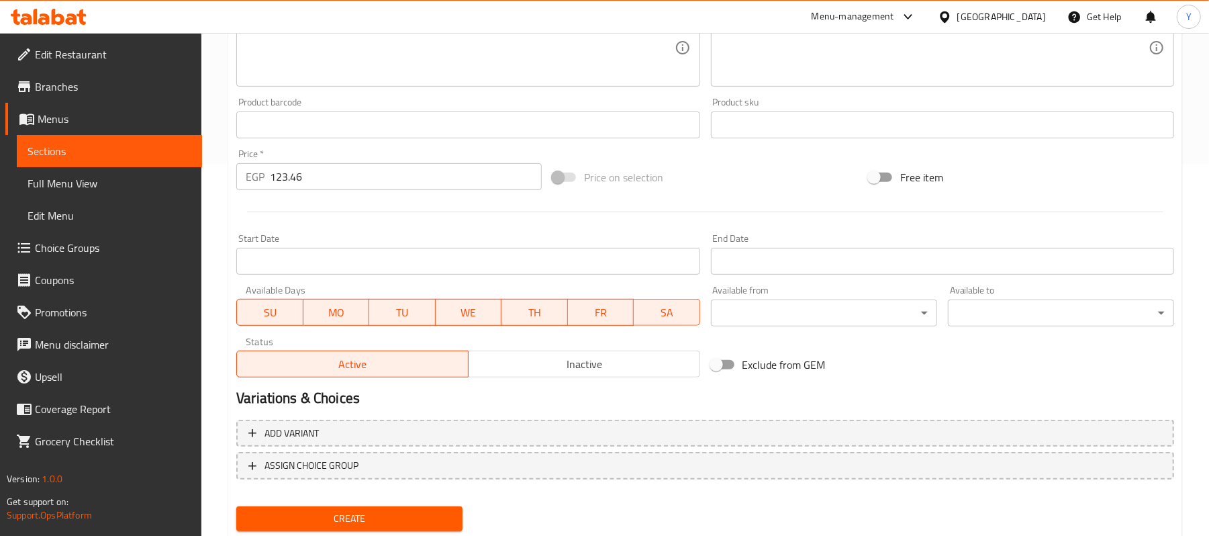
scroll to position [411, 0]
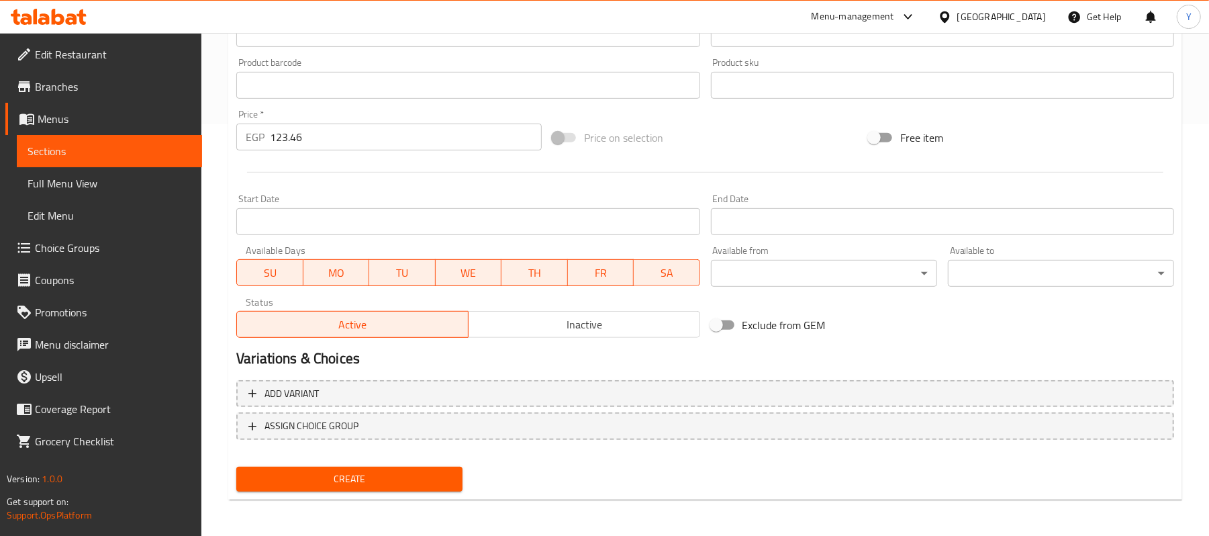
click at [409, 478] on span "Create" at bounding box center [349, 478] width 205 height 17
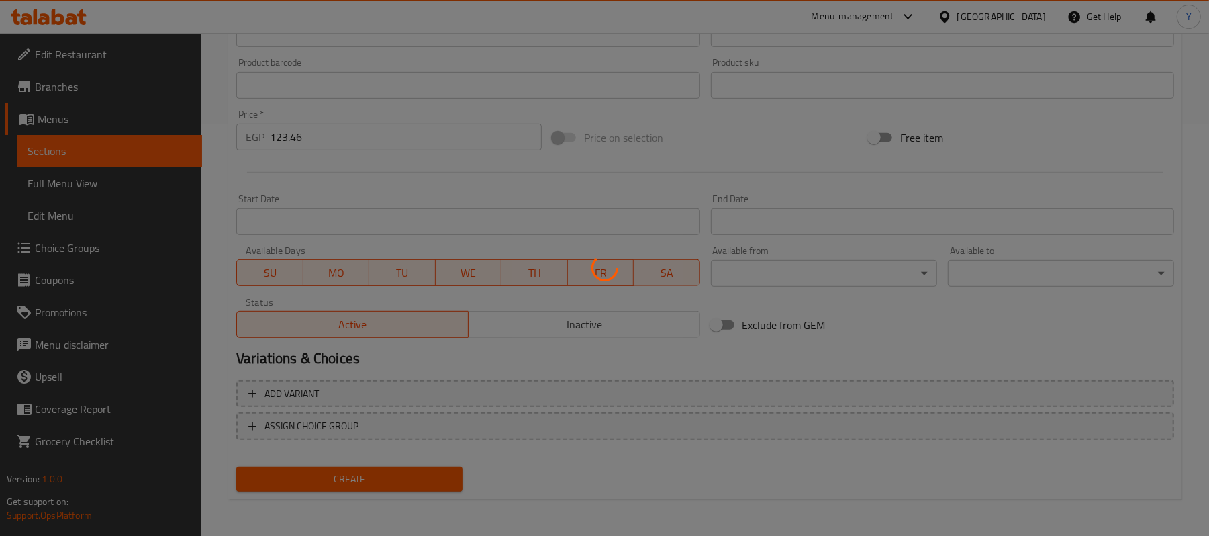
type input "0"
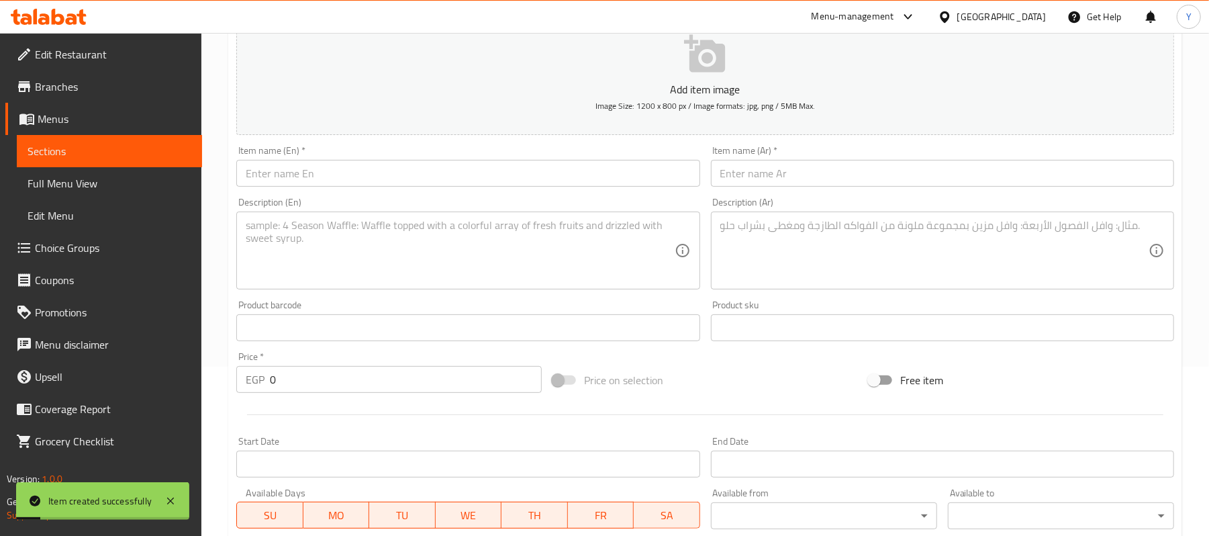
scroll to position [143, 0]
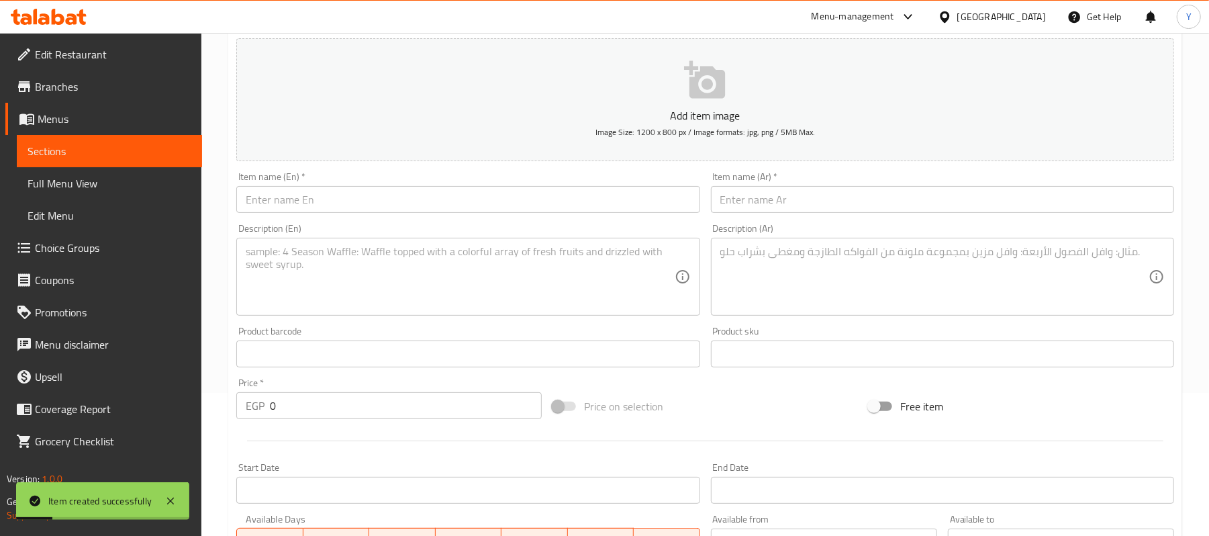
click at [401, 210] on input "text" at bounding box center [467, 199] width 463 height 27
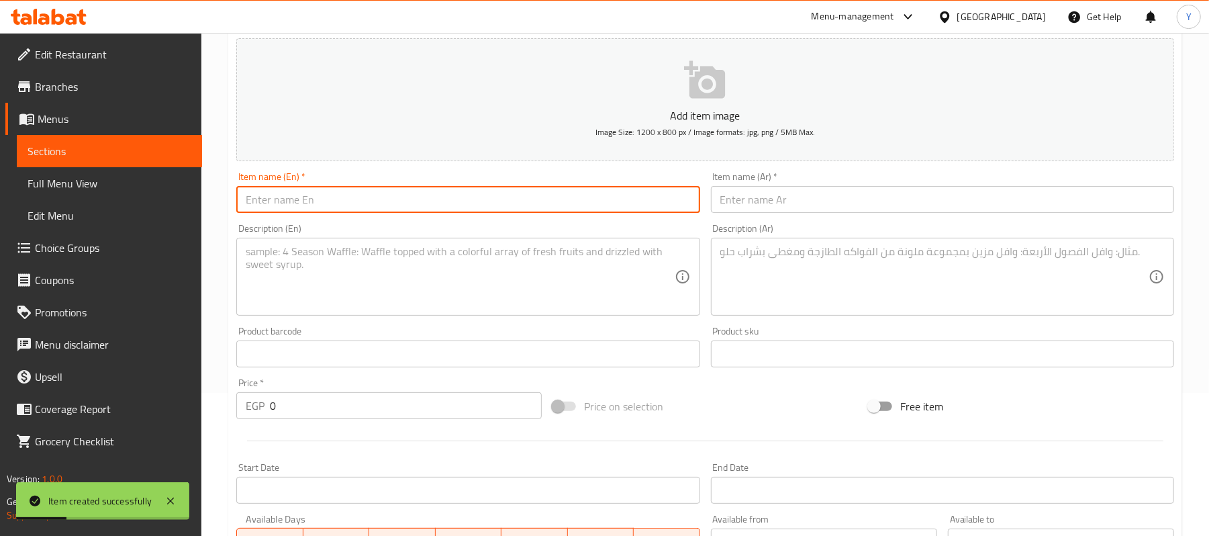
click at [760, 195] on input "text" at bounding box center [942, 199] width 463 height 27
paste input "كالزونى شاورما تندورى"
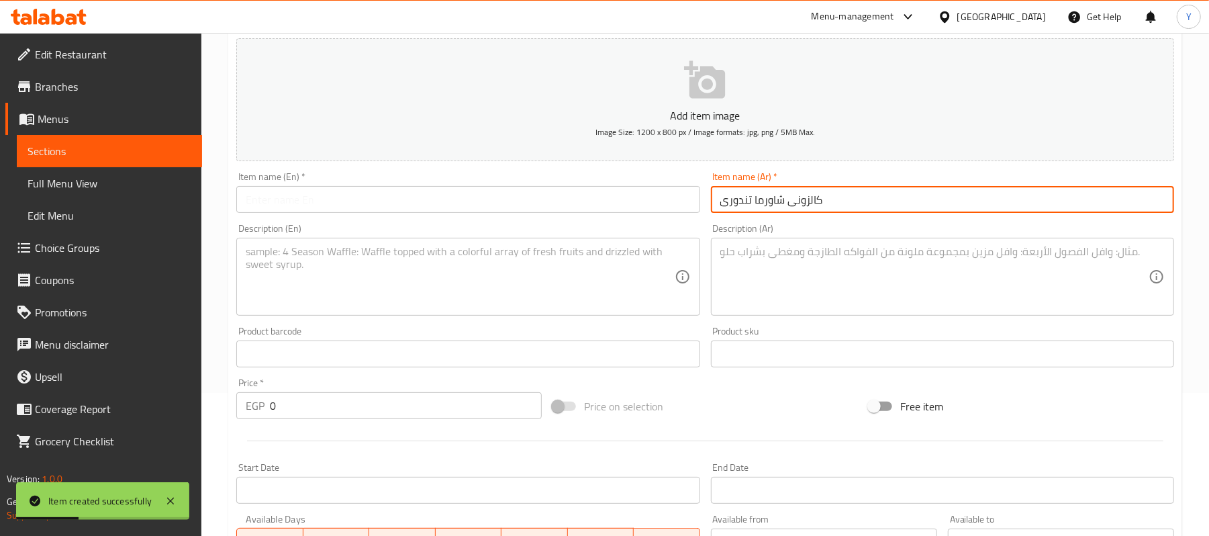
type input "كالزونى شاورما تندورى"
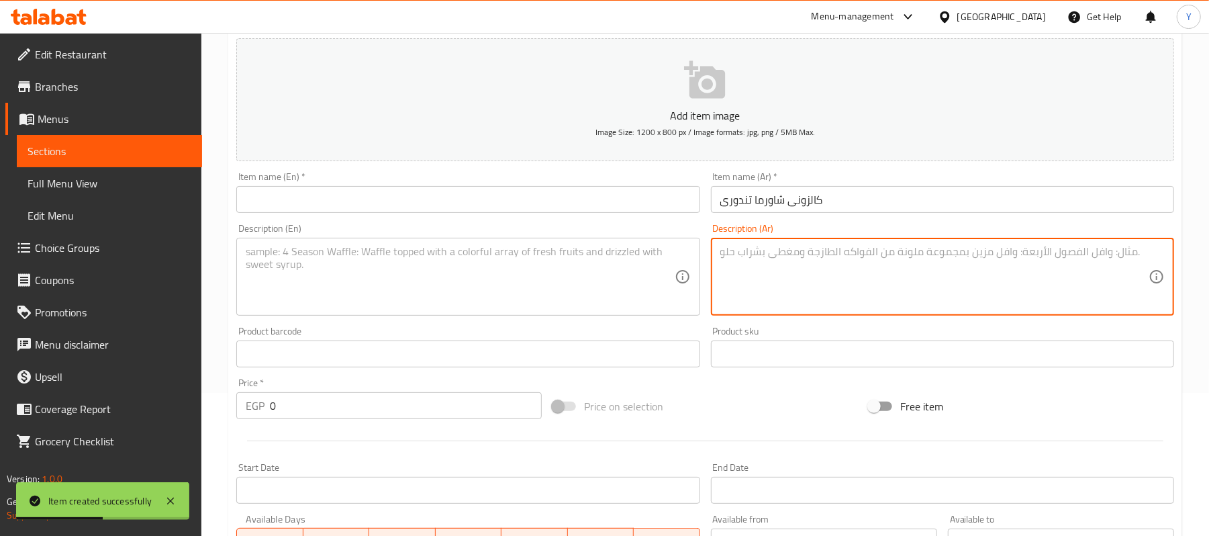
click at [763, 269] on textarea at bounding box center [934, 277] width 428 height 64
paste textarea "شاورما دجاج تندورى+طماطم+فلفل+زيتون+موتزاريلا"
type textarea "شاورما دجاج تندورى+طماطم+فلفل+زيتون+موتزاريلا"
click at [381, 199] on input "text" at bounding box center [467, 199] width 463 height 27
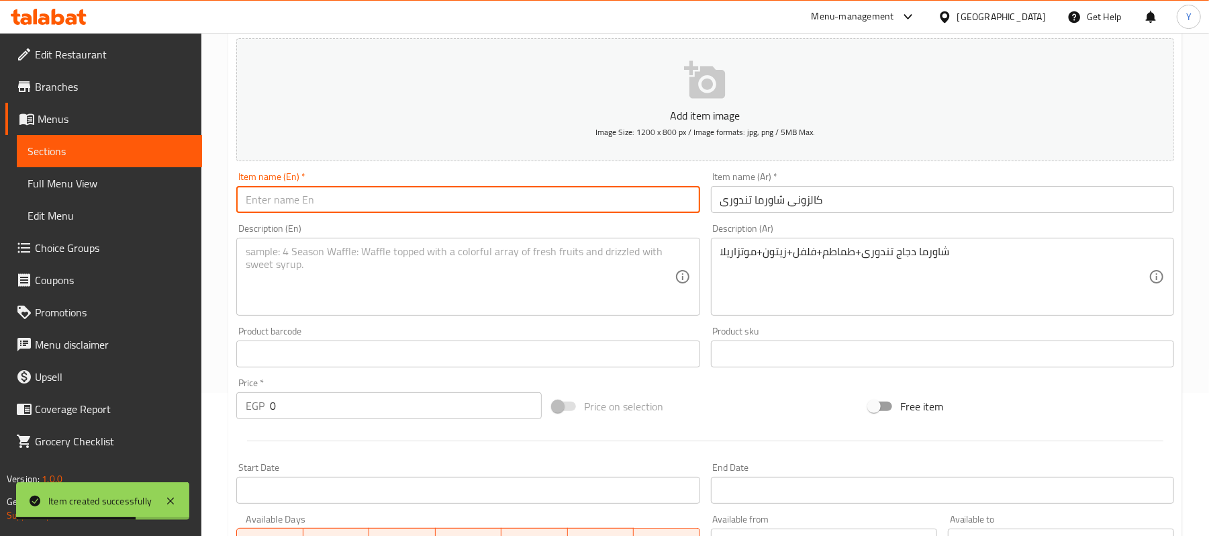
paste input "Calzone Tandoori Shawarma"
type input "Calzone Tandoori Shawarma"
click at [311, 261] on textarea at bounding box center [460, 277] width 428 height 64
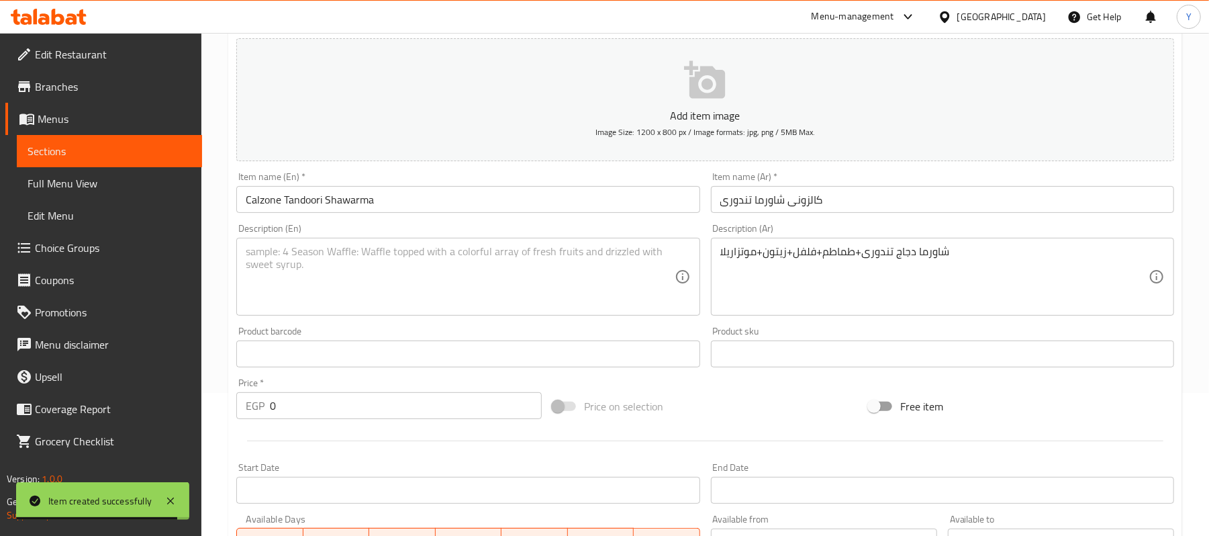
click at [444, 242] on div "Description (En)" at bounding box center [467, 277] width 463 height 78
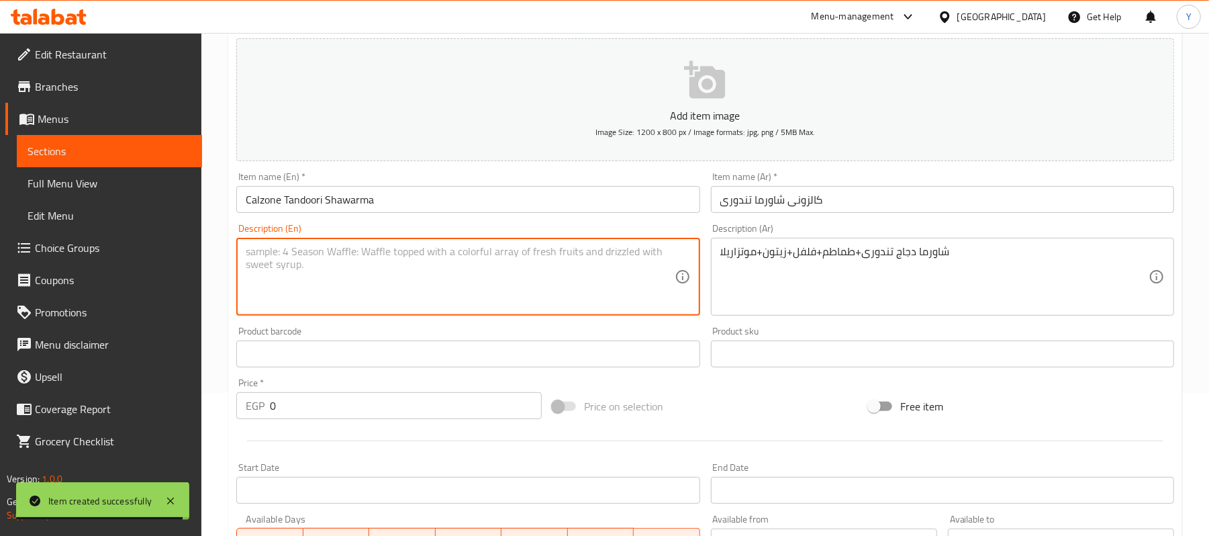
paste textarea "Tandoori Chicken Shawarma + Tomato + Pepper + Olives + Mozzarella"
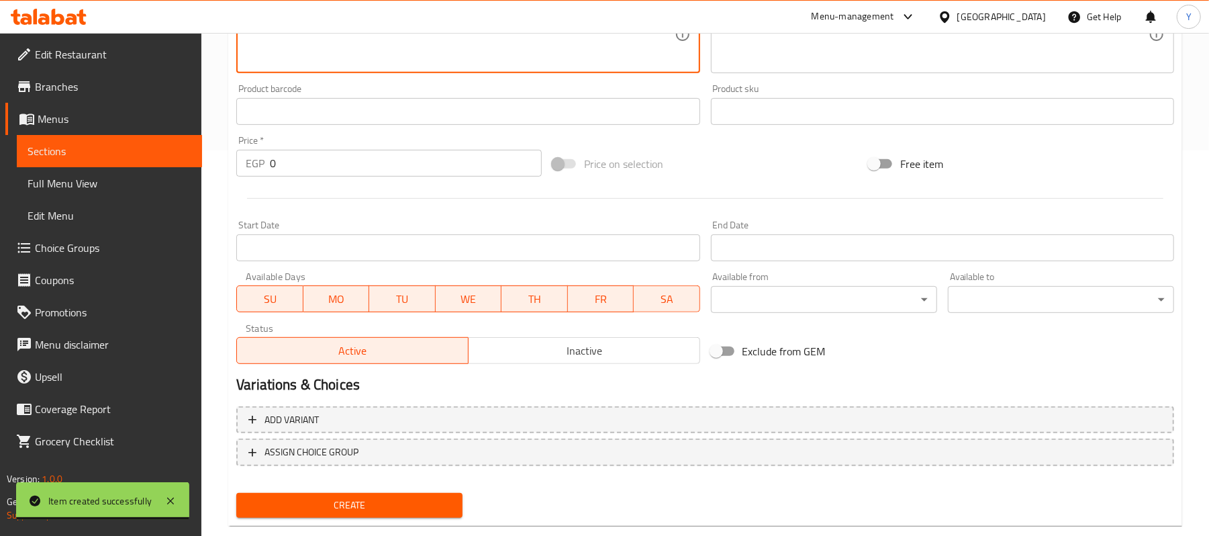
scroll to position [411, 0]
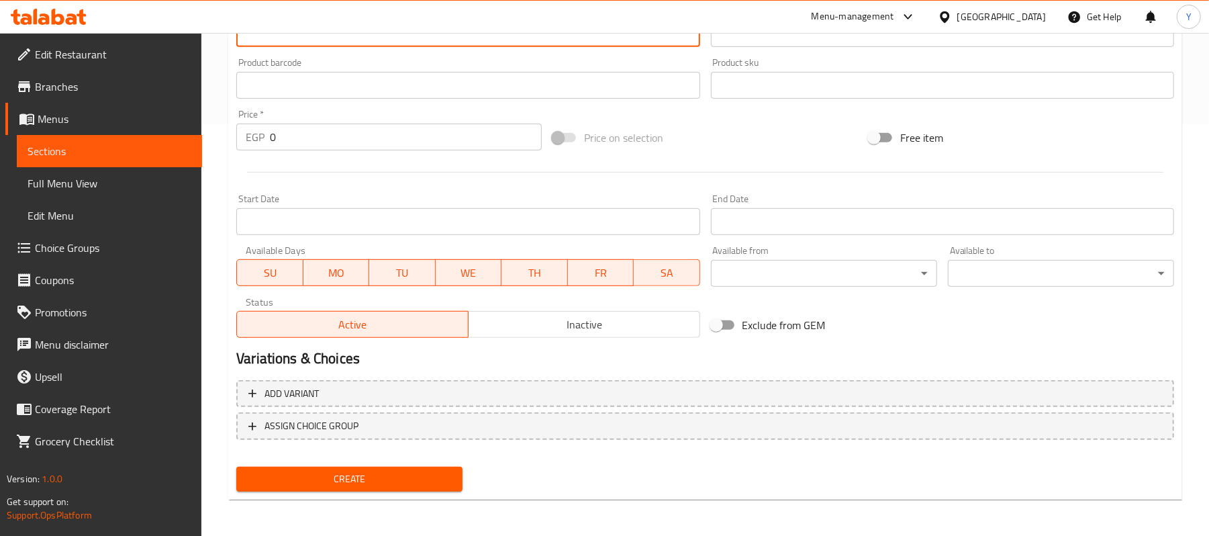
type textarea "Tandoori Chicken Shawarma + Tomato + Pepper + Olives + Mozzarella"
click at [285, 113] on div "Price   * EGP 0 Price *" at bounding box center [388, 129] width 305 height 41
click at [287, 148] on input "0" at bounding box center [406, 136] width 272 height 27
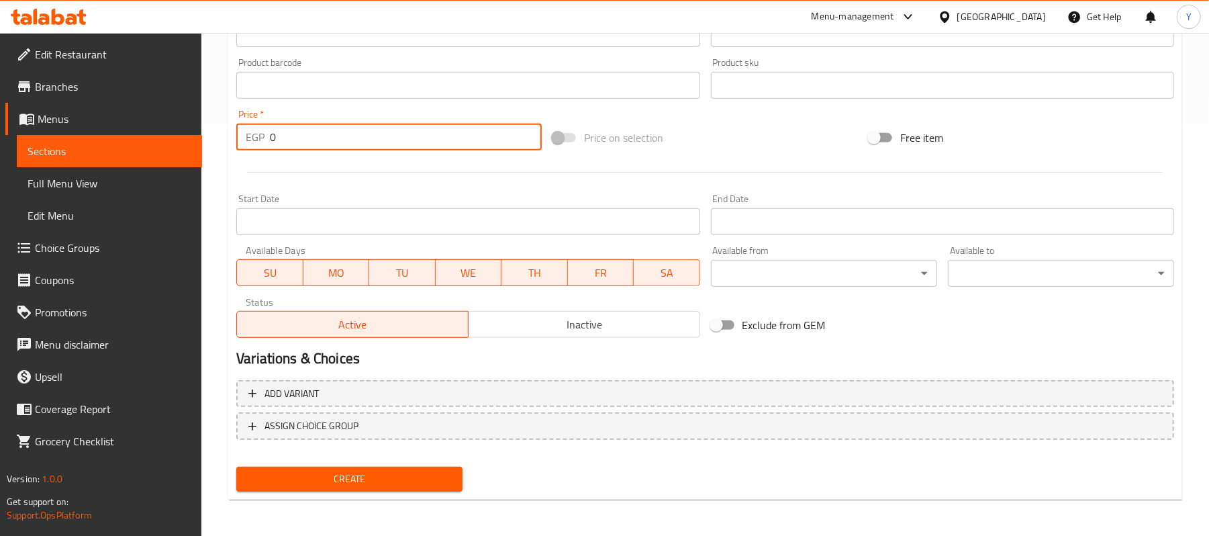
click at [288, 148] on input "0" at bounding box center [406, 136] width 272 height 27
click at [289, 145] on input "0" at bounding box center [406, 136] width 272 height 27
type input "123.46"
click at [381, 475] on span "Create" at bounding box center [349, 478] width 205 height 17
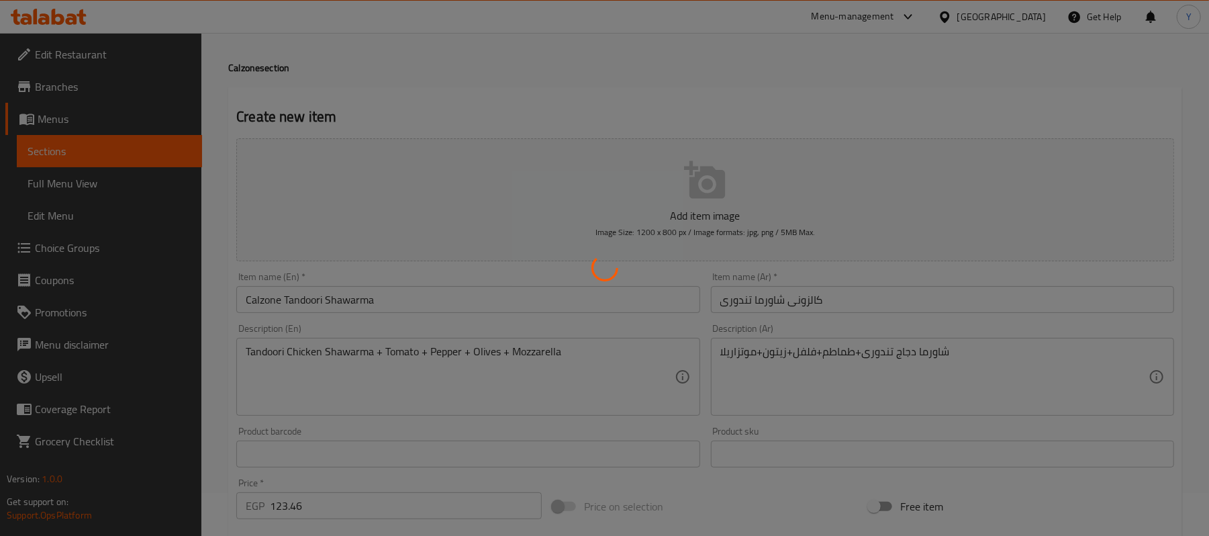
scroll to position [0, 0]
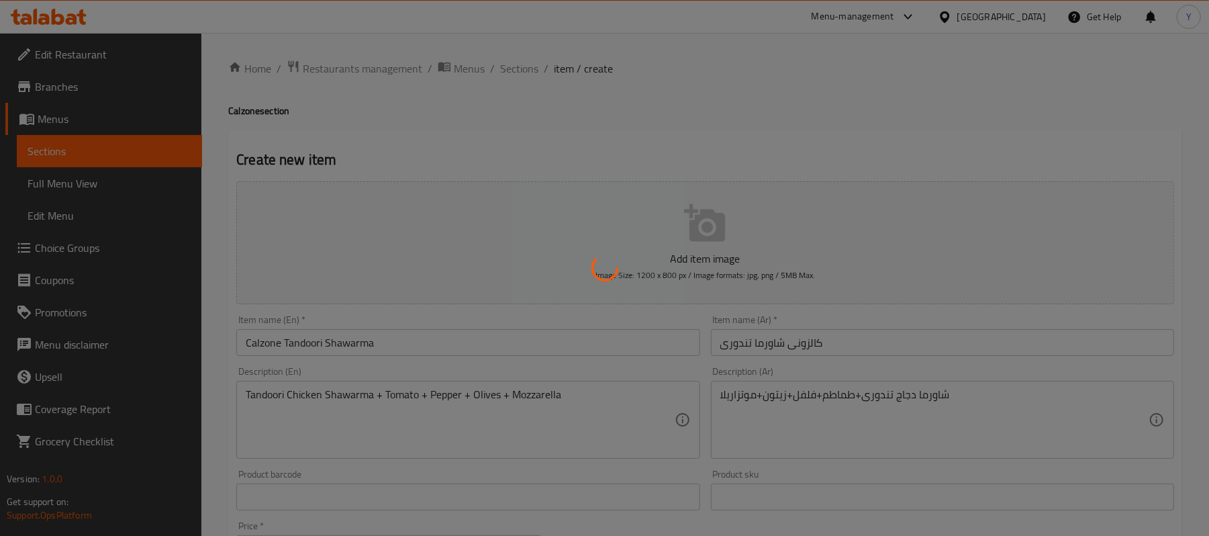
type input "0"
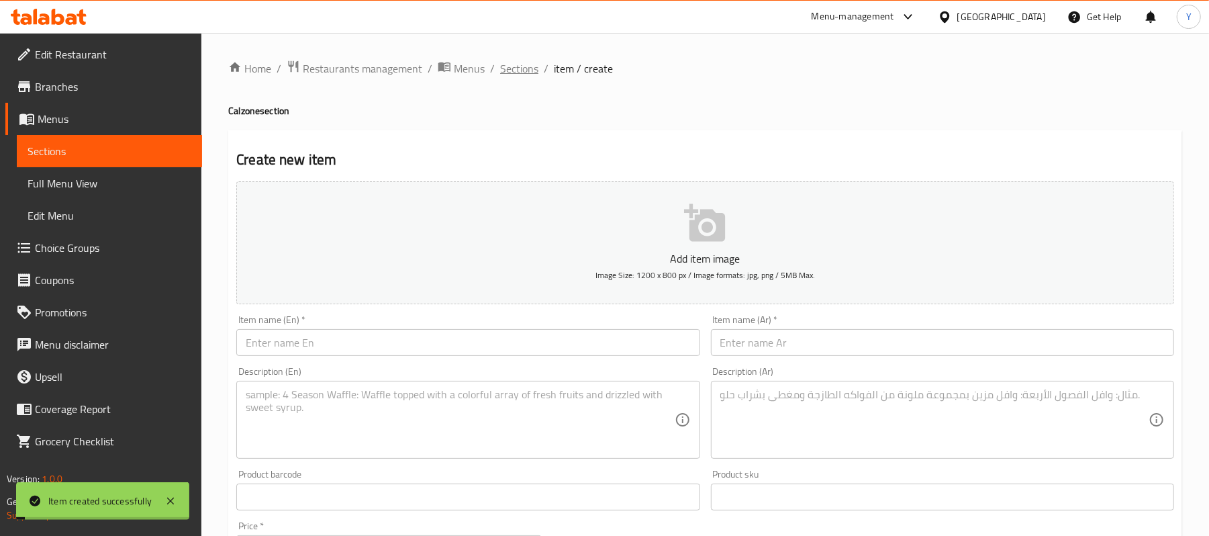
click at [522, 73] on span "Sections" at bounding box center [519, 68] width 38 height 16
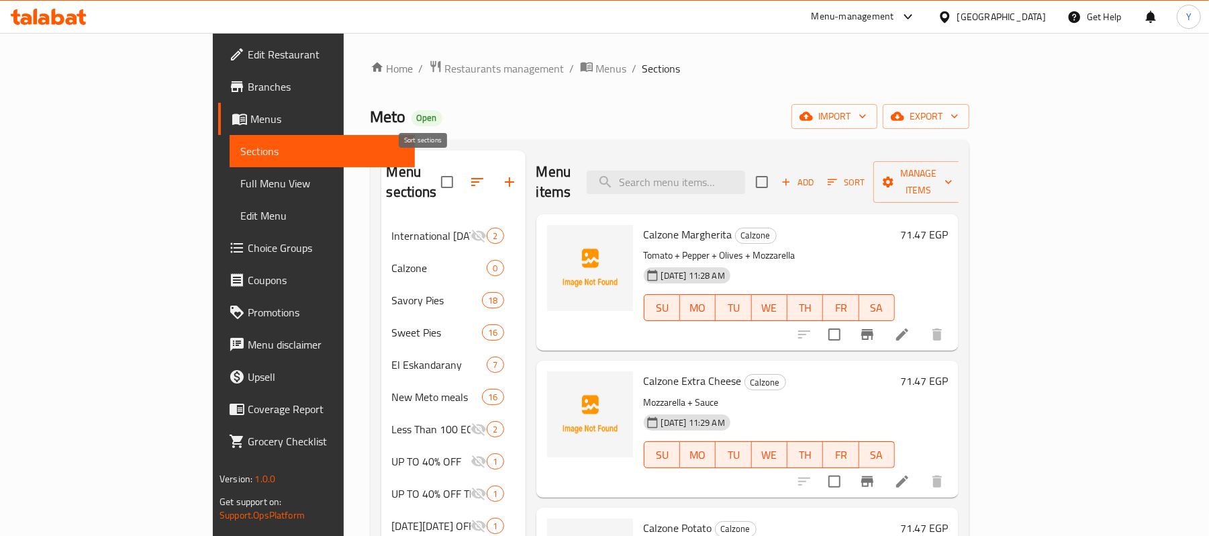
click at [469, 175] on icon "button" at bounding box center [477, 182] width 16 height 16
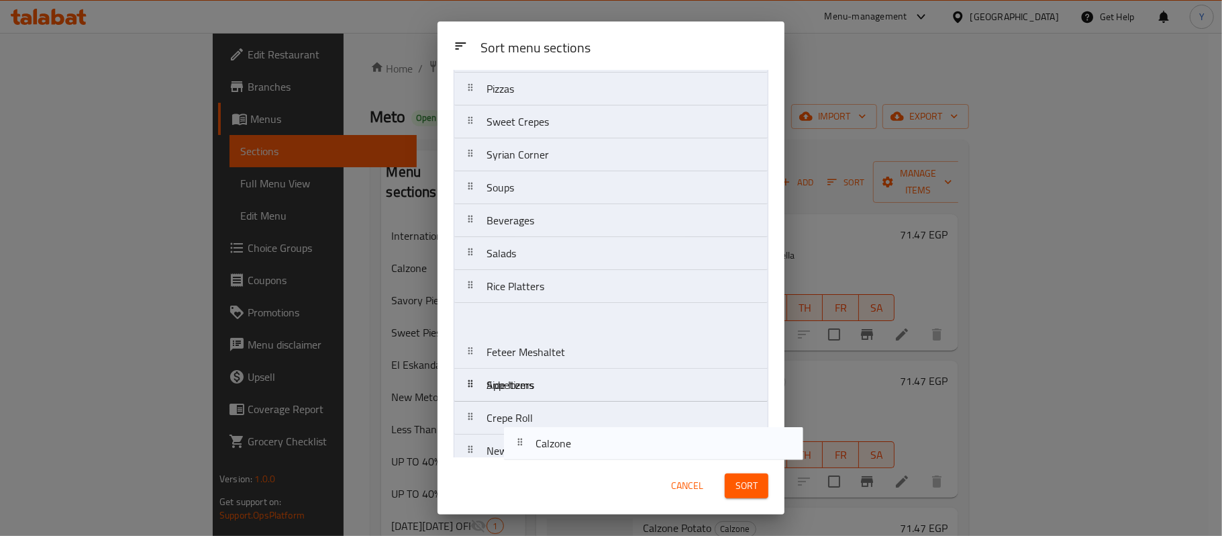
scroll to position [618, 0]
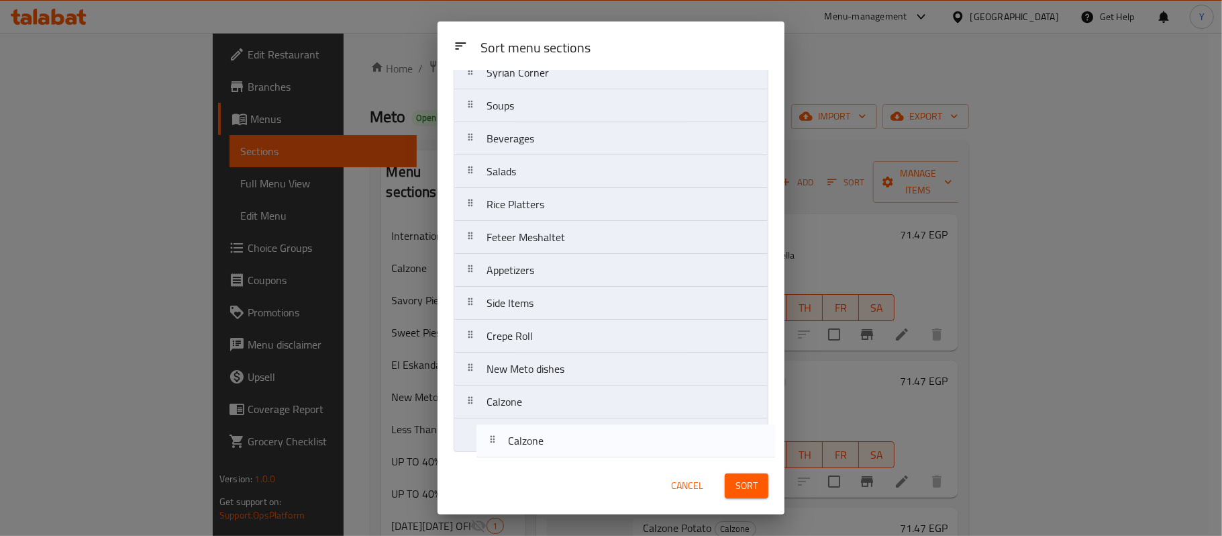
drag, startPoint x: 529, startPoint y: 166, endPoint x: 538, endPoint y: 447, distance: 280.7
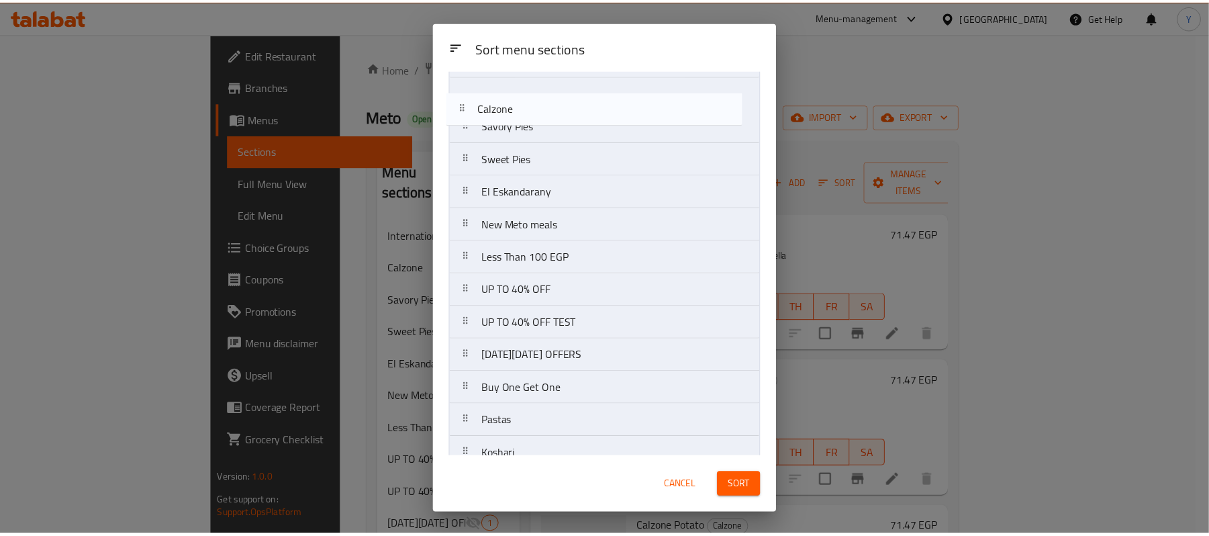
scroll to position [0, 0]
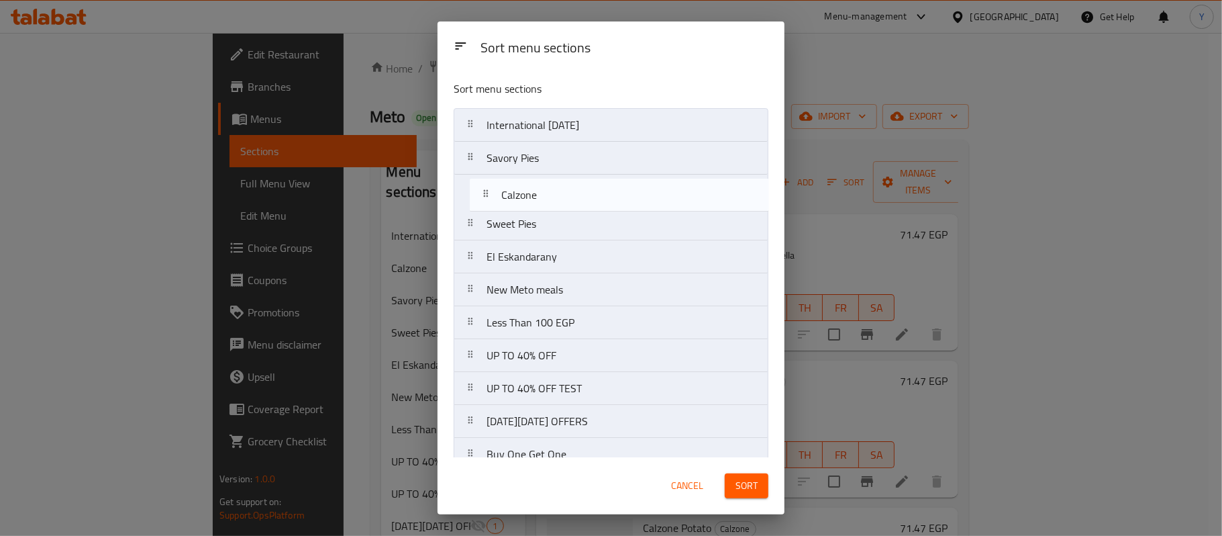
drag, startPoint x: 533, startPoint y: 405, endPoint x: 546, endPoint y: 195, distance: 211.1
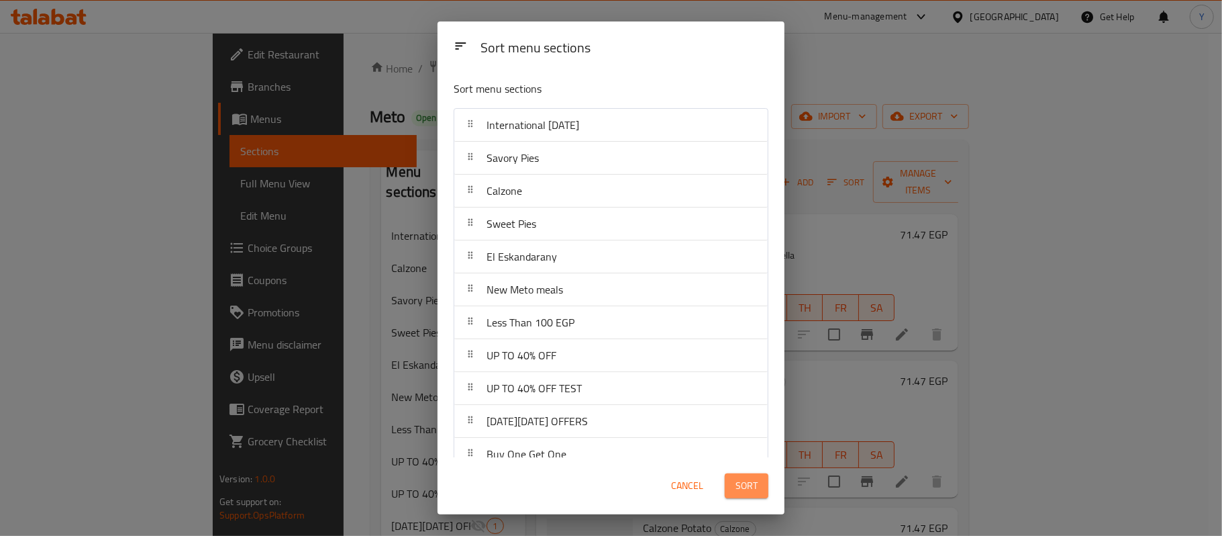
click at [733, 494] on button "Sort" at bounding box center [747, 485] width 44 height 25
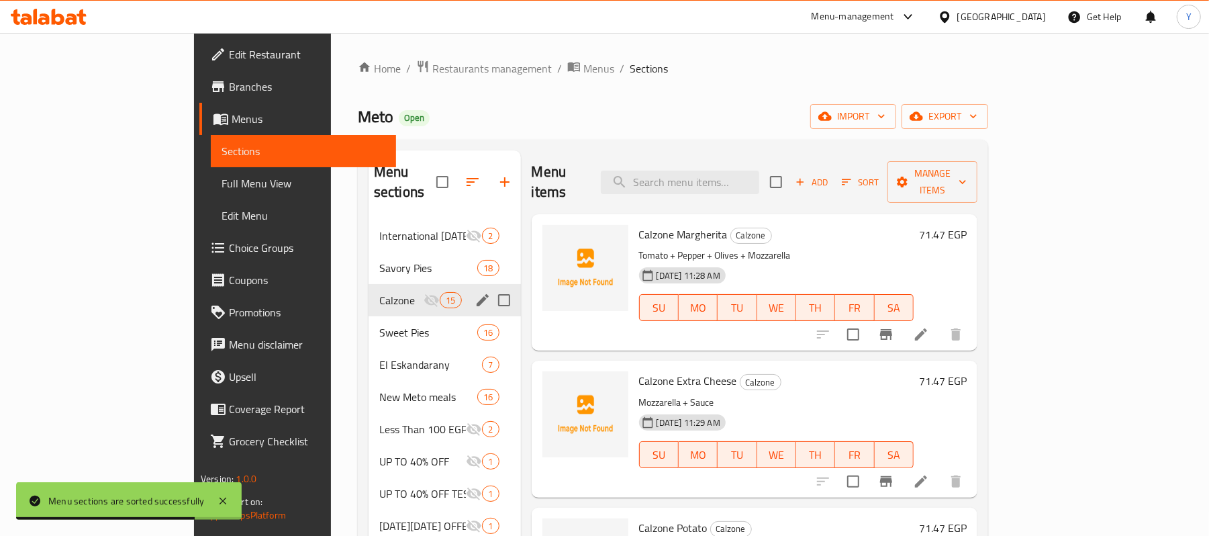
click at [475, 292] on icon "edit" at bounding box center [483, 300] width 16 height 16
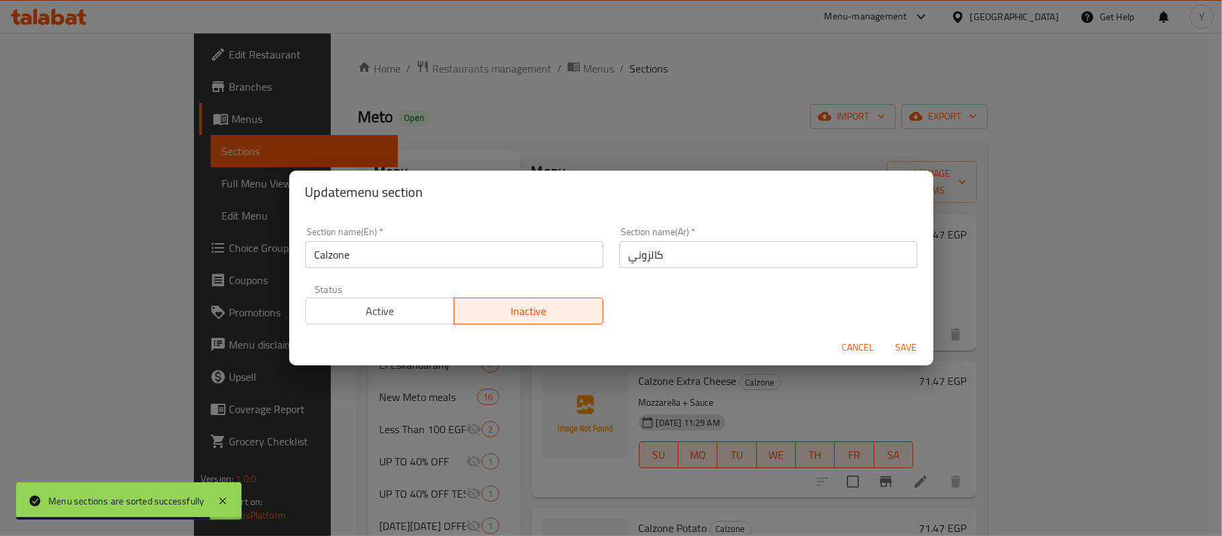
click at [393, 312] on span "Active" at bounding box center [380, 310] width 138 height 19
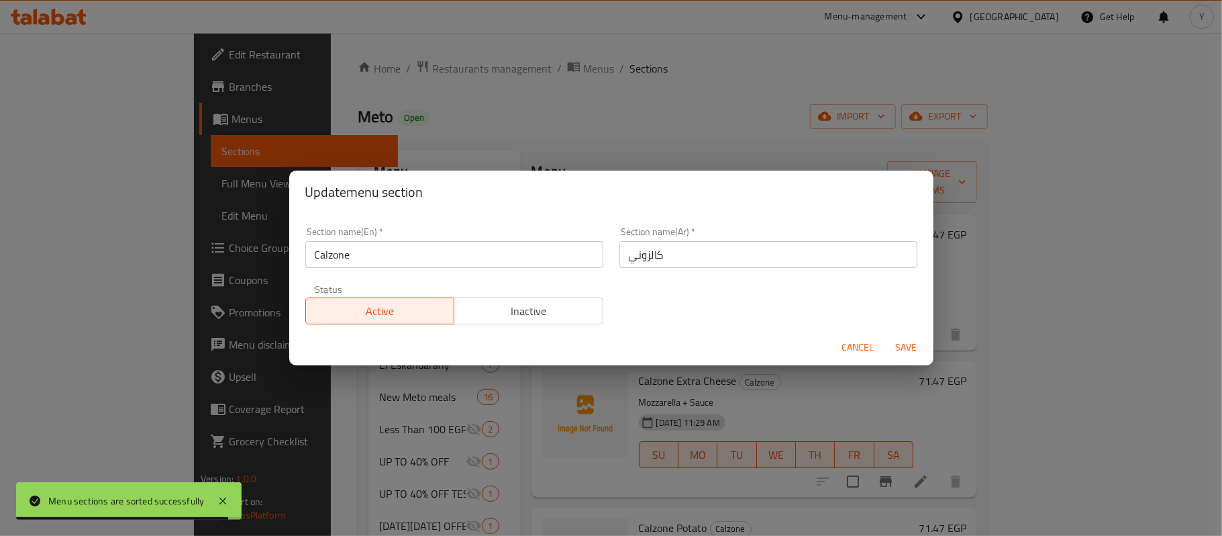
click at [895, 337] on button "Save" at bounding box center [906, 347] width 43 height 25
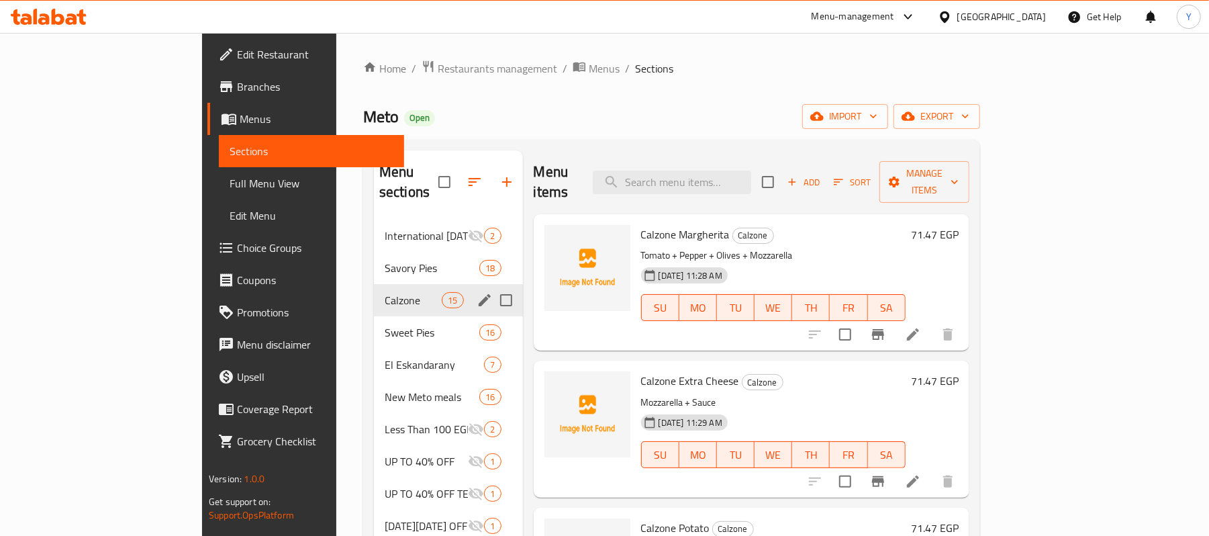
click at [385, 292] on span "Calzone" at bounding box center [413, 300] width 57 height 16
click at [374, 252] on div "Savory Pies 18" at bounding box center [448, 268] width 149 height 32
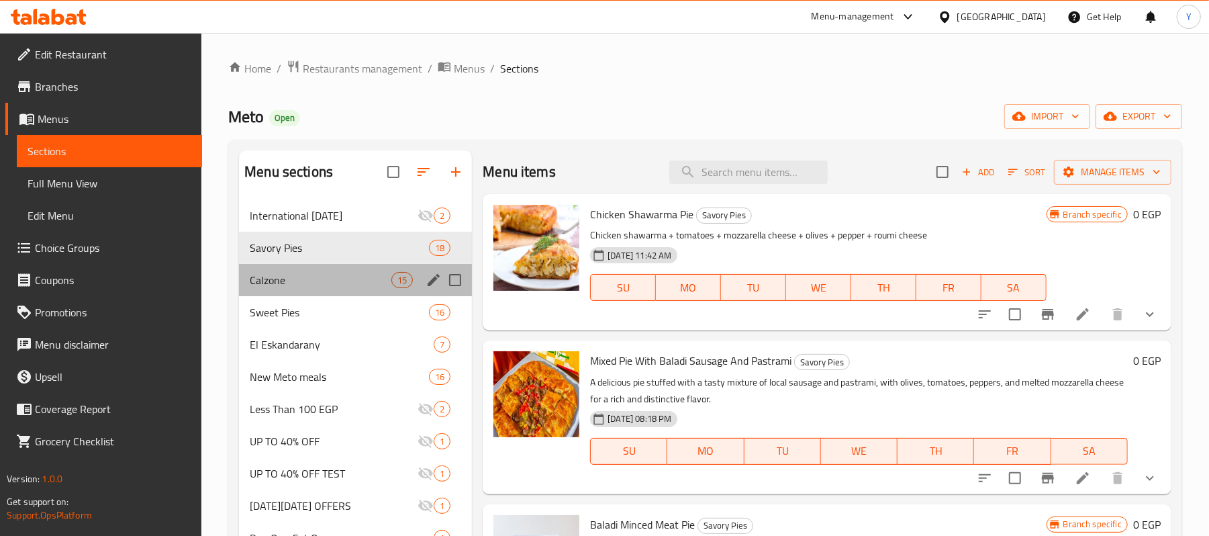
click at [358, 267] on div "Calzone 15" at bounding box center [355, 280] width 233 height 32
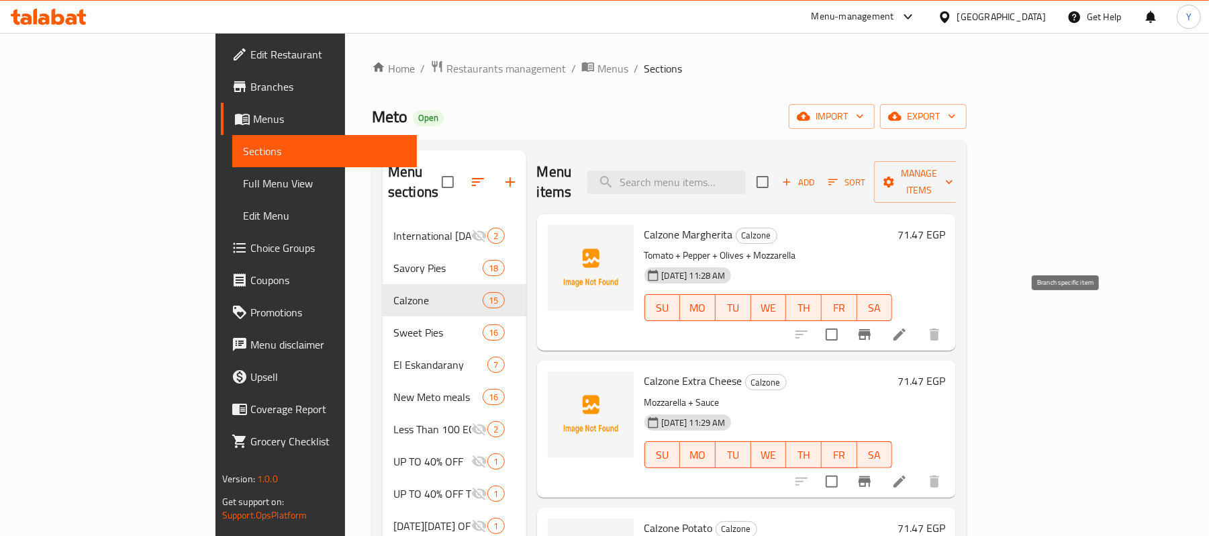
click at [871, 329] on icon "Branch-specific-item" at bounding box center [864, 334] width 12 height 11
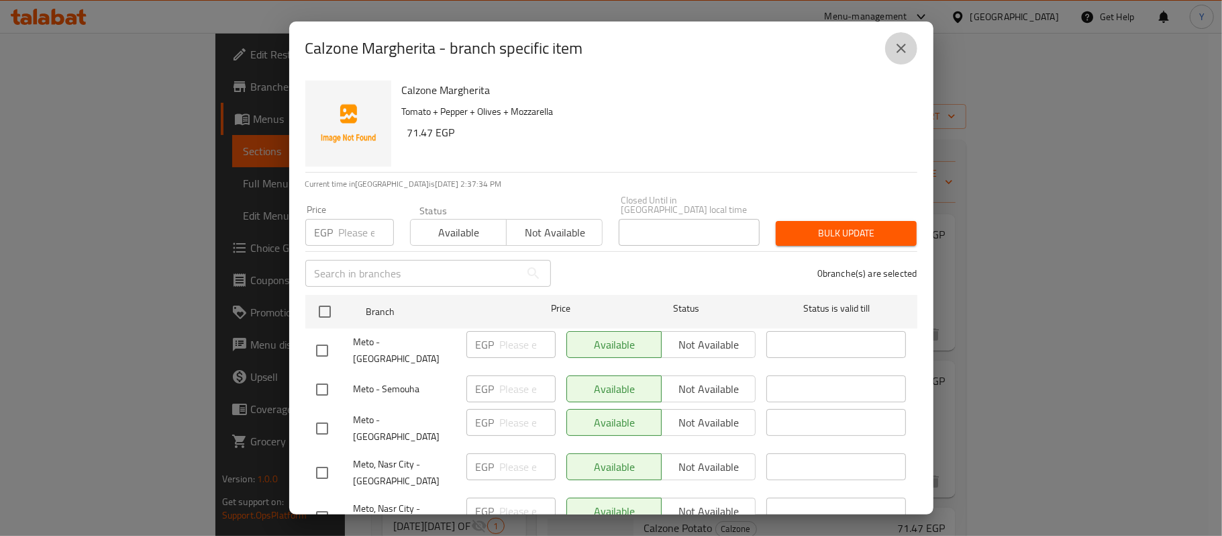
click at [895, 57] on button "close" at bounding box center [901, 48] width 32 height 32
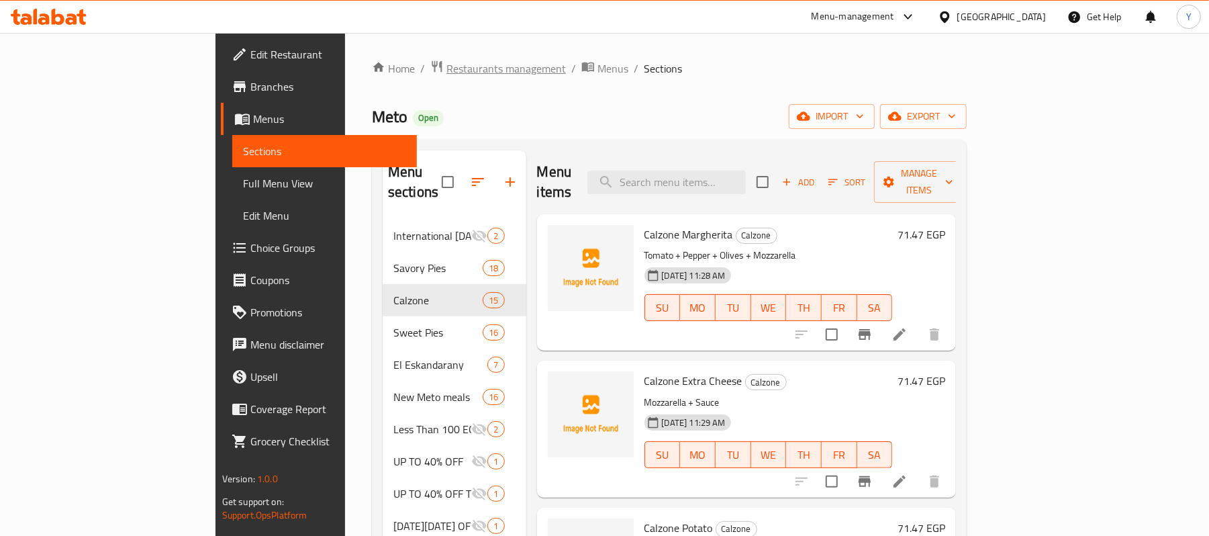
click at [446, 68] on span "Restaurants management" at bounding box center [505, 68] width 119 height 16
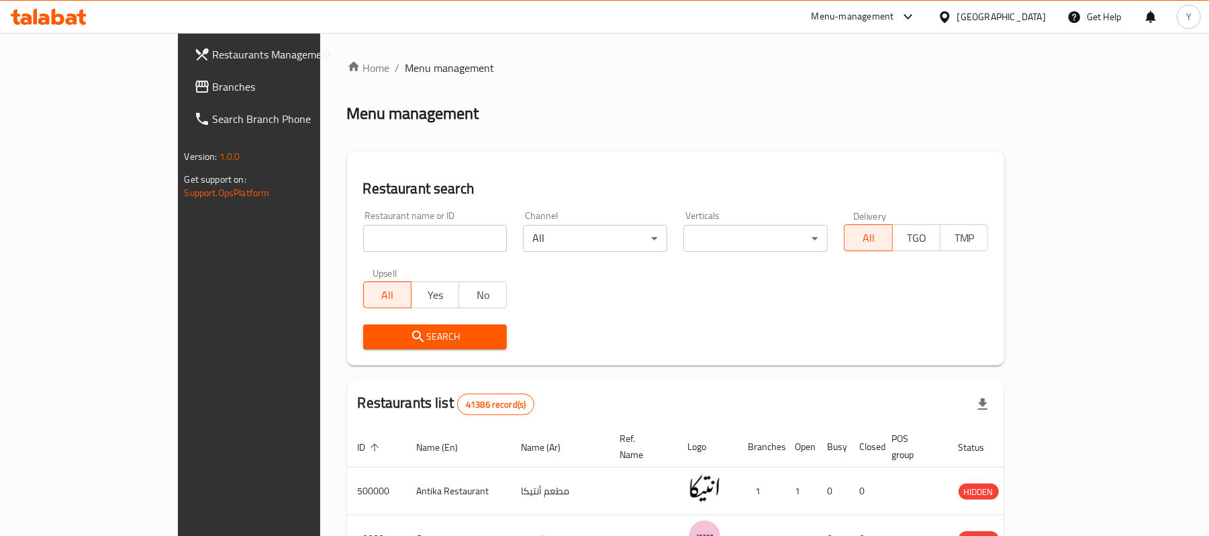
click at [363, 242] on input "search" at bounding box center [435, 238] width 144 height 27
type input "boody"
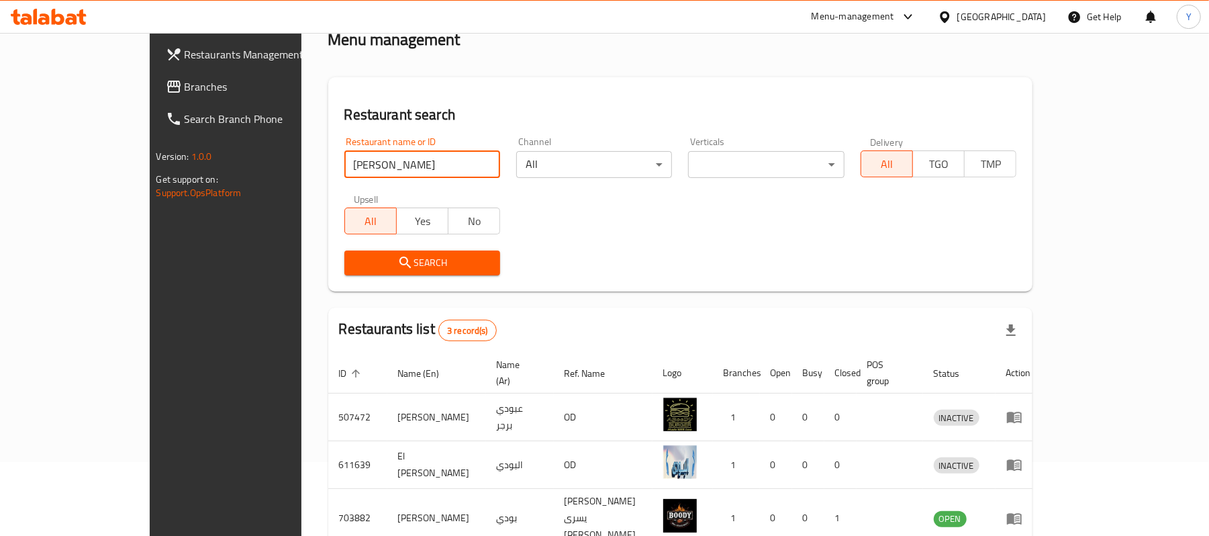
scroll to position [132, 0]
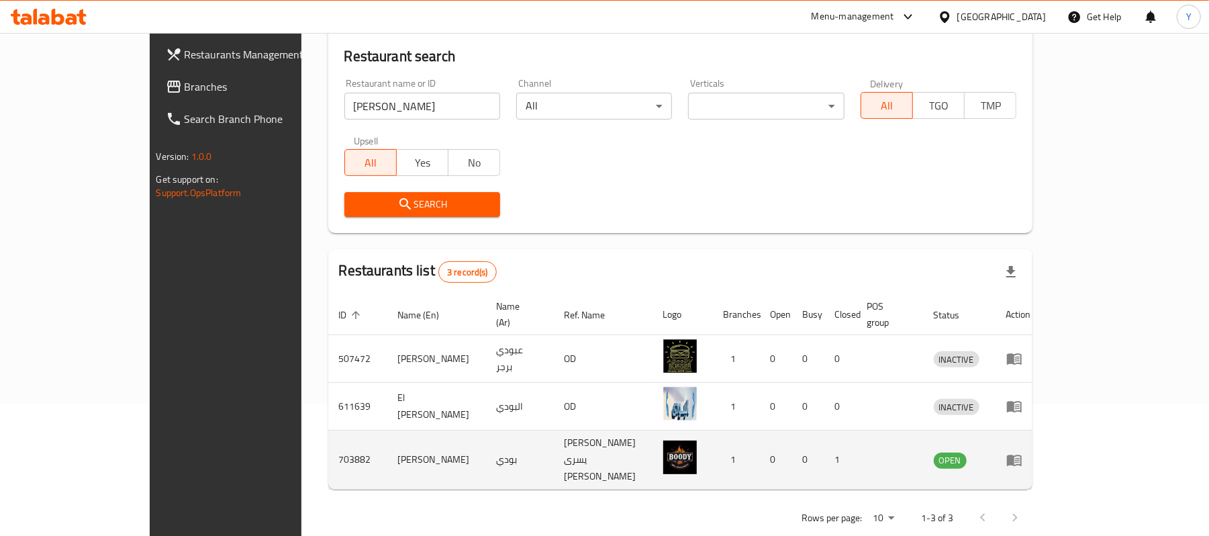
click at [1022, 452] on icon "enhanced table" at bounding box center [1014, 460] width 16 height 16
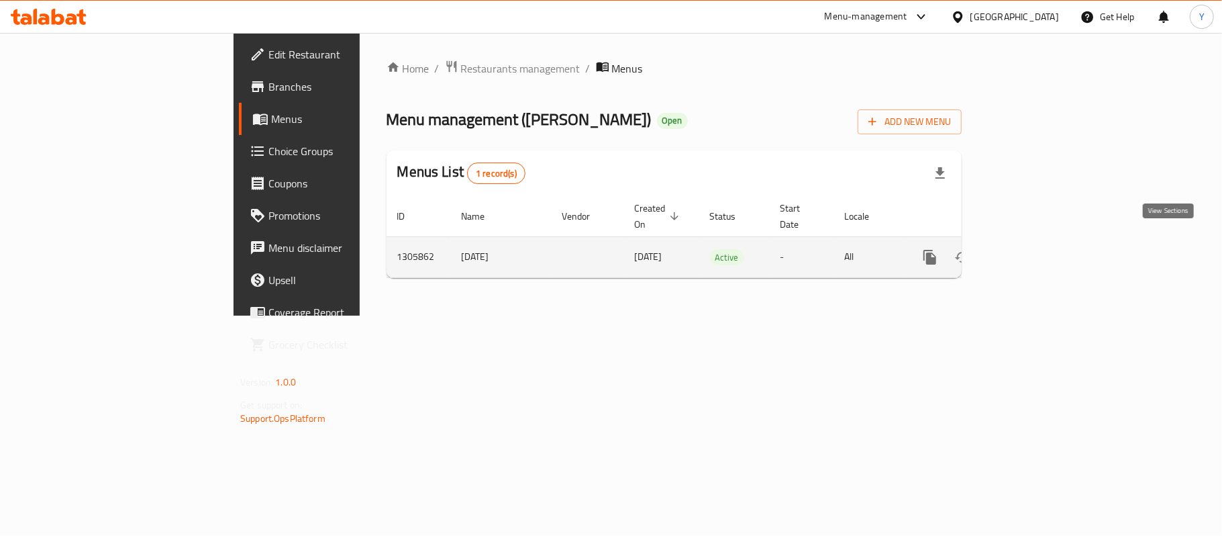
click at [1035, 249] on icon "enhanced table" at bounding box center [1027, 257] width 16 height 16
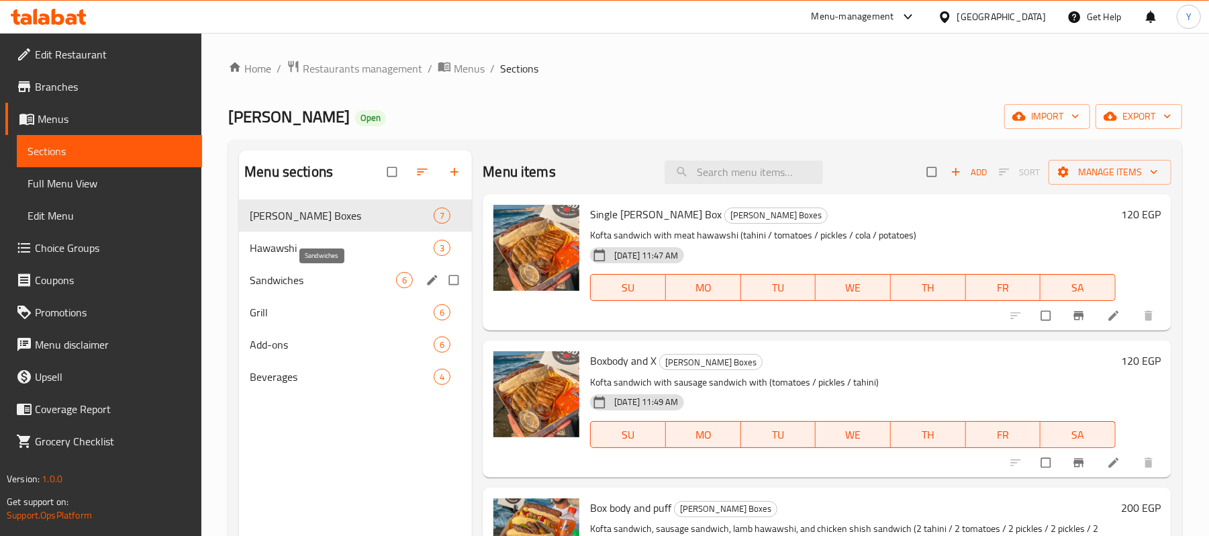
click at [348, 253] on span "Hawawshi" at bounding box center [342, 248] width 184 height 16
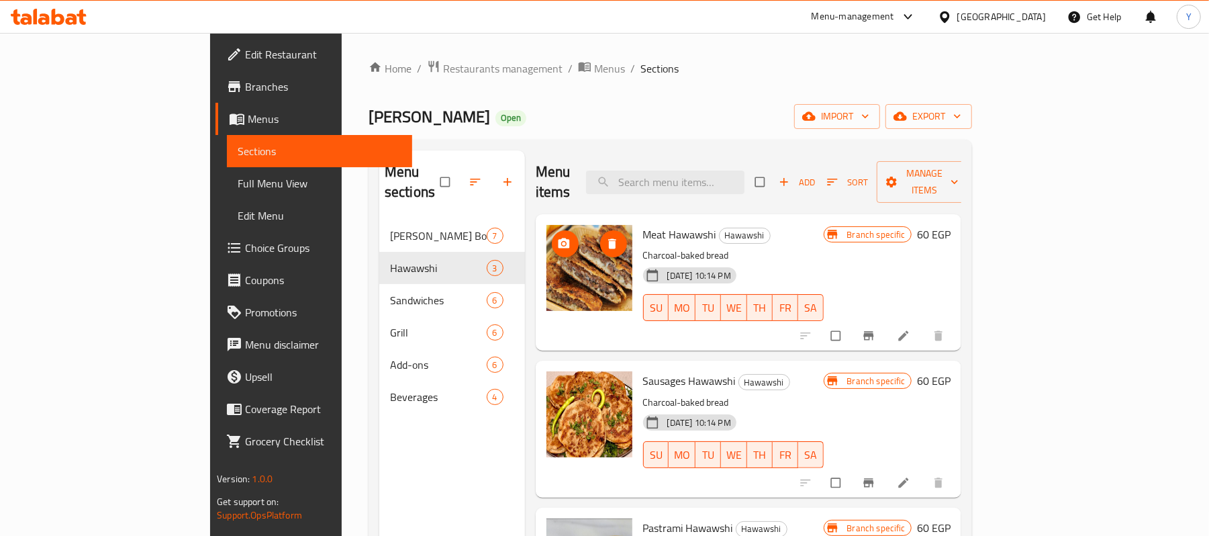
click at [552, 235] on button "upload picture" at bounding box center [565, 243] width 27 height 27
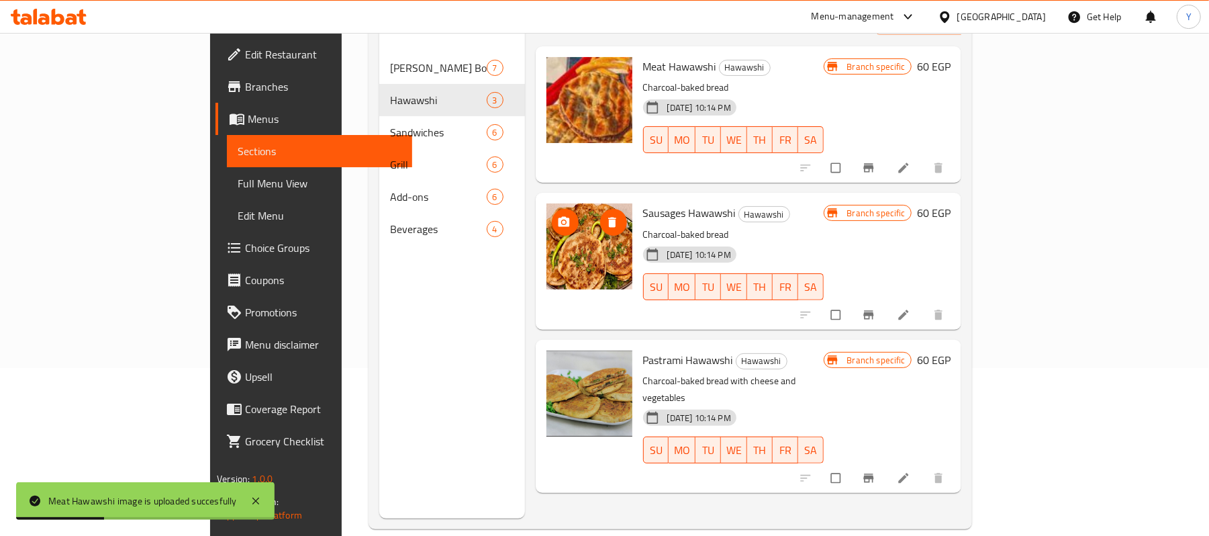
scroll to position [189, 0]
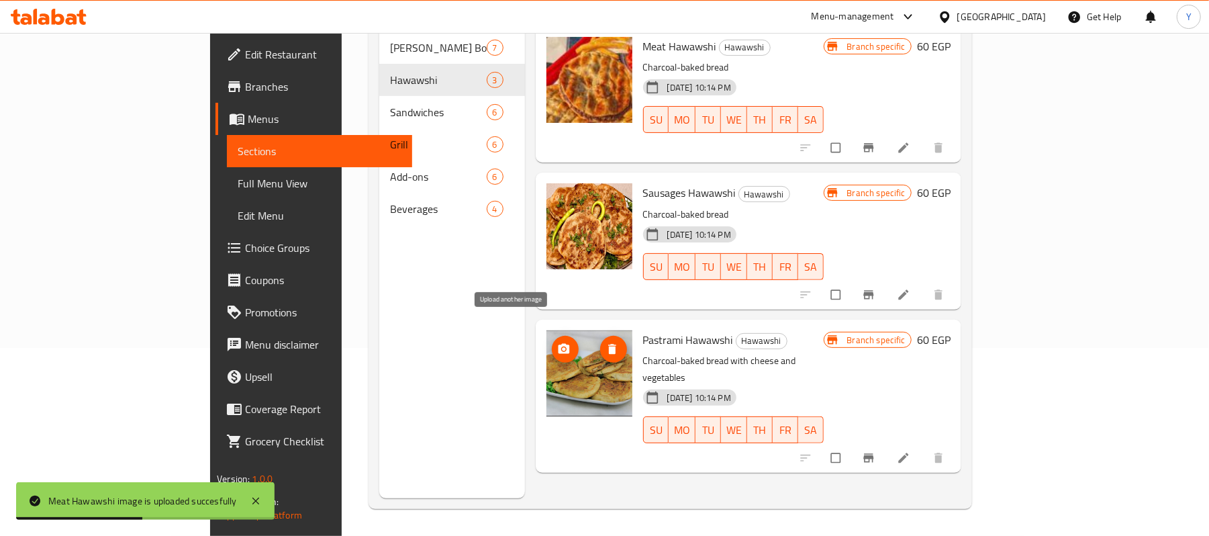
click at [558, 343] on icon "upload picture" at bounding box center [563, 348] width 11 height 10
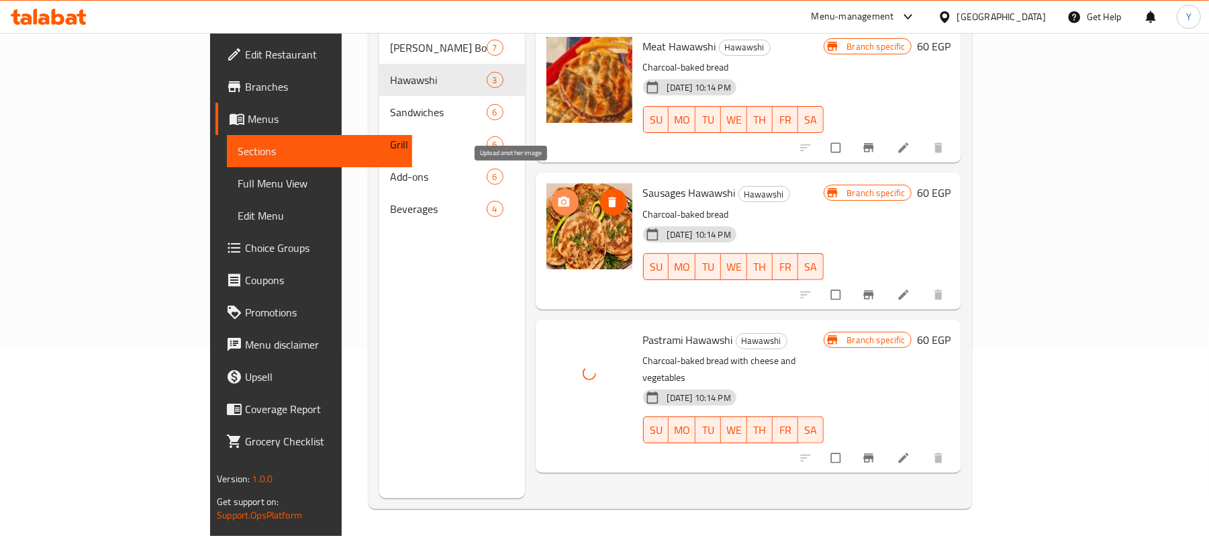
click at [562, 201] on circle "upload picture" at bounding box center [563, 202] width 3 height 3
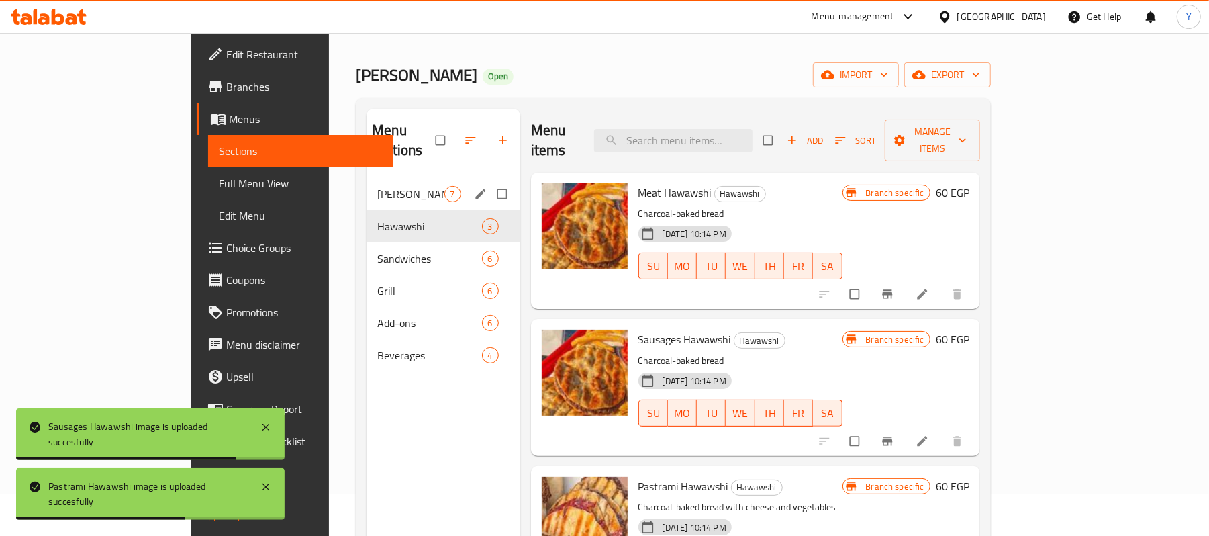
scroll to position [0, 0]
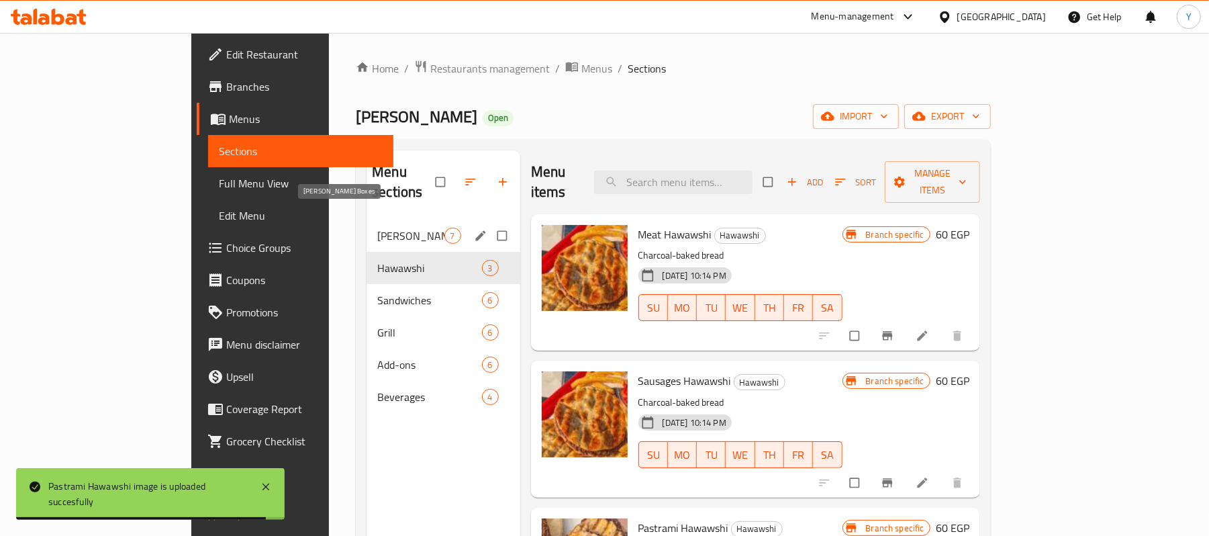
click at [366, 226] on div "Boody Boxes 7" at bounding box center [442, 235] width 153 height 32
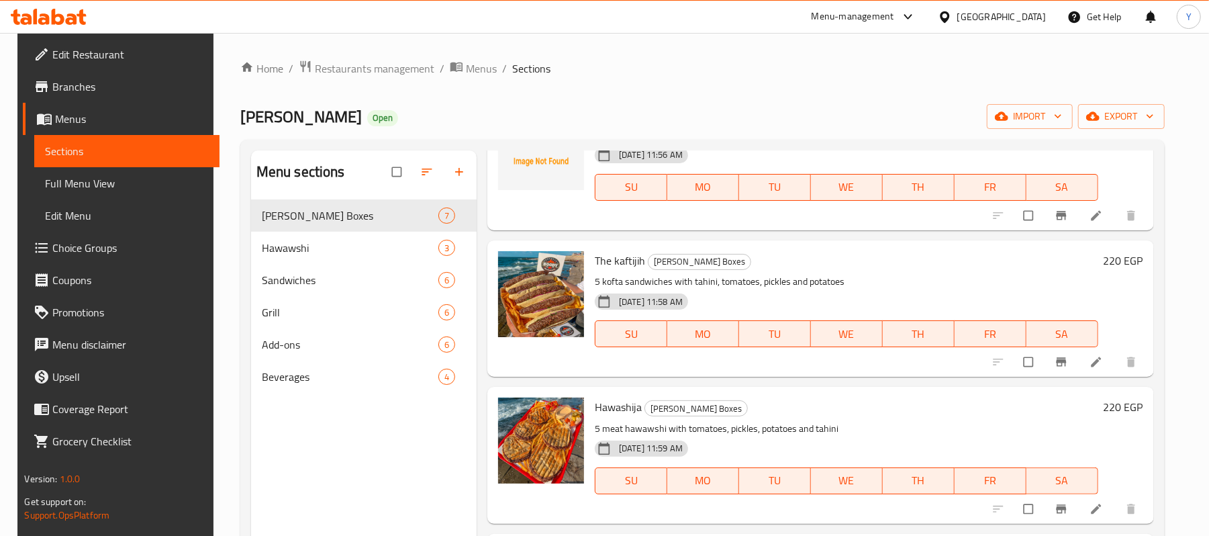
scroll to position [289, 0]
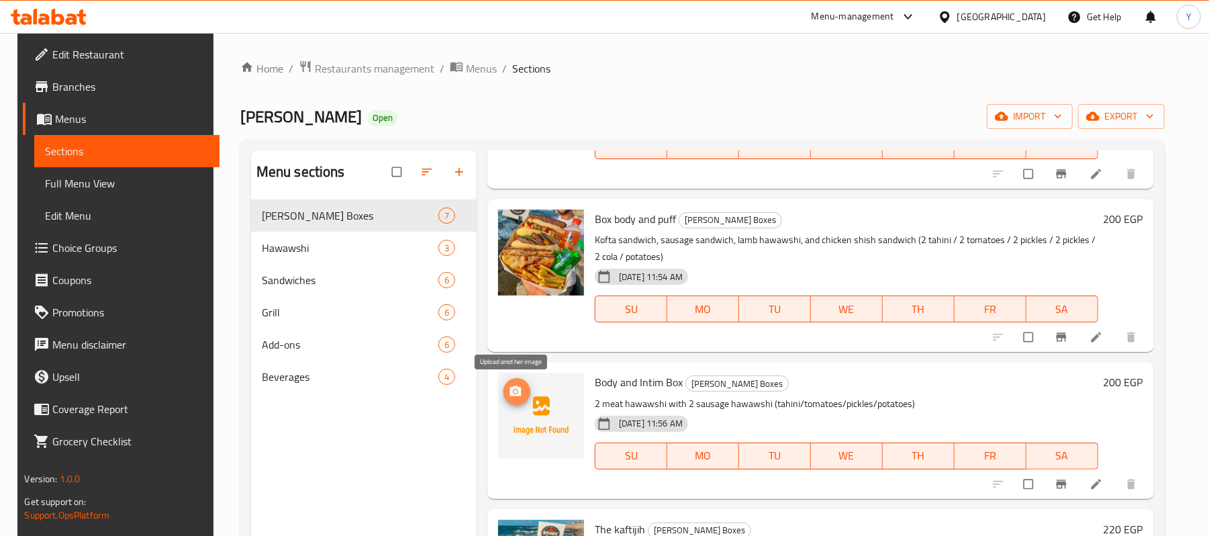
click at [513, 388] on icon "upload picture" at bounding box center [515, 391] width 11 height 10
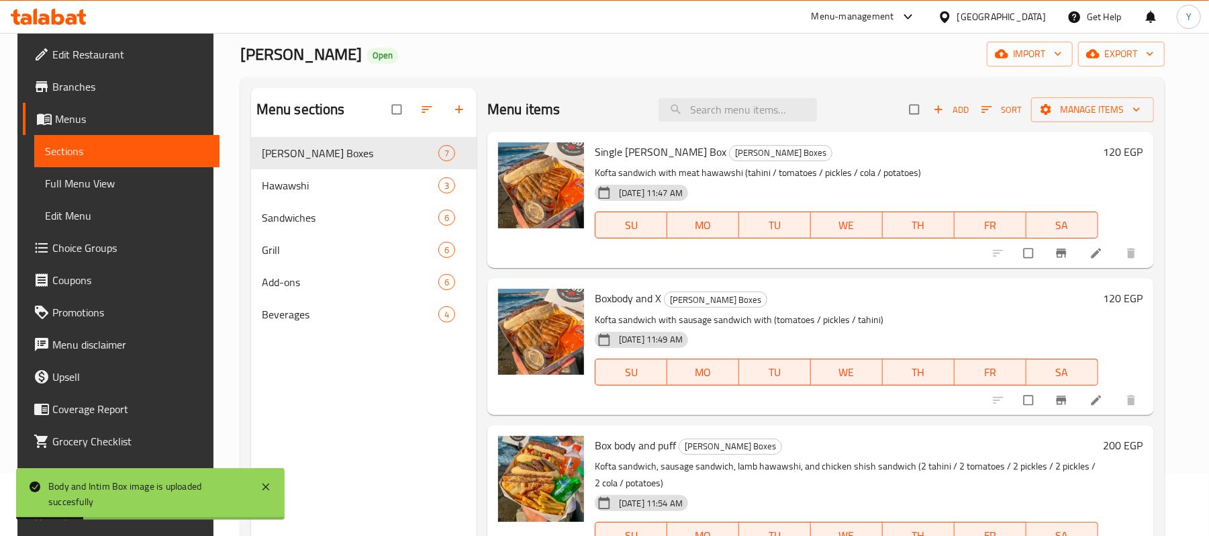
scroll to position [0, 0]
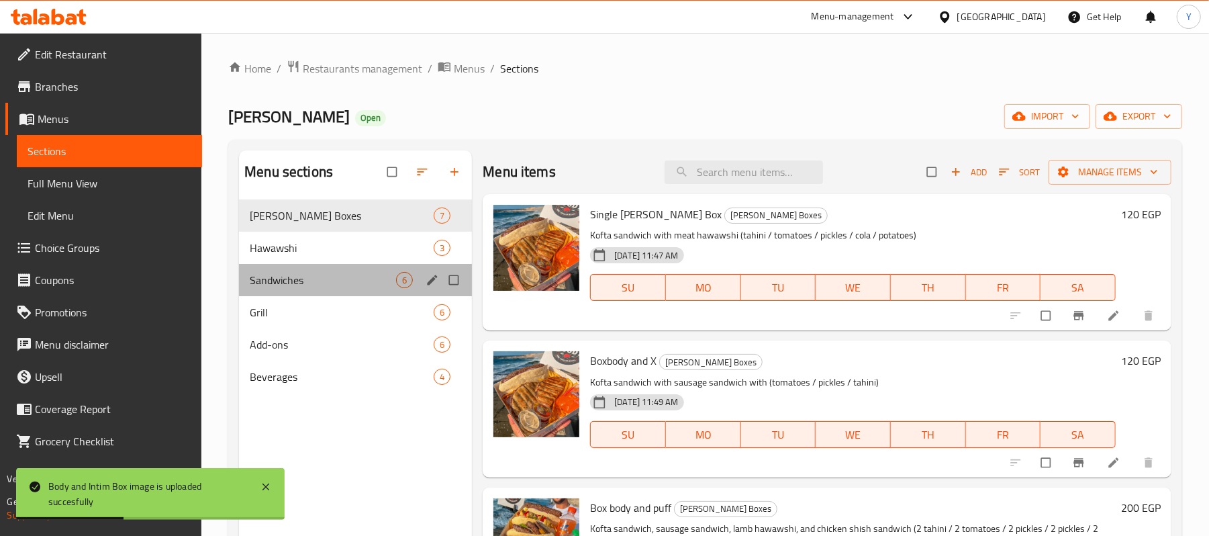
click at [323, 266] on div "Sandwiches 6" at bounding box center [355, 280] width 233 height 32
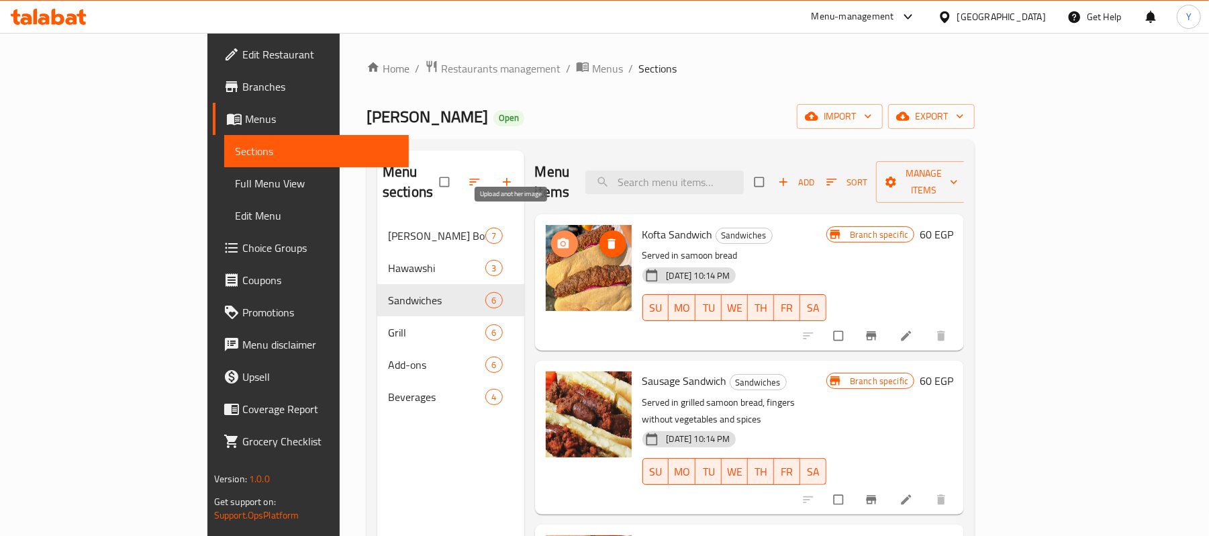
click at [557, 238] on icon "upload picture" at bounding box center [562, 243] width 11 height 10
click at [551, 383] on span "upload picture" at bounding box center [564, 389] width 27 height 13
